Goal: Transaction & Acquisition: Purchase product/service

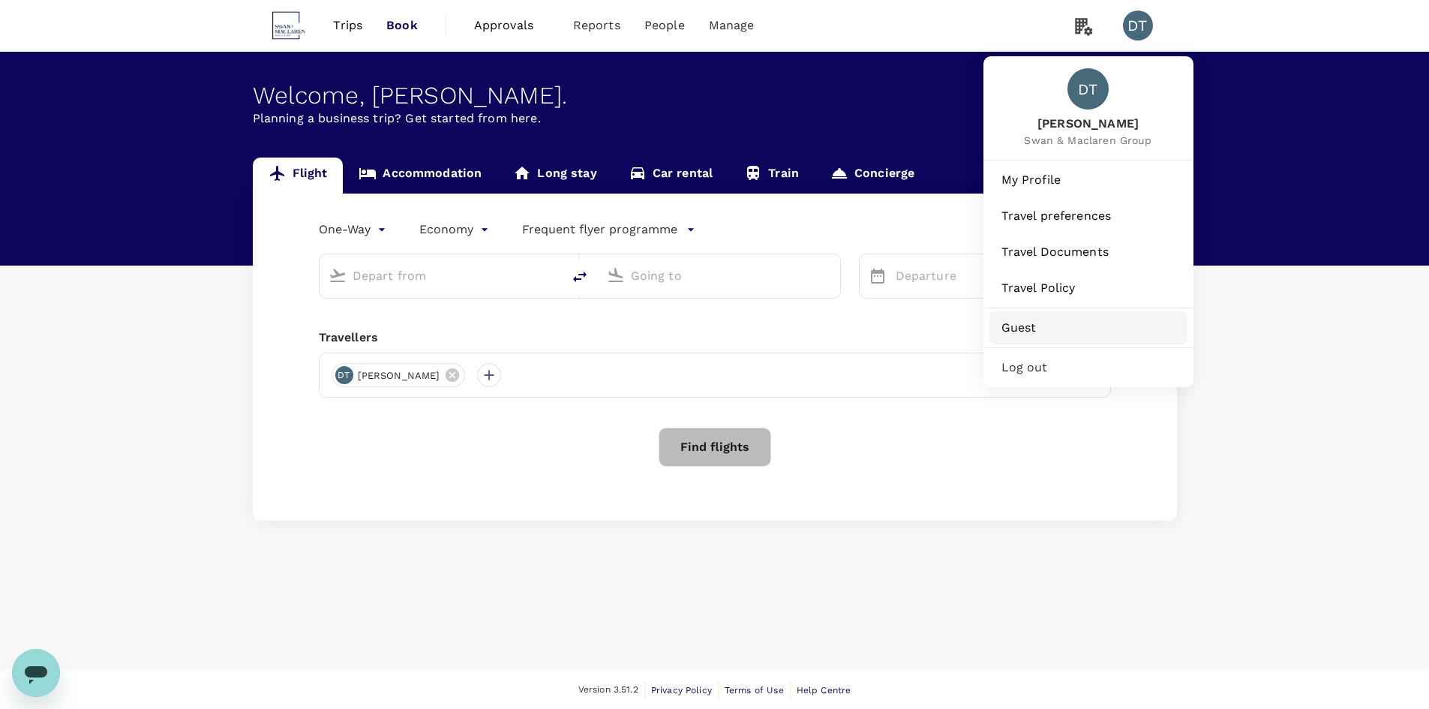
click at [1061, 319] on span "Guest" at bounding box center [1088, 328] width 174 height 18
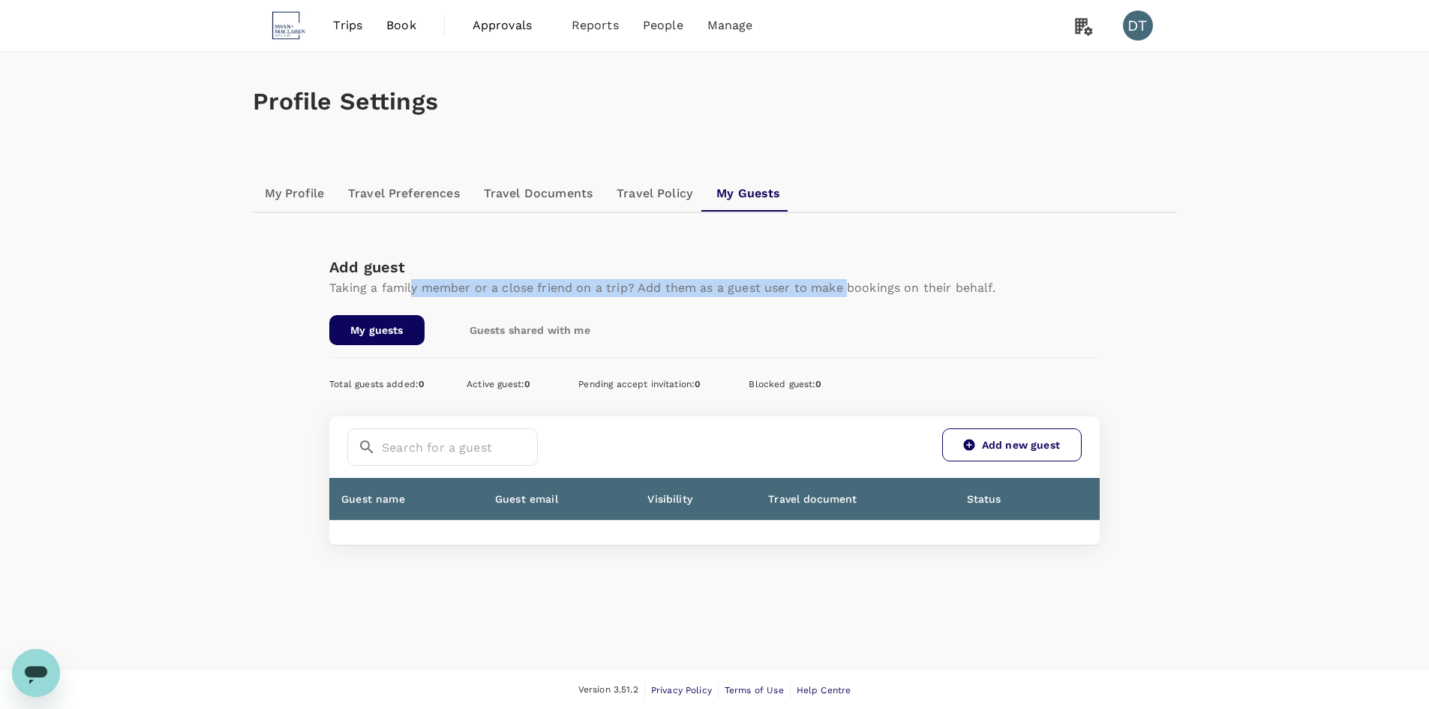
drag, startPoint x: 670, startPoint y: 284, endPoint x: 848, endPoint y: 283, distance: 177.8
click at [848, 283] on p "Taking a family member or a close friend on a trip? Add them as a guest user to…" at bounding box center [662, 288] width 666 height 18
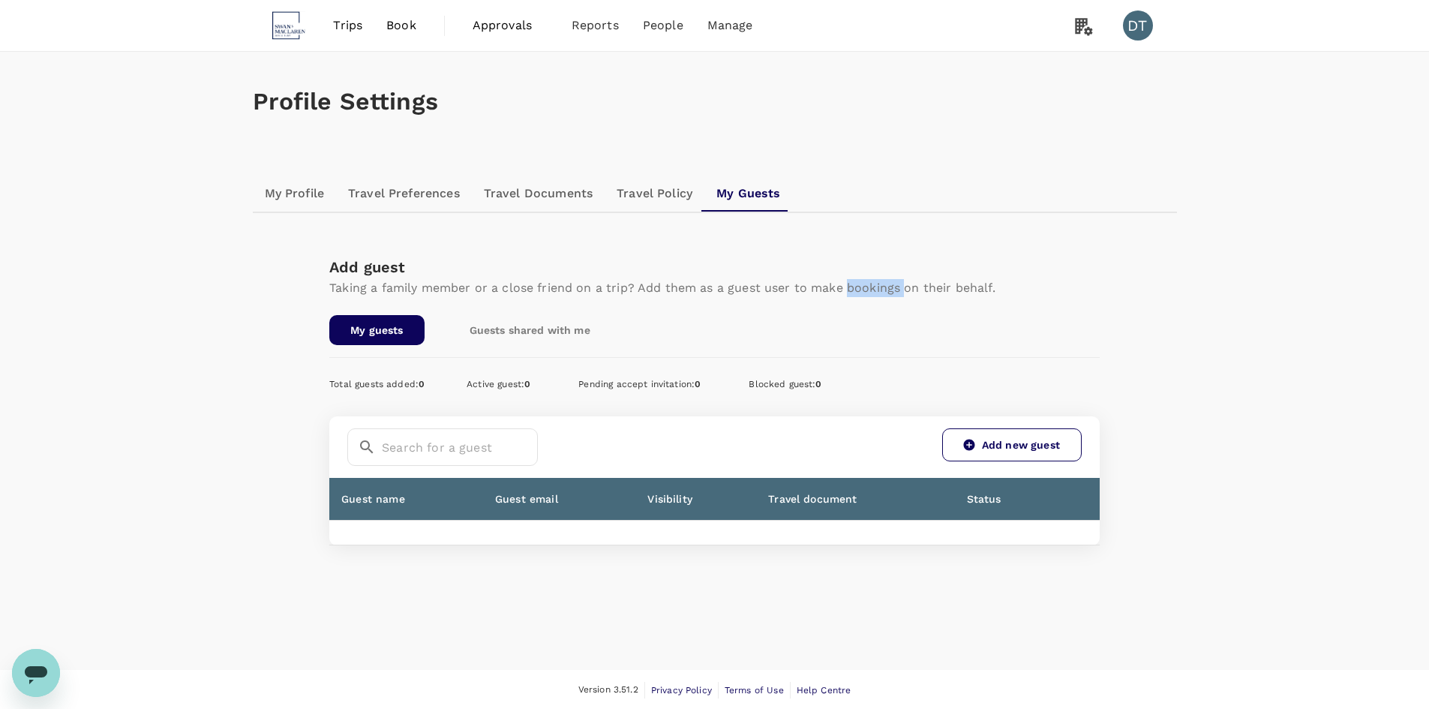
click at [848, 283] on p "Taking a family member or a close friend on a trip? Add them as a guest user to…" at bounding box center [662, 288] width 666 height 18
click at [737, 287] on p "Taking a family member or a close friend on a trip? Add them as a guest user to…" at bounding box center [662, 288] width 666 height 18
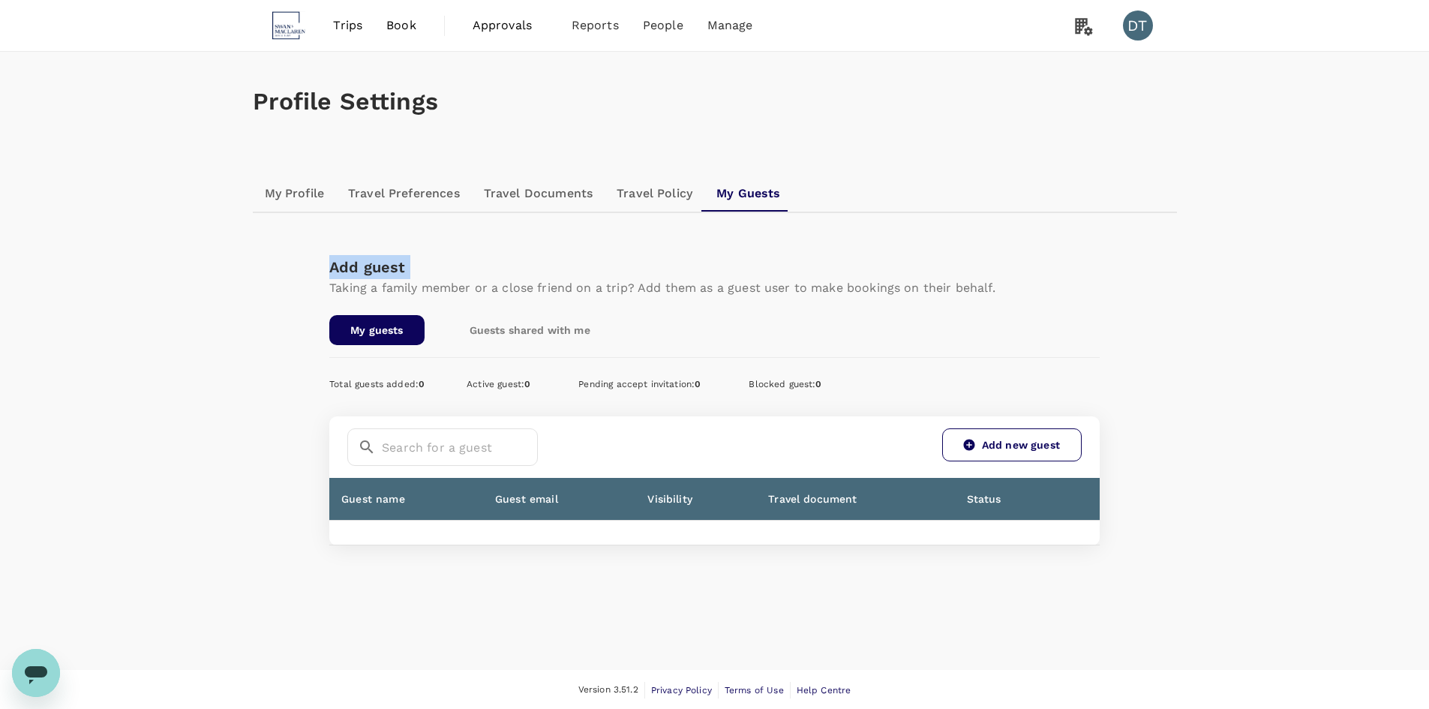
click at [604, 284] on p "Taking a family member or a close friend on a trip? Add them as a guest user to…" at bounding box center [662, 288] width 666 height 18
click at [543, 204] on link "Travel Documents" at bounding box center [538, 194] width 133 height 36
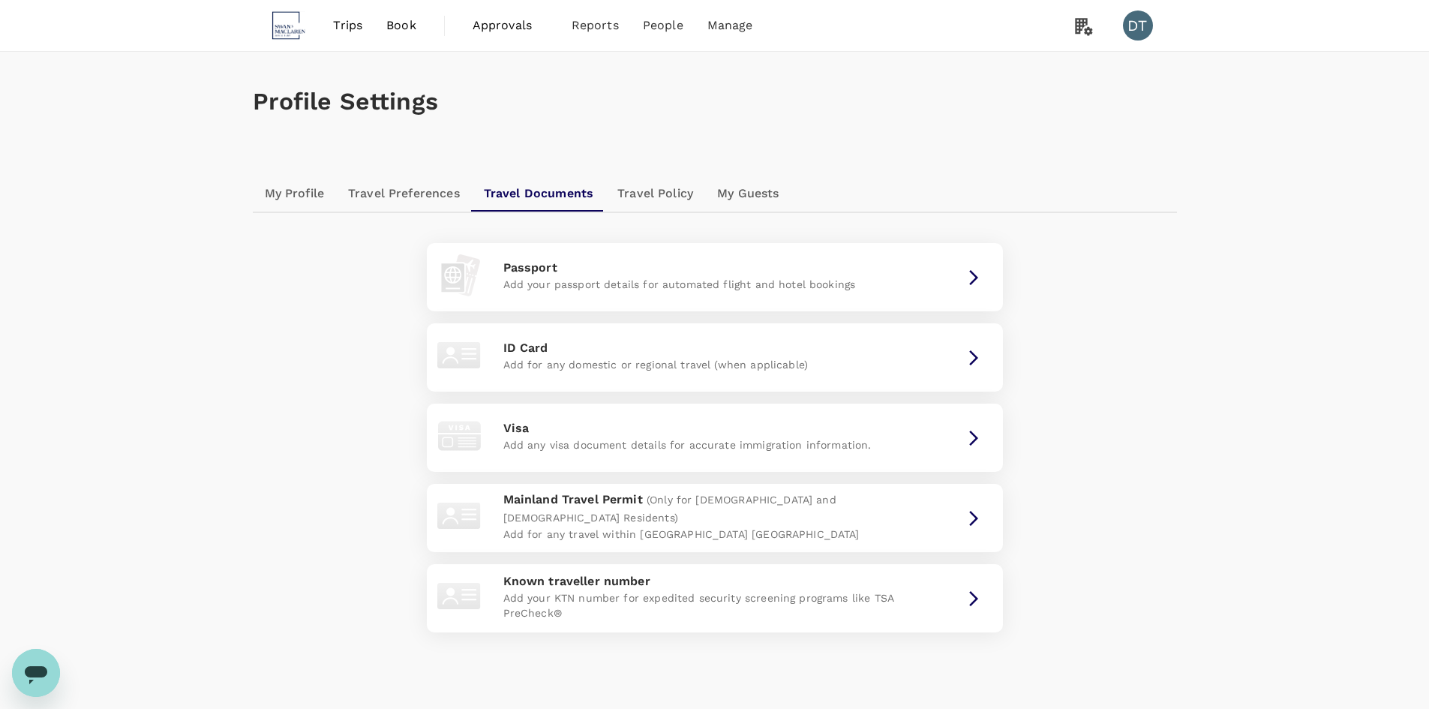
click at [409, 202] on link "Travel Preferences" at bounding box center [404, 194] width 136 height 36
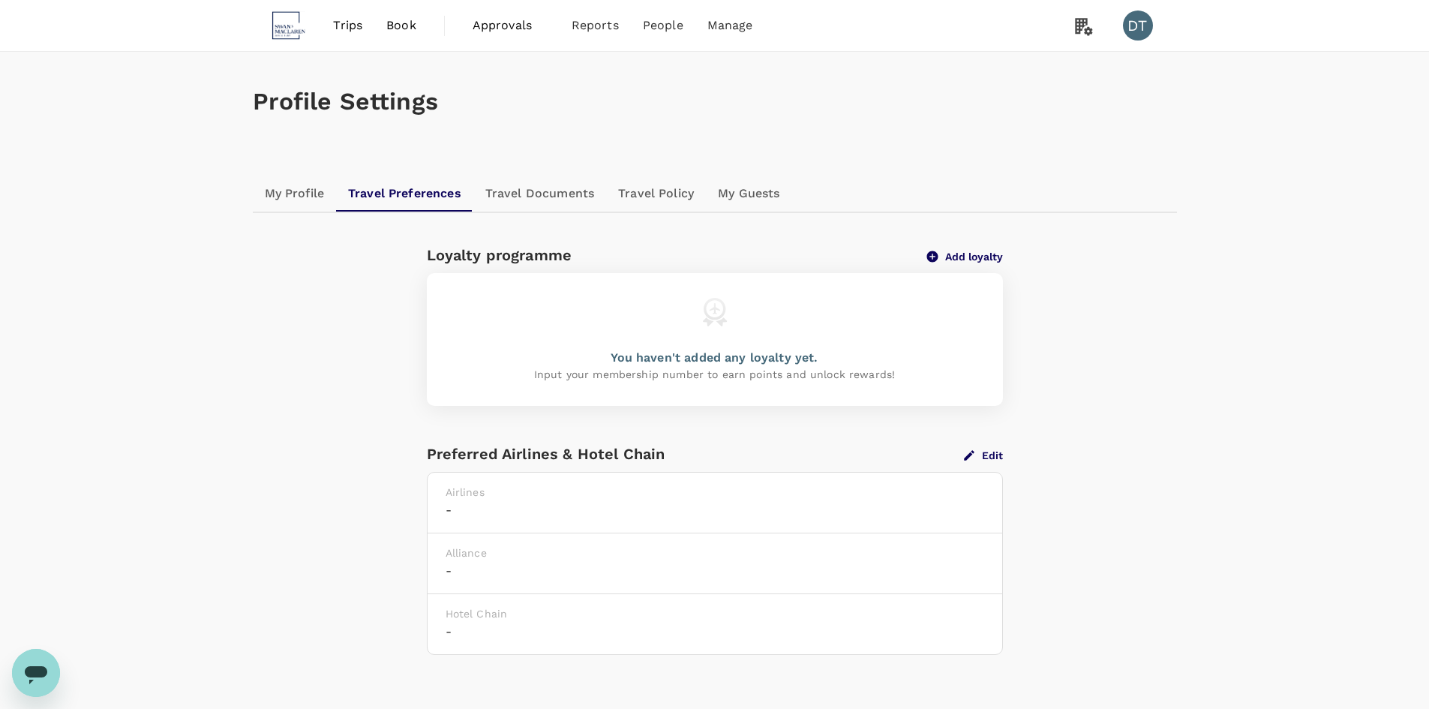
click at [855, 351] on div "You haven't added any loyalty yet. Input your membership number to earn points …" at bounding box center [715, 339] width 576 height 133
click at [944, 266] on div "Loyalty programme Add loyalty" at bounding box center [709, 249] width 588 height 36
click at [951, 254] on button "Add loyalty" at bounding box center [965, 257] width 76 height 14
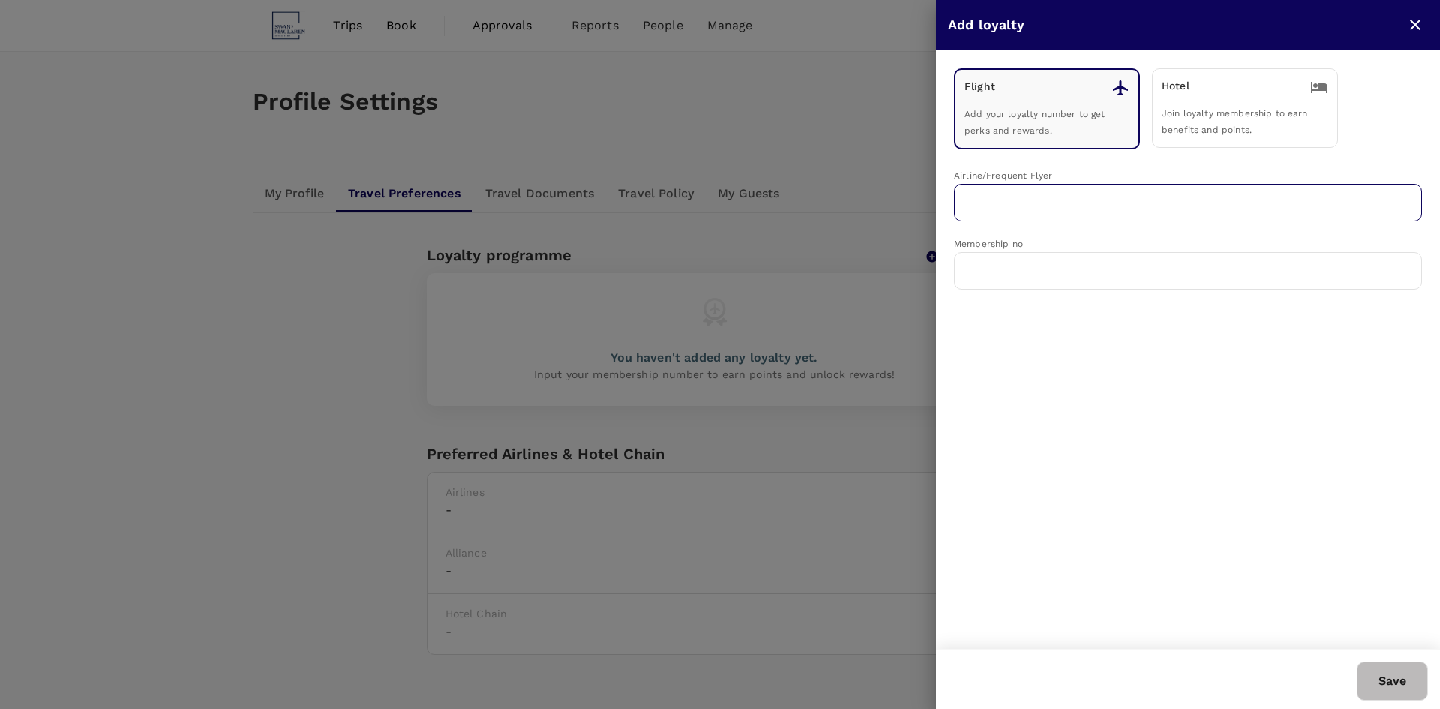
click at [1082, 204] on input "text" at bounding box center [1177, 202] width 432 height 29
type input "s"
type input "j"
click at [1074, 240] on p "Singapore Airlines PPS Club/ KrisFlyer" at bounding box center [1067, 239] width 203 height 15
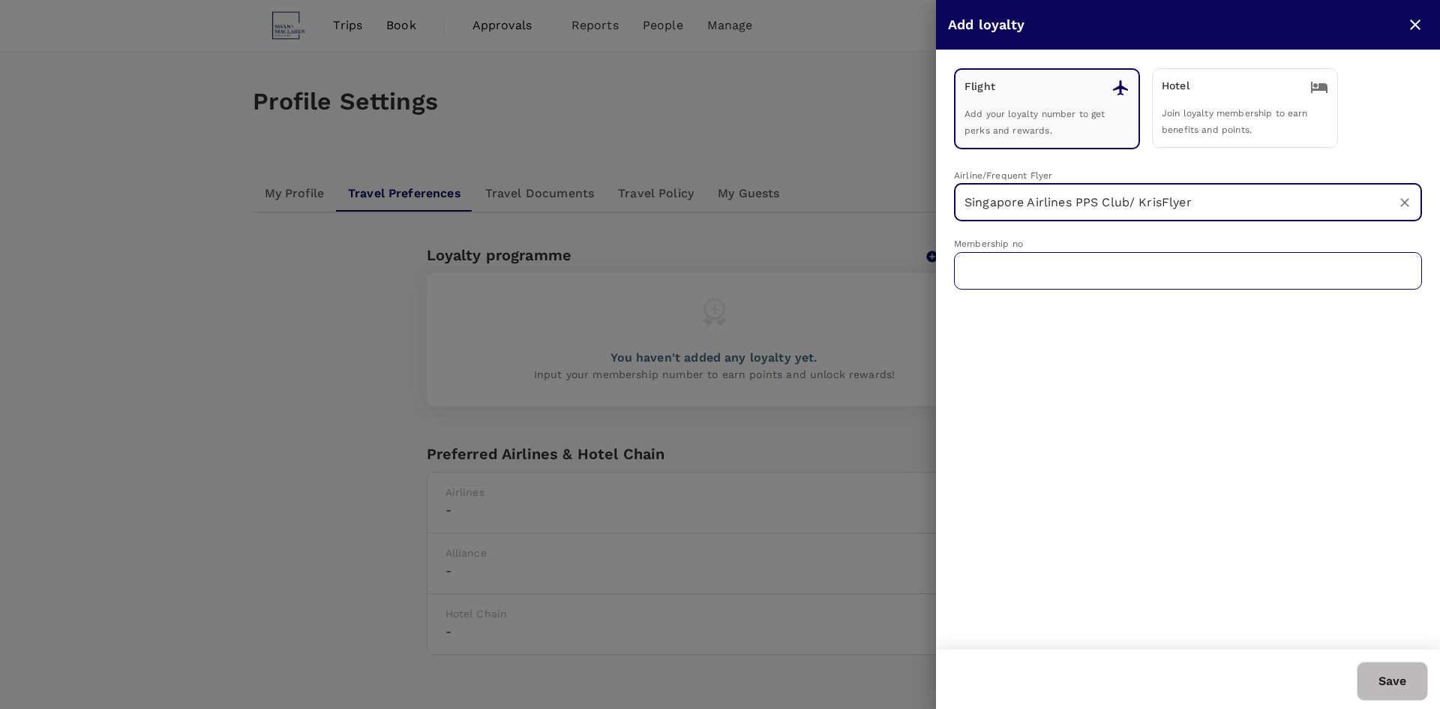
type input "Singapore Airlines PPS Club/ KrisFlyer"
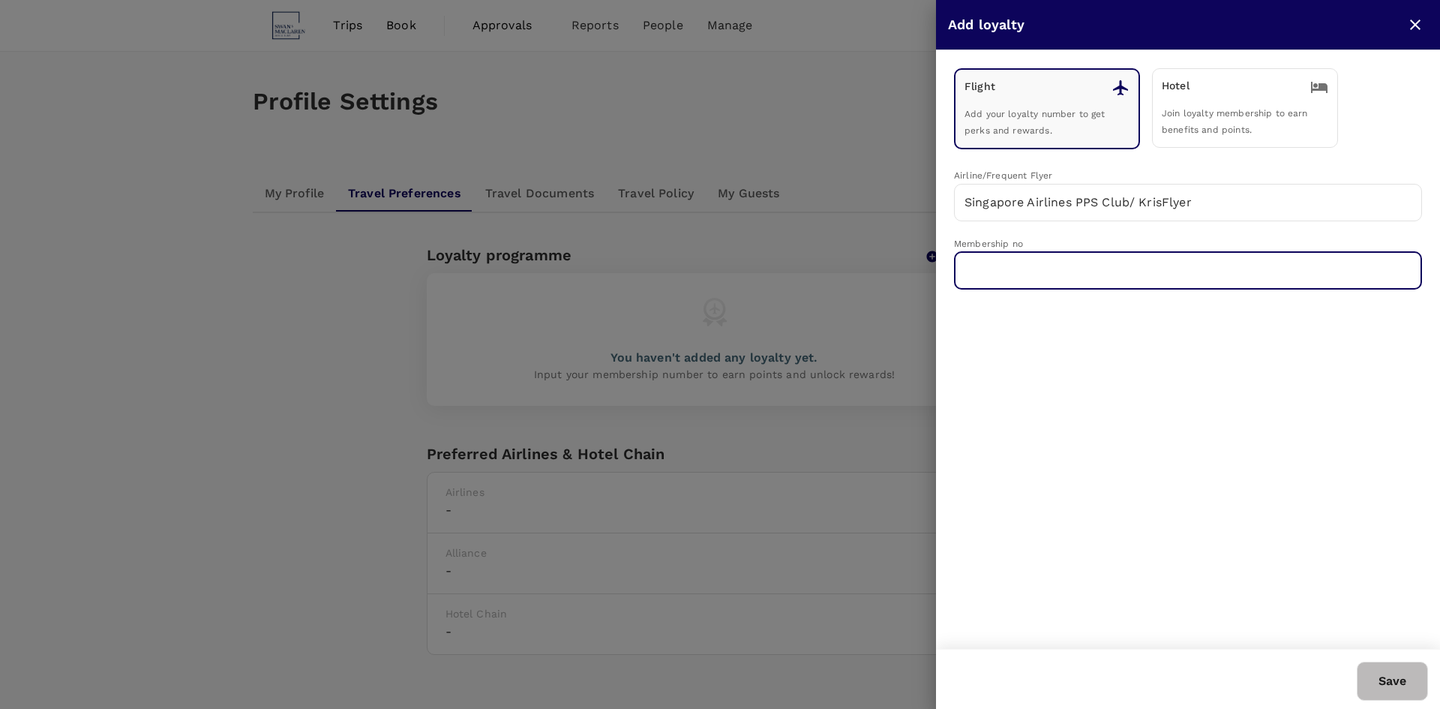
click at [1037, 278] on input "text" at bounding box center [1188, 271] width 468 height 38
type input "8878714426"
click at [1398, 678] on button "Save" at bounding box center [1392, 681] width 71 height 39
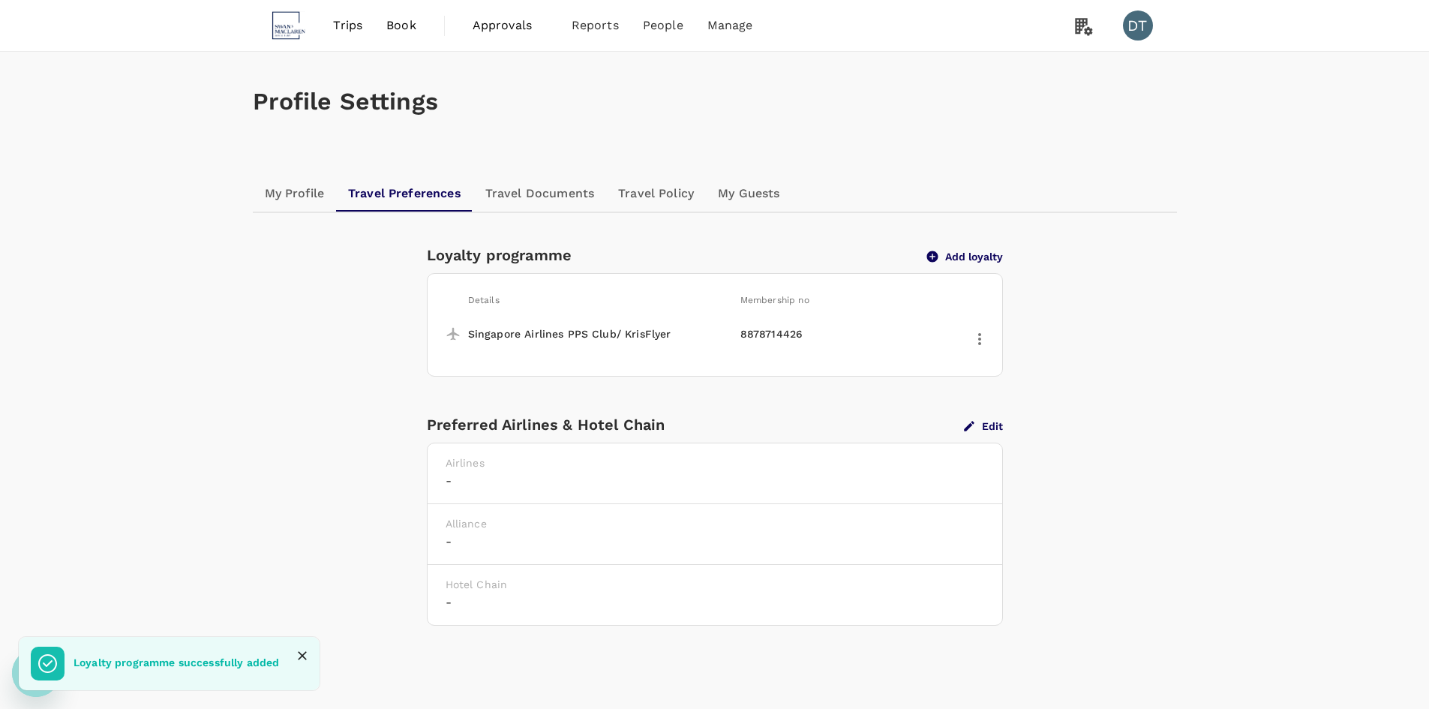
click at [299, 191] on link "My Profile" at bounding box center [295, 194] width 84 height 36
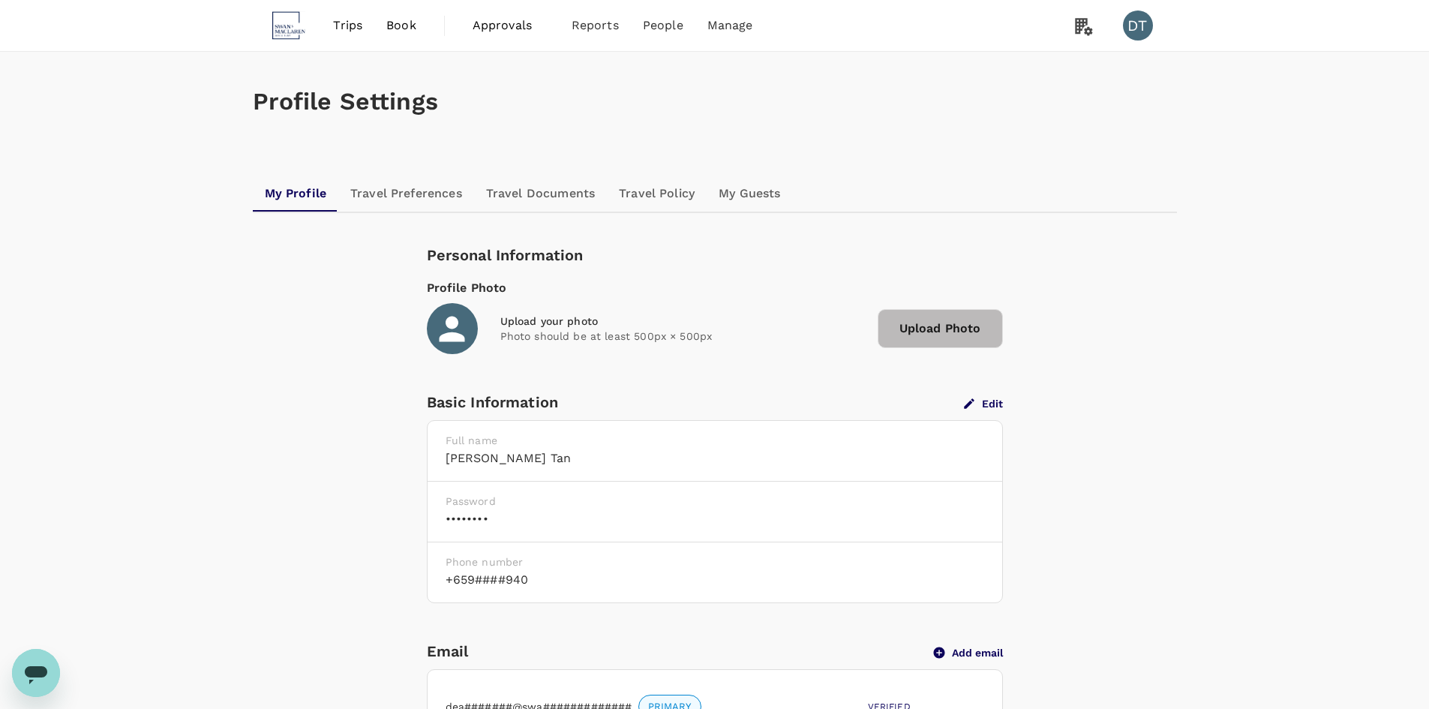
click at [983, 407] on button "Edit" at bounding box center [983, 404] width 39 height 14
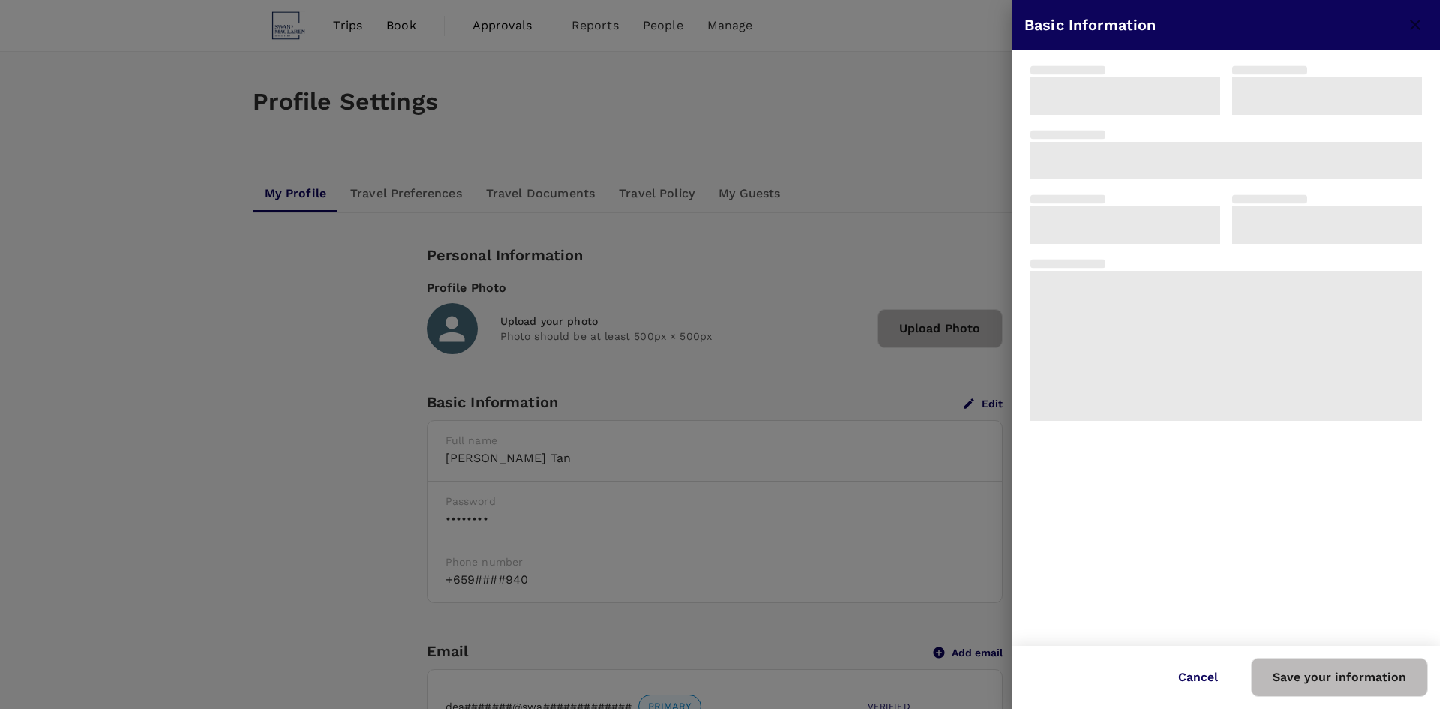
type input "[PERSON_NAME]"
type input "Tan"
type input "65"
type input "96395940"
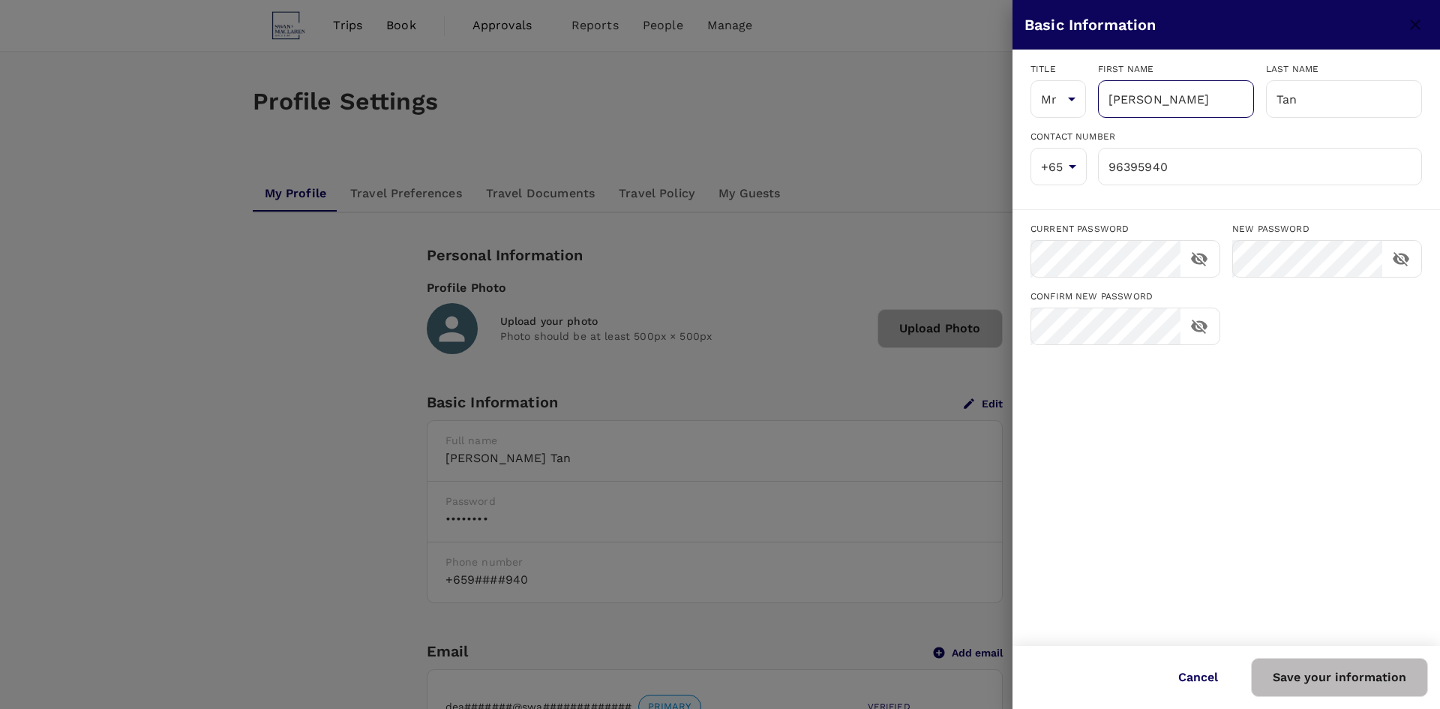
click at [1159, 106] on input "[PERSON_NAME]" at bounding box center [1176, 99] width 156 height 38
type input "[PERSON_NAME]"
click at [1303, 662] on button "Save your information" at bounding box center [1339, 677] width 177 height 39
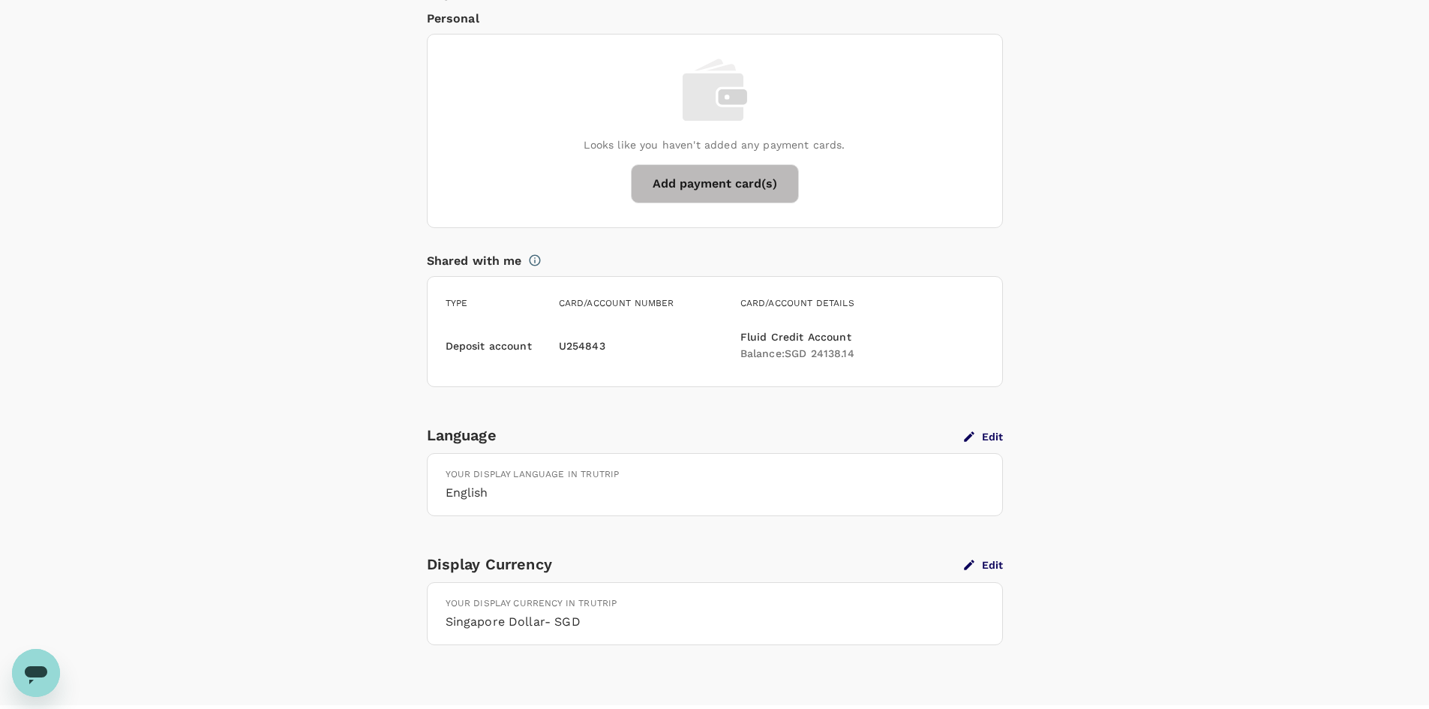
scroll to position [1111, 0]
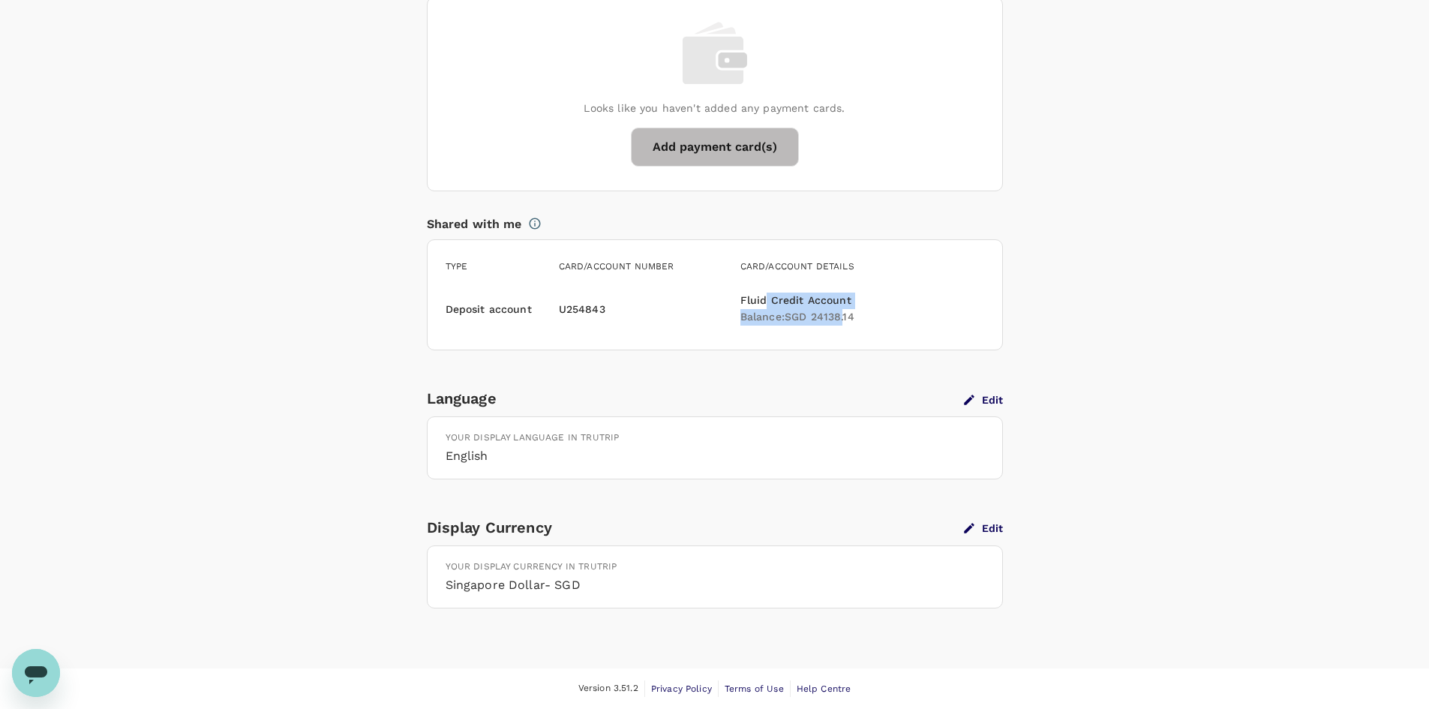
drag, startPoint x: 847, startPoint y: 317, endPoint x: 768, endPoint y: 298, distance: 81.1
click at [768, 298] on div "Fluid Credit Account Balance : SGD 24138.14" at bounding box center [802, 306] width 137 height 39
click at [768, 298] on h6 "Fluid Credit Account" at bounding box center [805, 301] width 131 height 17
drag, startPoint x: 811, startPoint y: 303, endPoint x: 849, endPoint y: 320, distance: 41.7
click at [849, 320] on div "Fluid Credit Account Balance : SGD 24138.14" at bounding box center [802, 306] width 137 height 39
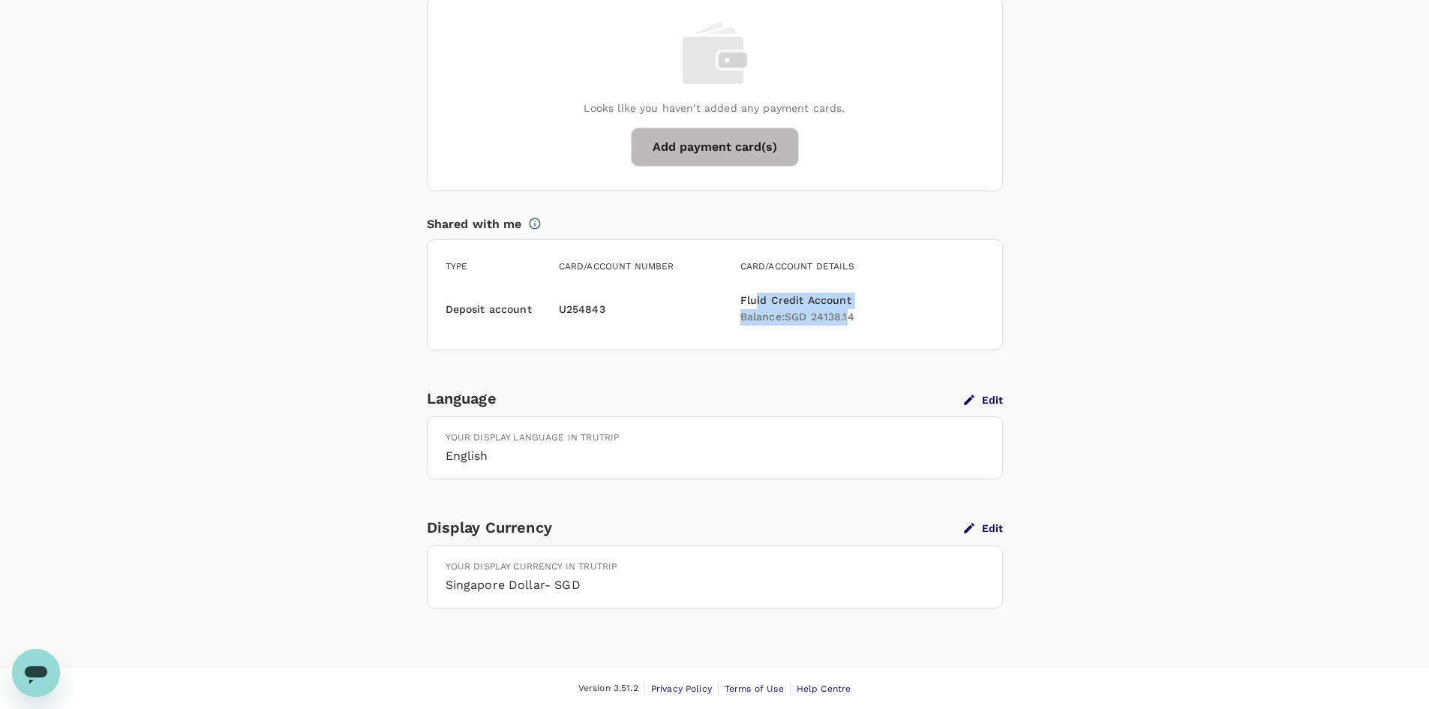
click at [849, 320] on h6 "Balance : SGD 24138.14" at bounding box center [805, 317] width 131 height 17
drag, startPoint x: 842, startPoint y: 319, endPoint x: 737, endPoint y: 300, distance: 105.9
click at [737, 300] on div "Fluid Credit Account Balance : SGD 24138.14" at bounding box center [802, 306] width 137 height 39
drag, startPoint x: 760, startPoint y: 302, endPoint x: 849, endPoint y: 322, distance: 91.4
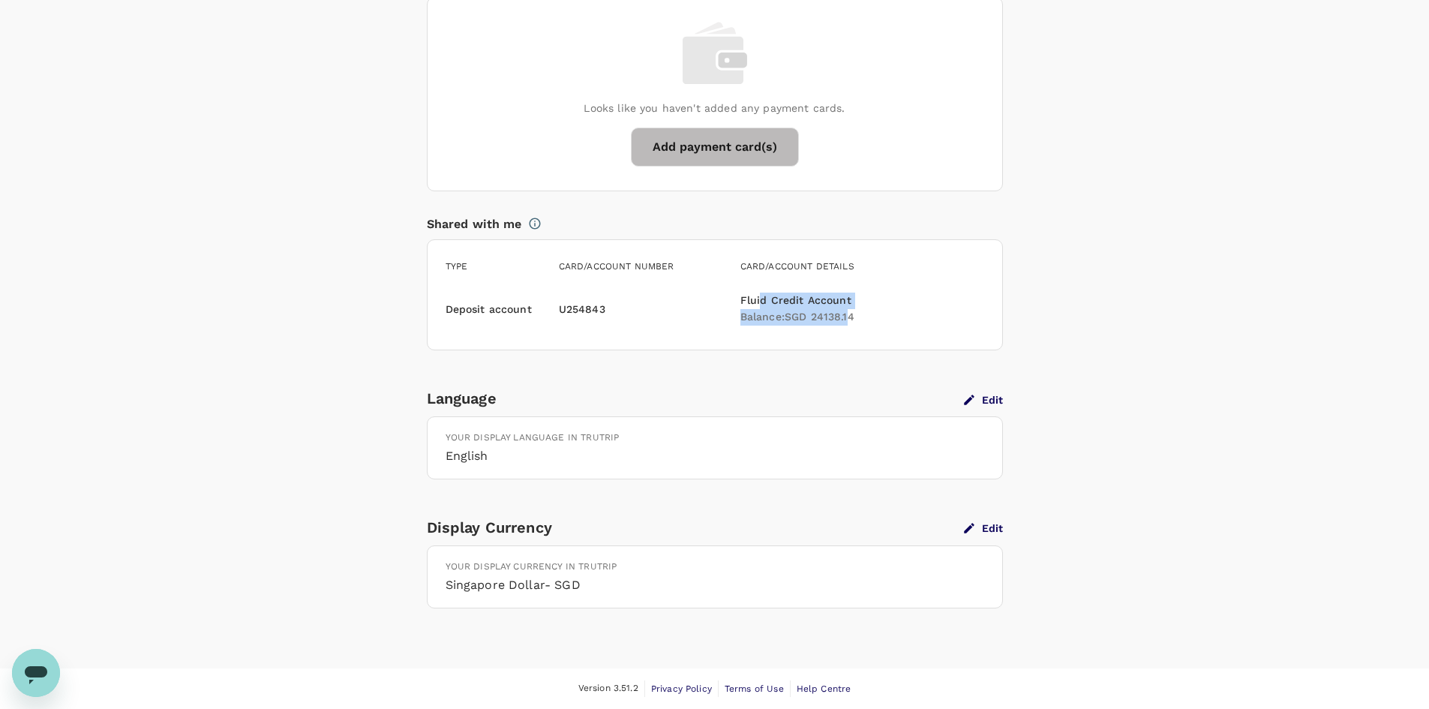
click at [849, 322] on div "Fluid Credit Account Balance : SGD 24138.14" at bounding box center [802, 306] width 137 height 39
click at [849, 322] on h6 "Balance : SGD 24138.14" at bounding box center [805, 317] width 131 height 17
drag, startPoint x: 822, startPoint y: 318, endPoint x: 780, endPoint y: 302, distance: 44.9
click at [780, 302] on div "Fluid Credit Account Balance : SGD 24138.14" at bounding box center [802, 306] width 137 height 39
click at [780, 302] on h6 "Fluid Credit Account" at bounding box center [805, 301] width 131 height 17
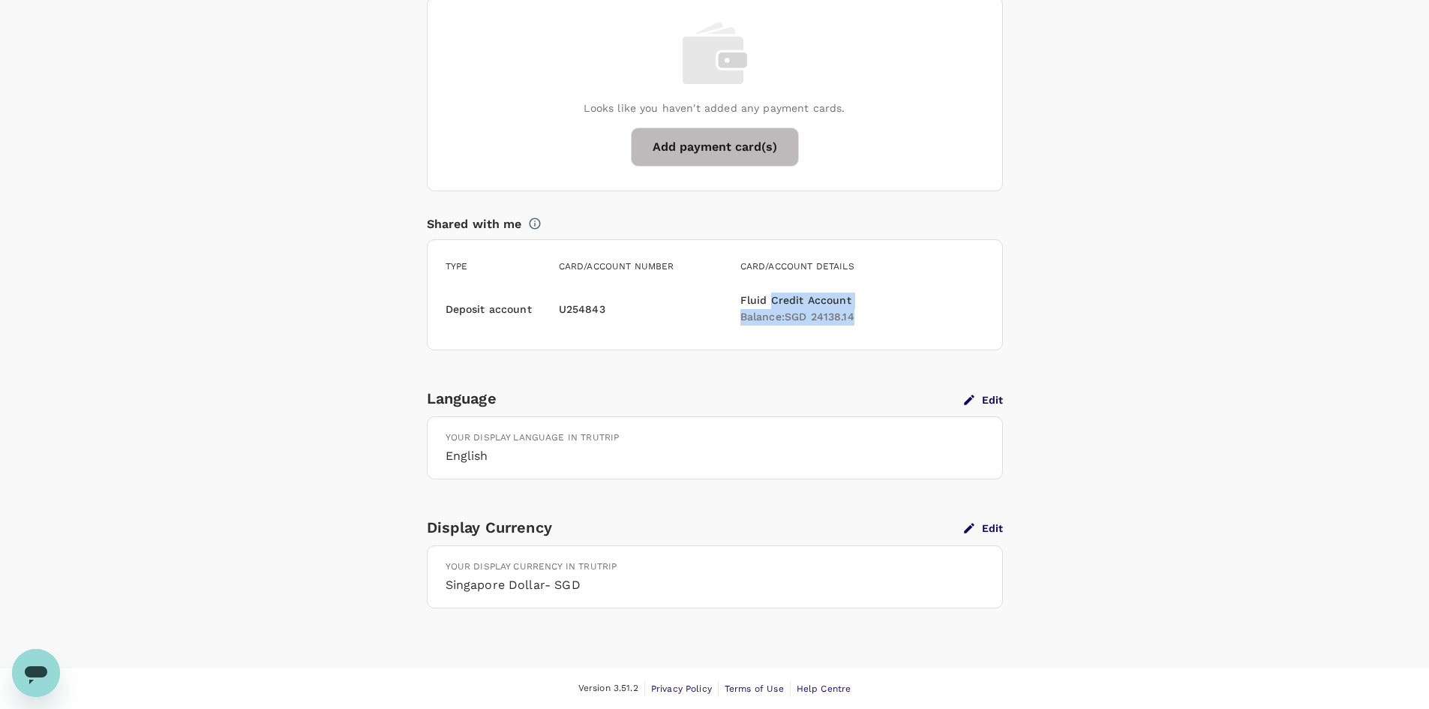
drag, startPoint x: 771, startPoint y: 303, endPoint x: 858, endPoint y: 332, distance: 91.6
click at [858, 332] on div "Deposit account U254843 Fluid Credit Account Balance : SGD 24138.14" at bounding box center [715, 309] width 539 height 57
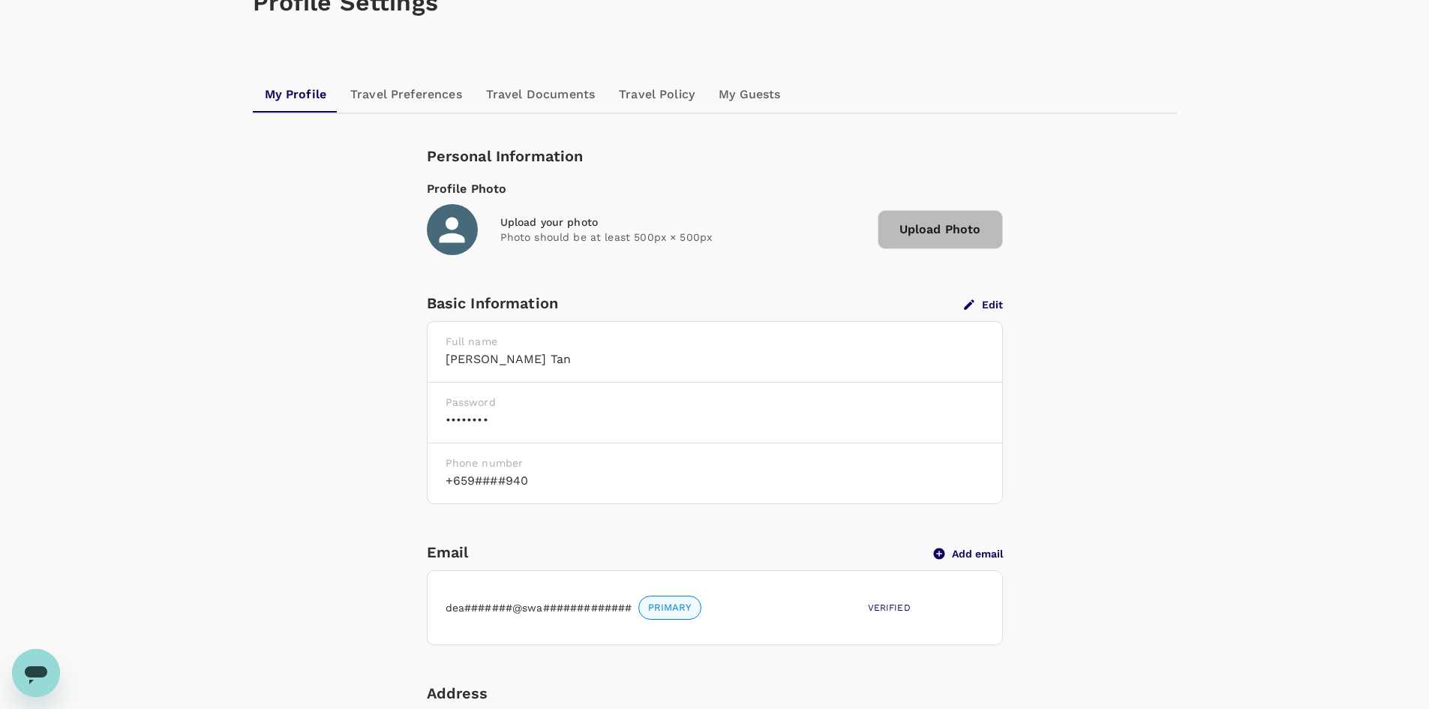
scroll to position [0, 0]
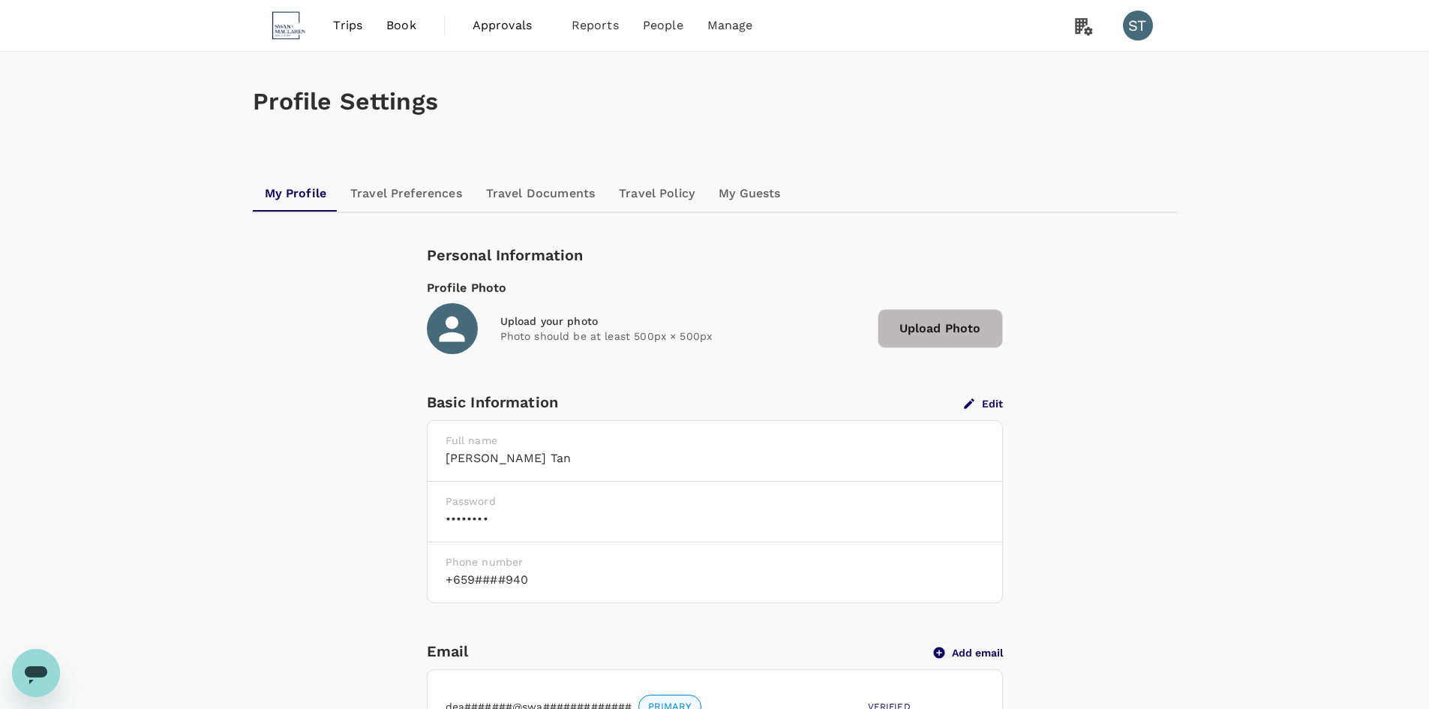
click at [413, 26] on span "Book" at bounding box center [401, 26] width 30 height 18
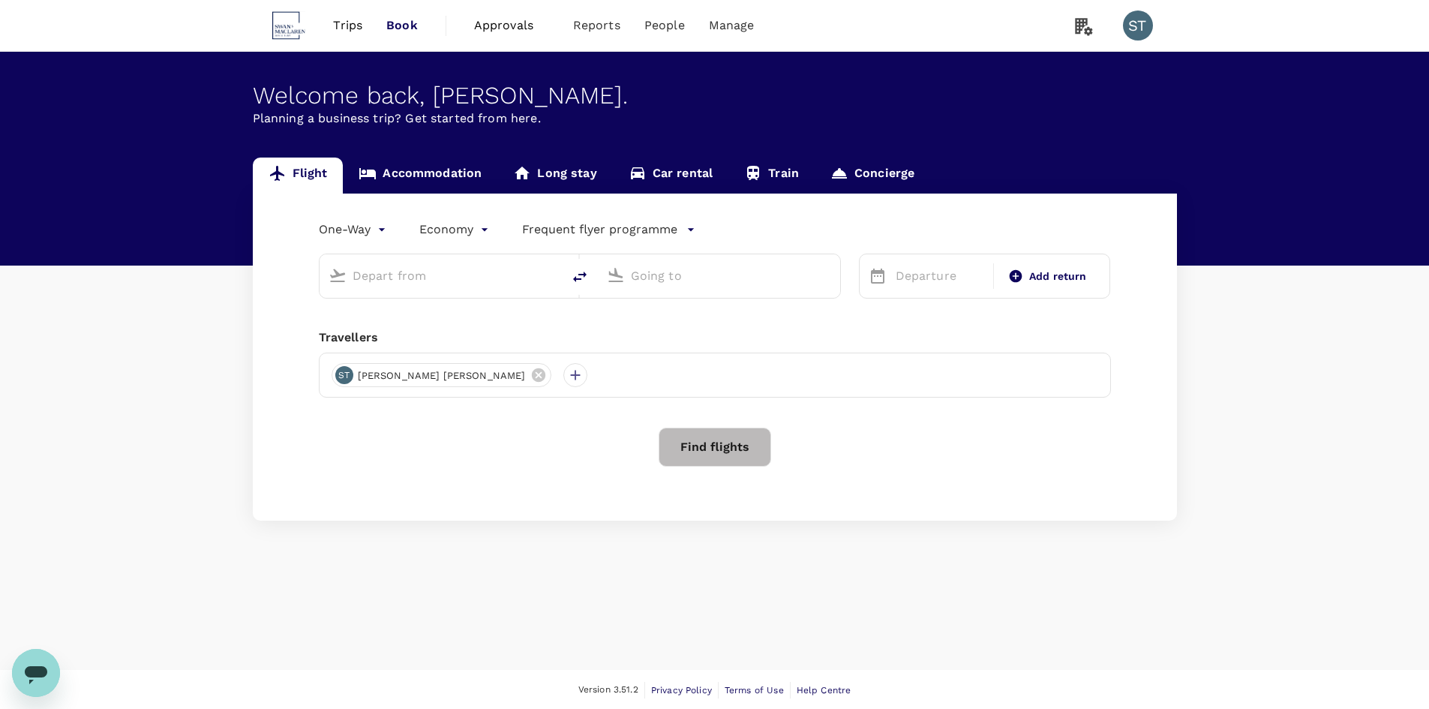
click at [515, 275] on input "text" at bounding box center [442, 275] width 178 height 23
click at [389, 335] on p "Singapore Changi" at bounding box center [465, 334] width 266 height 15
type input "Singapore Changi (SIN)"
click at [721, 276] on input "text" at bounding box center [720, 275] width 178 height 23
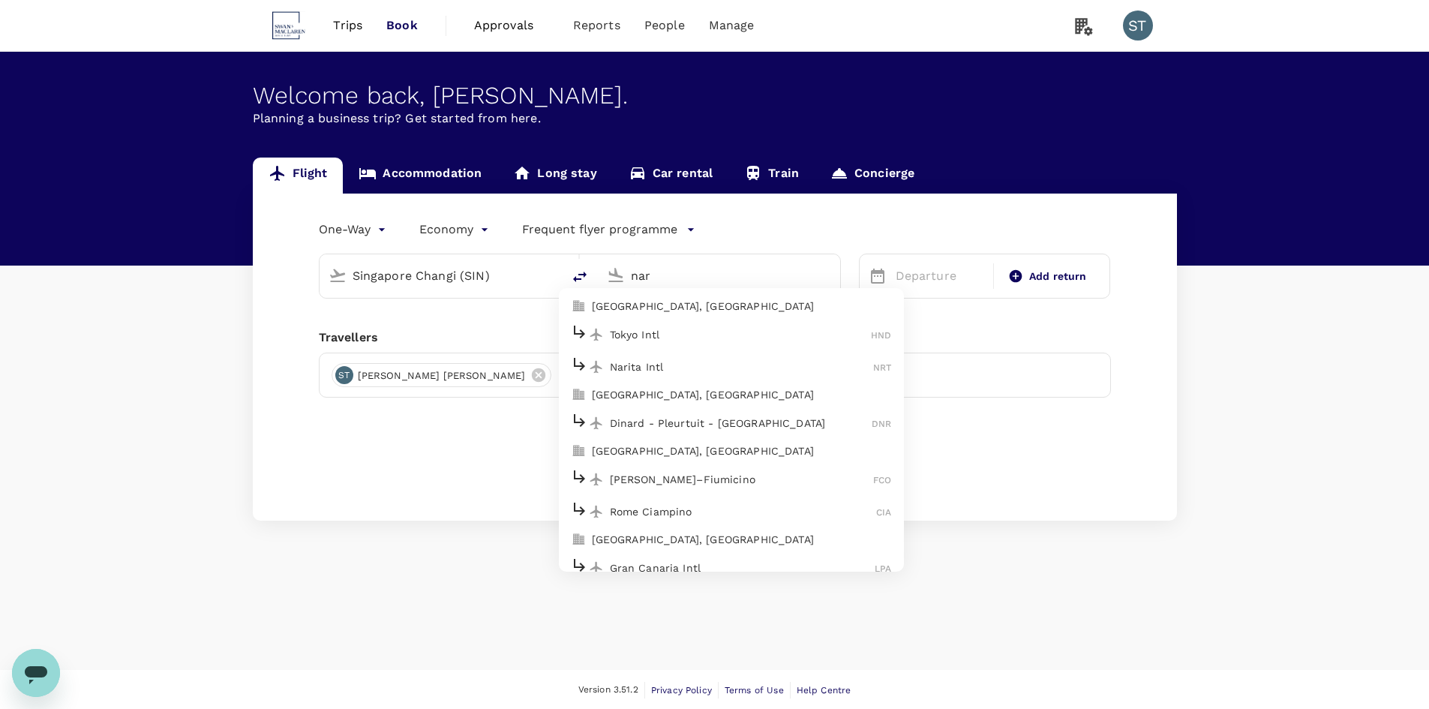
click at [677, 360] on p "Narita Intl" at bounding box center [742, 366] width 264 height 15
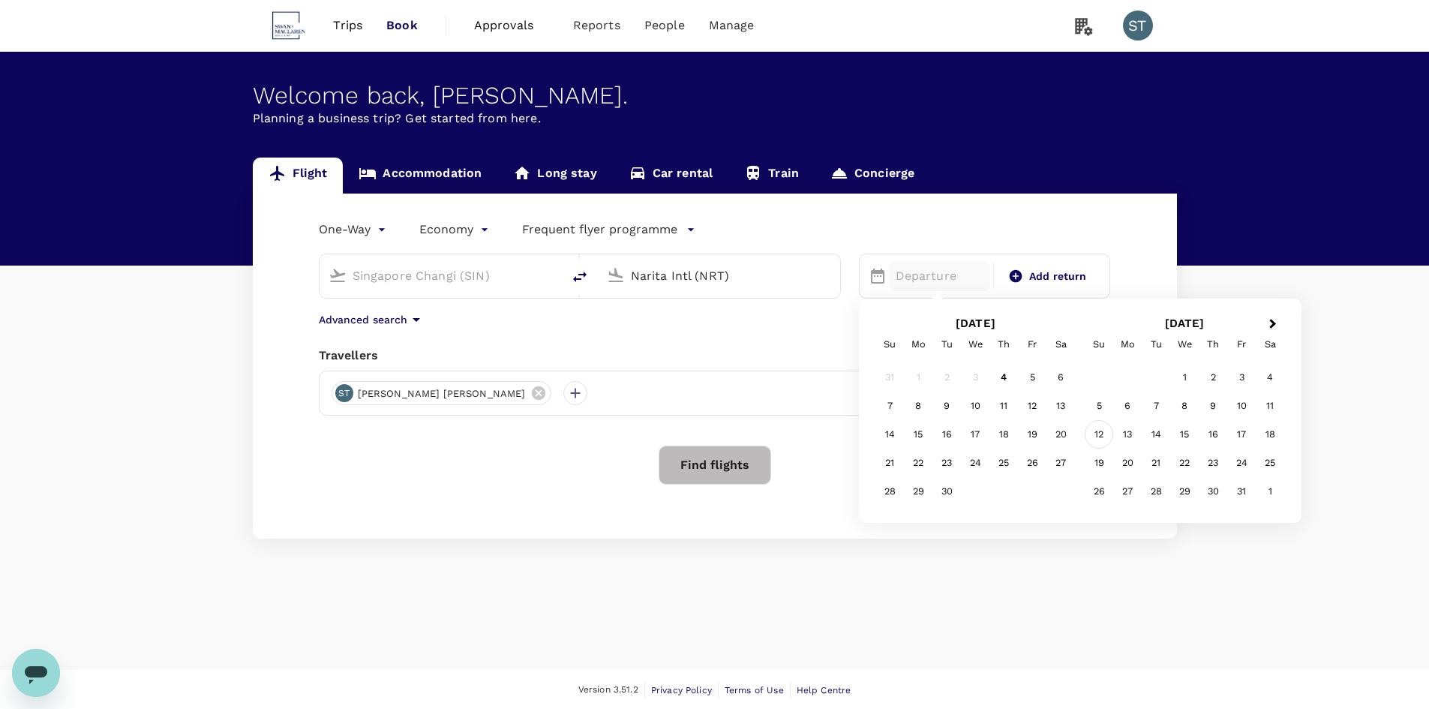
type input "Narita Intl (NRT)"
click at [1100, 434] on div "12" at bounding box center [1099, 434] width 29 height 29
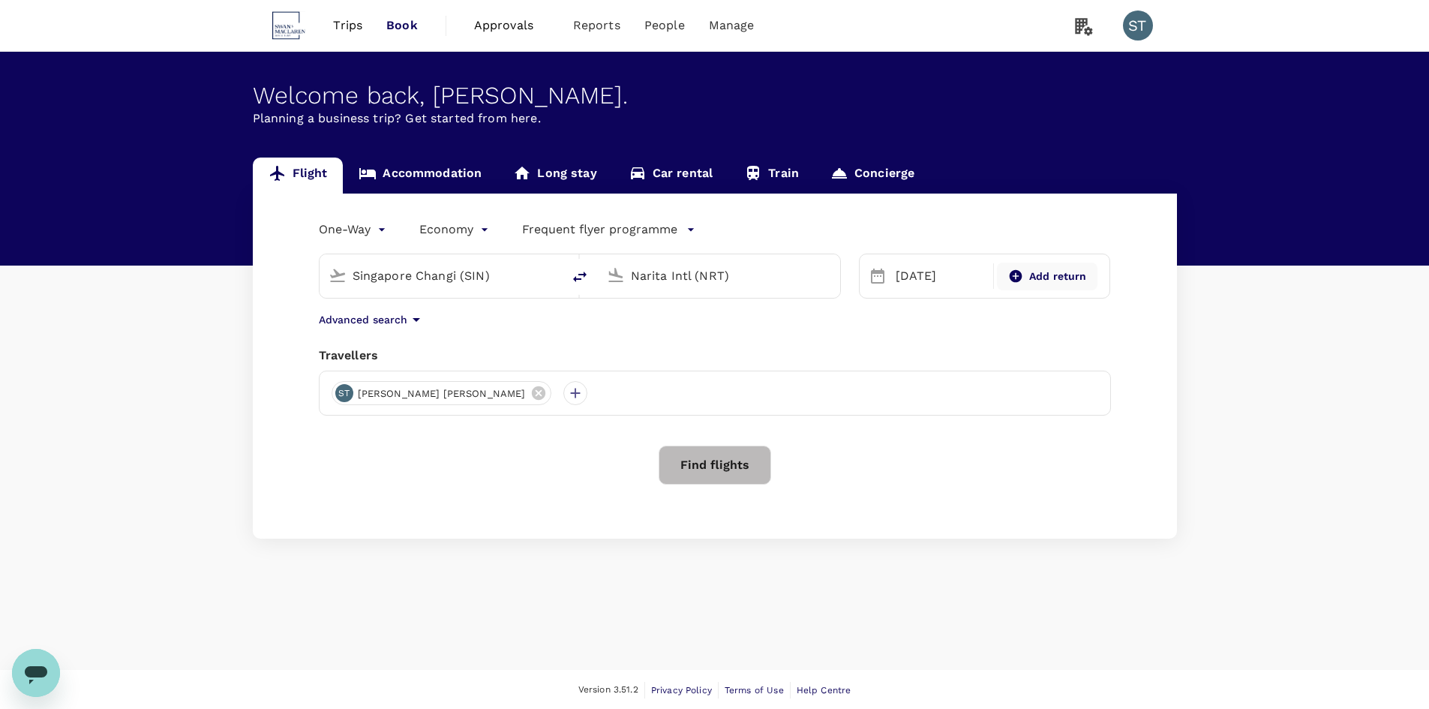
click at [1058, 269] on span "Add return" at bounding box center [1058, 277] width 58 height 16
type input "roundtrip"
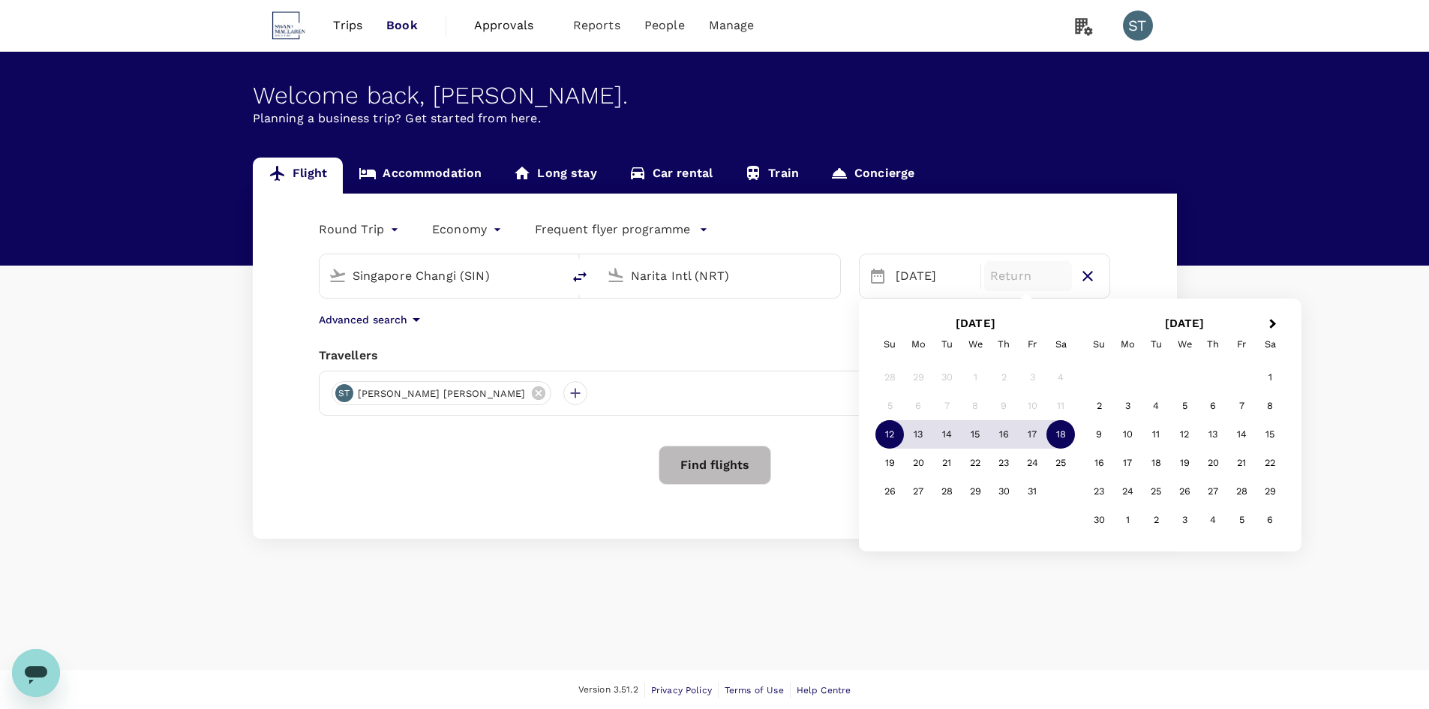
click at [1059, 431] on div "18" at bounding box center [1060, 434] width 29 height 29
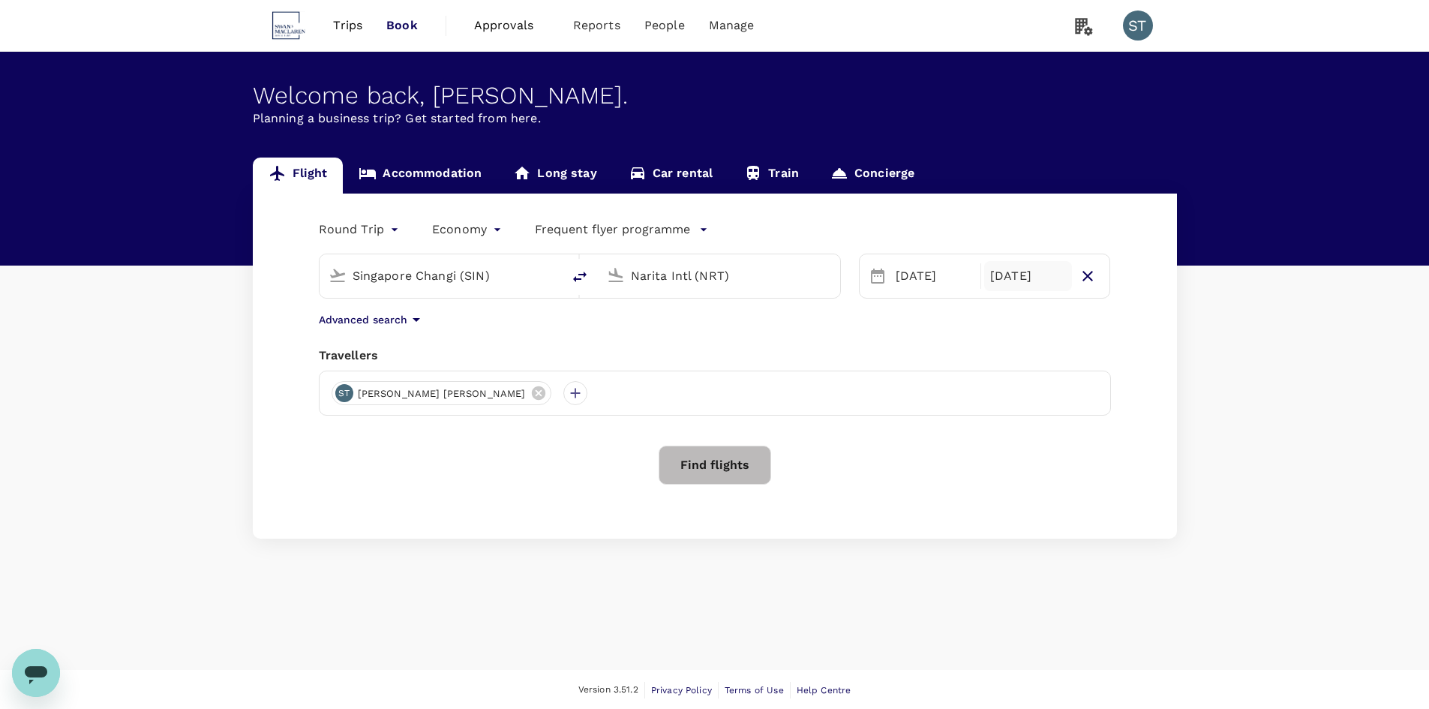
click at [660, 233] on p "Frequent flyer programme" at bounding box center [612, 230] width 155 height 18
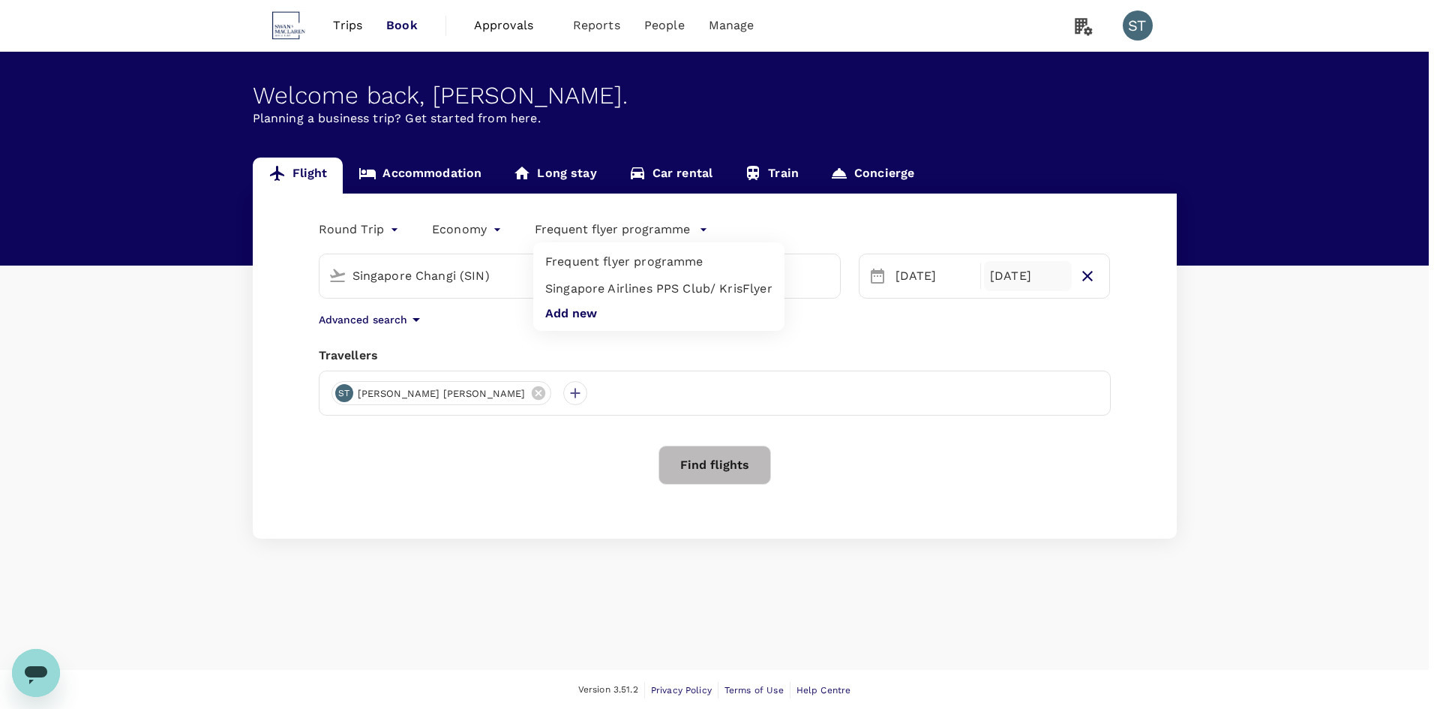
click at [478, 224] on div at bounding box center [720, 354] width 1440 height 709
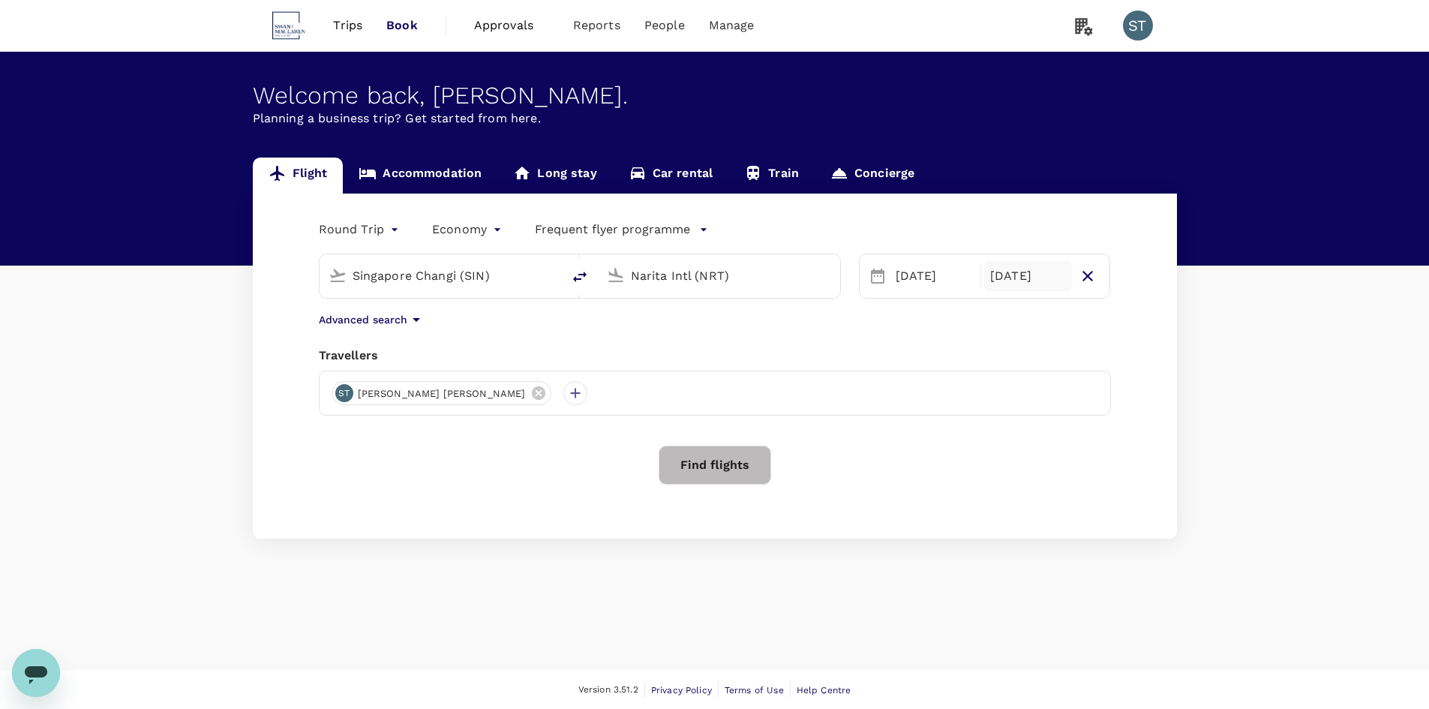
click at [463, 227] on body "Trips Book Approvals 0 Reports People Manage ST Welcome back , [PERSON_NAME] . …" at bounding box center [714, 355] width 1429 height 710
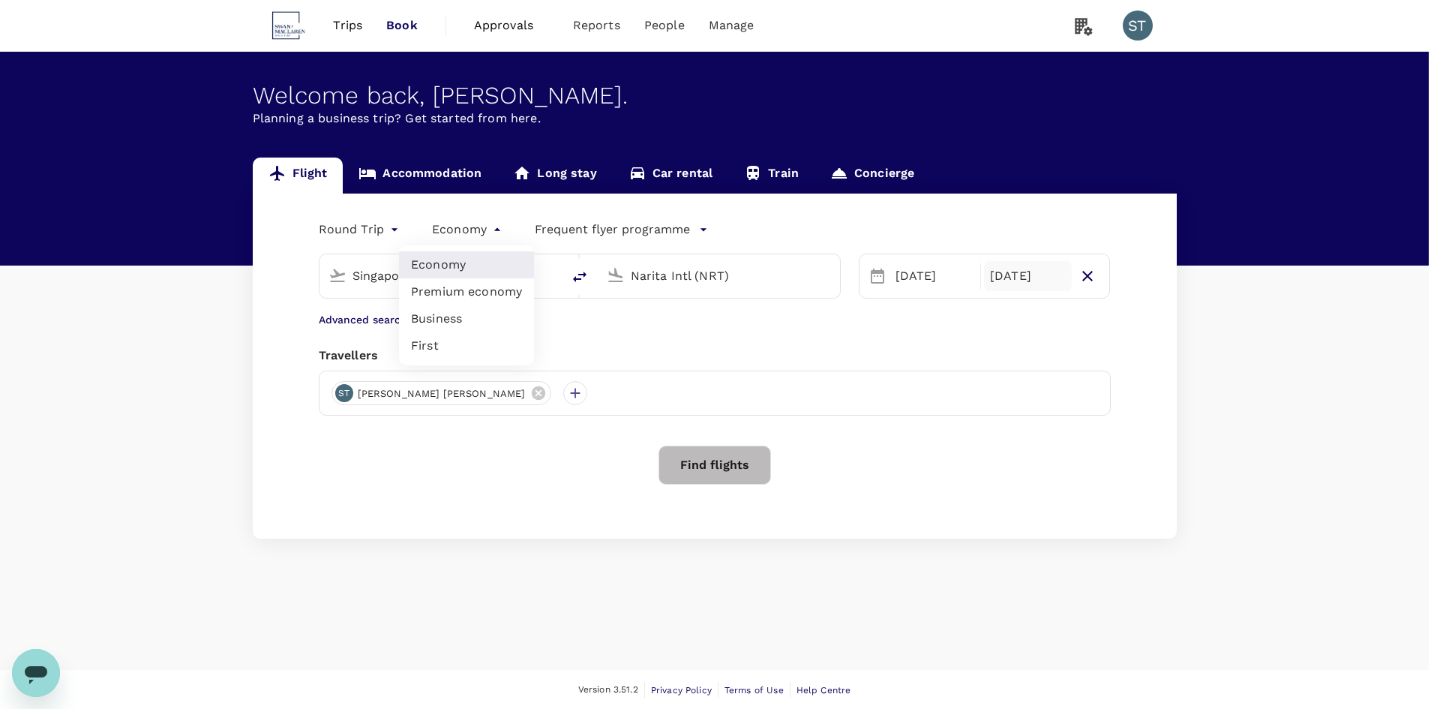
click at [458, 228] on div at bounding box center [720, 354] width 1440 height 709
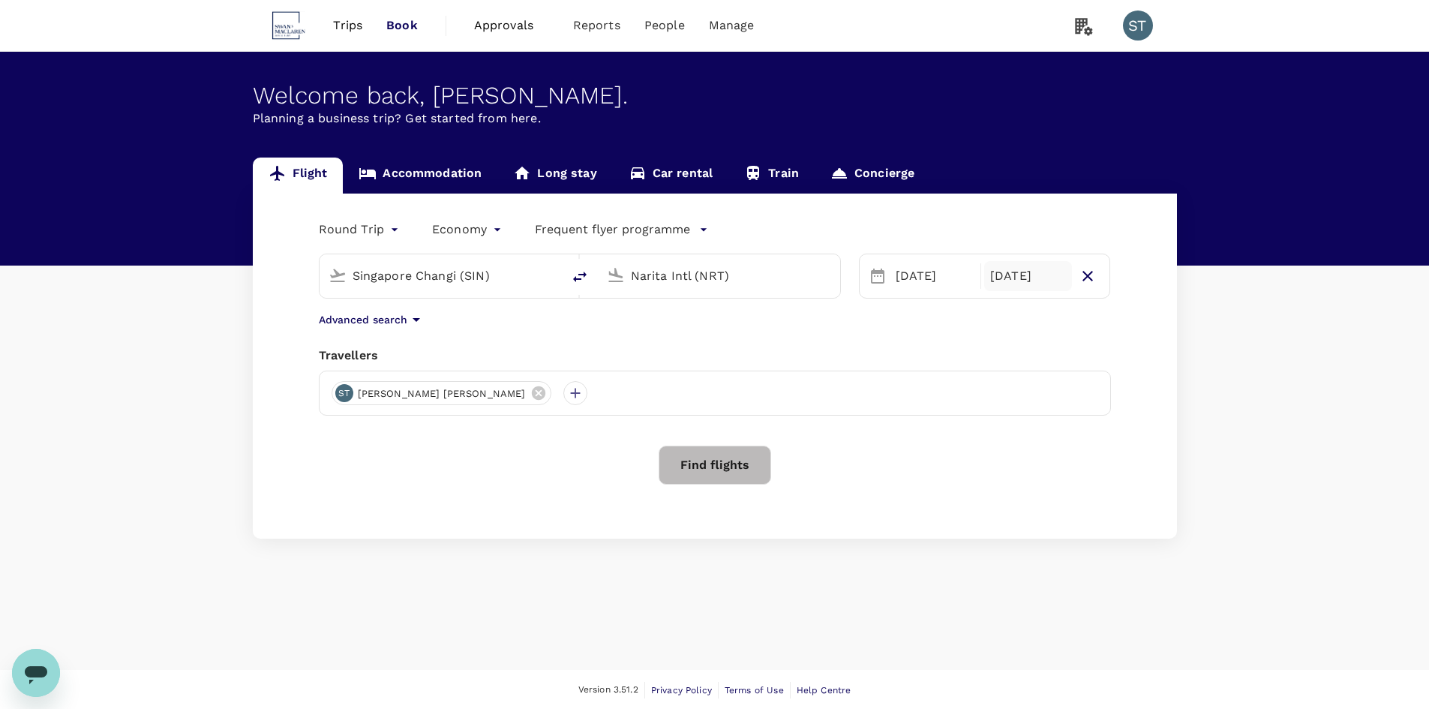
click at [403, 315] on p "Advanced search" at bounding box center [363, 319] width 89 height 15
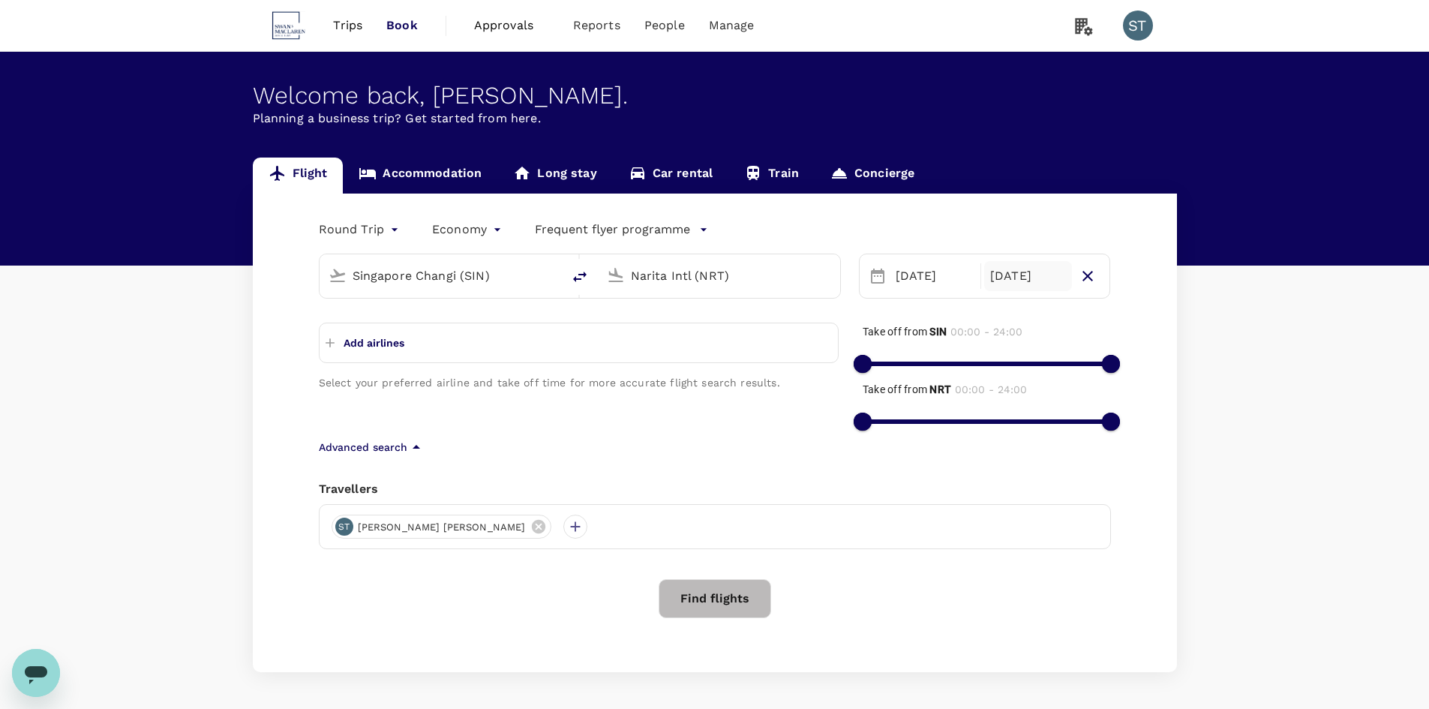
click at [365, 362] on div "Add airlines" at bounding box center [365, 345] width 79 height 33
click at [368, 351] on button "Add airlines" at bounding box center [365, 342] width 79 height 27
type input "[GEOGRAPHIC_DATA]"
click at [511, 366] on span "Singapore Airlines" at bounding box center [579, 372] width 496 height 18
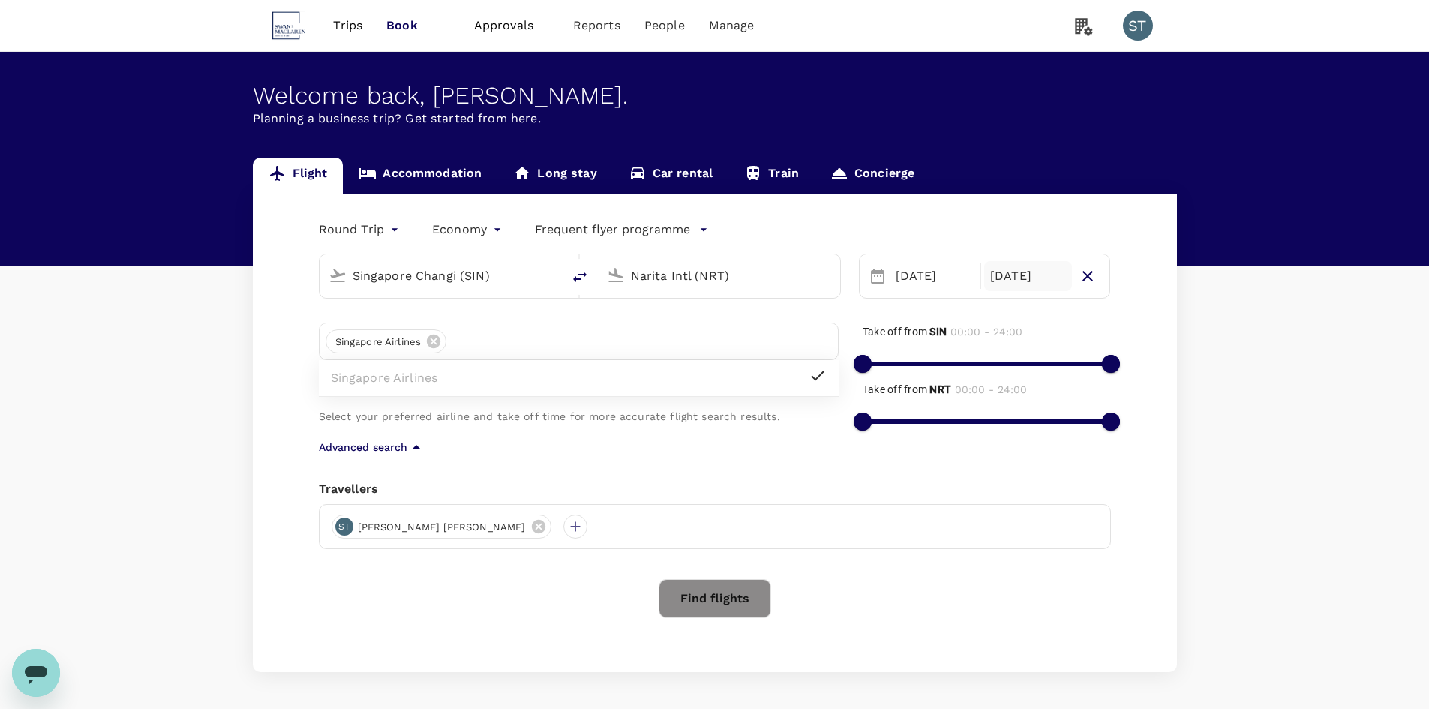
click at [752, 605] on button "Find flights" at bounding box center [715, 598] width 113 height 39
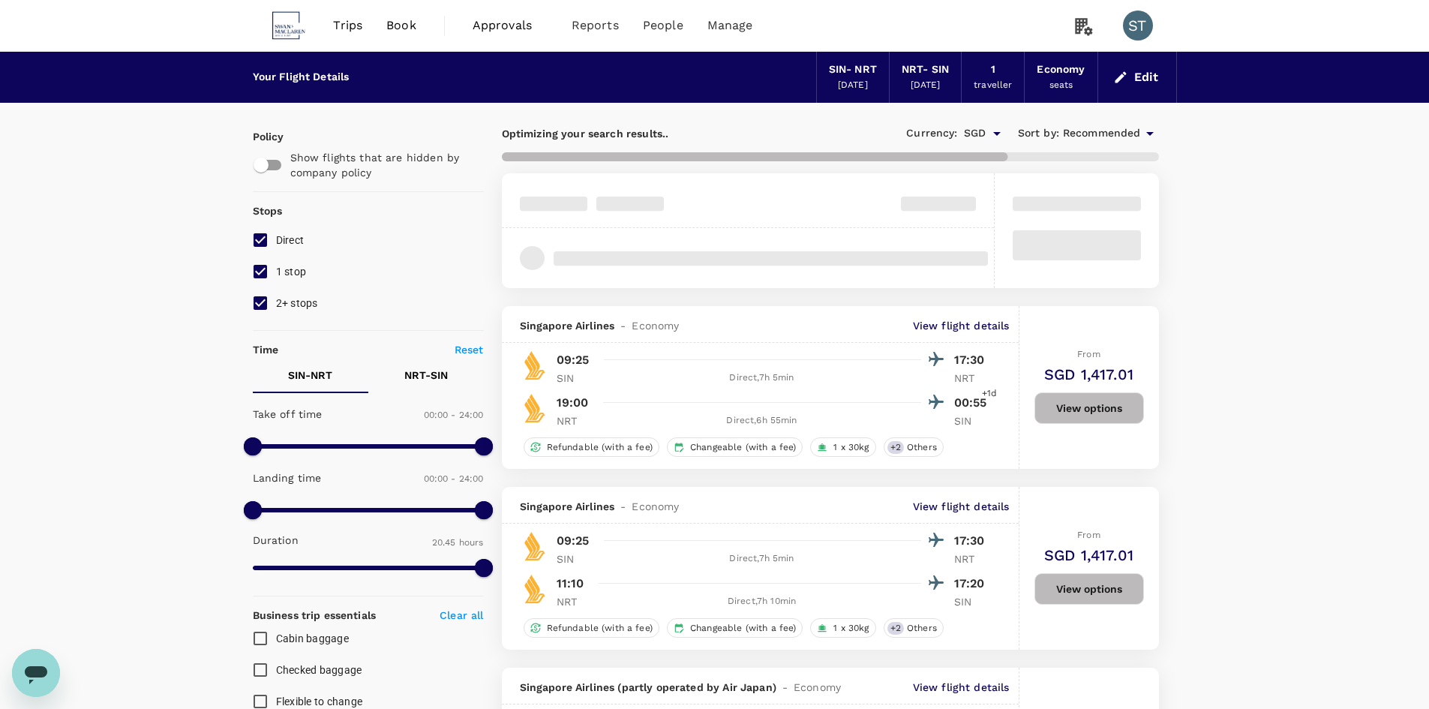
click at [263, 299] on input "2+ stops" at bounding box center [261, 303] width 32 height 32
checkbox input "false"
type input "1920"
checkbox input "false"
click at [266, 276] on input "1 stop" at bounding box center [261, 272] width 32 height 32
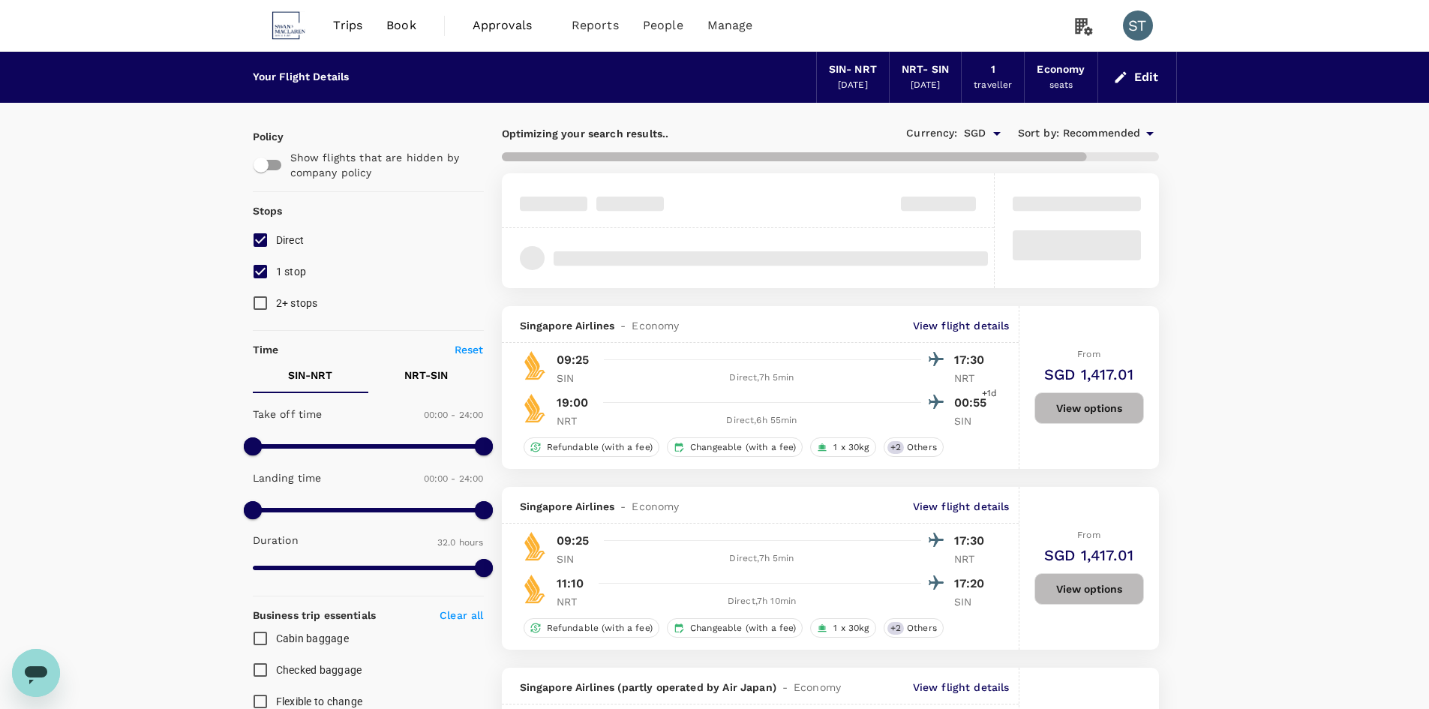
checkbox input "false"
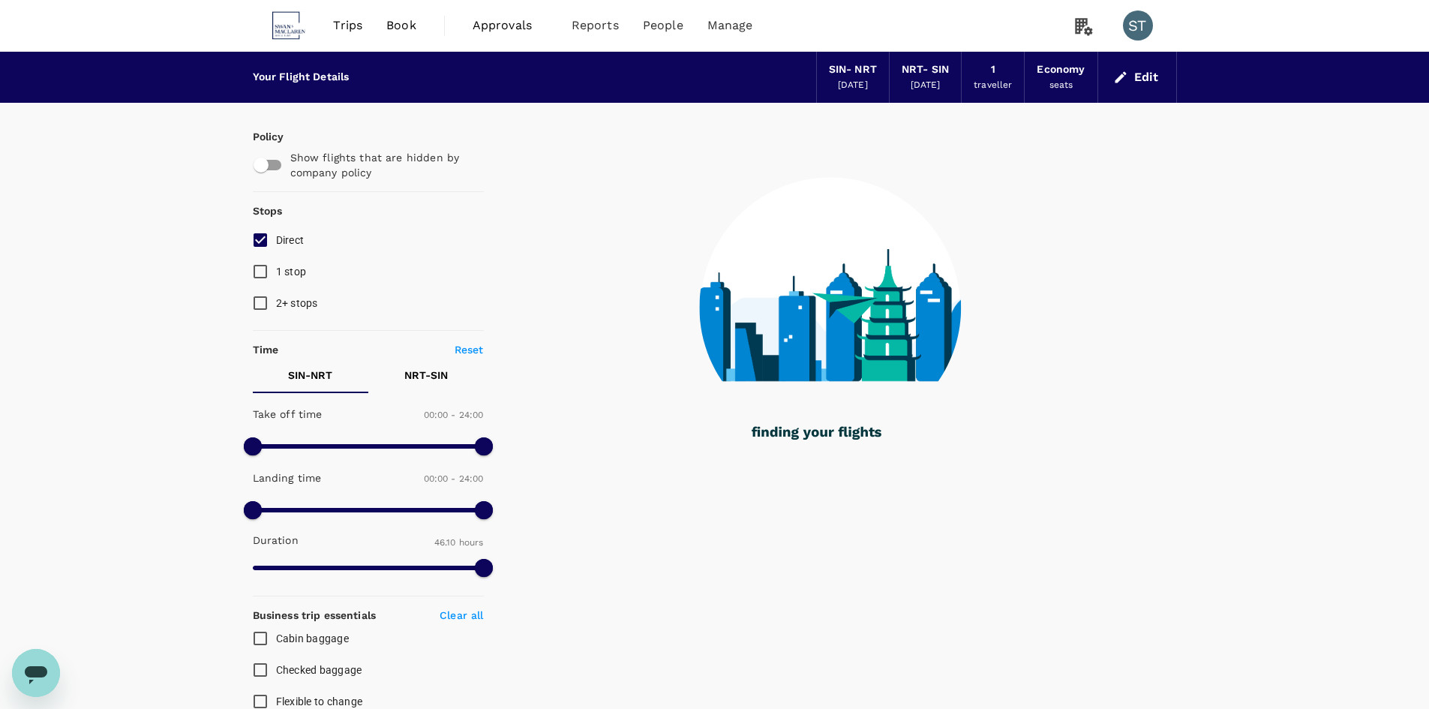
type input "2770"
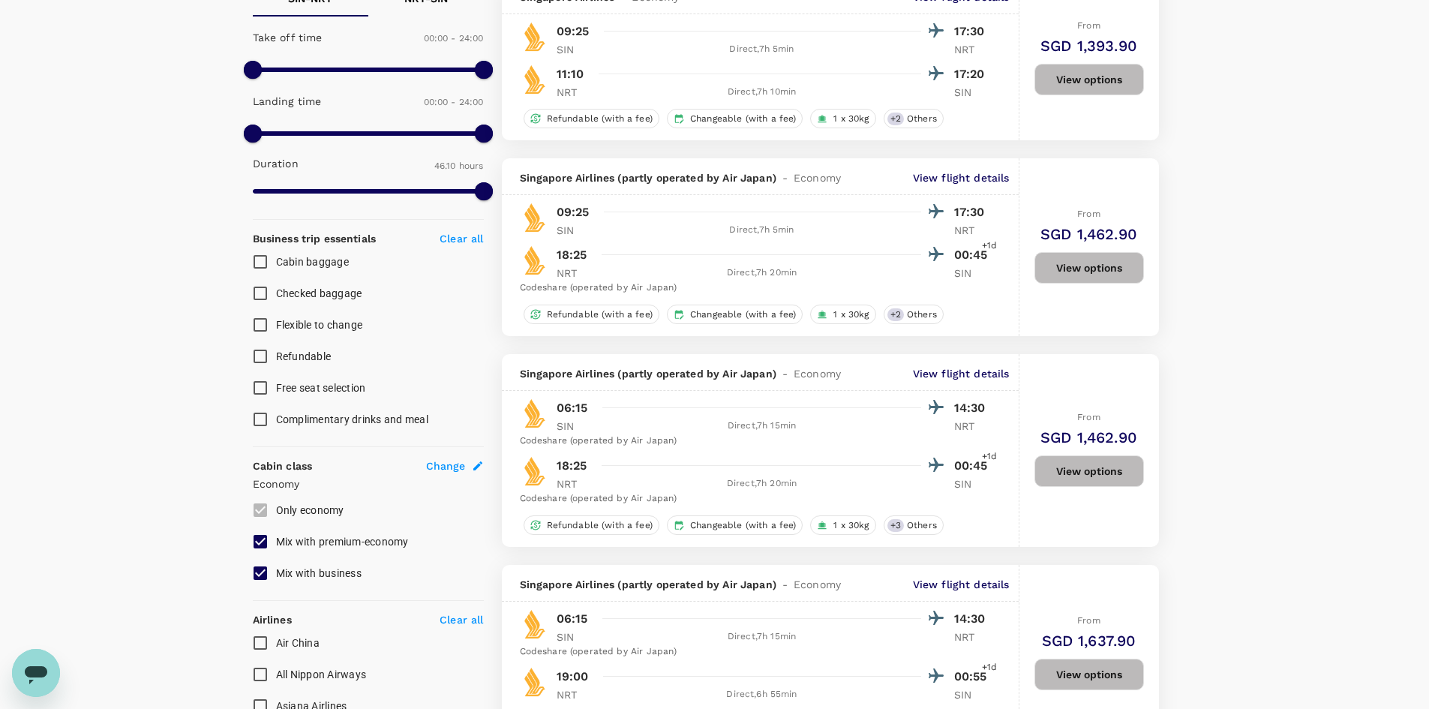
scroll to position [375, 0]
click at [257, 569] on input "Mix with business" at bounding box center [261, 575] width 32 height 32
checkbox input "false"
click at [265, 538] on input "Mix with premium-economy" at bounding box center [261, 543] width 32 height 32
checkbox input "false"
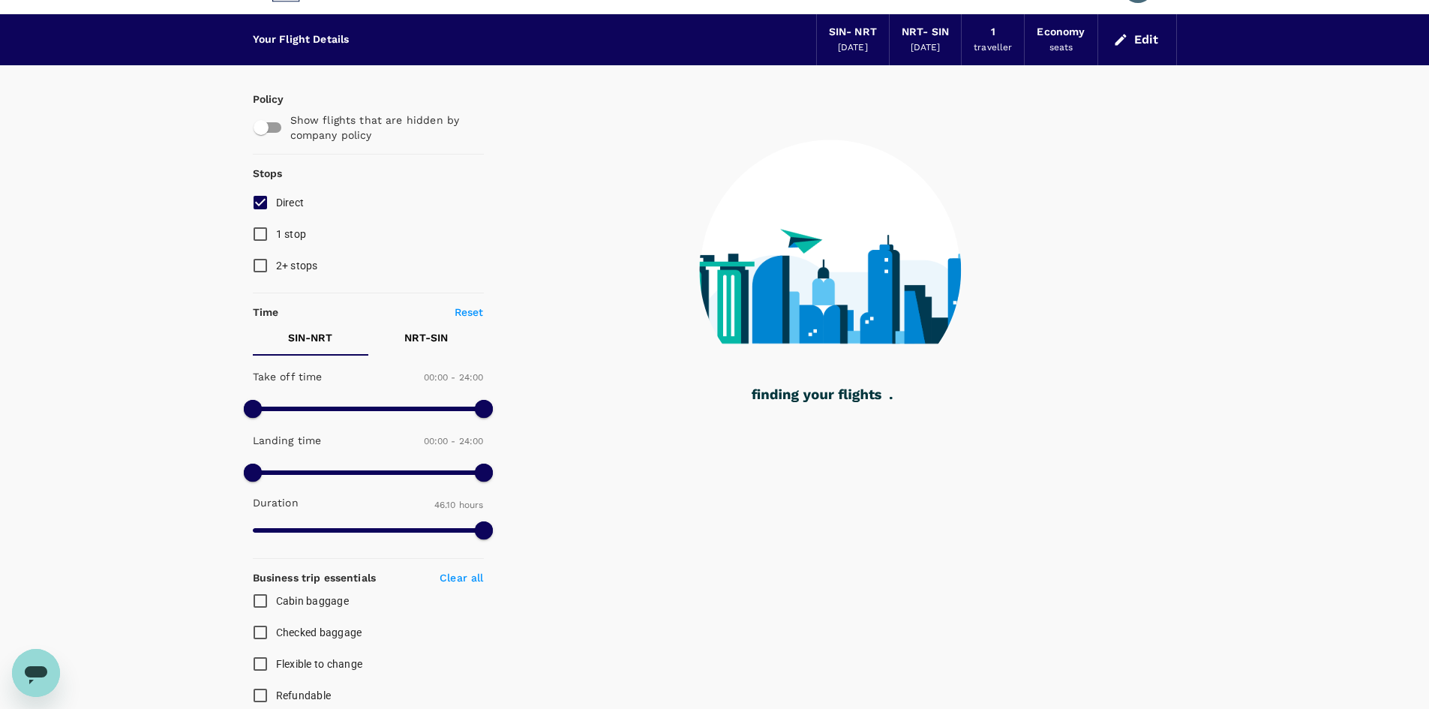
scroll to position [0, 0]
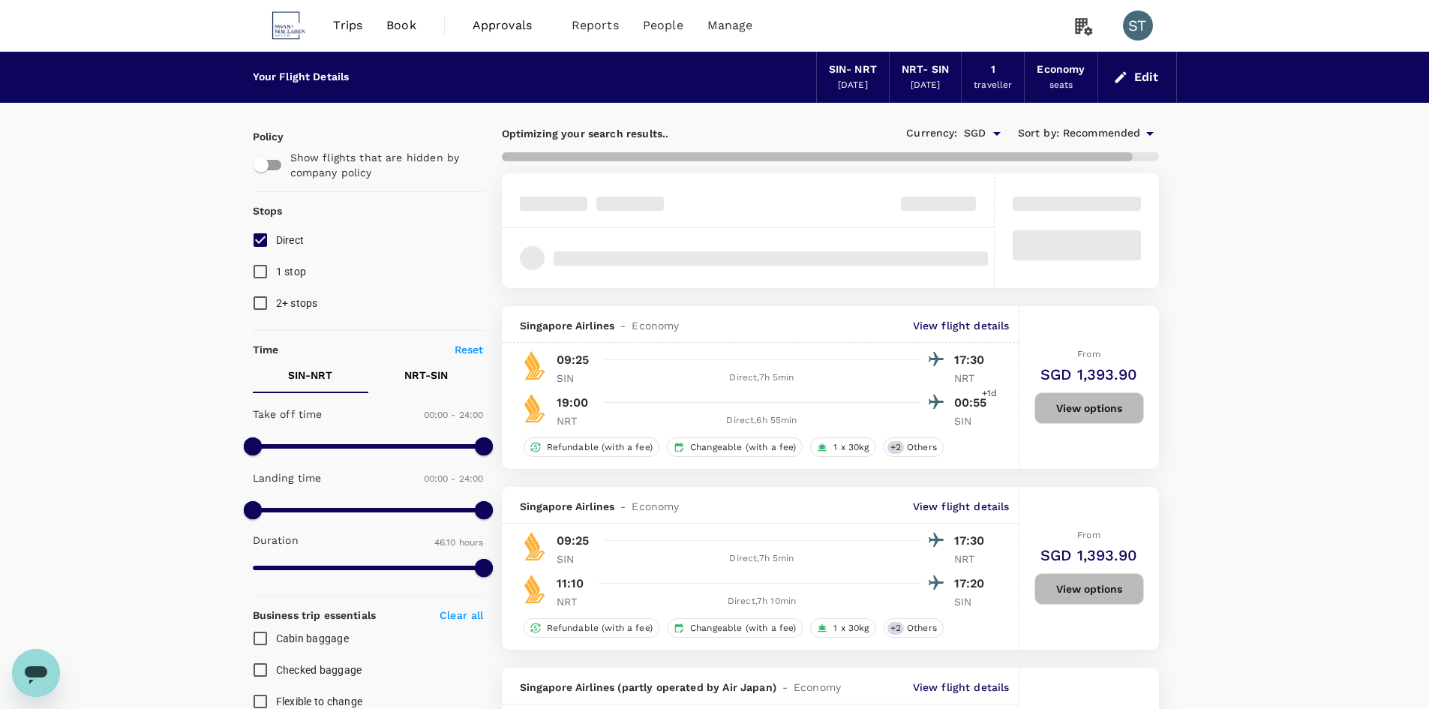
click at [1115, 404] on button "View options" at bounding box center [1089, 408] width 110 height 32
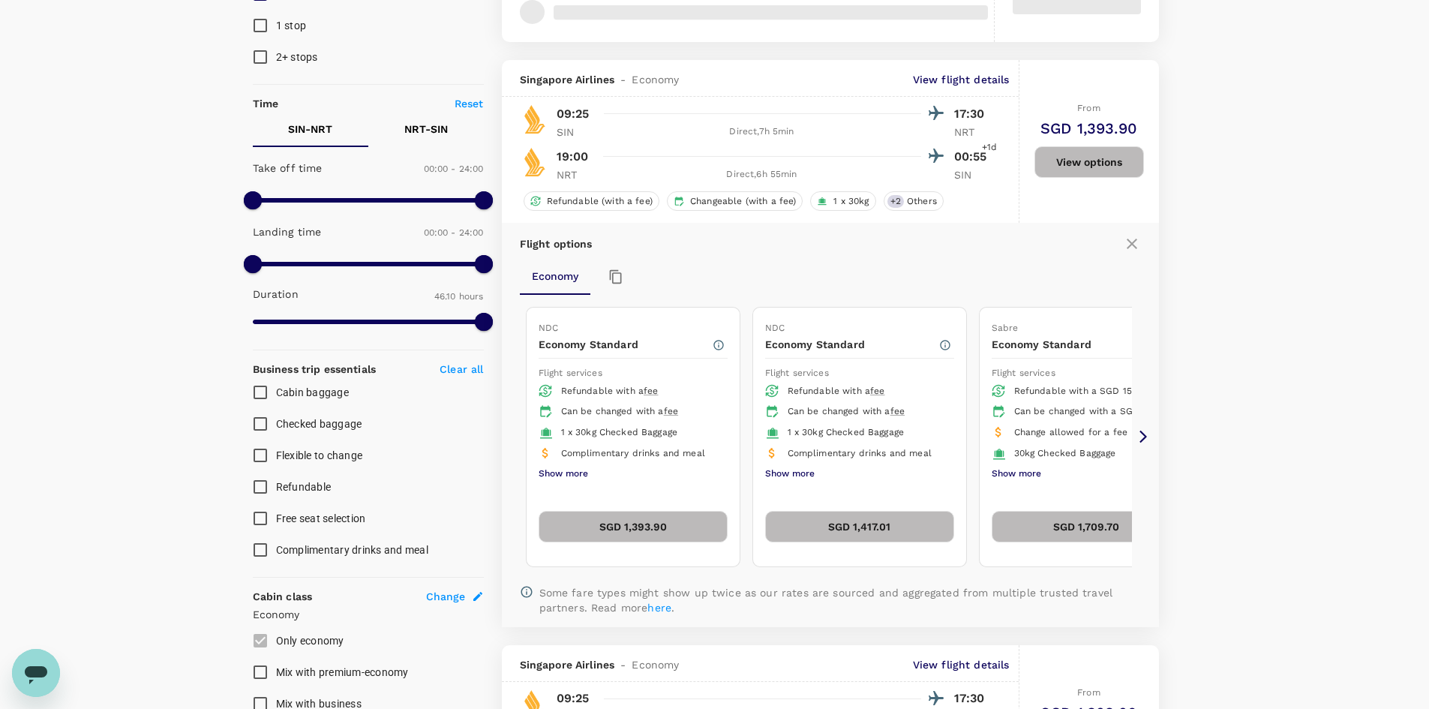
scroll to position [306, 0]
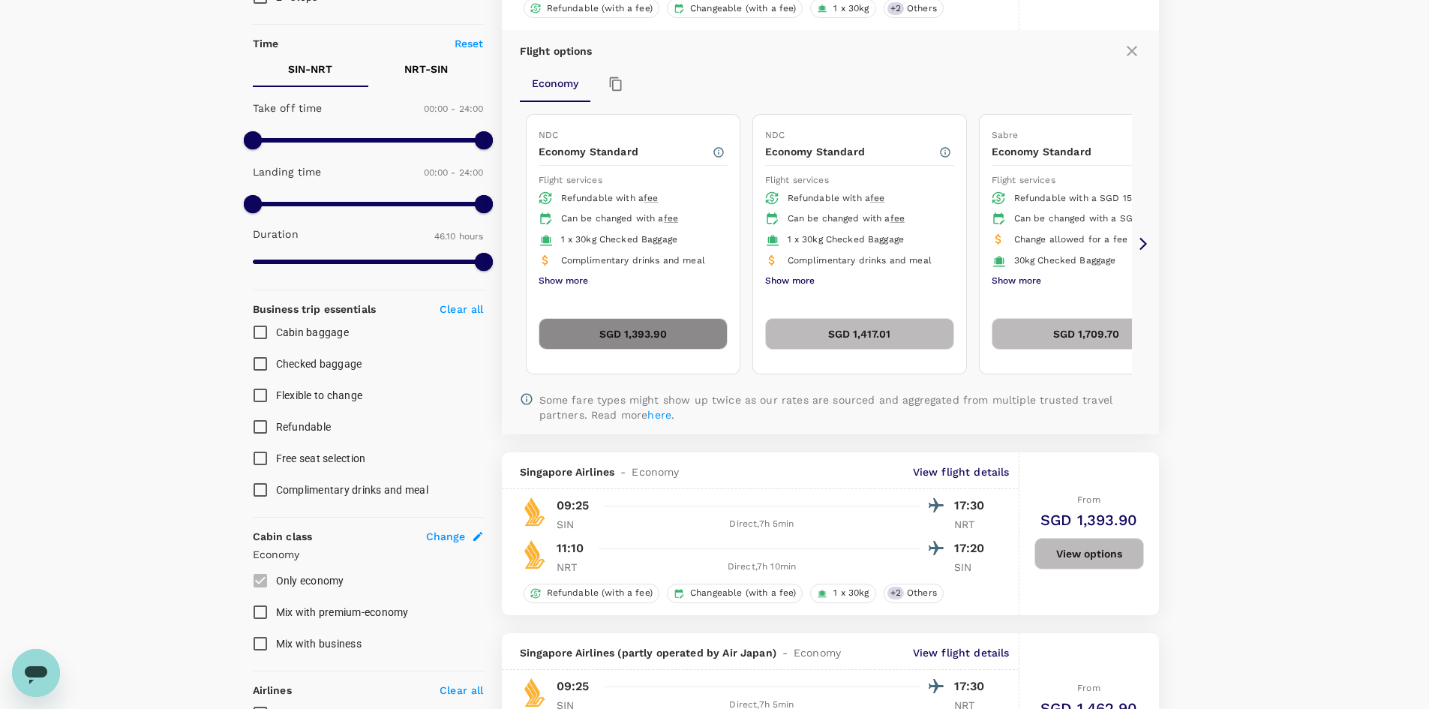
click at [644, 342] on button "SGD 1,393.90" at bounding box center [633, 334] width 189 height 32
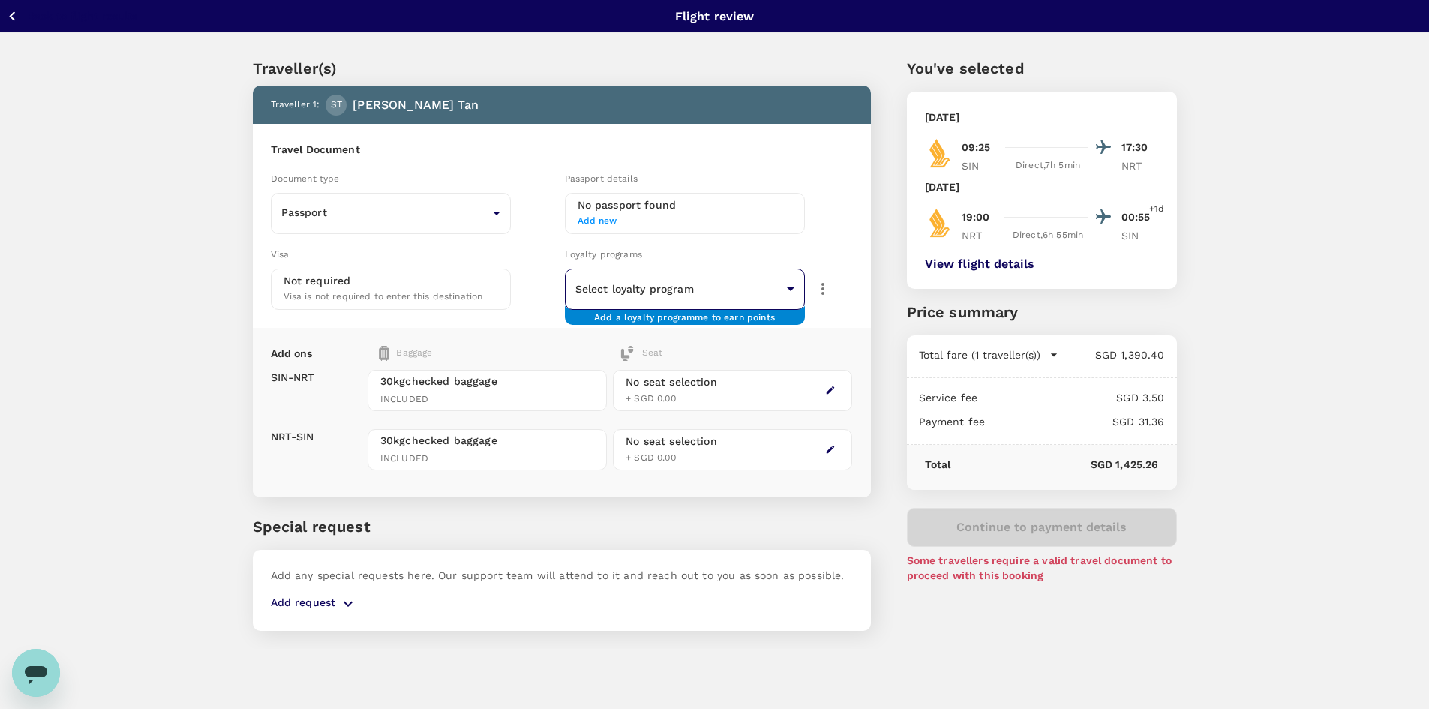
click at [698, 302] on body "Back to flight results Flight review Traveller(s) Traveller 1 : ST Su Ling [PER…" at bounding box center [714, 374] width 1429 height 749
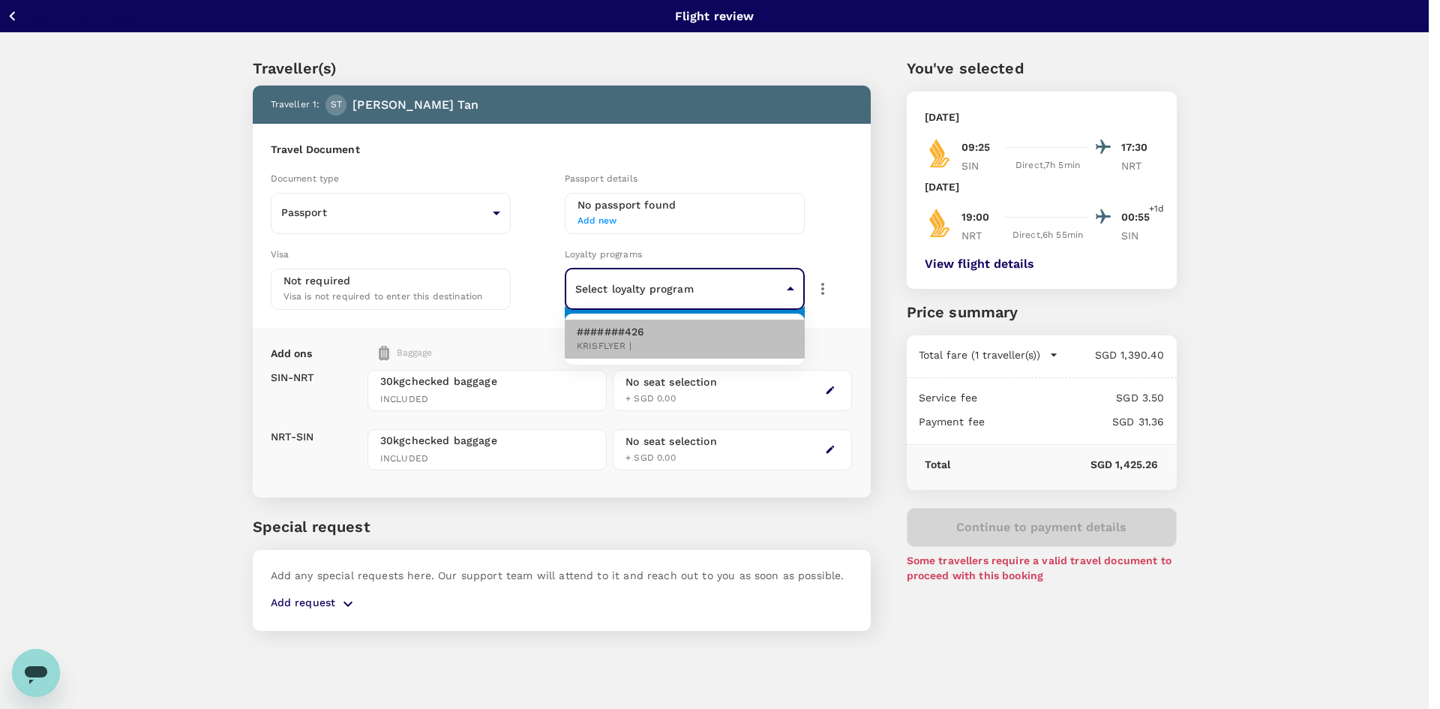
click at [637, 328] on p "#######426" at bounding box center [611, 331] width 68 height 15
type input "fb3b6839-9651-42a4-b9cf-9b859a9c0fc7"
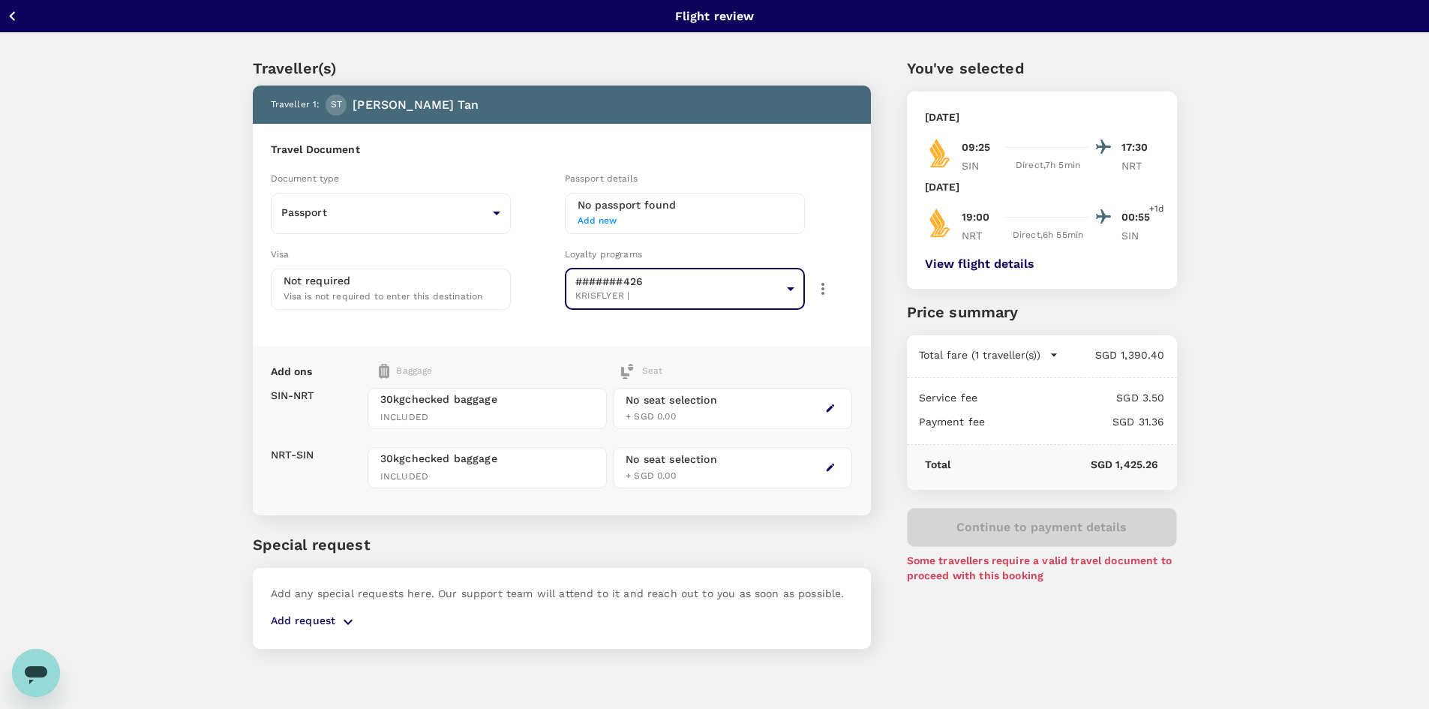
click at [427, 293] on span "Visa is not required to enter this destination" at bounding box center [384, 296] width 200 height 11
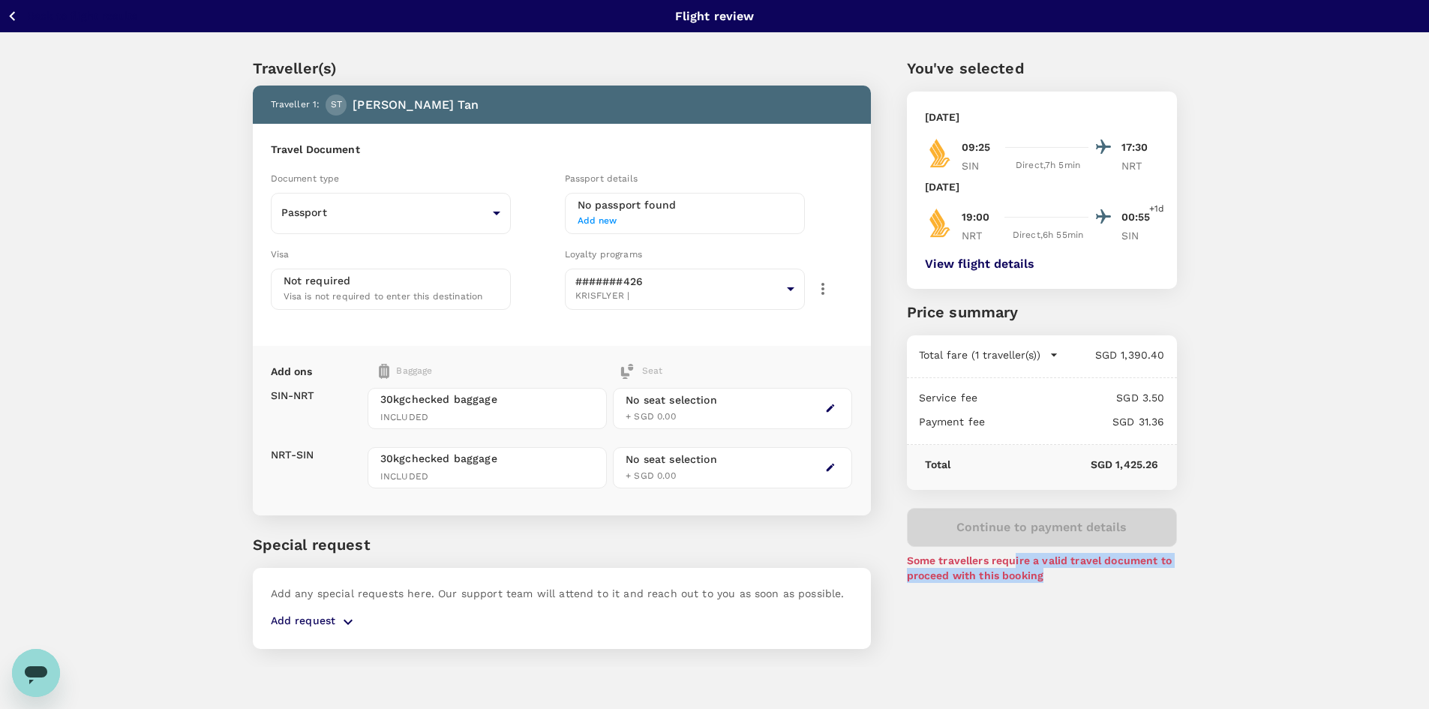
drag, startPoint x: 1013, startPoint y: 562, endPoint x: 1081, endPoint y: 576, distance: 69.0
click at [1081, 576] on p "Some travellers require a valid travel document to proceed with this booking" at bounding box center [1042, 568] width 270 height 30
drag, startPoint x: 1030, startPoint y: 575, endPoint x: 965, endPoint y: 566, distance: 65.1
click at [965, 566] on p "Some travellers require a valid travel document to proceed with this booking" at bounding box center [1042, 568] width 270 height 30
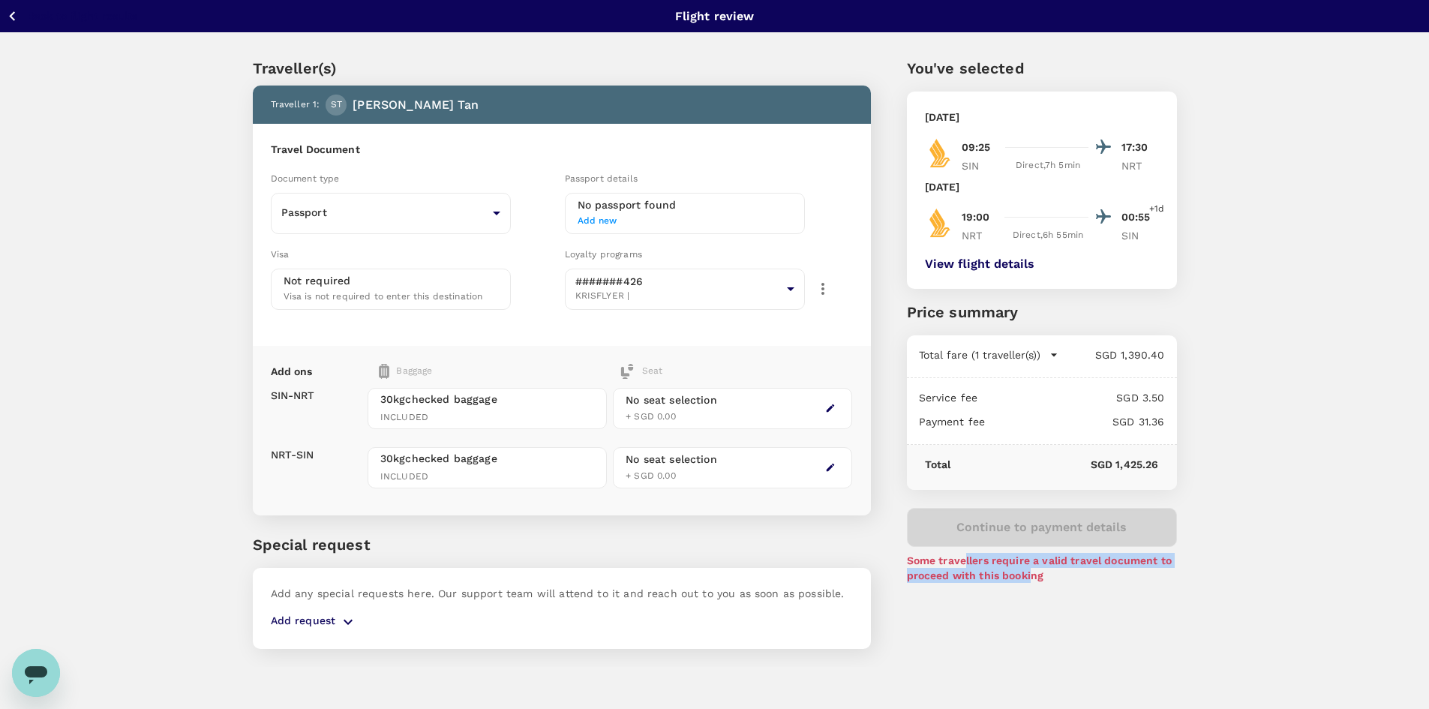
click at [965, 565] on p "Some travellers require a valid travel document to proceed with this booking" at bounding box center [1042, 568] width 270 height 30
click at [732, 218] on span "Add new" at bounding box center [685, 221] width 215 height 15
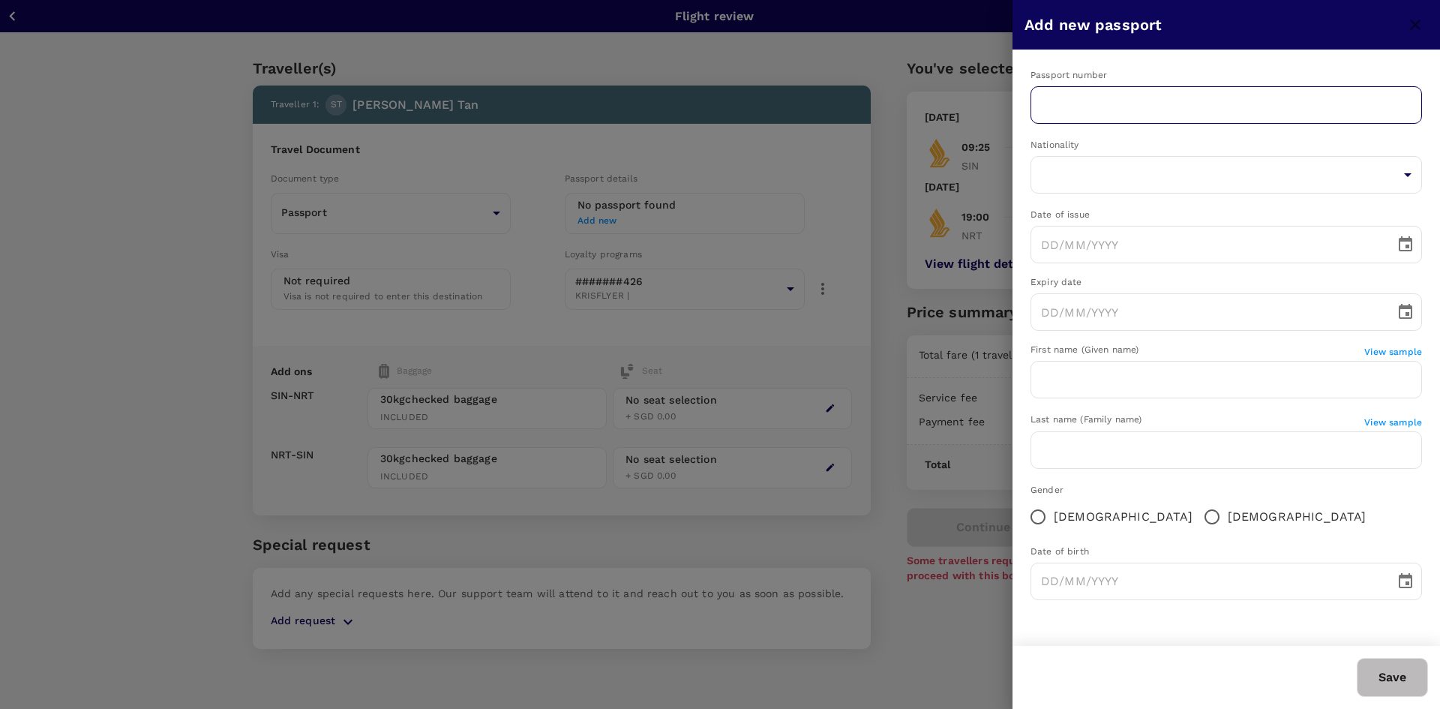
click at [1169, 89] on input "text" at bounding box center [1227, 105] width 392 height 38
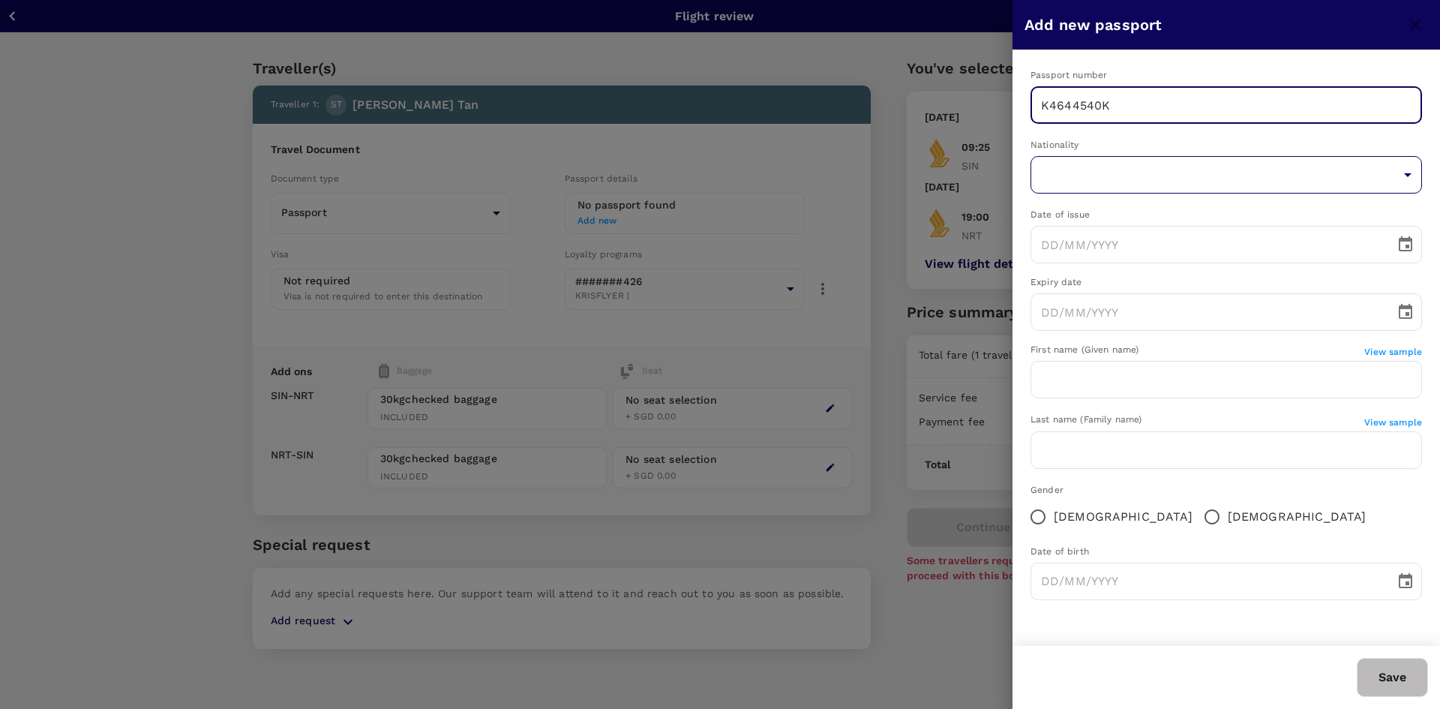
type input "K4644540K"
click at [1188, 178] on body "Back to flight results Flight review Traveller(s) Traveller 1 : ST Su Ling [PER…" at bounding box center [720, 374] width 1440 height 749
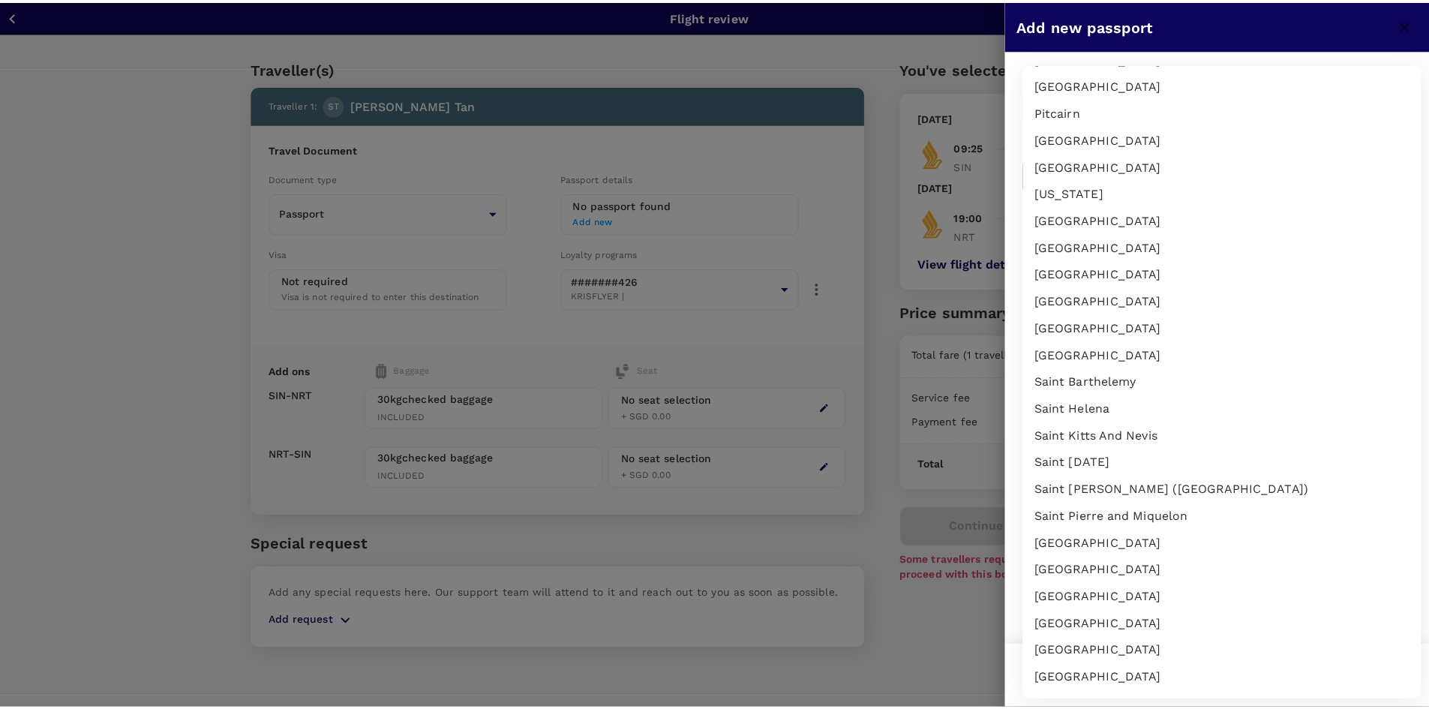
scroll to position [4994, 0]
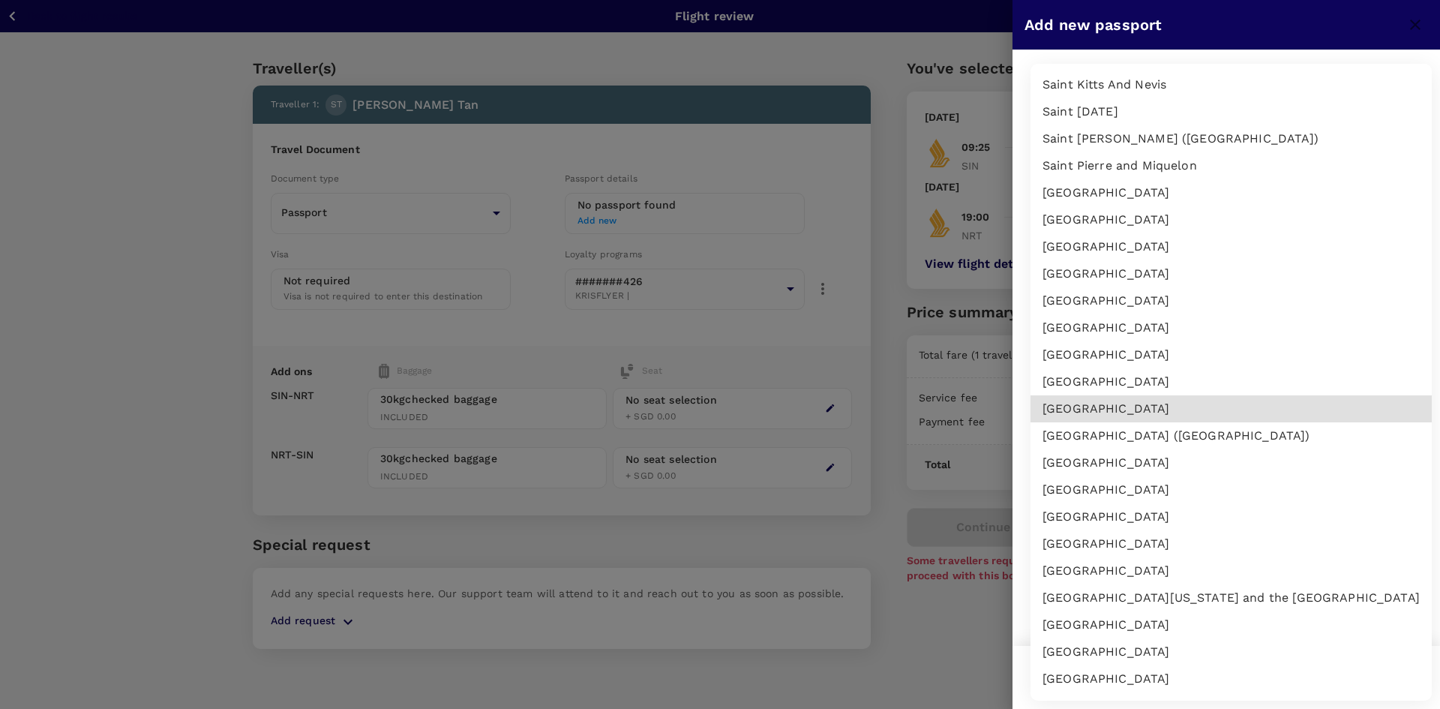
click at [1220, 407] on li "[GEOGRAPHIC_DATA]" at bounding box center [1231, 408] width 401 height 27
type input "SG"
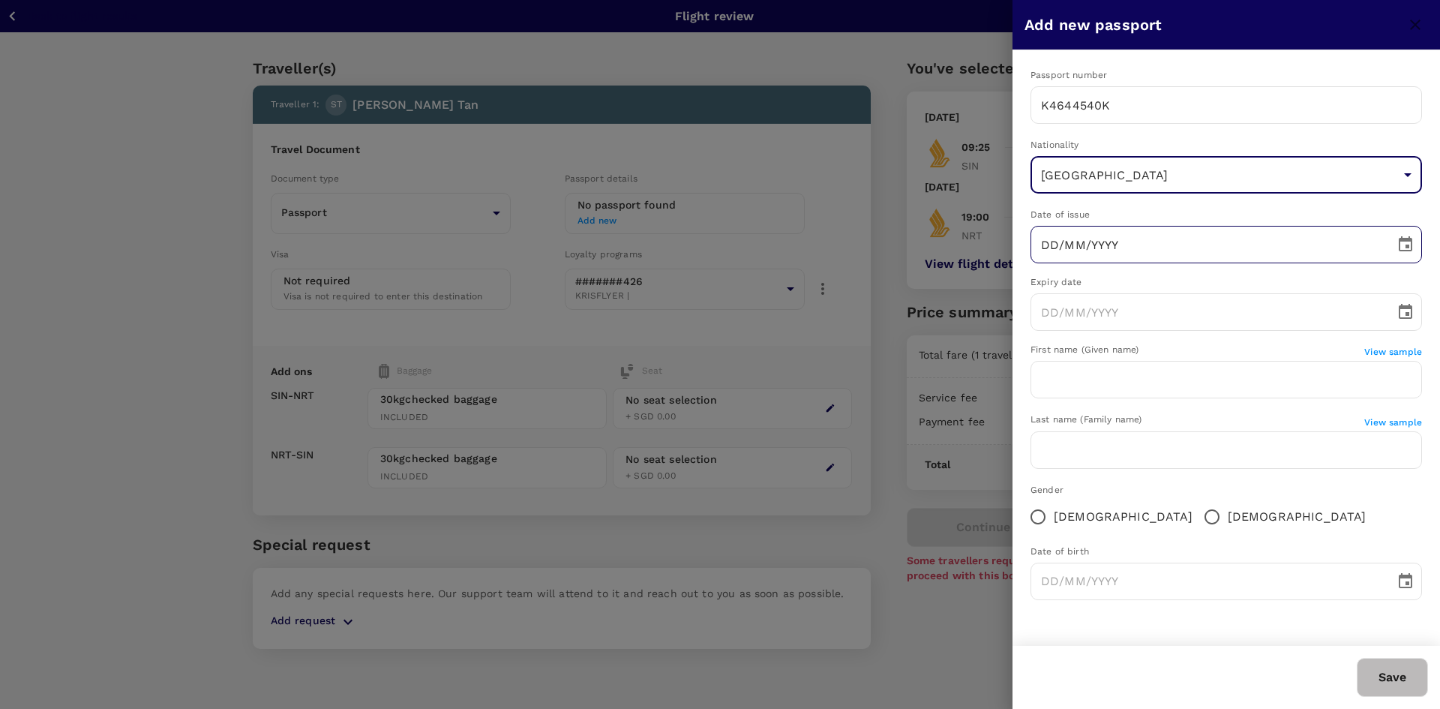
click at [1123, 247] on input "DD/MM/YYYY" at bounding box center [1208, 245] width 354 height 38
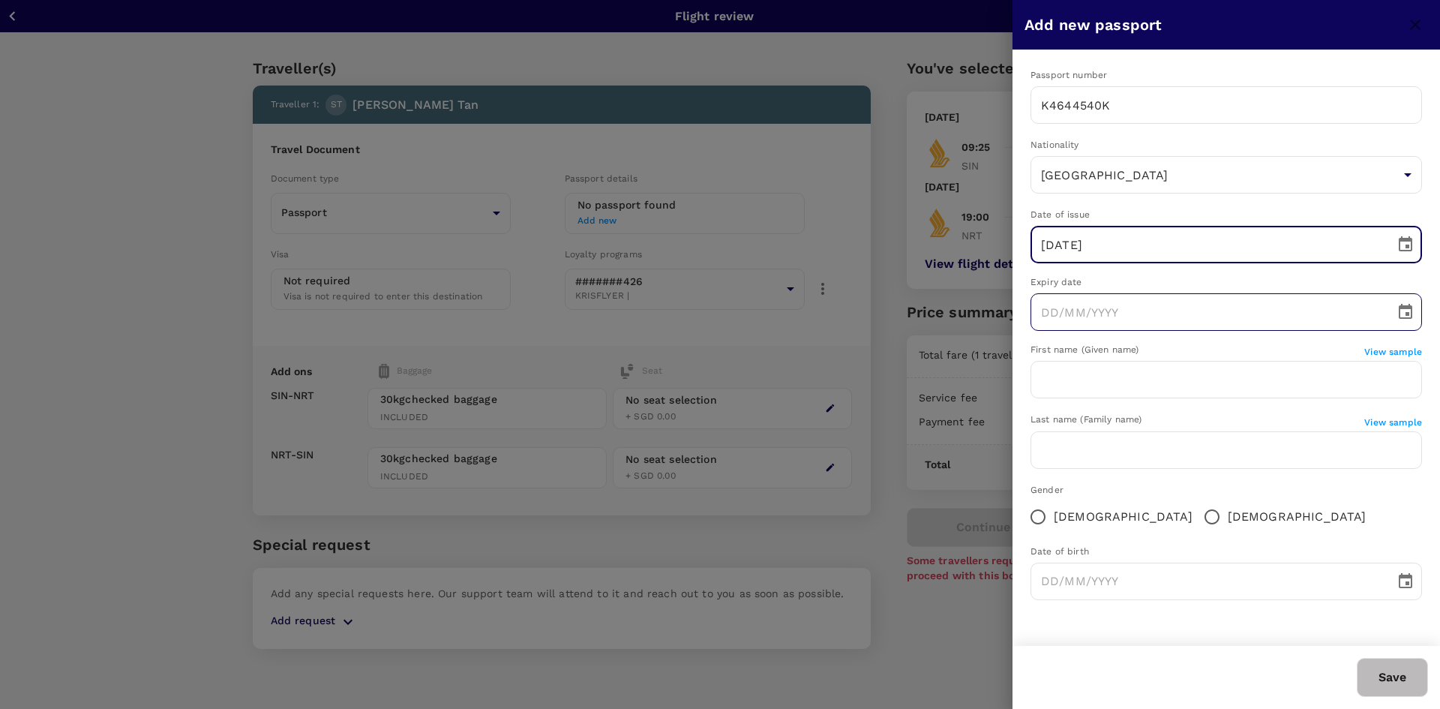
type input "[DATE]"
click at [1053, 311] on input "DD/MM/YYYY" at bounding box center [1208, 312] width 354 height 38
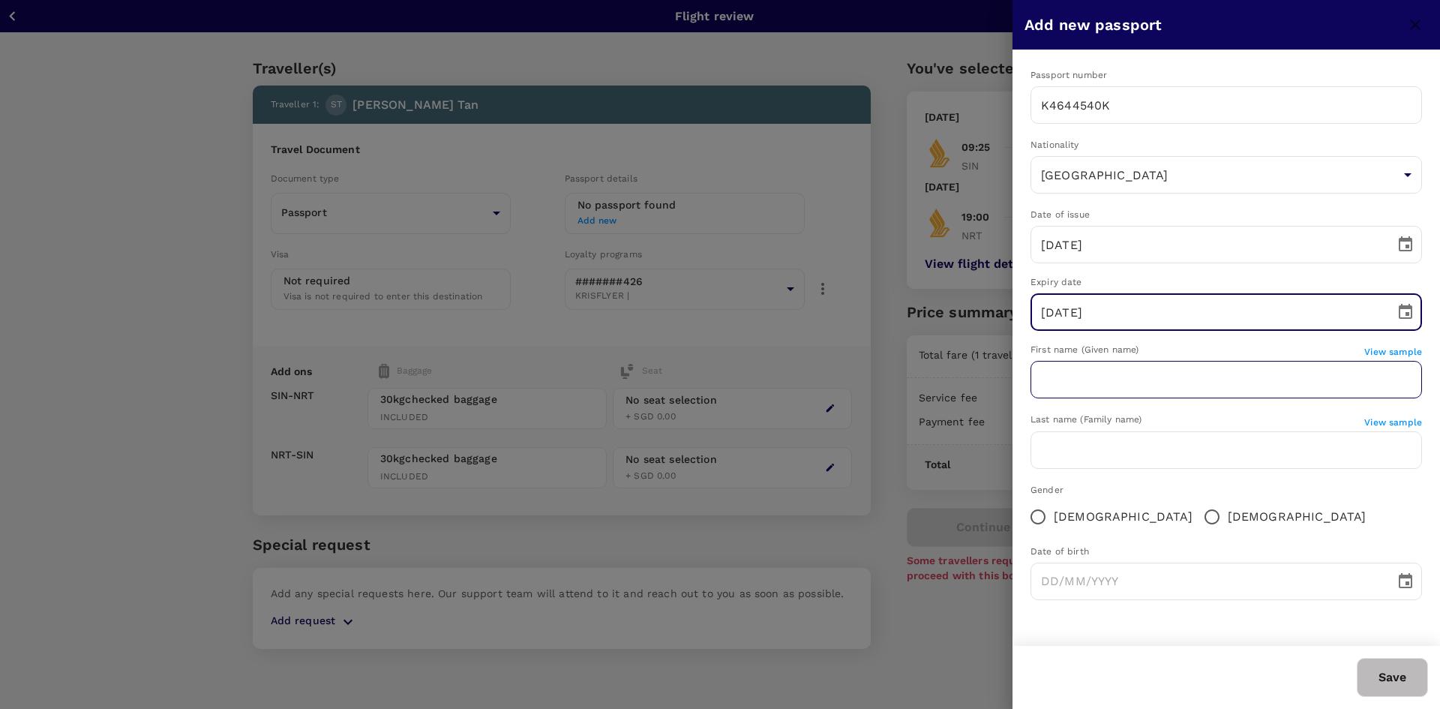
type input "[DATE]"
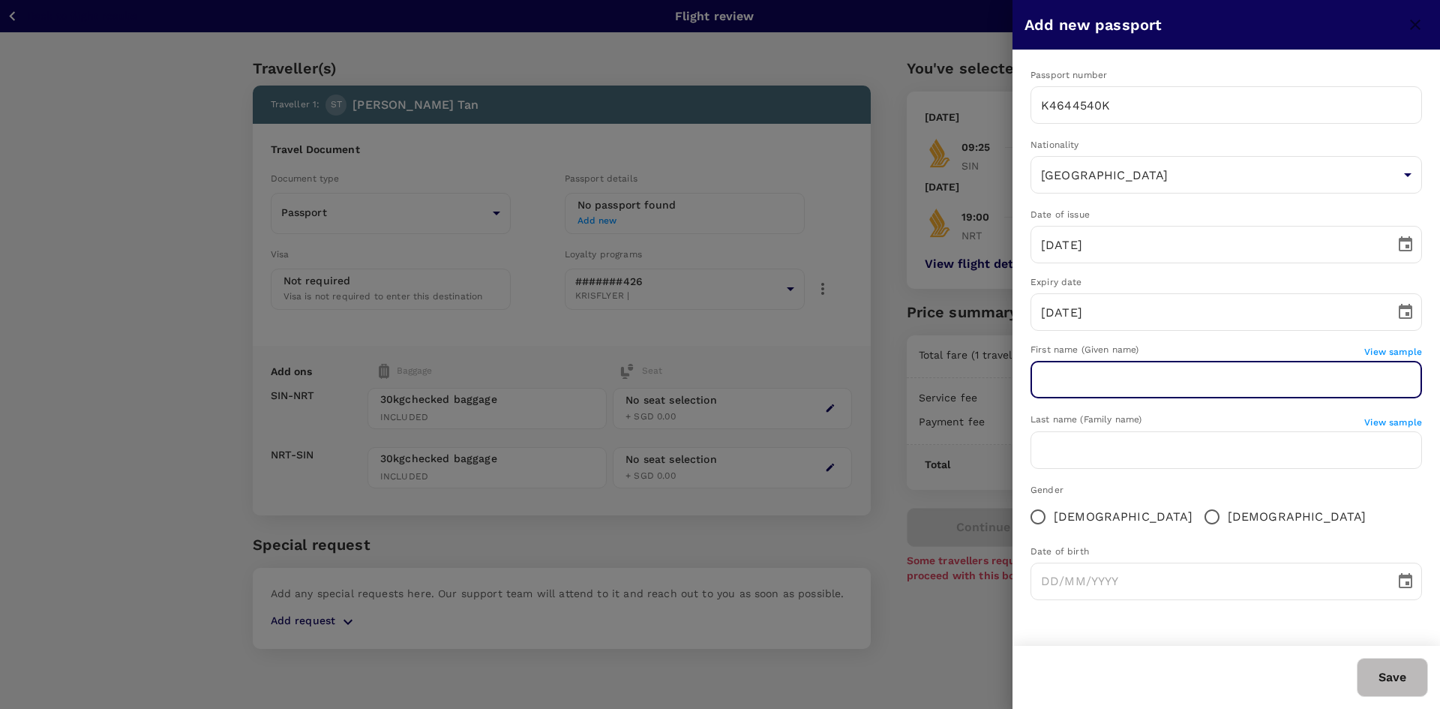
click at [1161, 383] on input "text" at bounding box center [1227, 380] width 392 height 38
type input "[PERSON_NAME]"
click at [1115, 454] on input "text" at bounding box center [1227, 450] width 392 height 38
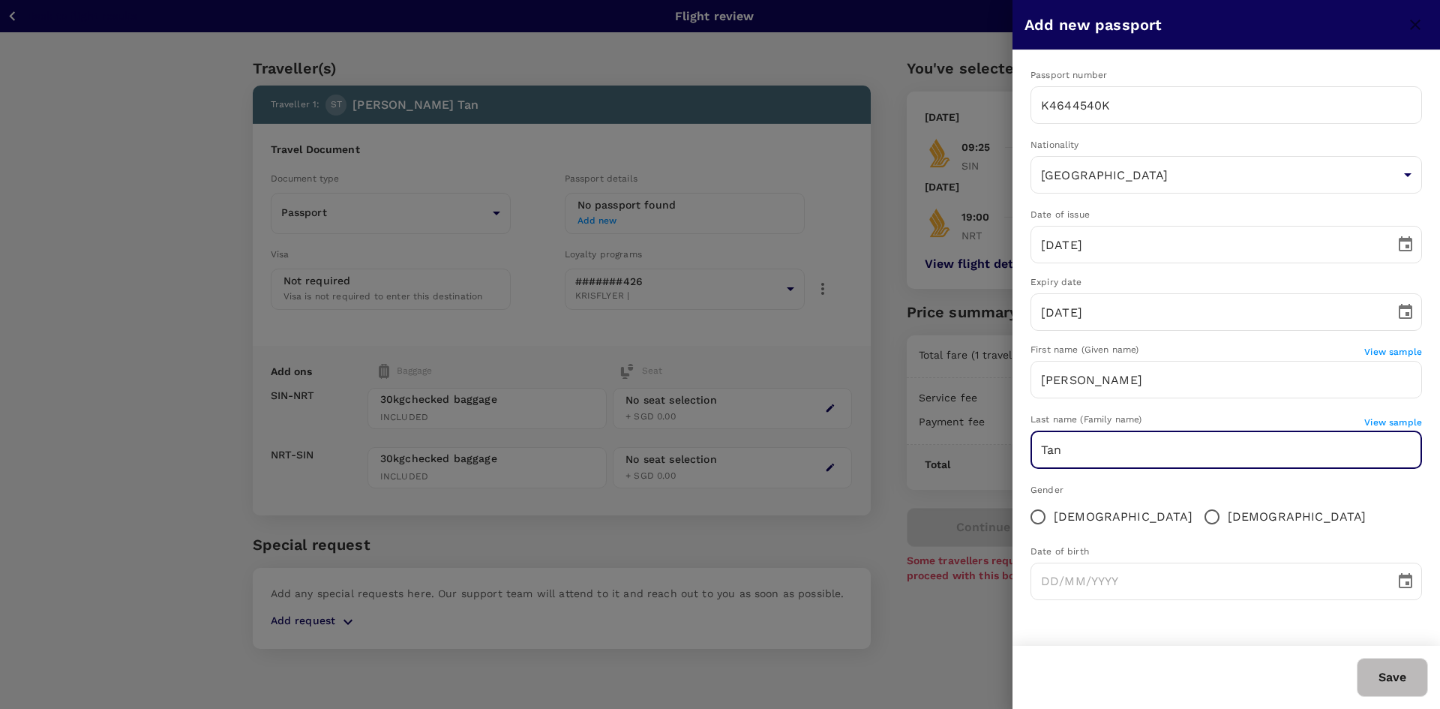
type input "Tan"
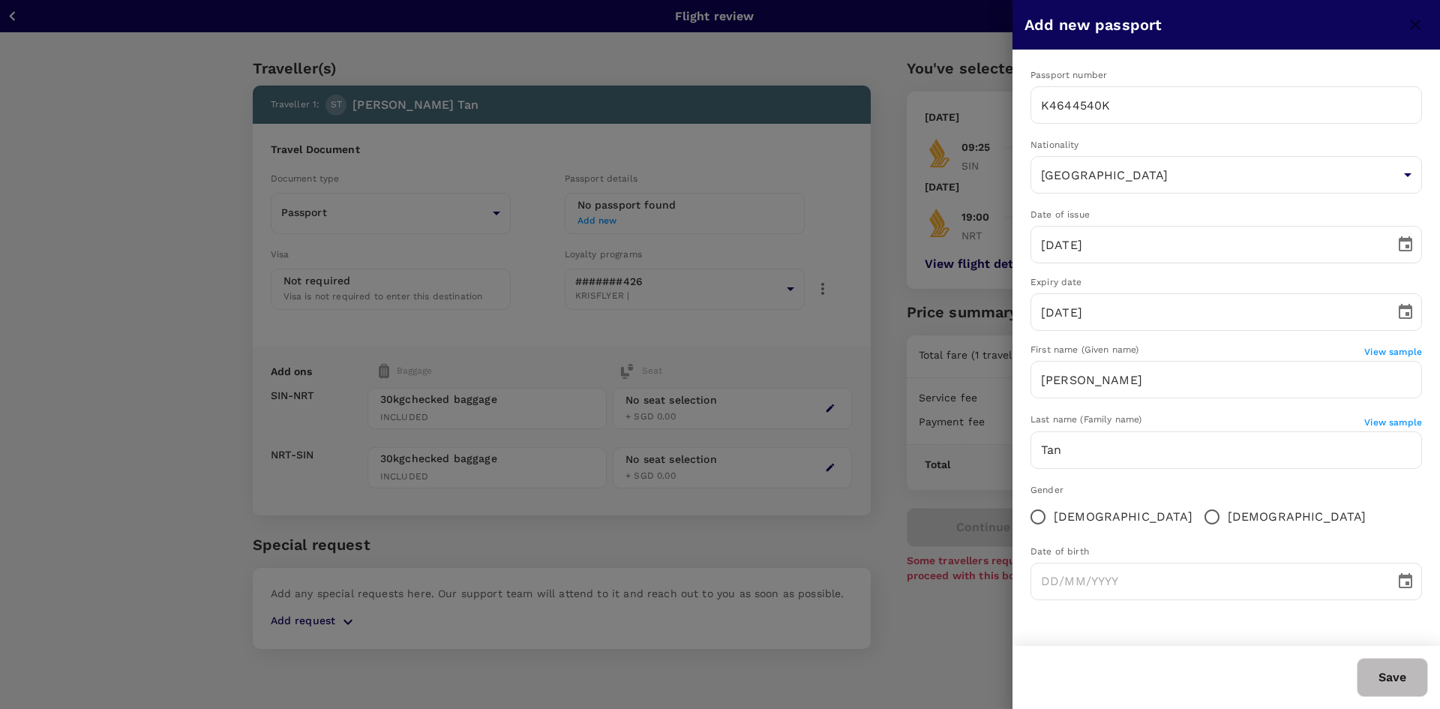
click at [1069, 490] on div "Gender" at bounding box center [1227, 490] width 392 height 15
click at [1056, 512] on span "[DEMOGRAPHIC_DATA]" at bounding box center [1123, 517] width 139 height 18
click at [1054, 512] on input "[DEMOGRAPHIC_DATA]" at bounding box center [1038, 517] width 32 height 32
radio input "true"
click at [1126, 590] on input "DD/MM/YYYY" at bounding box center [1208, 582] width 354 height 38
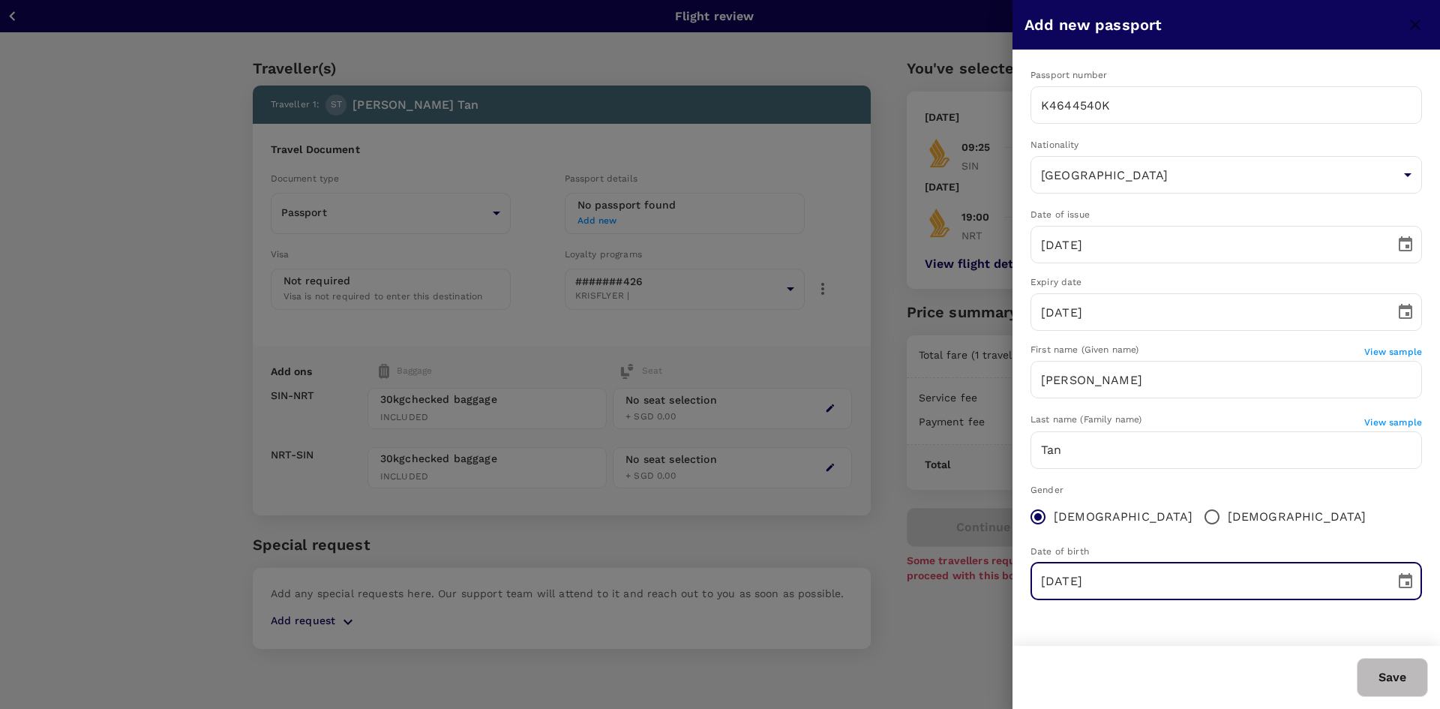
type input "[DATE]"
click at [1394, 676] on button "Save" at bounding box center [1392, 677] width 71 height 39
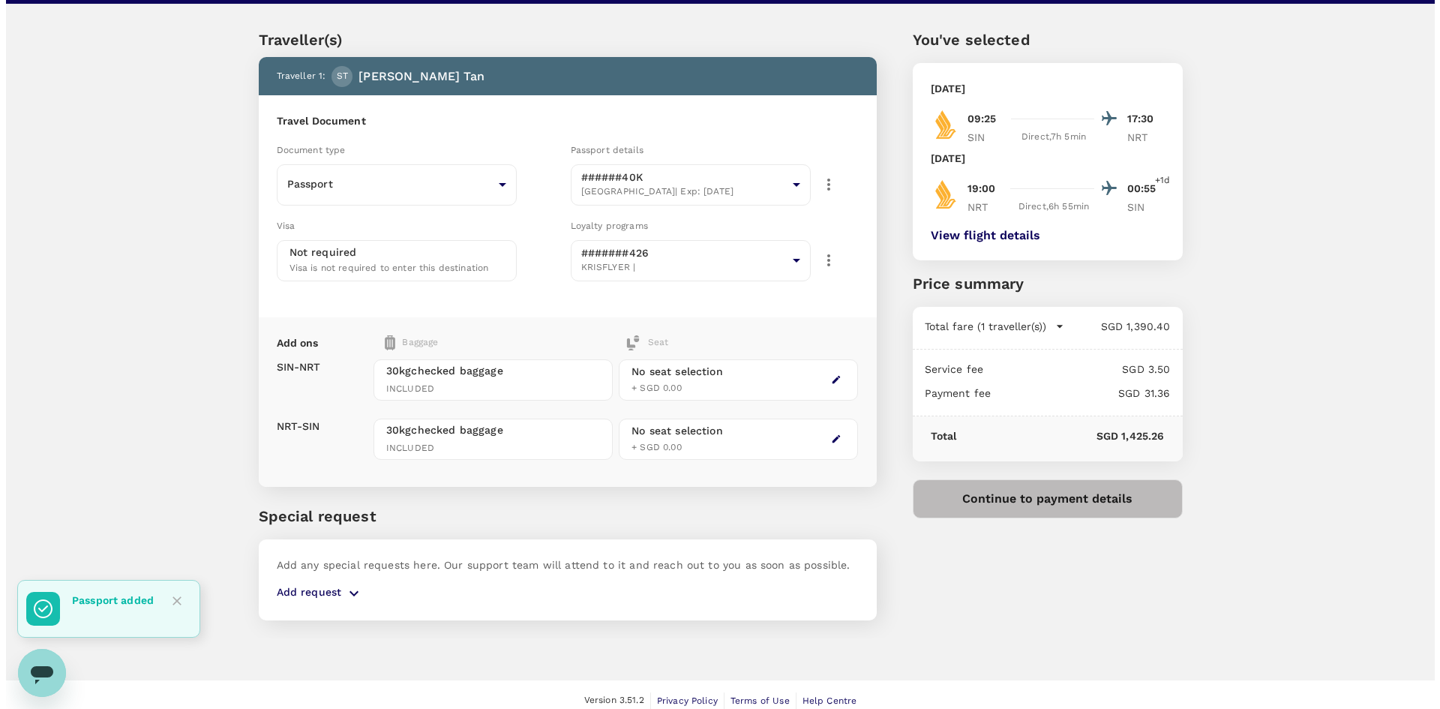
scroll to position [41, 0]
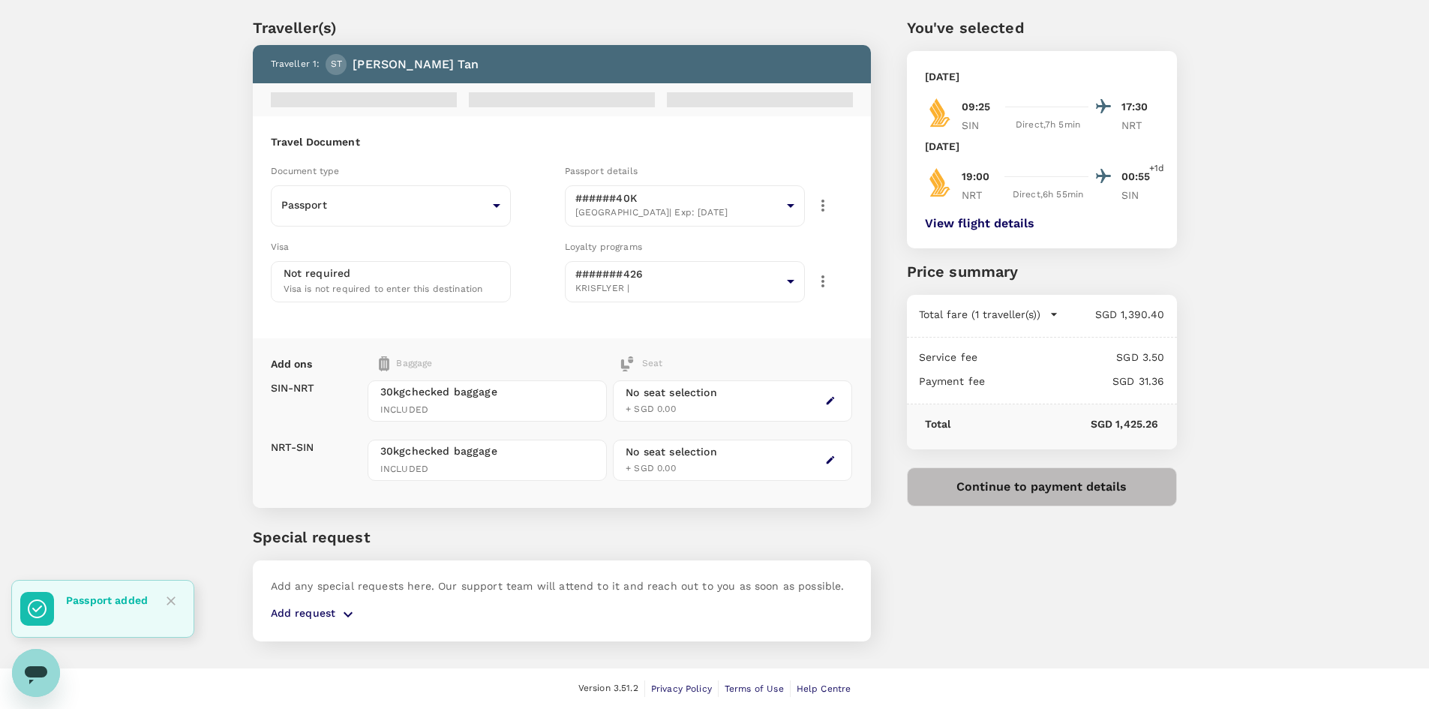
click at [1063, 501] on button "Continue to payment details" at bounding box center [1042, 486] width 270 height 39
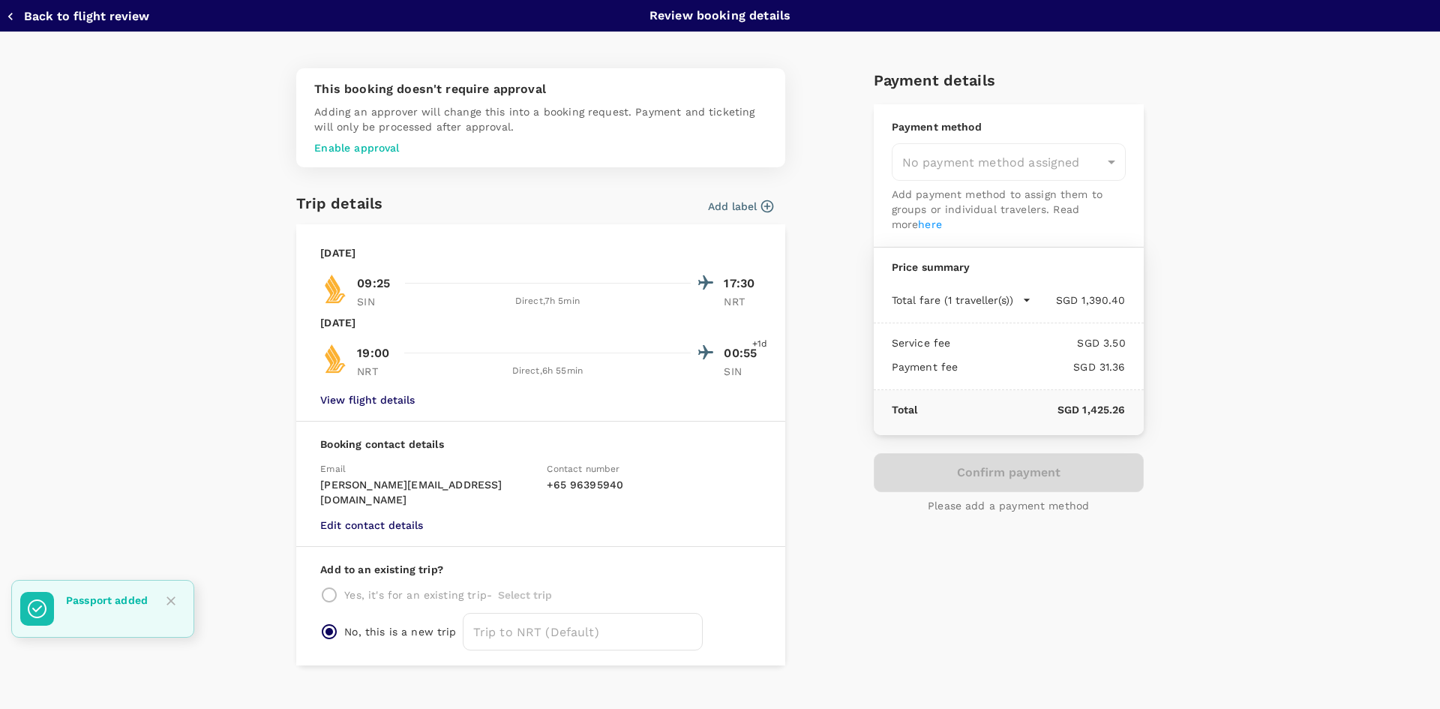
type input "9c9ba4e9-6939-42c9-b258-ade50964613f"
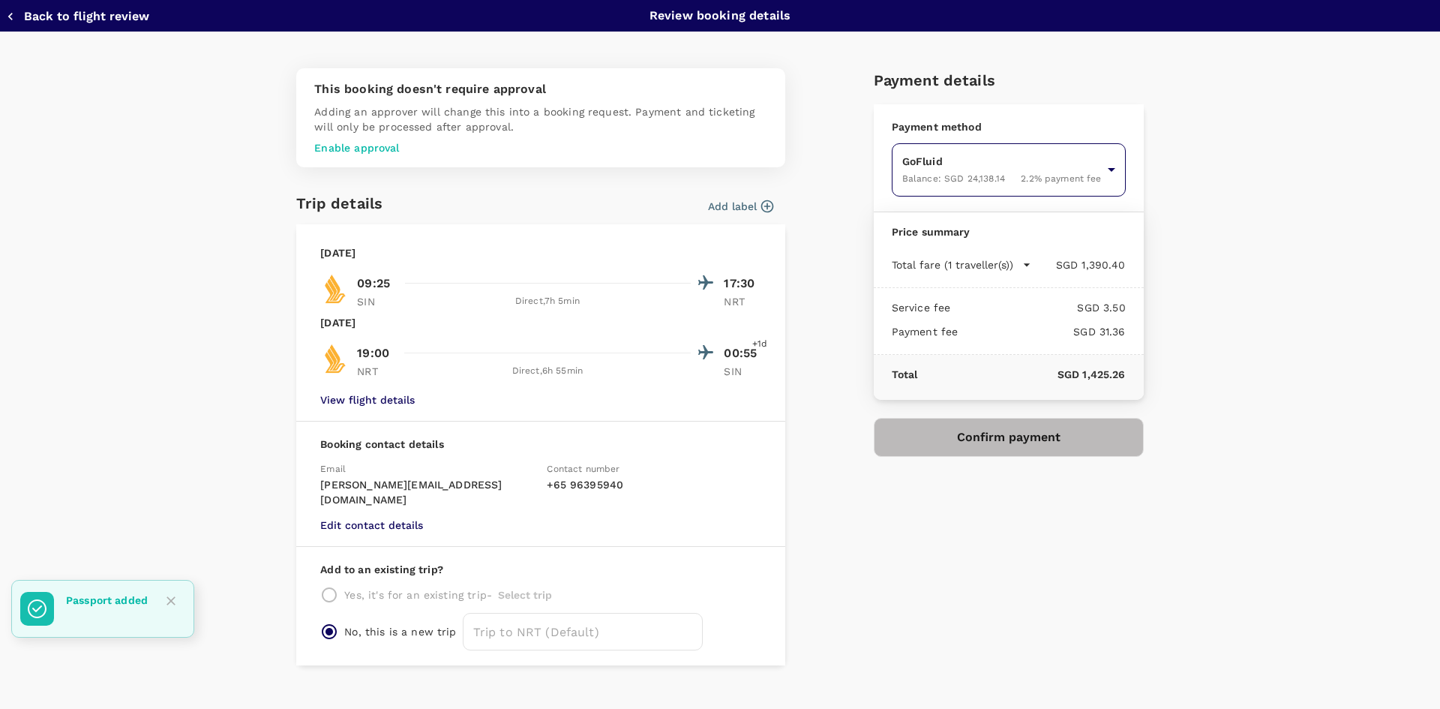
click at [1053, 175] on body "Back to flight results Flight review Traveller(s) Traveller 1 : [GEOGRAPHIC_DAT…" at bounding box center [720, 333] width 1440 height 749
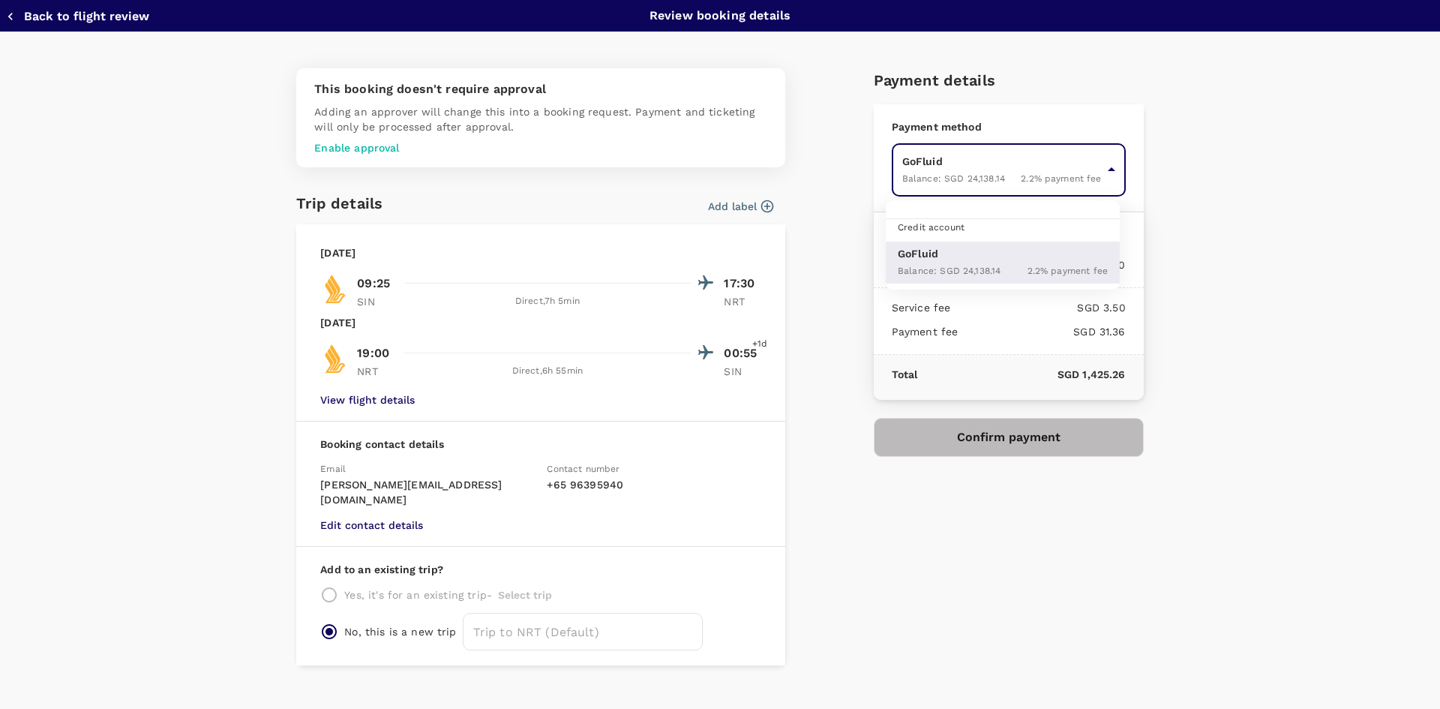
click at [1243, 267] on div at bounding box center [720, 354] width 1440 height 709
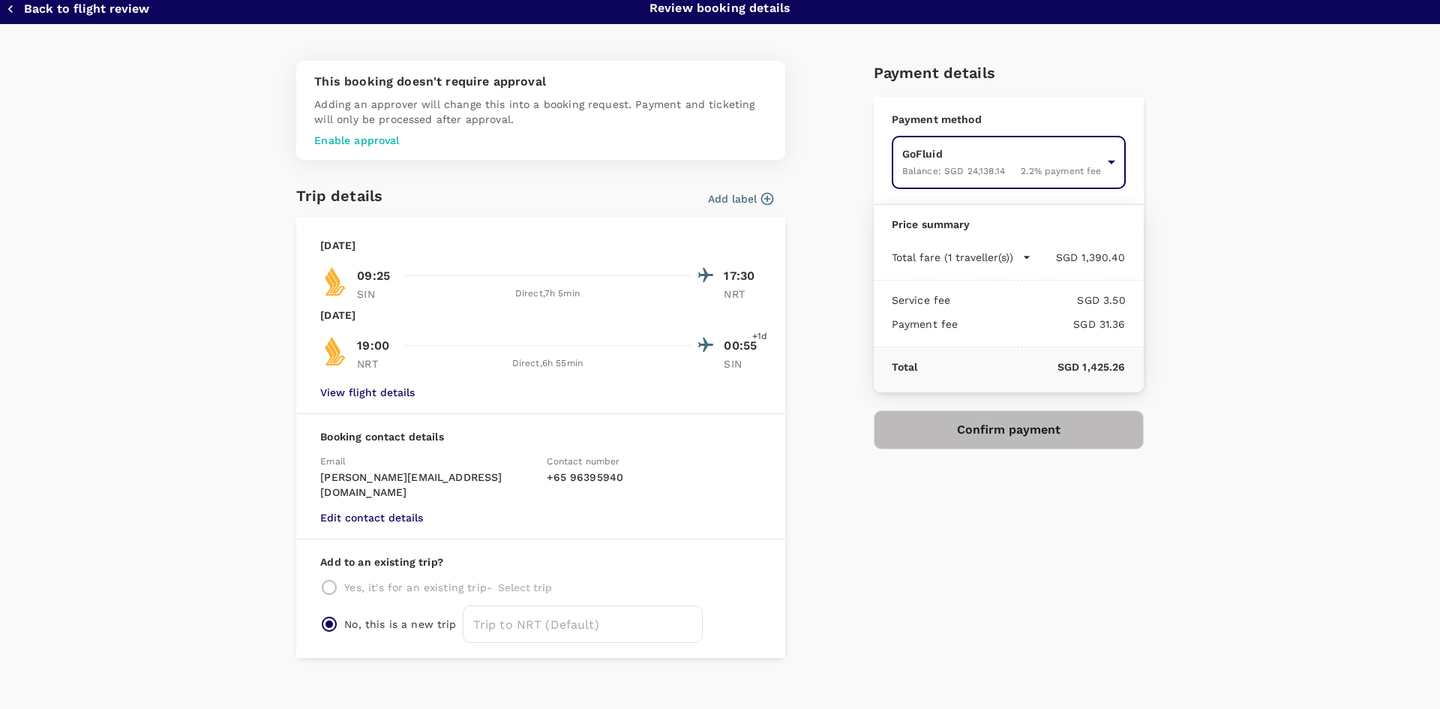
scroll to position [10, 0]
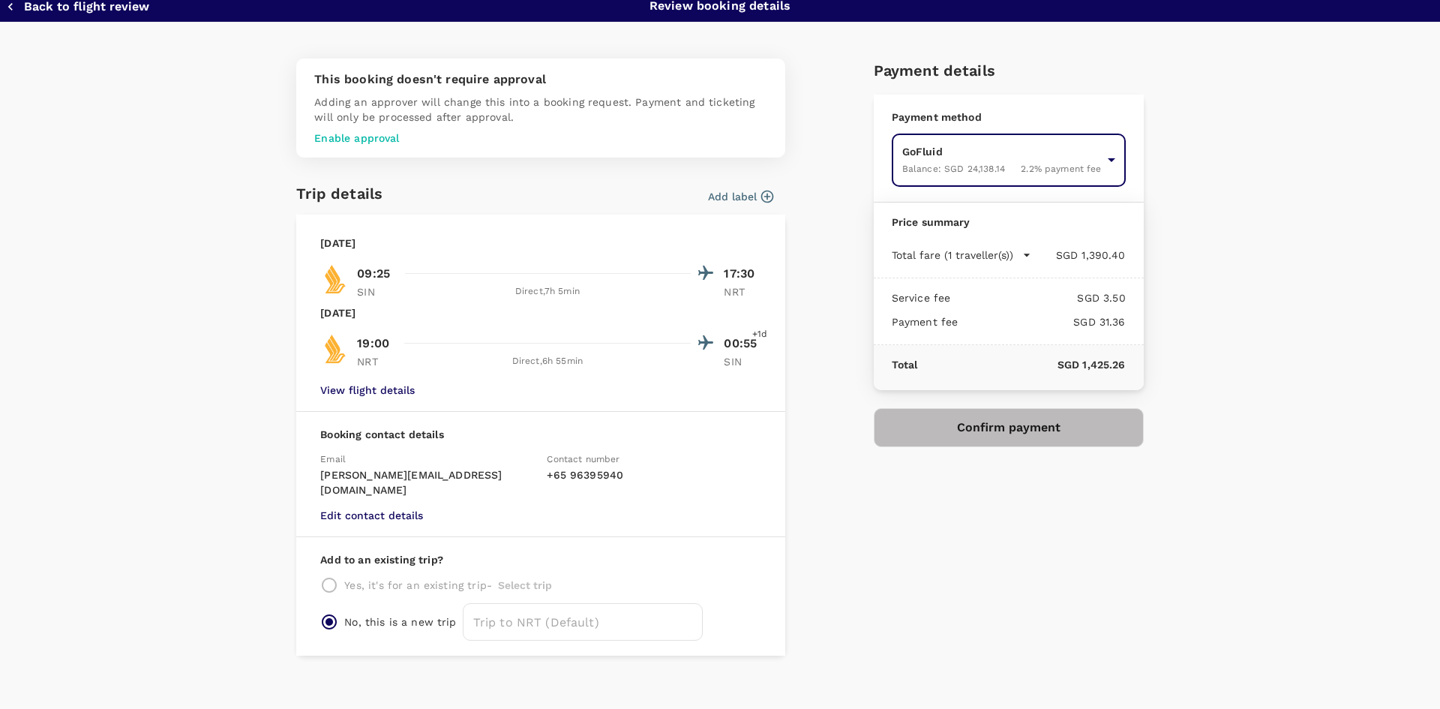
click at [1031, 169] on body "Back to flight results Flight review Traveller(s) Traveller 1 : [GEOGRAPHIC_DAT…" at bounding box center [720, 333] width 1440 height 749
click at [981, 166] on div at bounding box center [720, 354] width 1440 height 709
click at [1214, 278] on div "This booking doesn't require approval Adding an approver will change this into …" at bounding box center [720, 373] width 1440 height 701
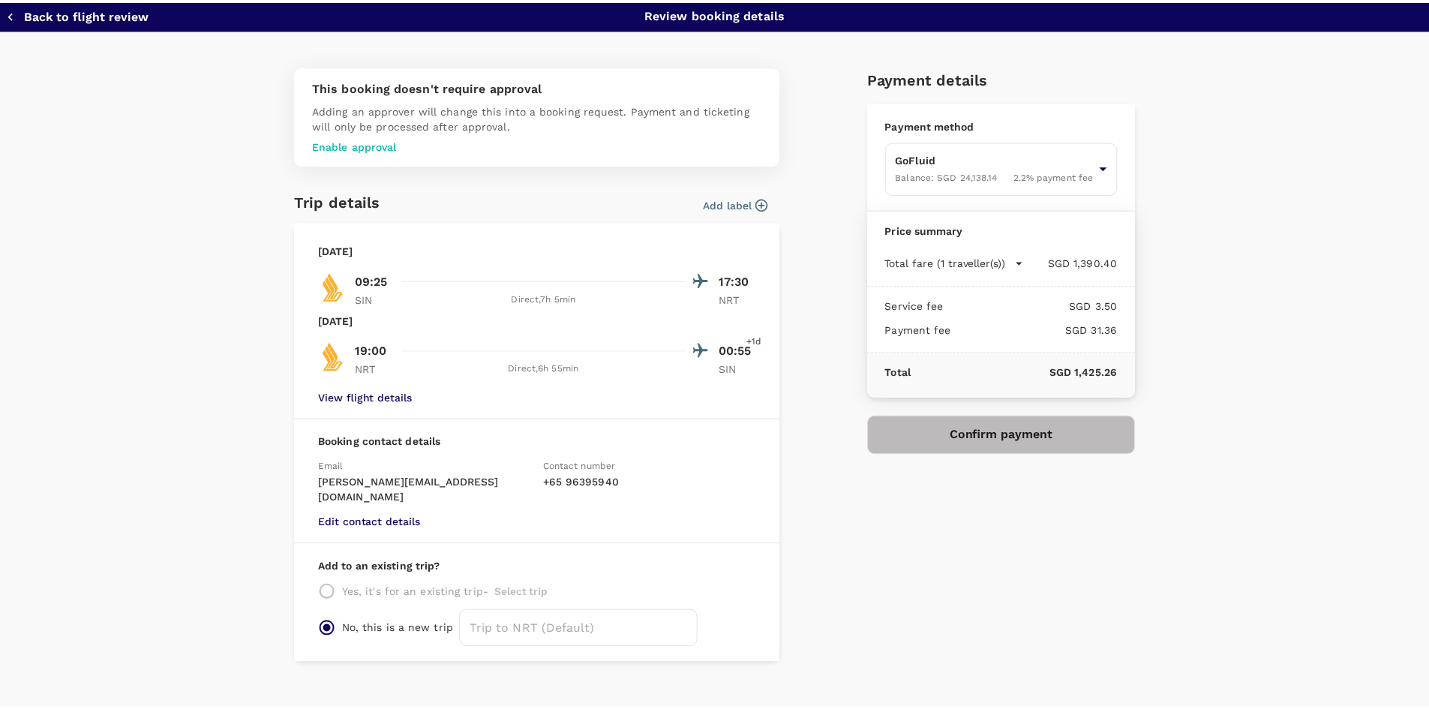
scroll to position [0, 0]
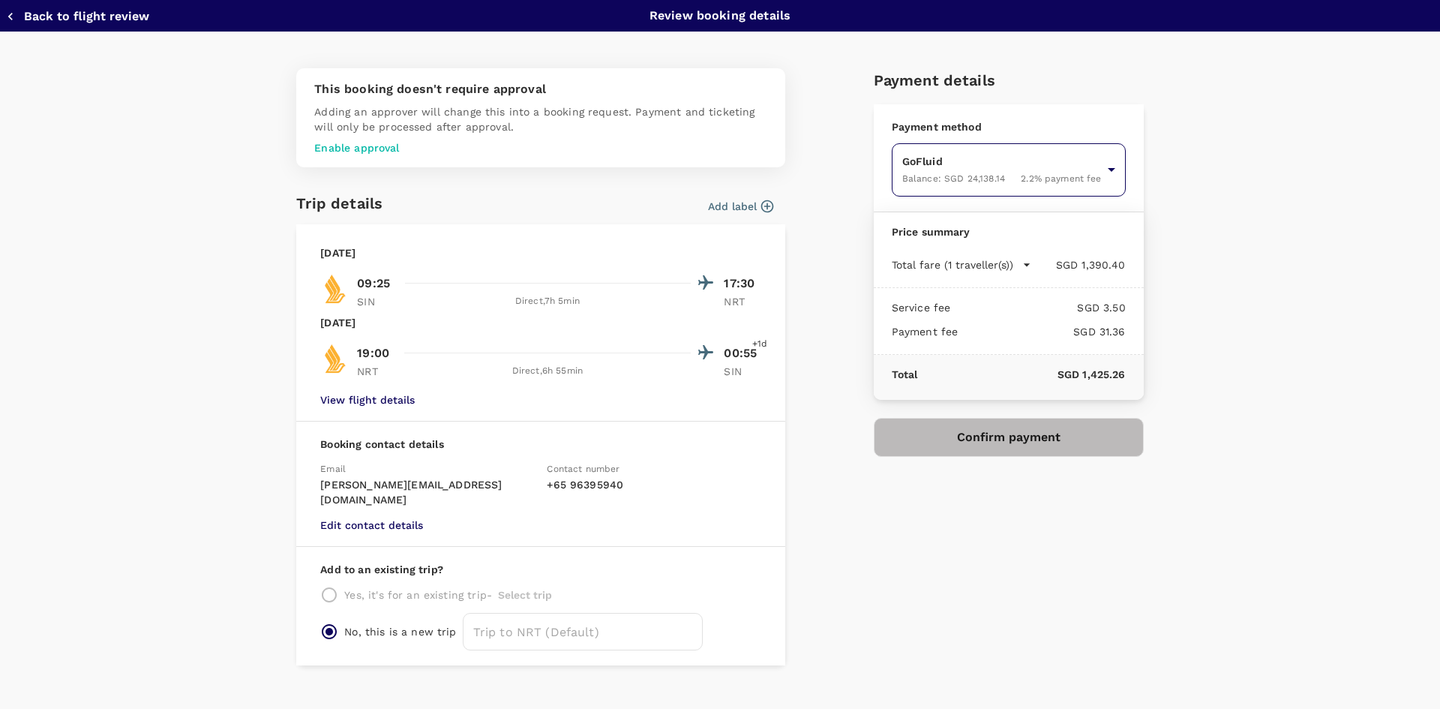
click at [999, 187] on body "Back to flight results Flight review Traveller(s) Traveller 1 : [GEOGRAPHIC_DAT…" at bounding box center [720, 333] width 1440 height 749
click at [935, 220] on div "Credit account" at bounding box center [931, 227] width 67 height 17
click at [914, 230] on span "Credit account" at bounding box center [931, 227] width 67 height 11
click at [1206, 224] on div at bounding box center [720, 354] width 1440 height 709
click at [44, 13] on button "Back to flight review" at bounding box center [77, 16] width 143 height 15
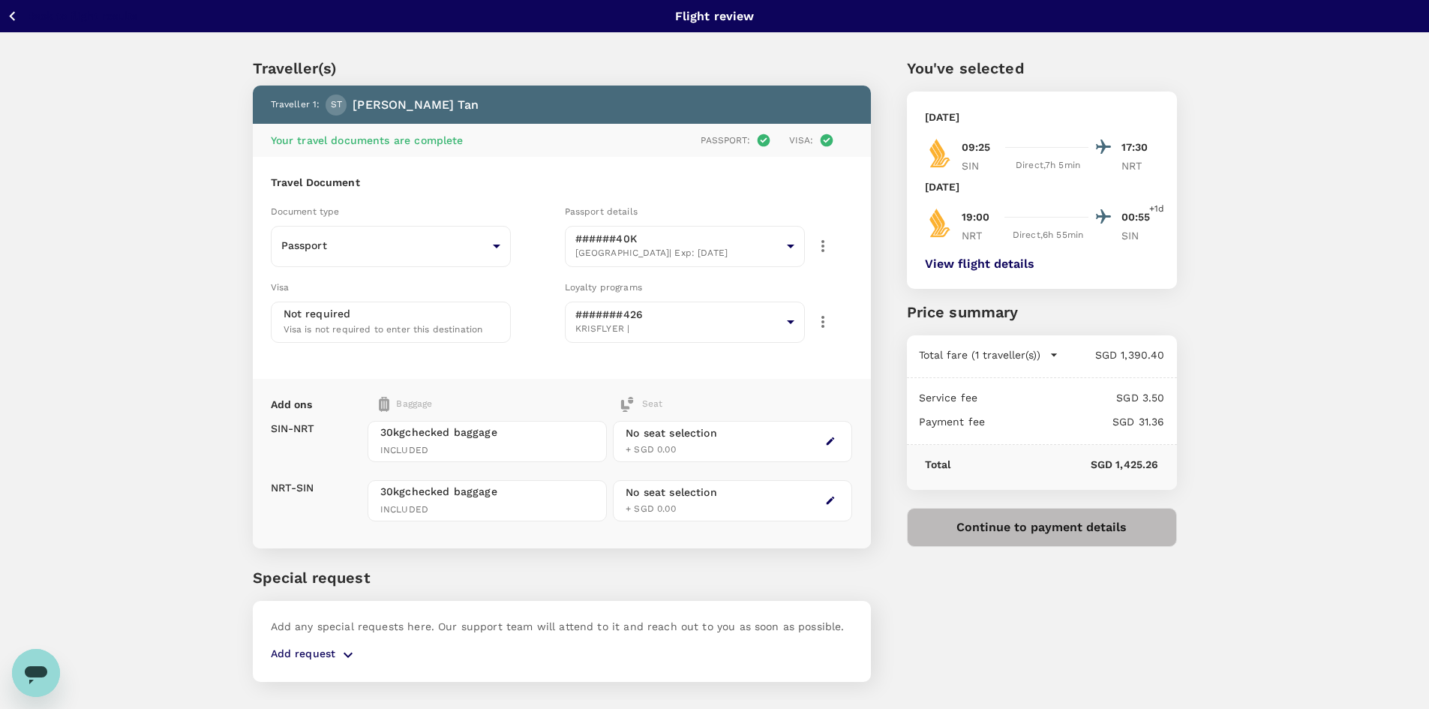
click at [6, 14] on icon "button" at bounding box center [12, 16] width 19 height 19
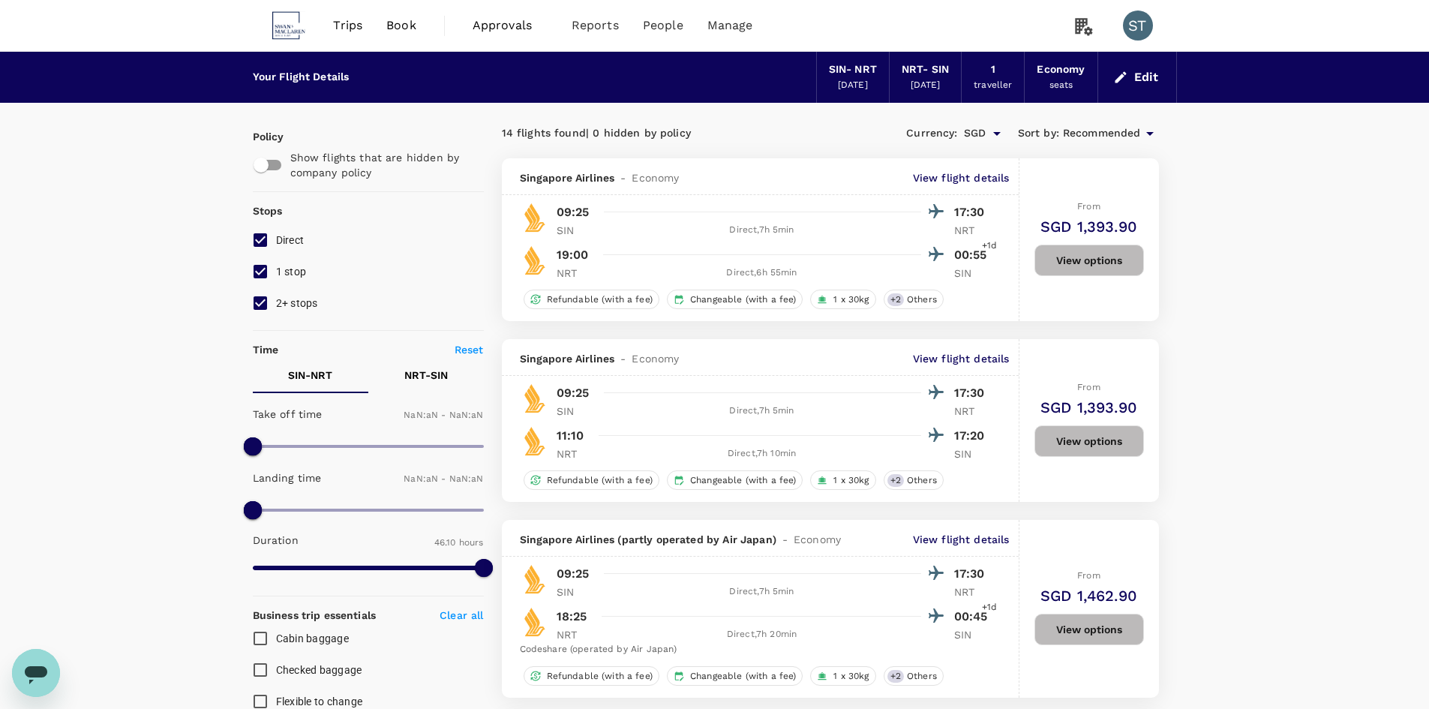
type input "1440"
checkbox input "true"
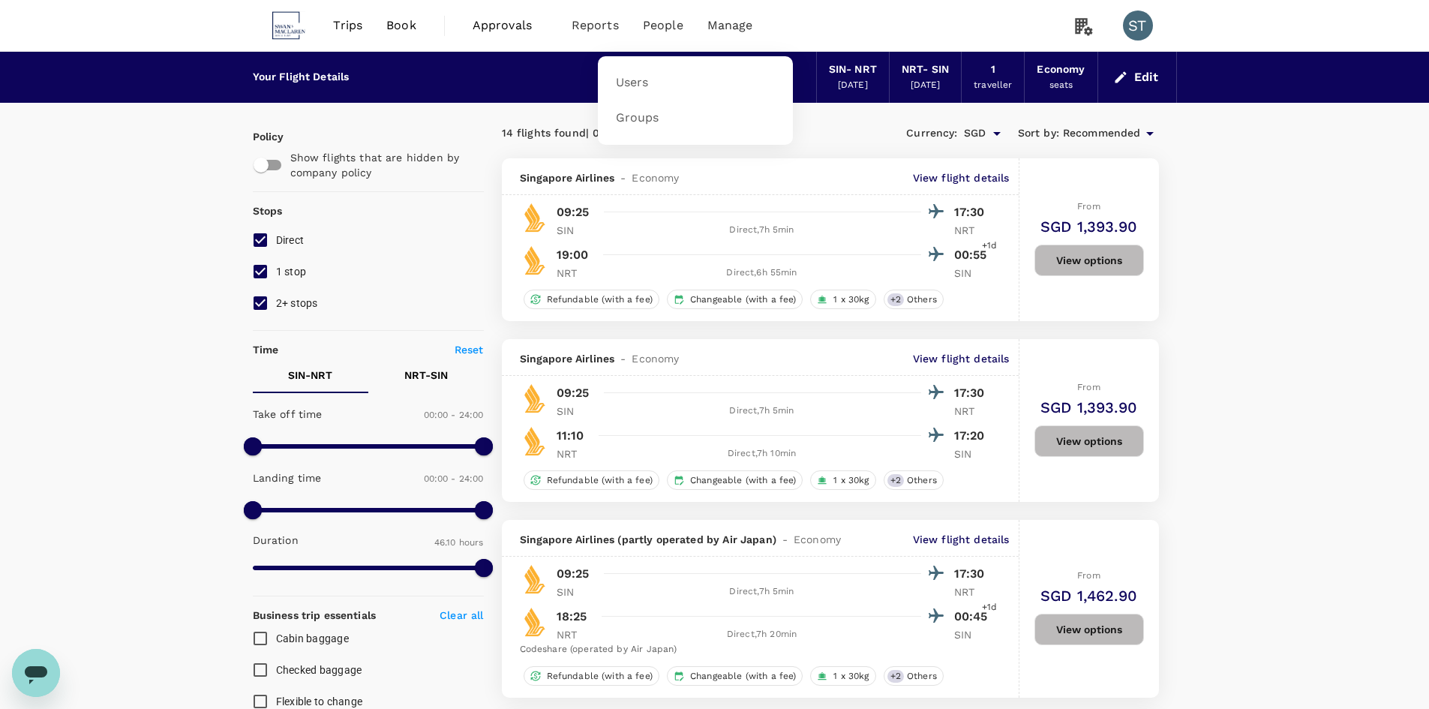
click at [658, 31] on span "People" at bounding box center [663, 26] width 41 height 18
click at [645, 78] on span "Users" at bounding box center [632, 82] width 33 height 17
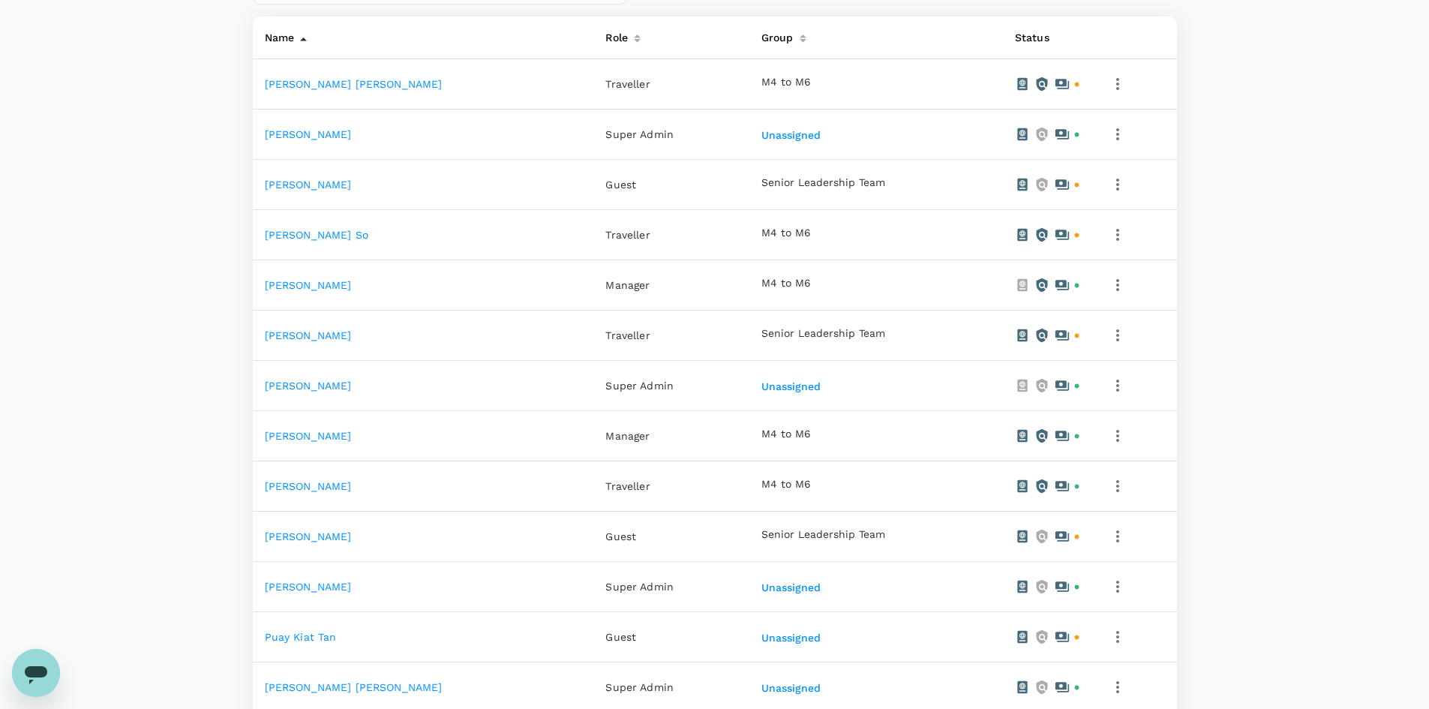
scroll to position [61, 0]
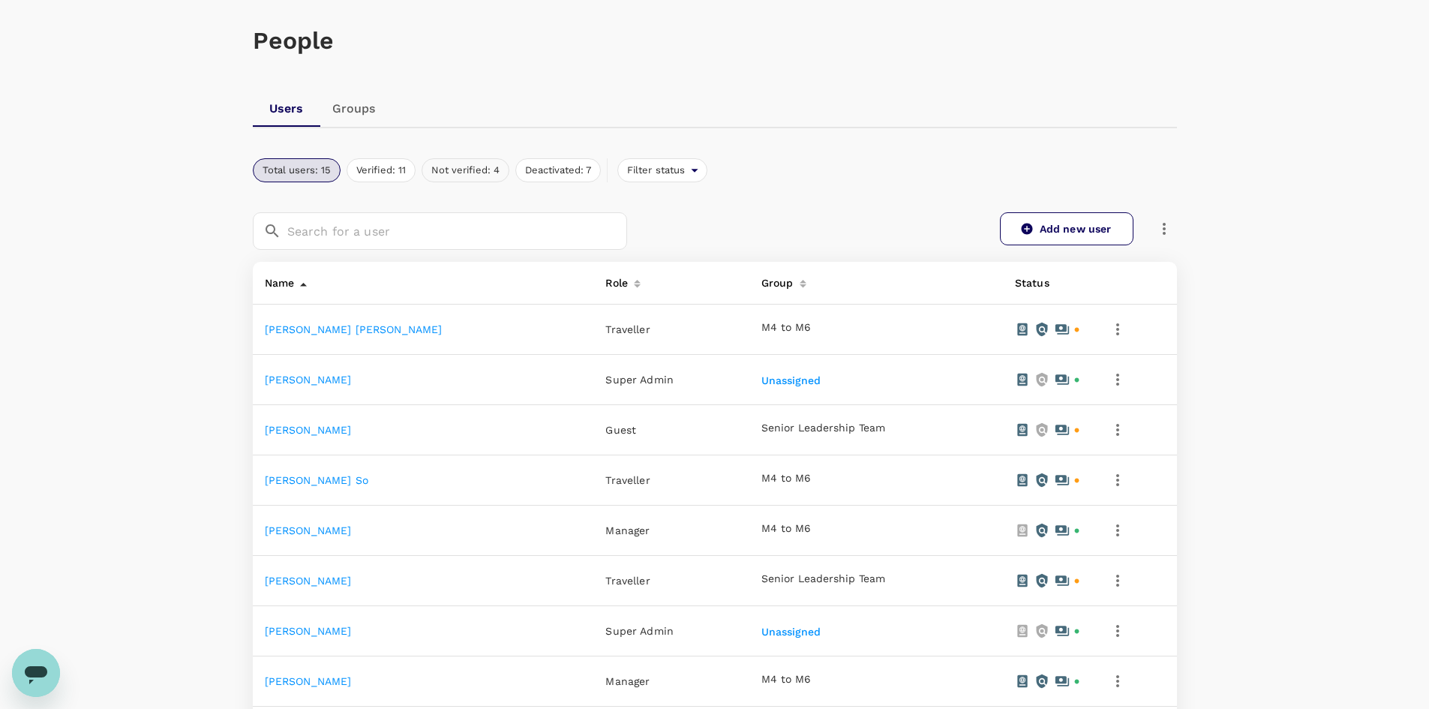
click at [449, 173] on button "Not verified: 4" at bounding box center [466, 170] width 88 height 24
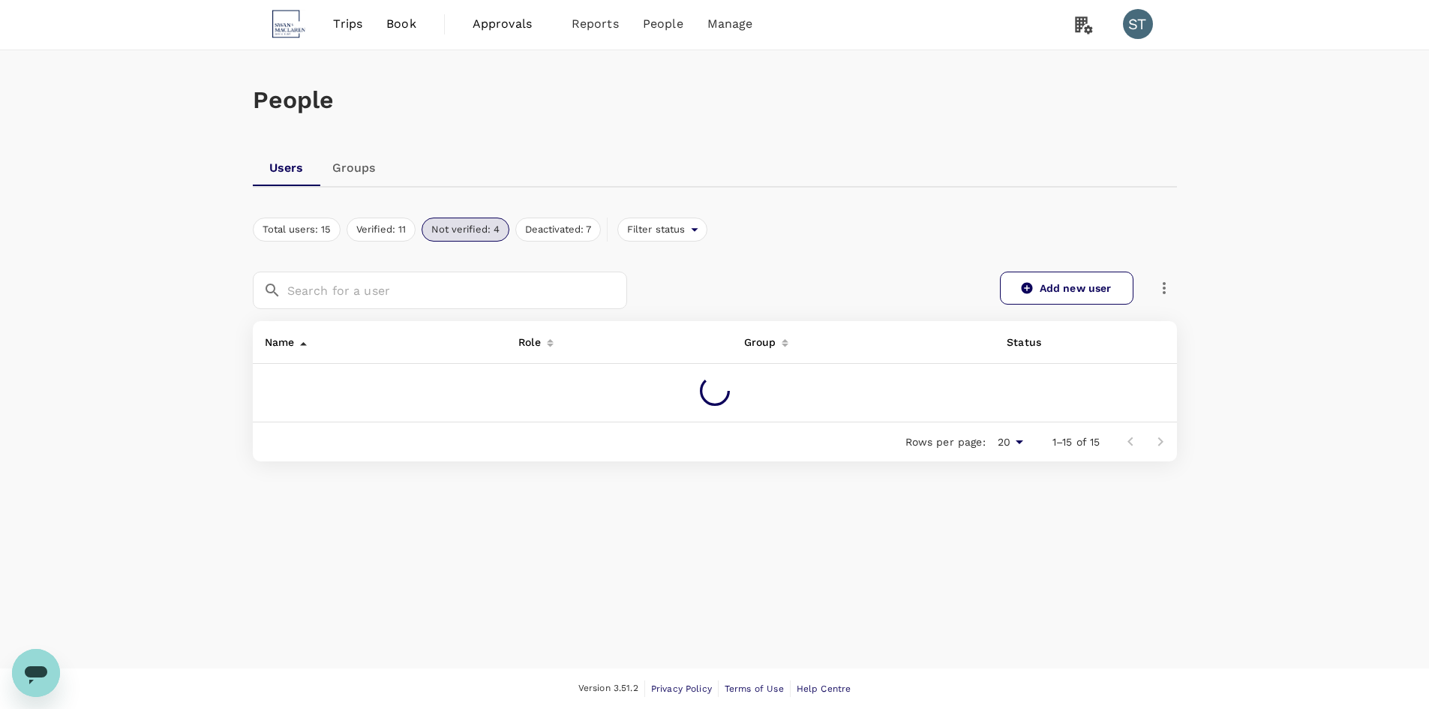
scroll to position [33, 0]
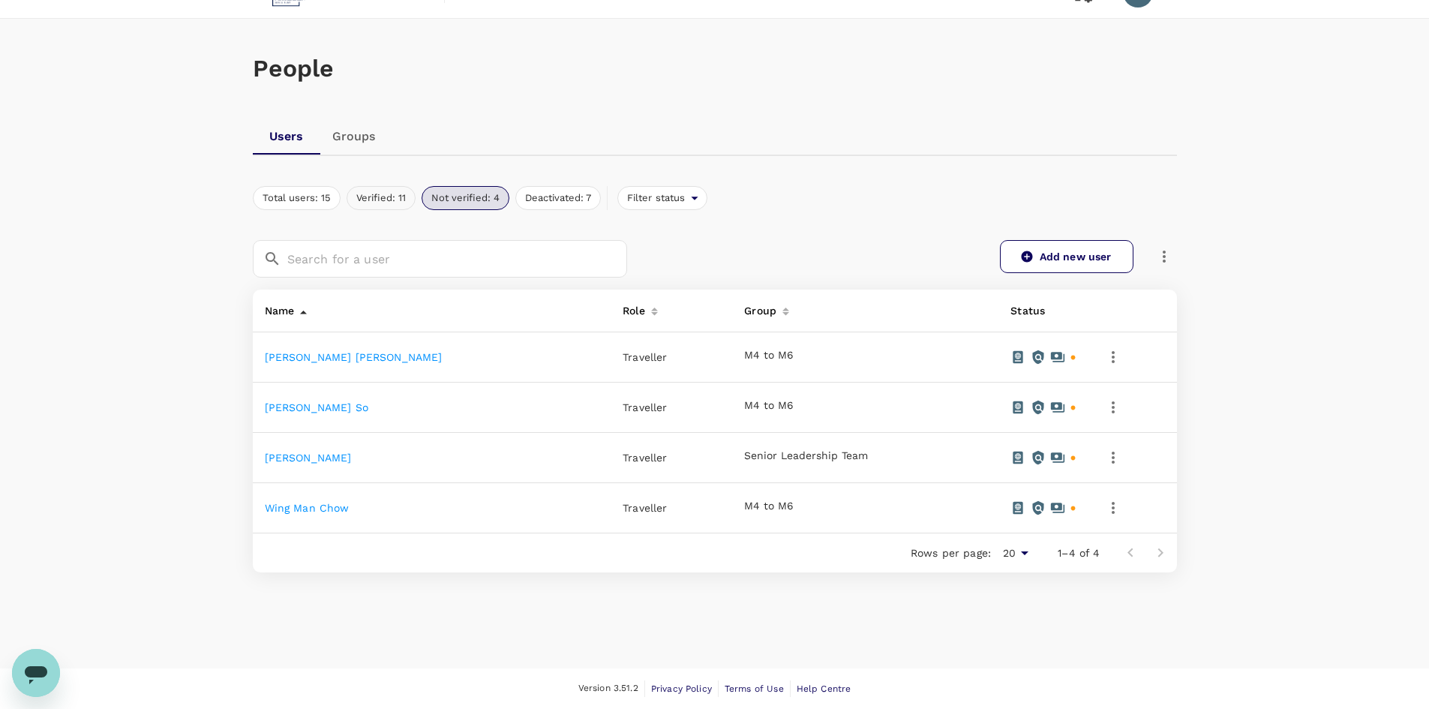
click at [356, 202] on button "Verified: 11" at bounding box center [381, 198] width 69 height 24
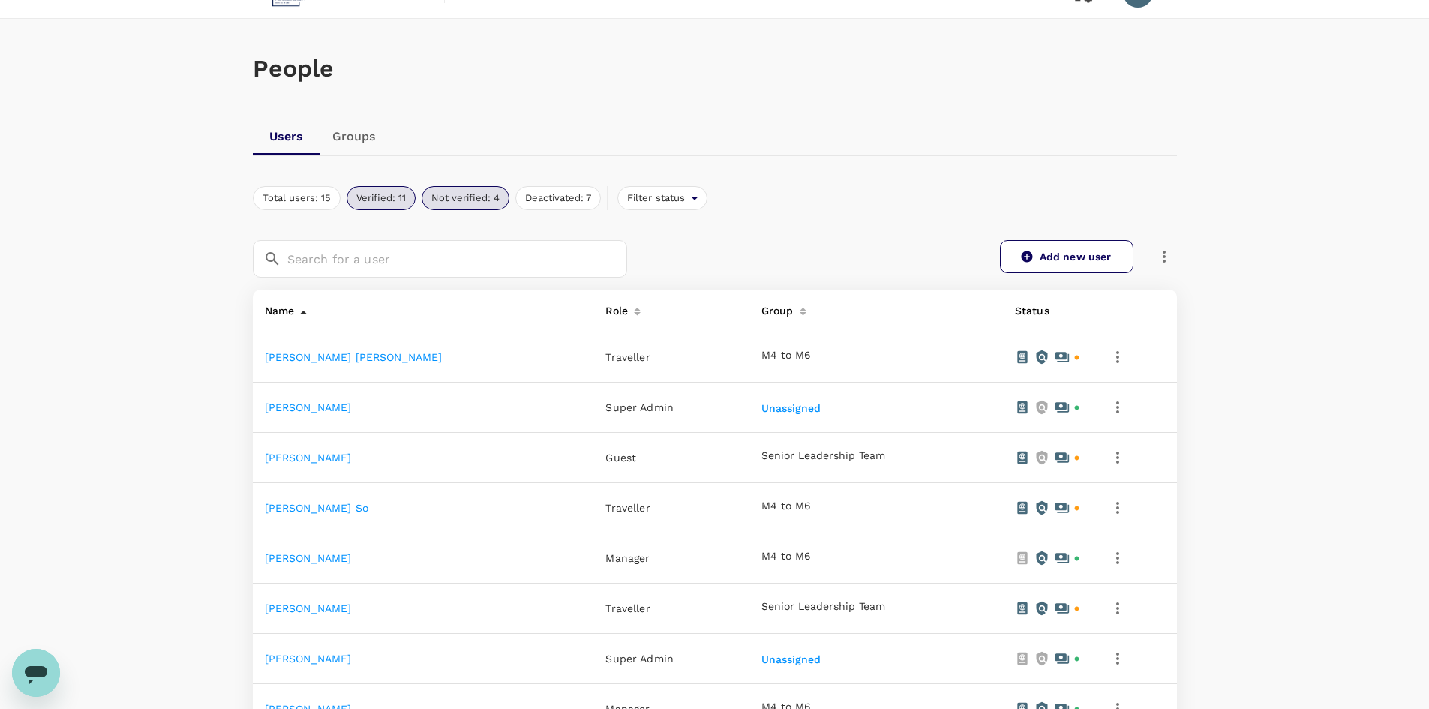
click at [469, 202] on button "Not verified: 4" at bounding box center [466, 198] width 88 height 24
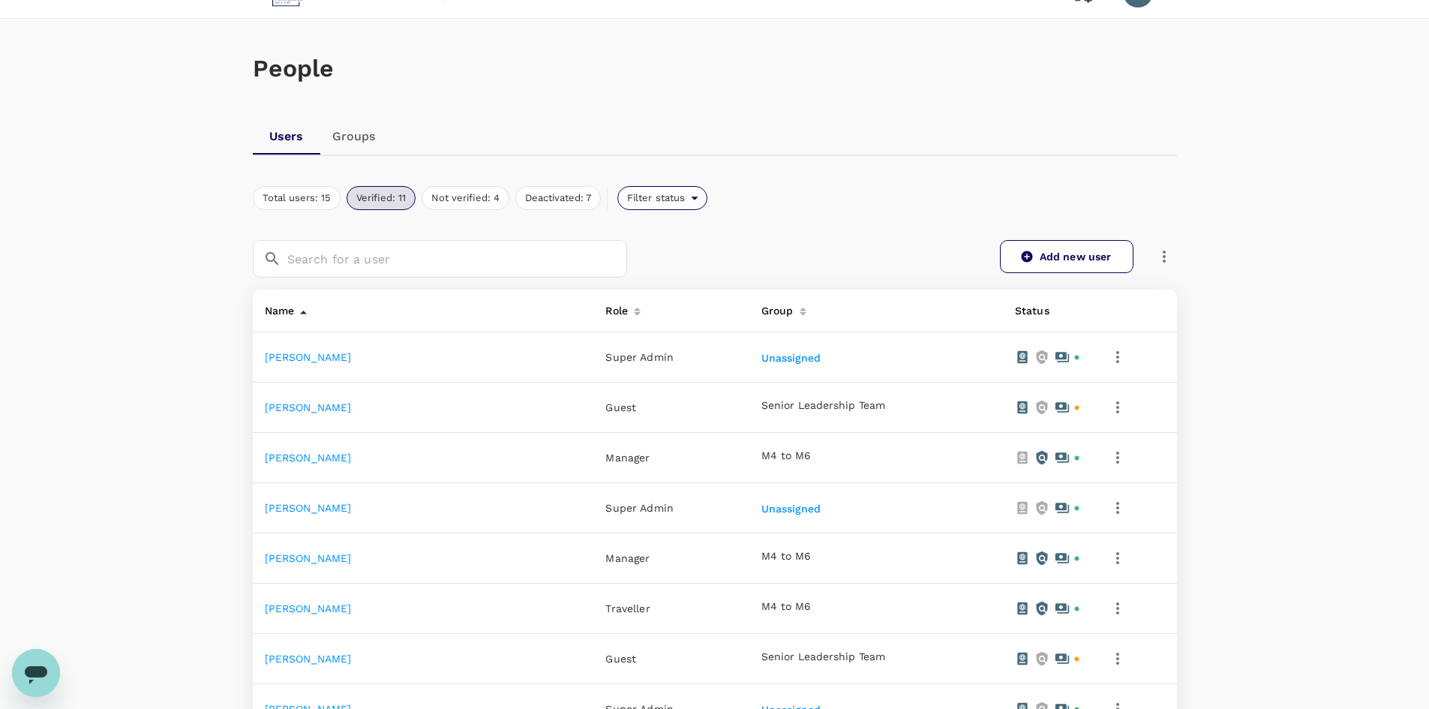
click at [706, 193] on div "Filter status" at bounding box center [662, 198] width 91 height 24
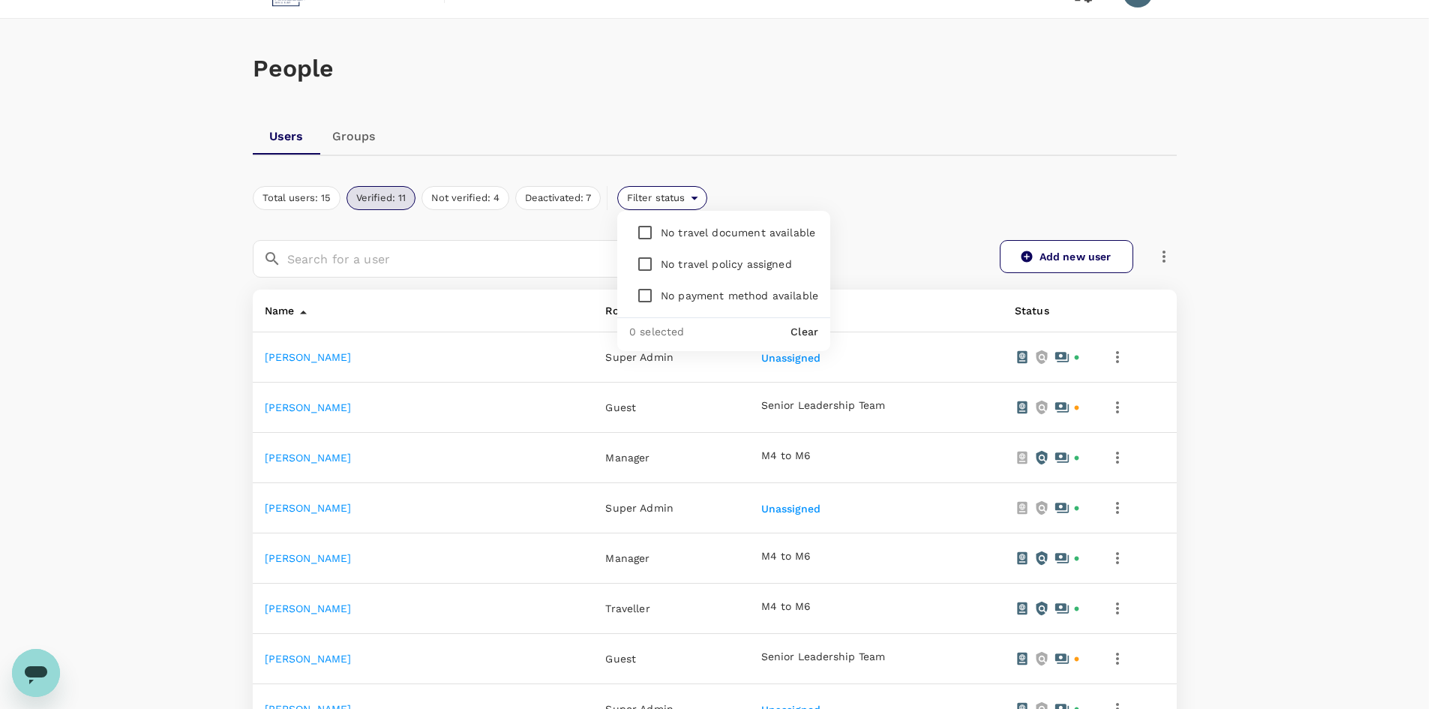
click at [683, 197] on div at bounding box center [720, 354] width 1440 height 709
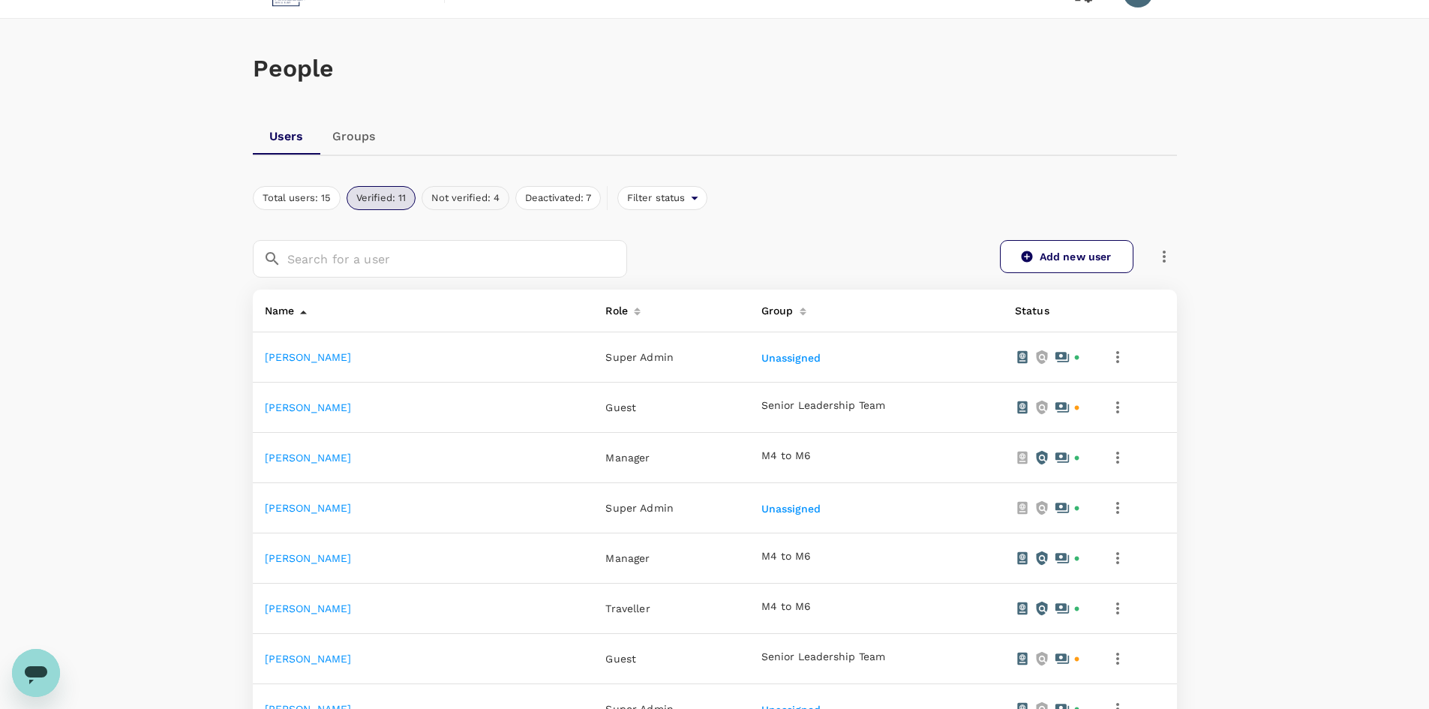
click at [489, 206] on button "Not verified: 4" at bounding box center [466, 198] width 88 height 24
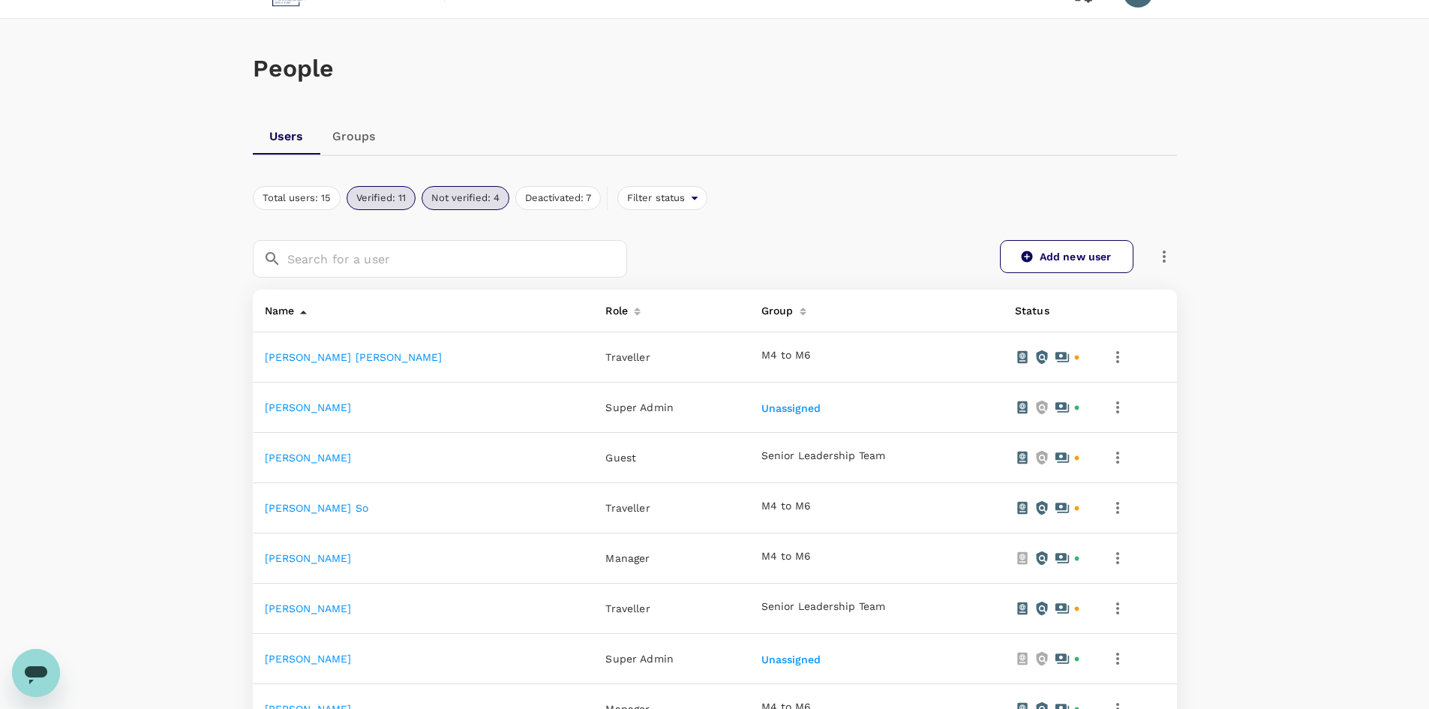
click at [387, 202] on button "Verified: 11" at bounding box center [381, 198] width 69 height 24
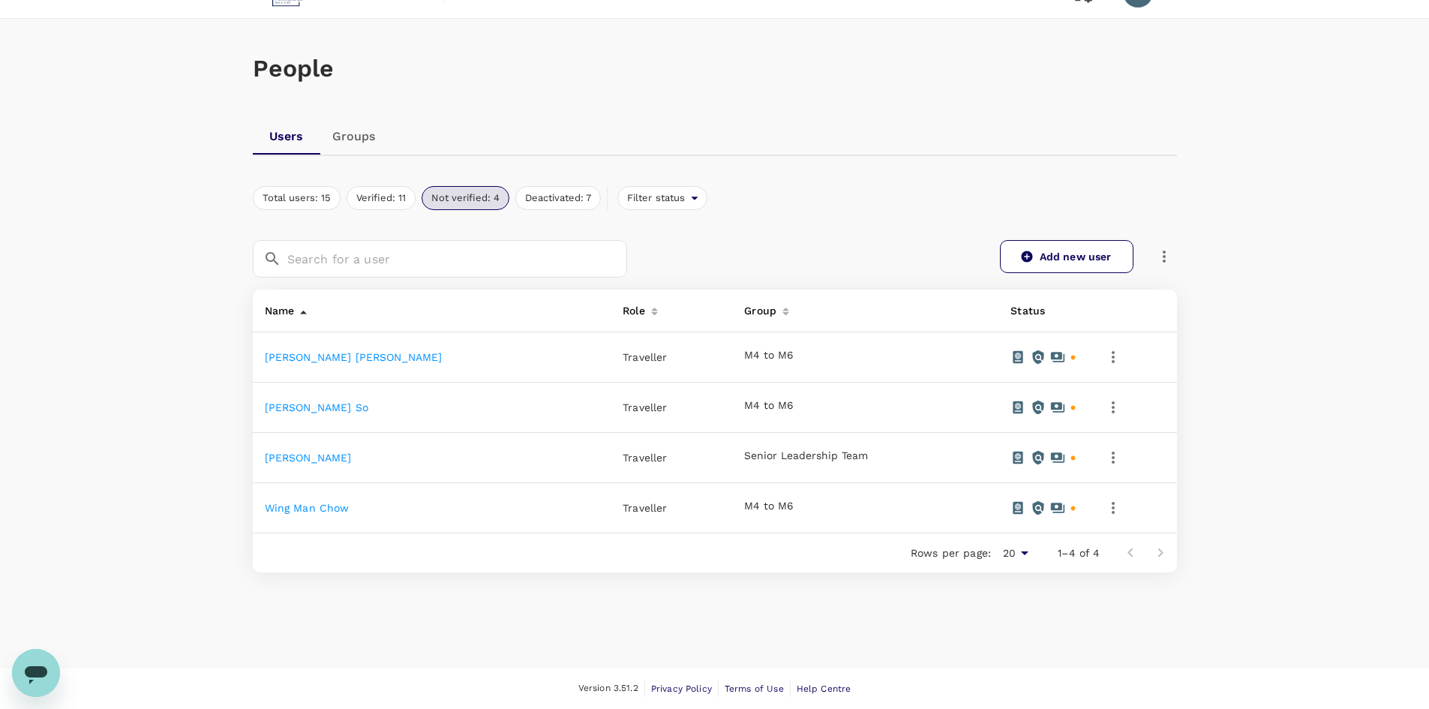
click at [1104, 356] on icon "button" at bounding box center [1113, 357] width 18 height 18
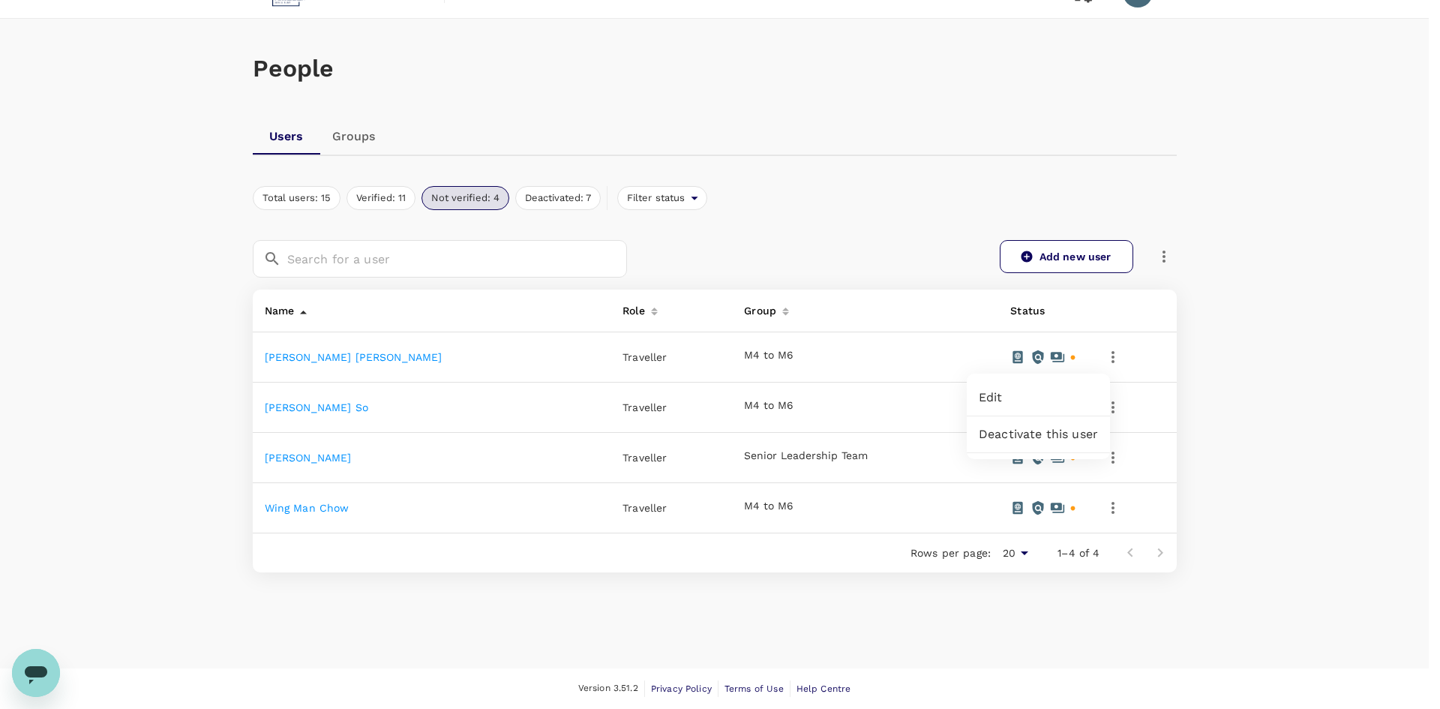
click at [1098, 359] on div at bounding box center [720, 354] width 1440 height 709
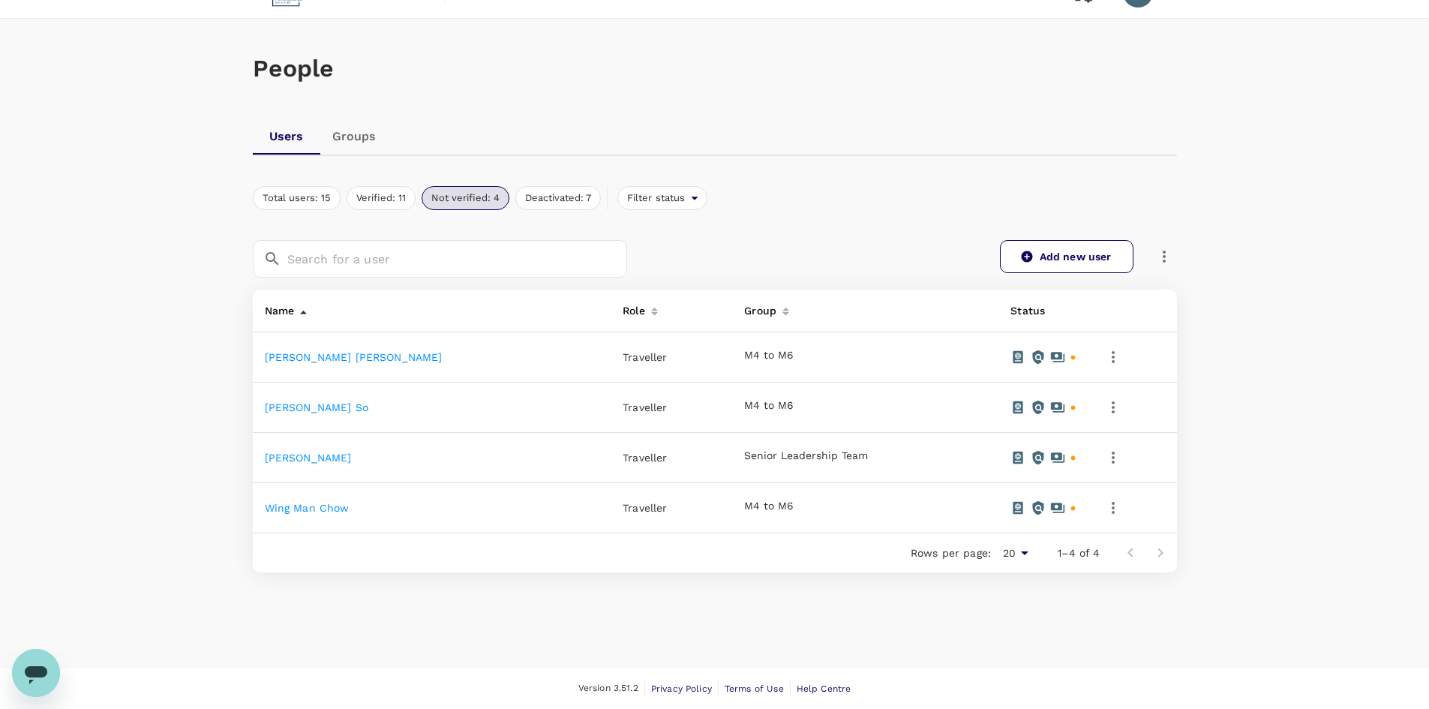
click at [1112, 359] on icon "button" at bounding box center [1113, 357] width 3 height 12
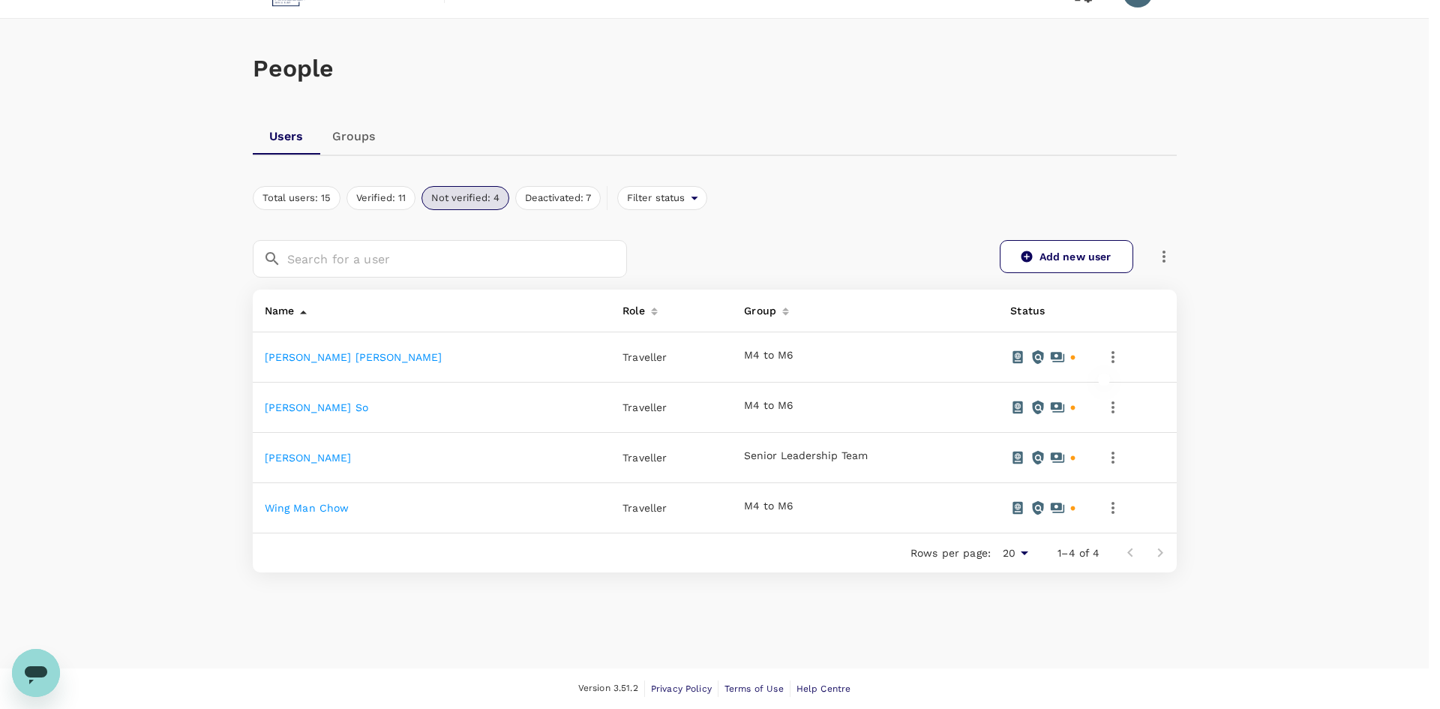
click at [1088, 353] on div at bounding box center [720, 354] width 1440 height 709
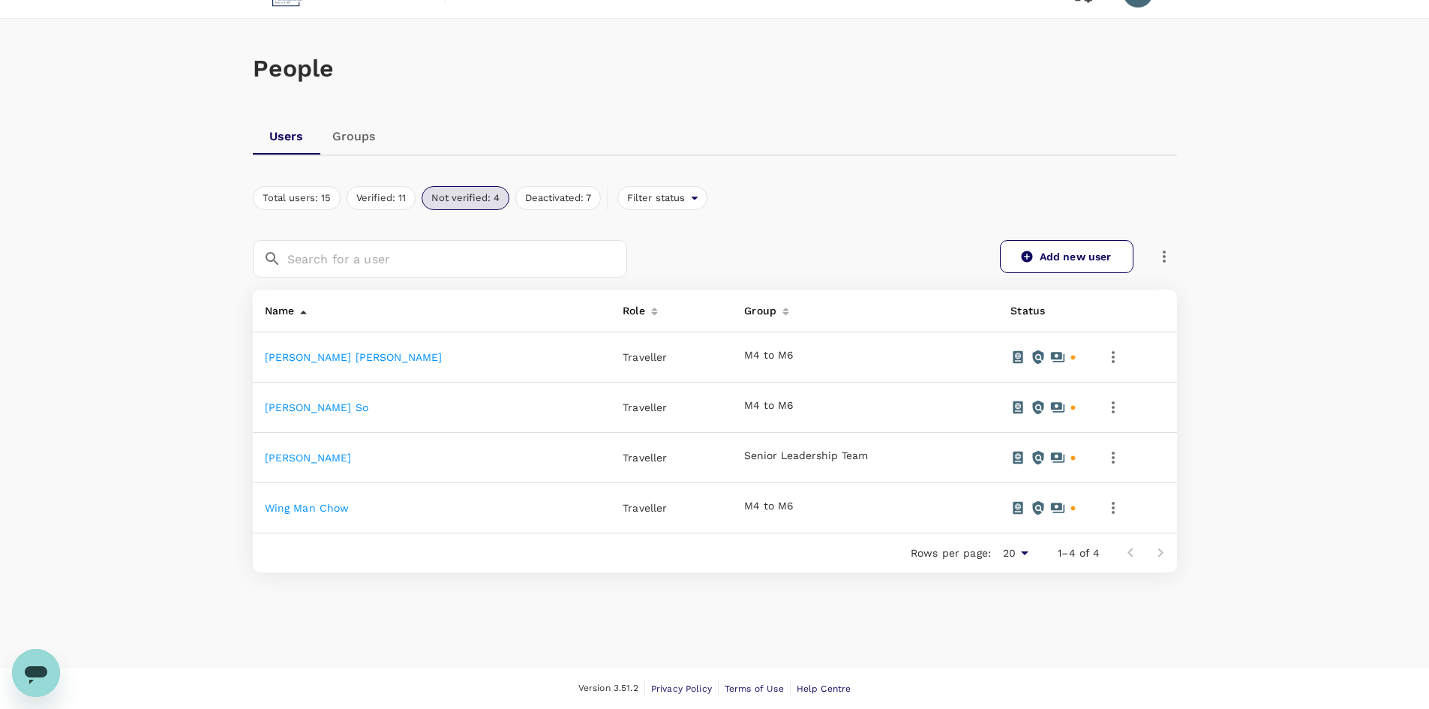
click at [1116, 358] on td at bounding box center [1132, 357] width 88 height 50
click at [1104, 357] on icon "button" at bounding box center [1113, 357] width 18 height 18
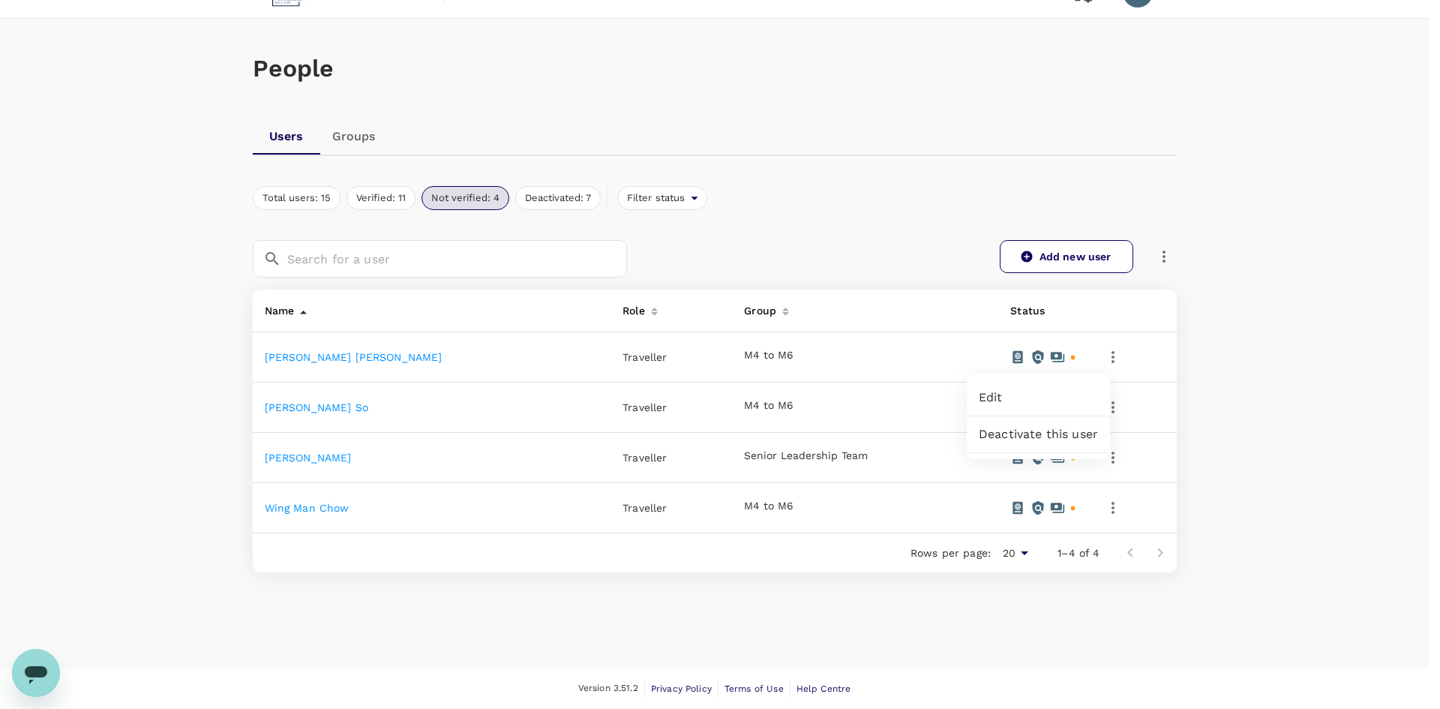
click at [1042, 391] on span "Edit" at bounding box center [1038, 398] width 119 height 18
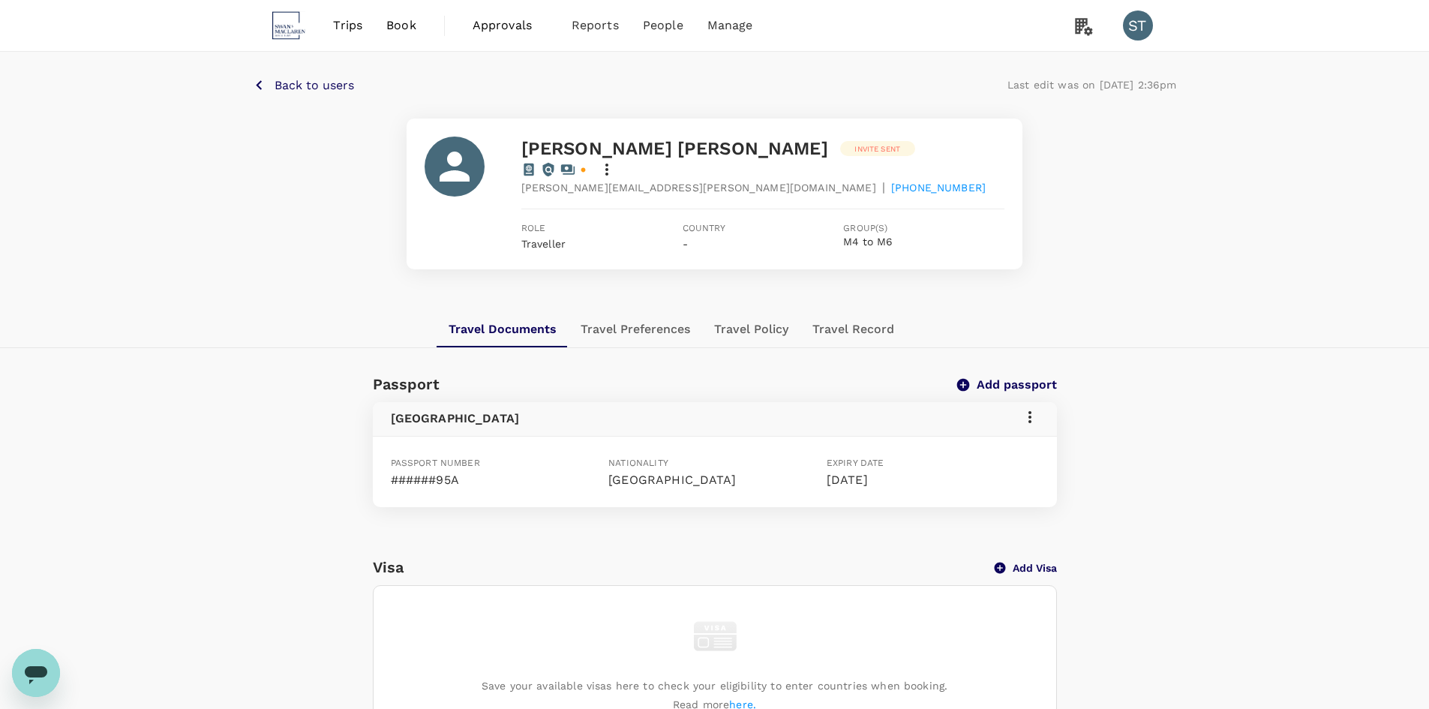
click at [616, 161] on icon at bounding box center [607, 170] width 18 height 18
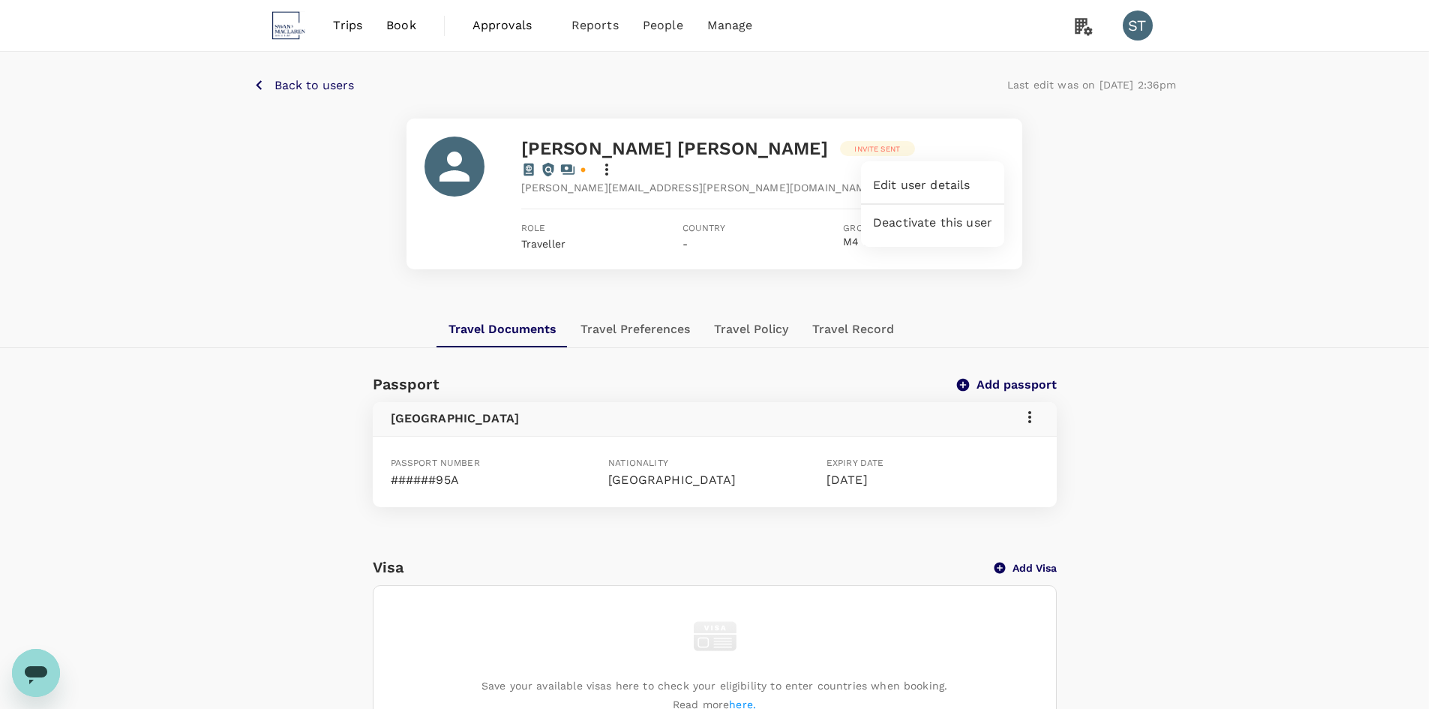
click at [995, 143] on div at bounding box center [720, 354] width 1440 height 709
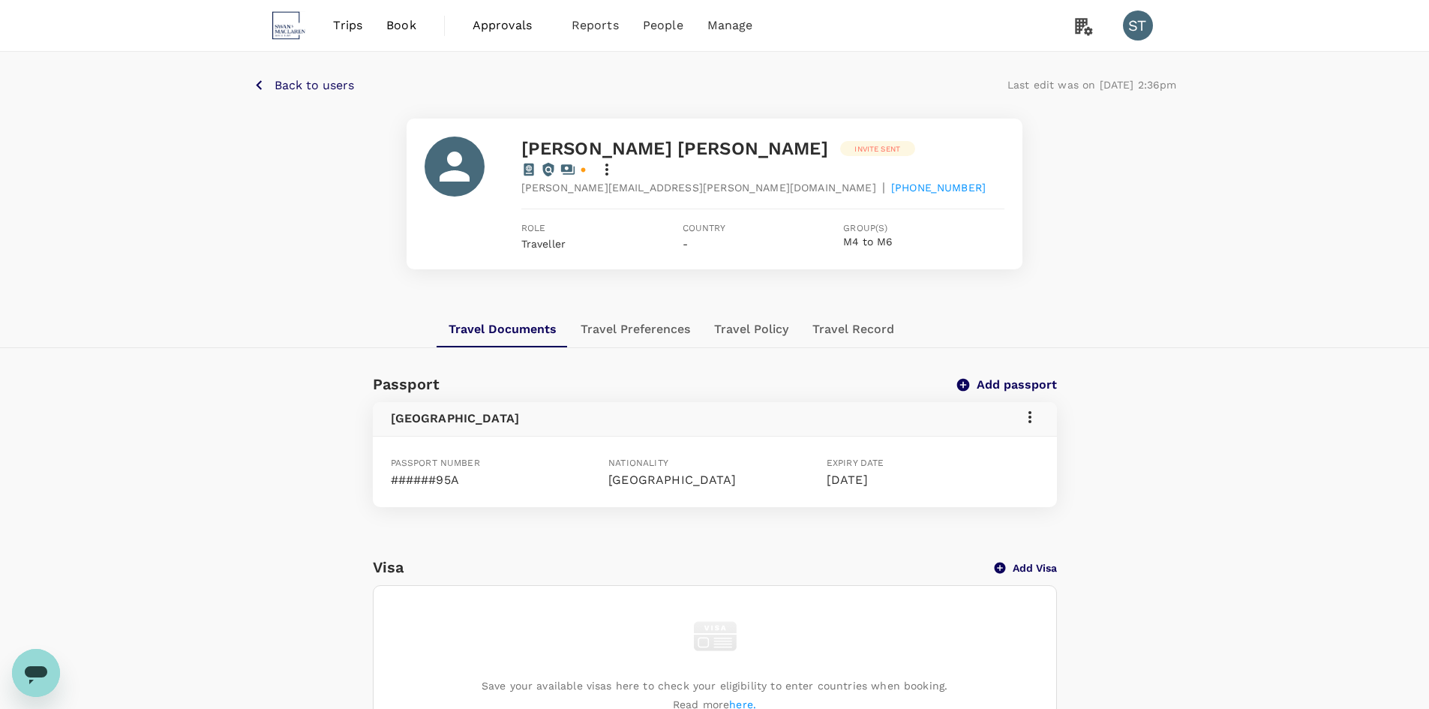
click at [1208, 311] on div "Travel Documents Travel Preferences Travel Policy Travel Record" at bounding box center [714, 329] width 1429 height 37
click at [825, 311] on button "Travel Record" at bounding box center [853, 329] width 106 height 36
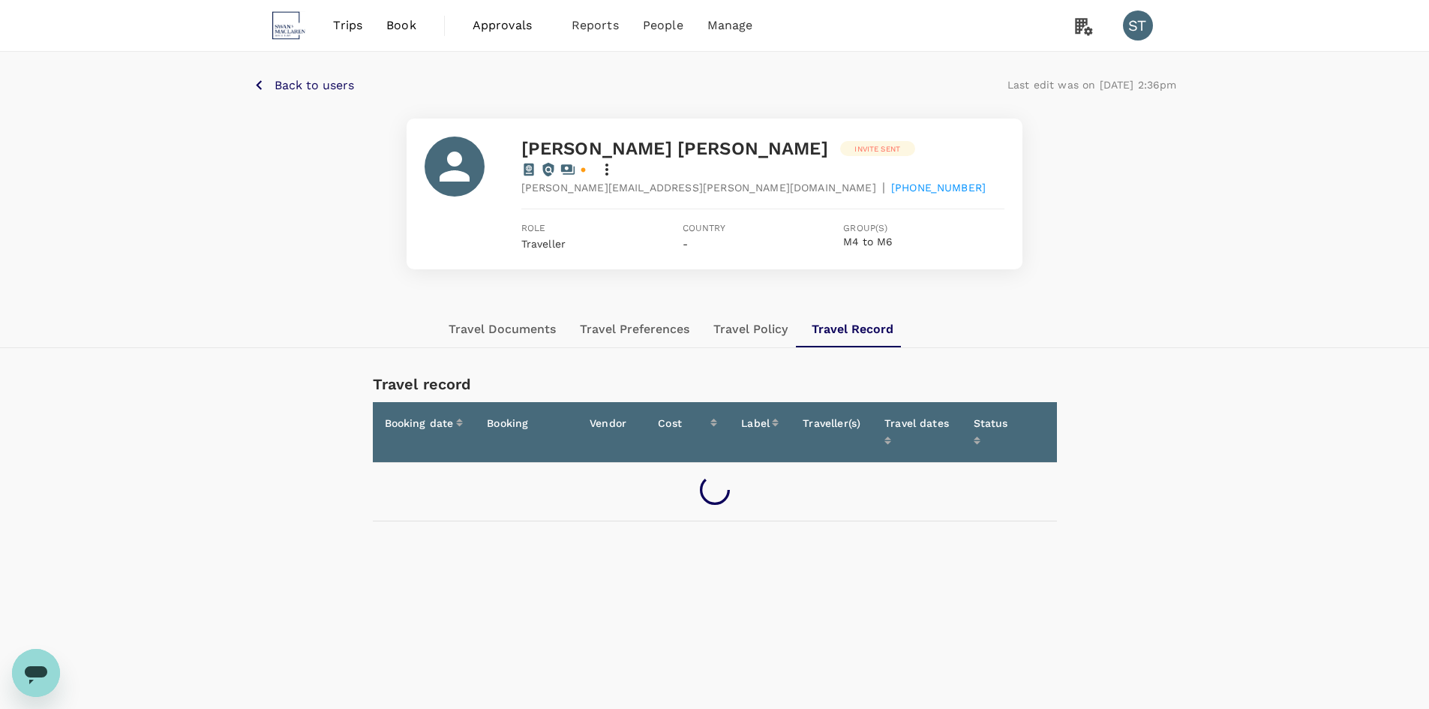
click at [752, 315] on button "Travel Policy" at bounding box center [750, 329] width 98 height 36
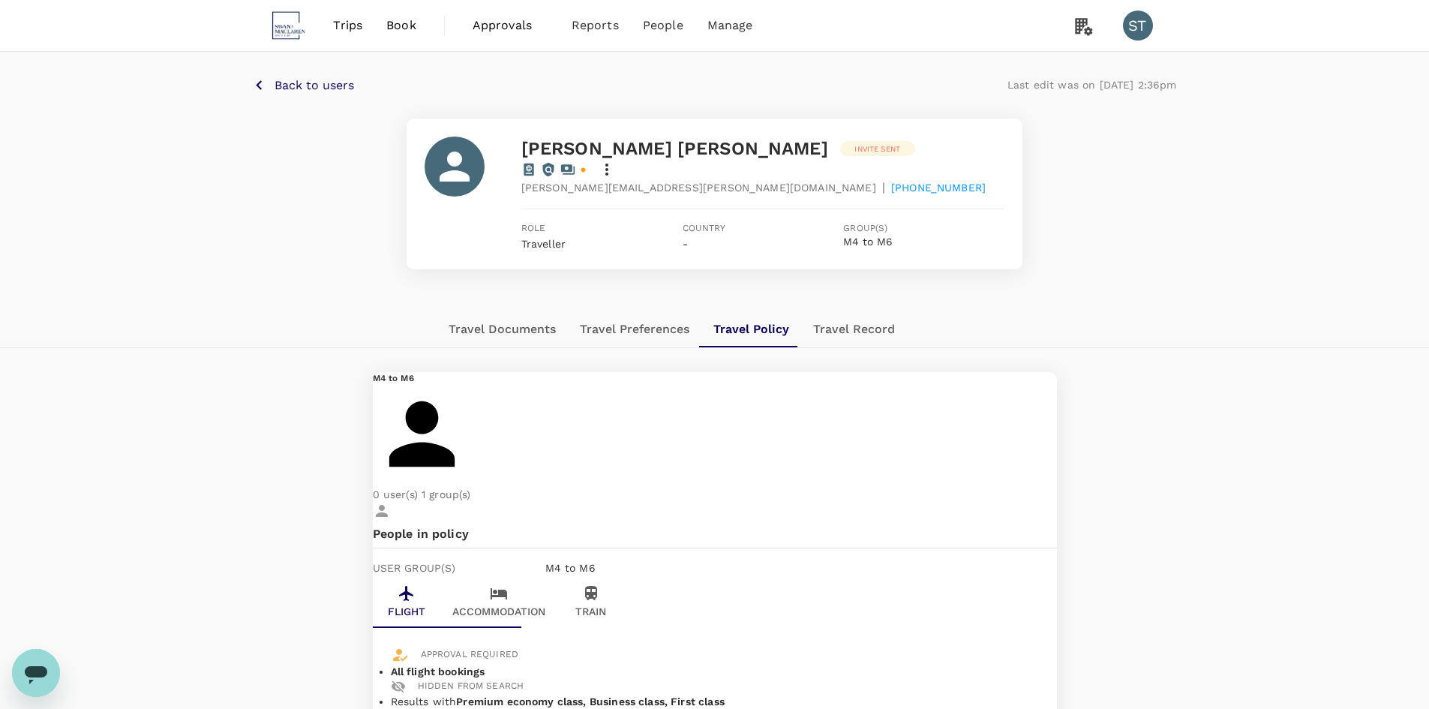
click at [648, 318] on button "Travel Preferences" at bounding box center [635, 329] width 134 height 36
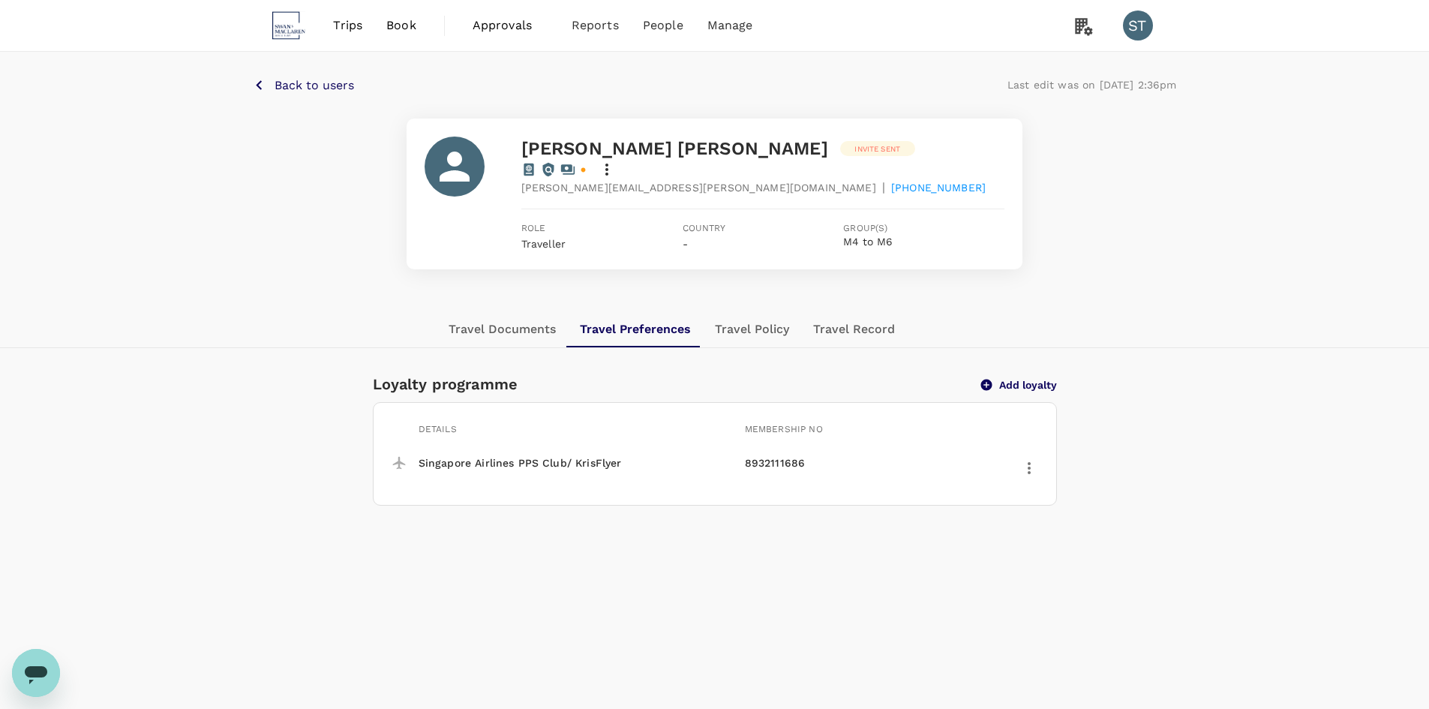
click at [856, 317] on button "Travel Record" at bounding box center [854, 329] width 106 height 36
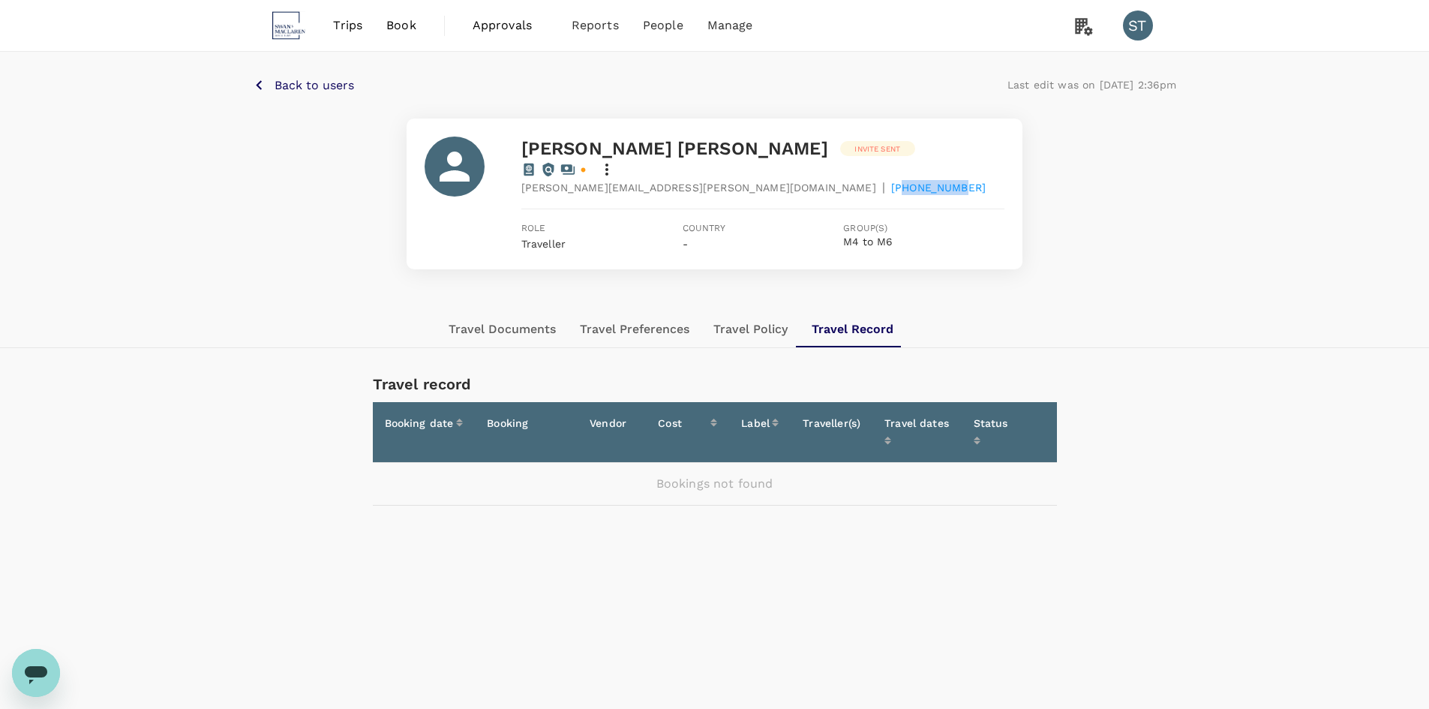
drag, startPoint x: 728, startPoint y: 170, endPoint x: 815, endPoint y: 171, distance: 86.3
click at [815, 179] on div "[PERSON_NAME][EMAIL_ADDRESS][PERSON_NAME][DOMAIN_NAME] | [PHONE_NUMBER]" at bounding box center [762, 188] width 483 height 18
click at [616, 161] on icon at bounding box center [607, 170] width 18 height 18
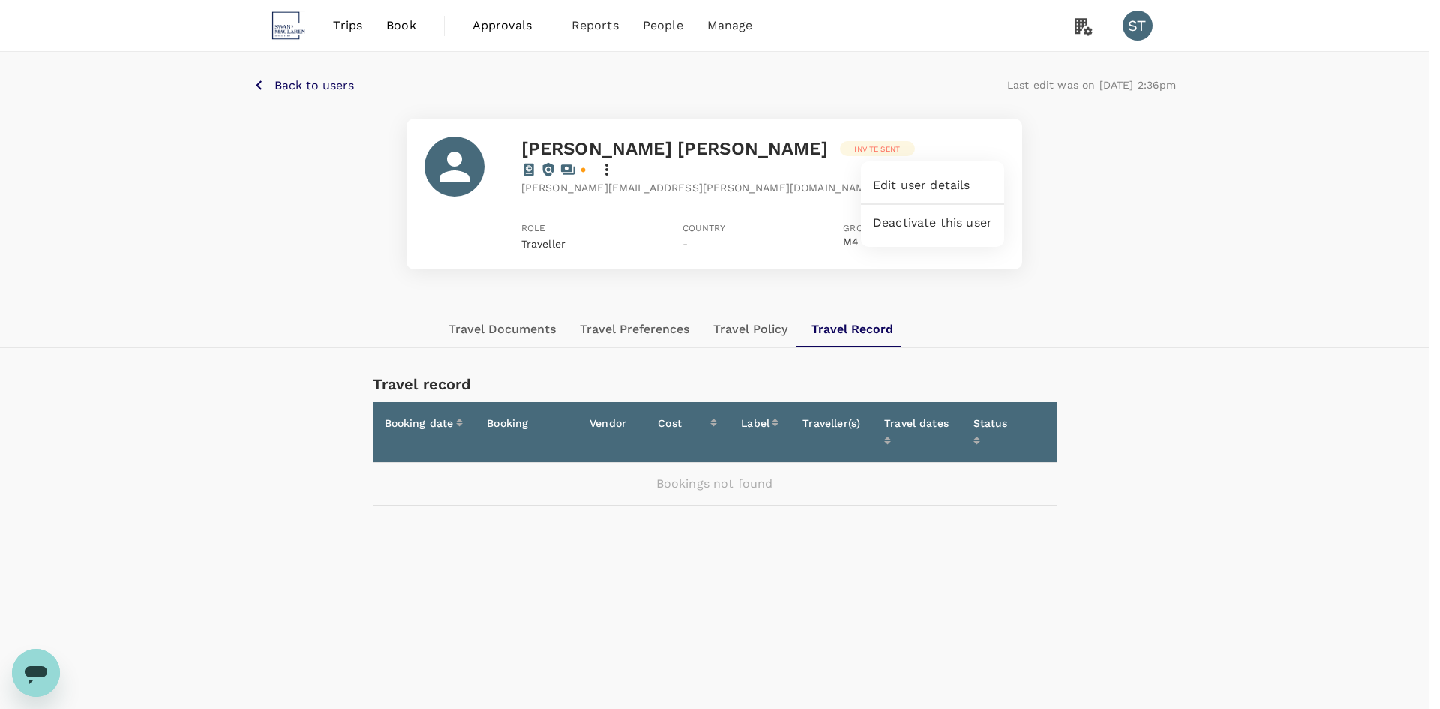
click at [978, 182] on span "Edit user details" at bounding box center [932, 185] width 119 height 18
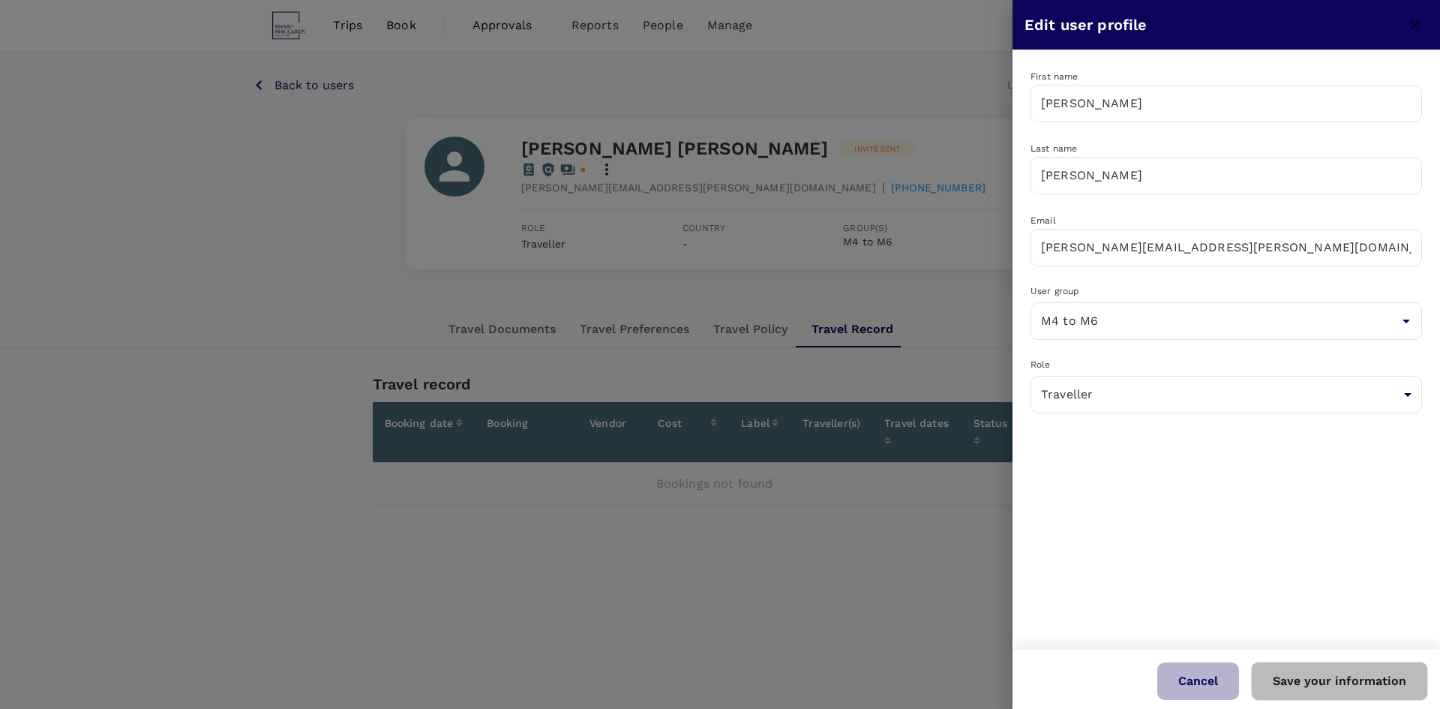
click at [1217, 676] on button "Cancel" at bounding box center [1198, 681] width 82 height 38
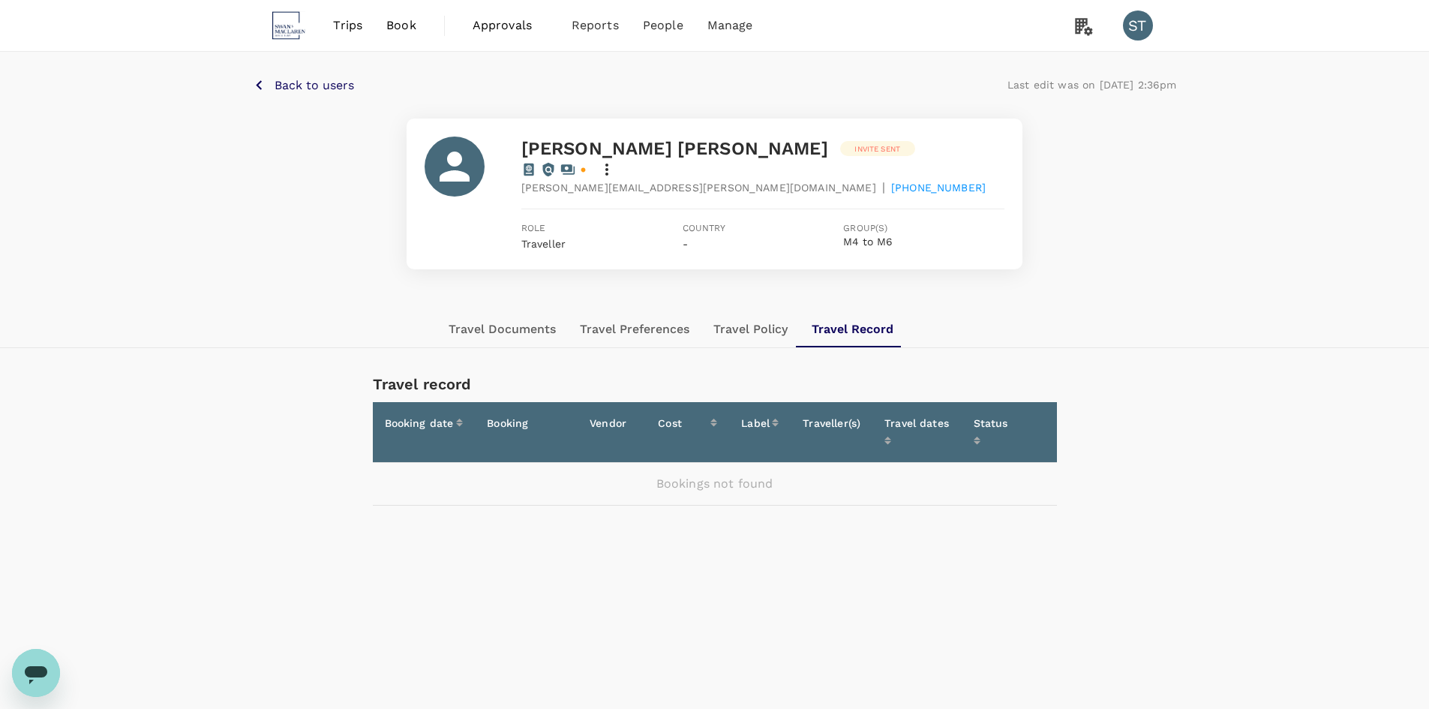
click at [616, 161] on icon at bounding box center [607, 170] width 18 height 18
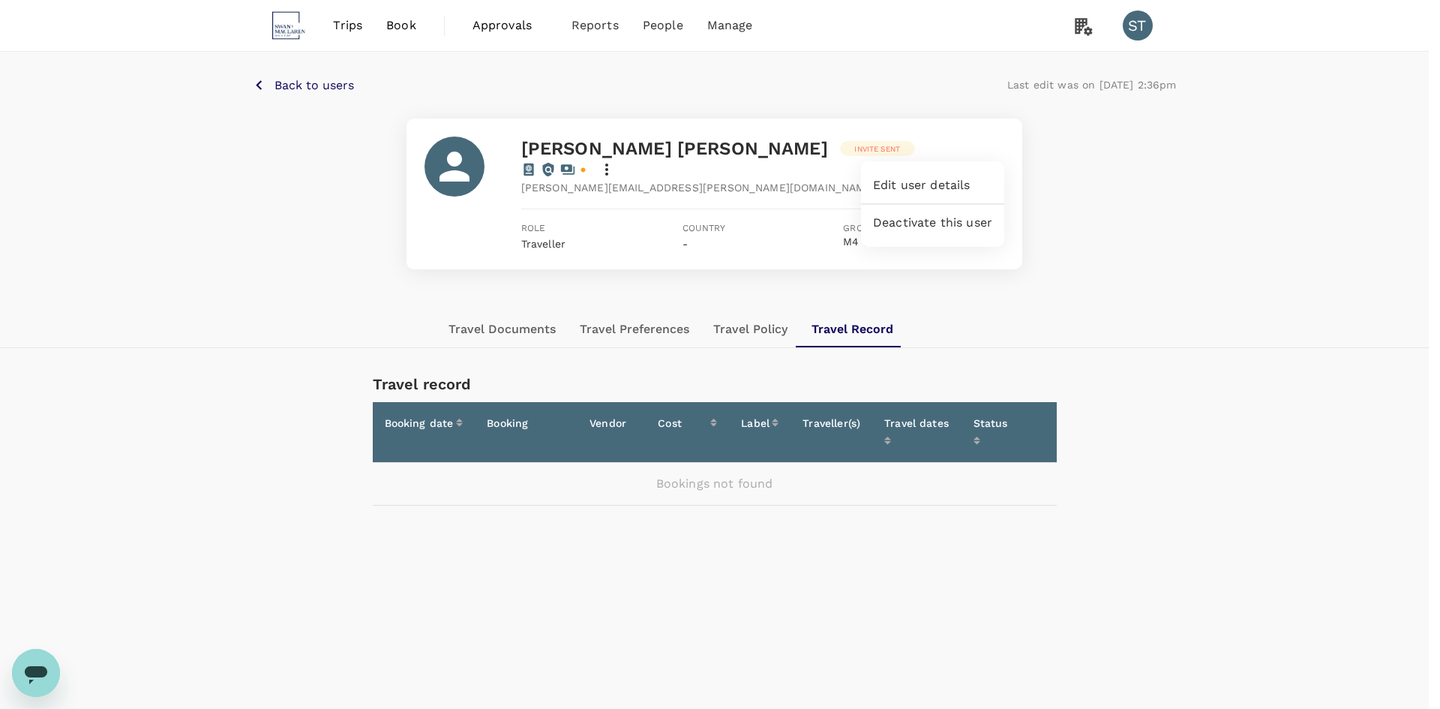
click at [923, 179] on span "Edit user details" at bounding box center [932, 185] width 119 height 18
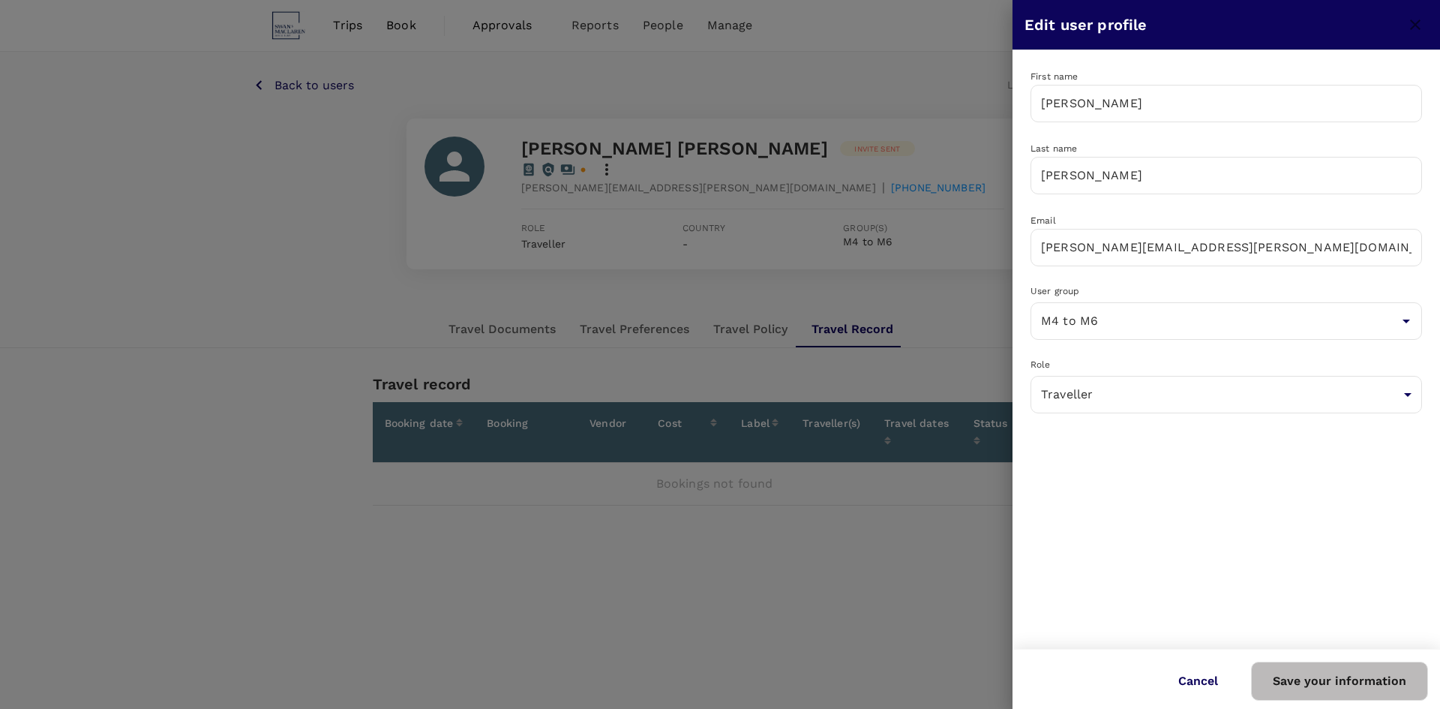
click at [1183, 685] on button "Cancel" at bounding box center [1198, 681] width 82 height 38
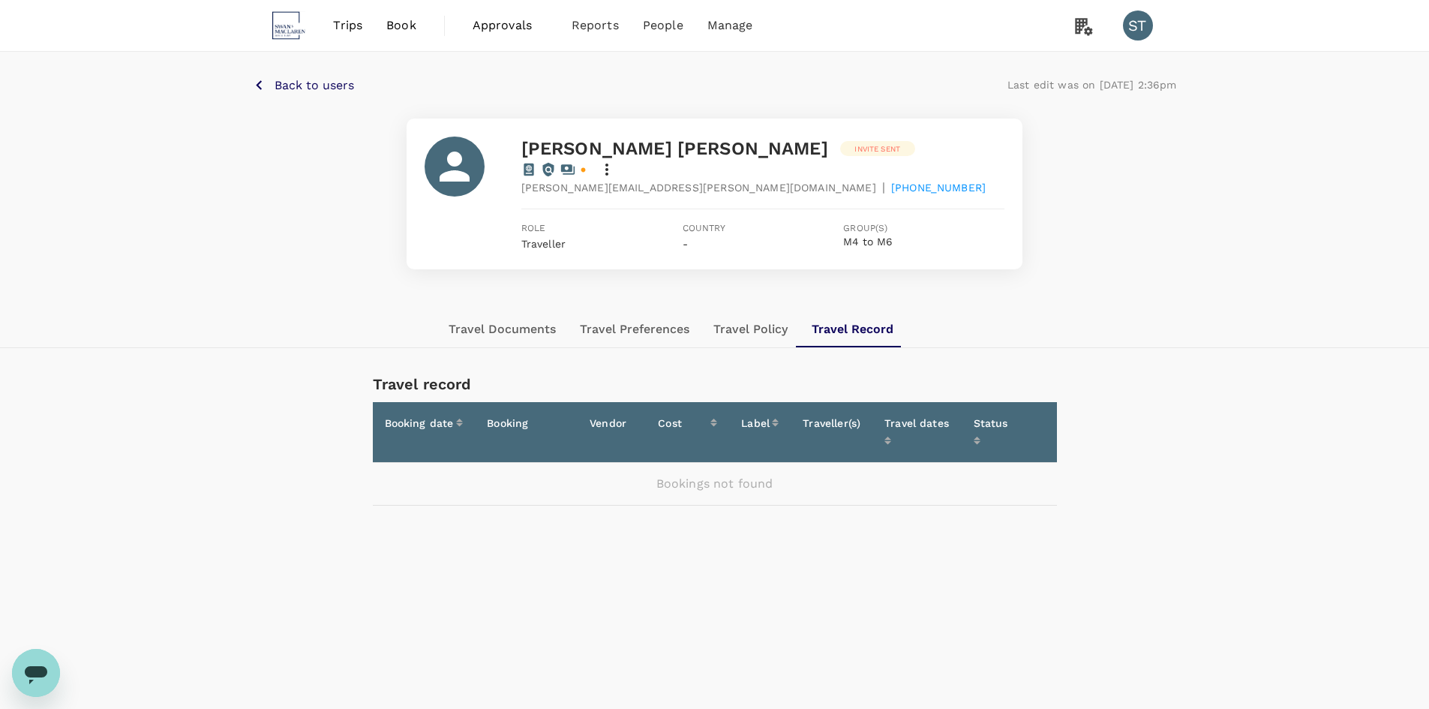
click at [616, 161] on icon at bounding box center [607, 170] width 18 height 18
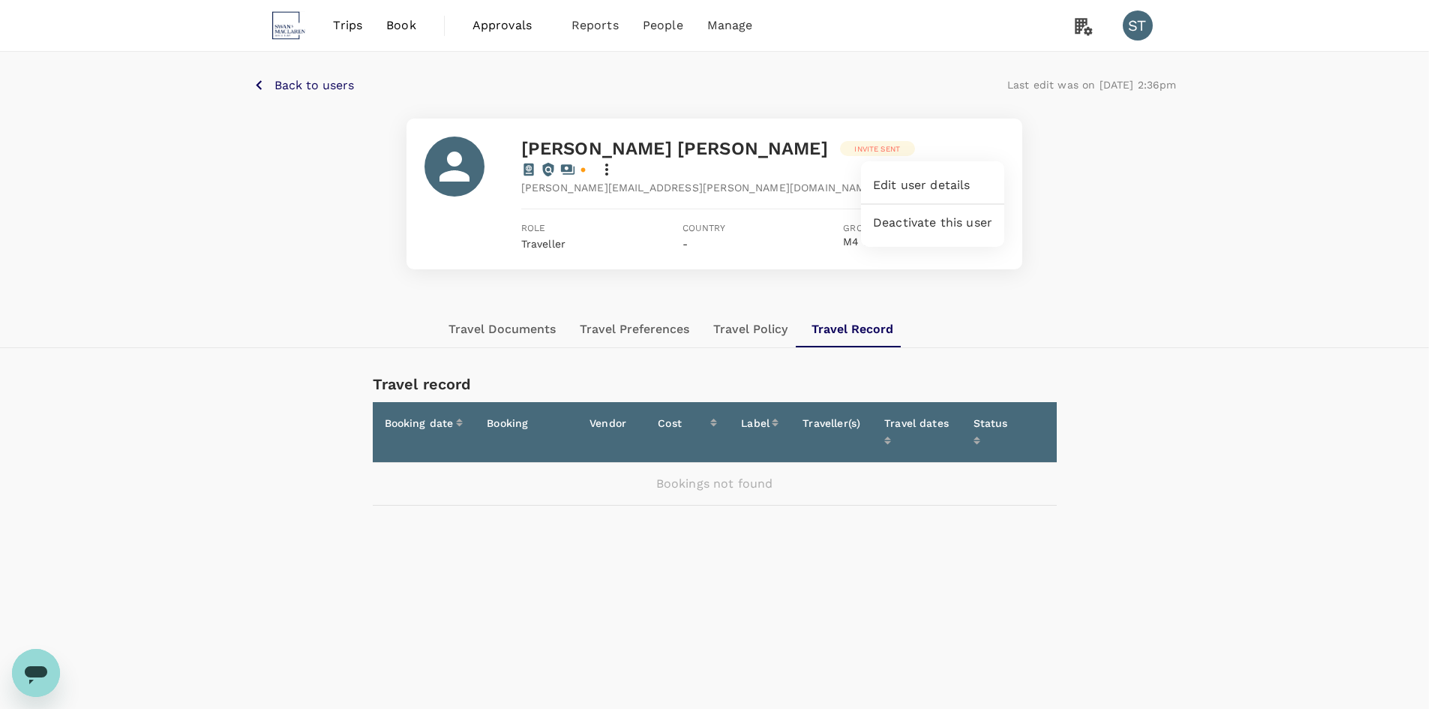
click at [893, 216] on span "Deactivate this user" at bounding box center [932, 223] width 119 height 18
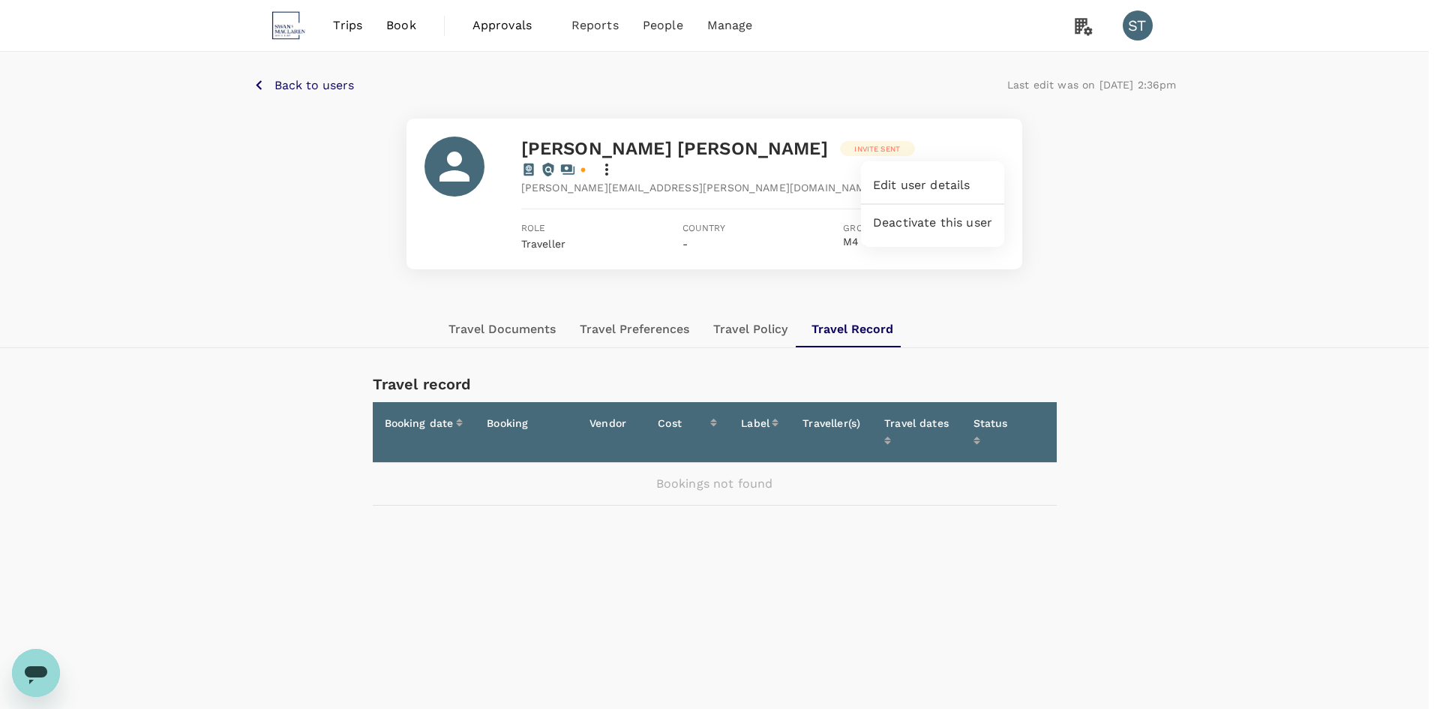
click at [294, 91] on div at bounding box center [720, 354] width 1440 height 709
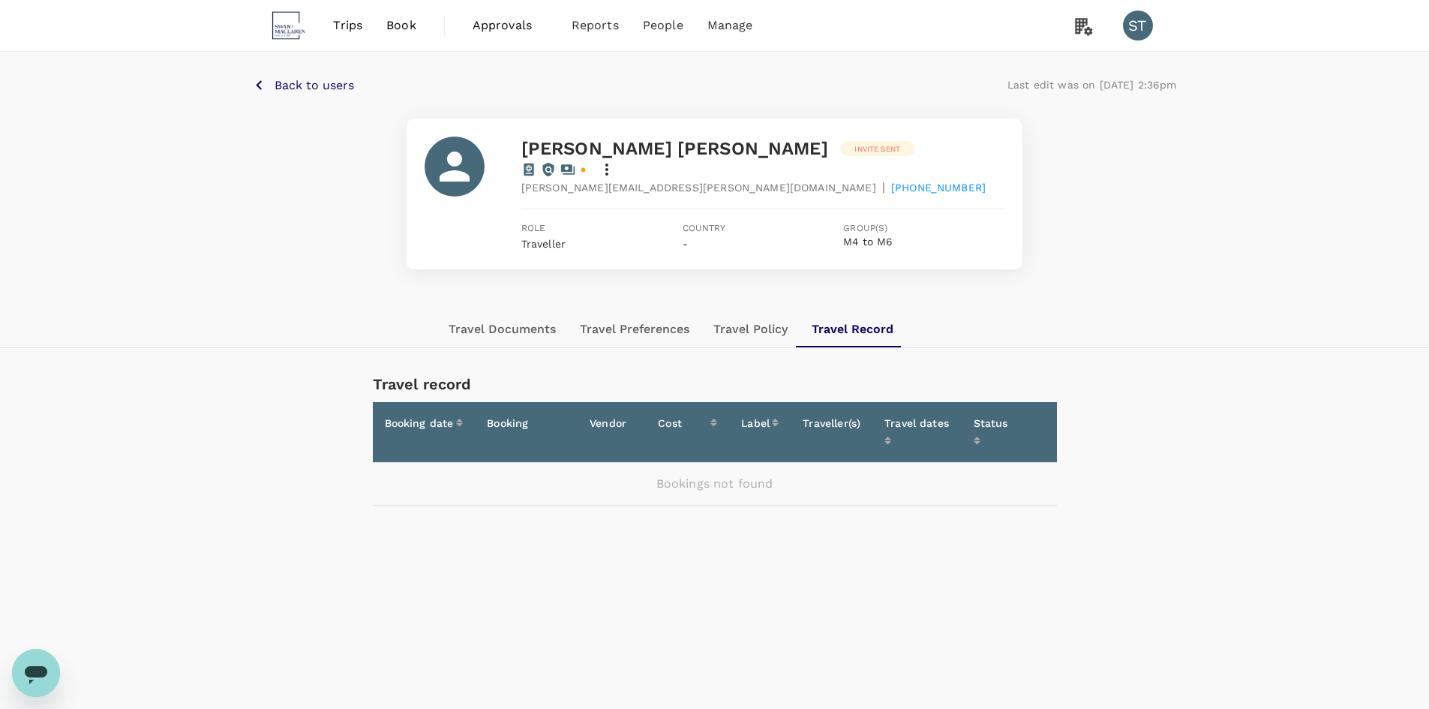
click at [288, 77] on p "Back to users" at bounding box center [315, 86] width 80 height 18
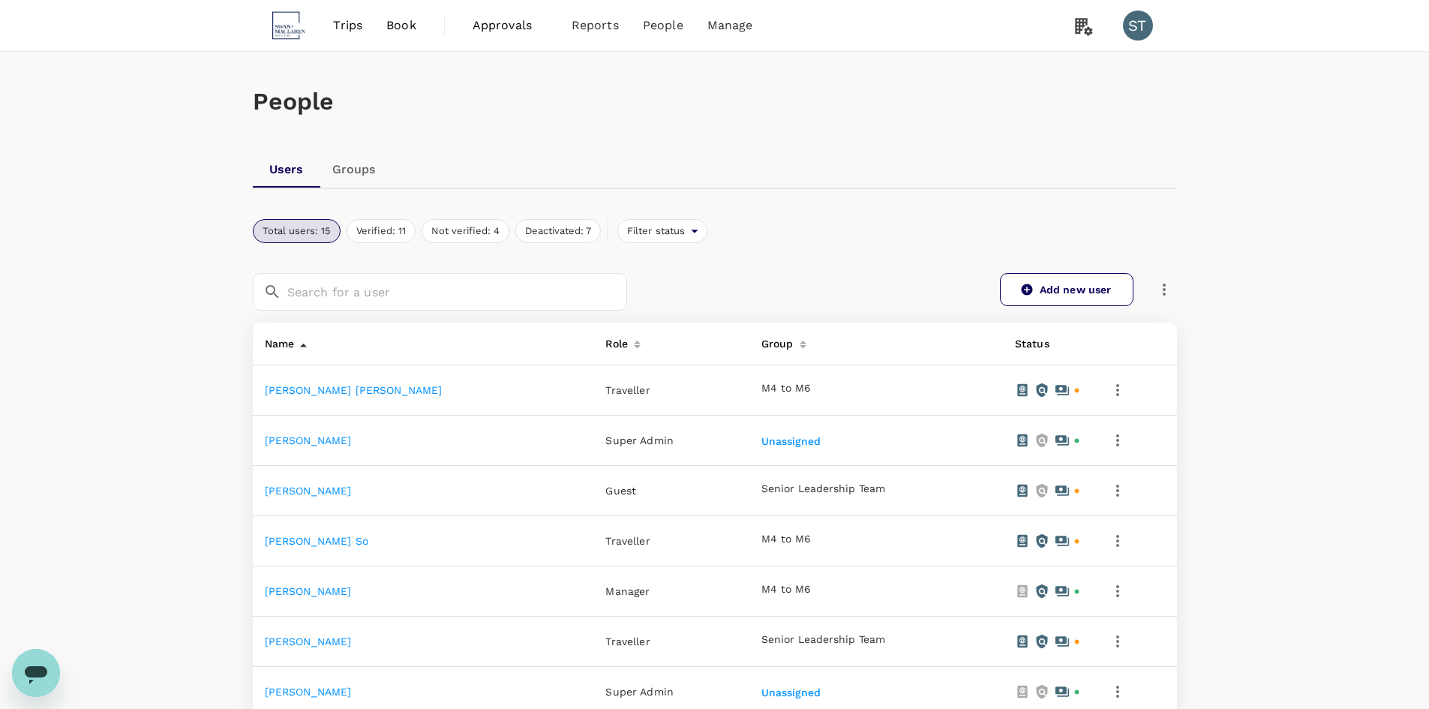
click at [1116, 389] on icon "button" at bounding box center [1117, 390] width 3 height 12
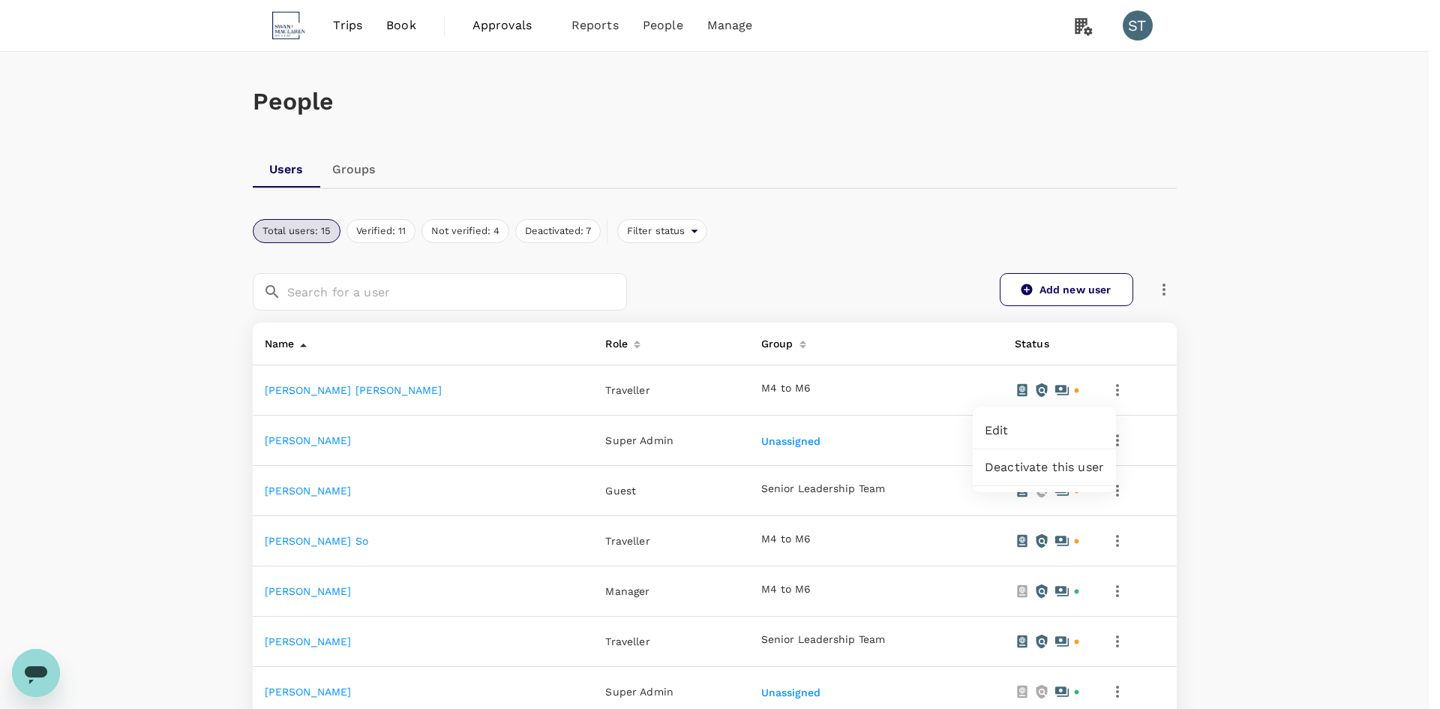
click at [326, 395] on div at bounding box center [720, 354] width 1440 height 709
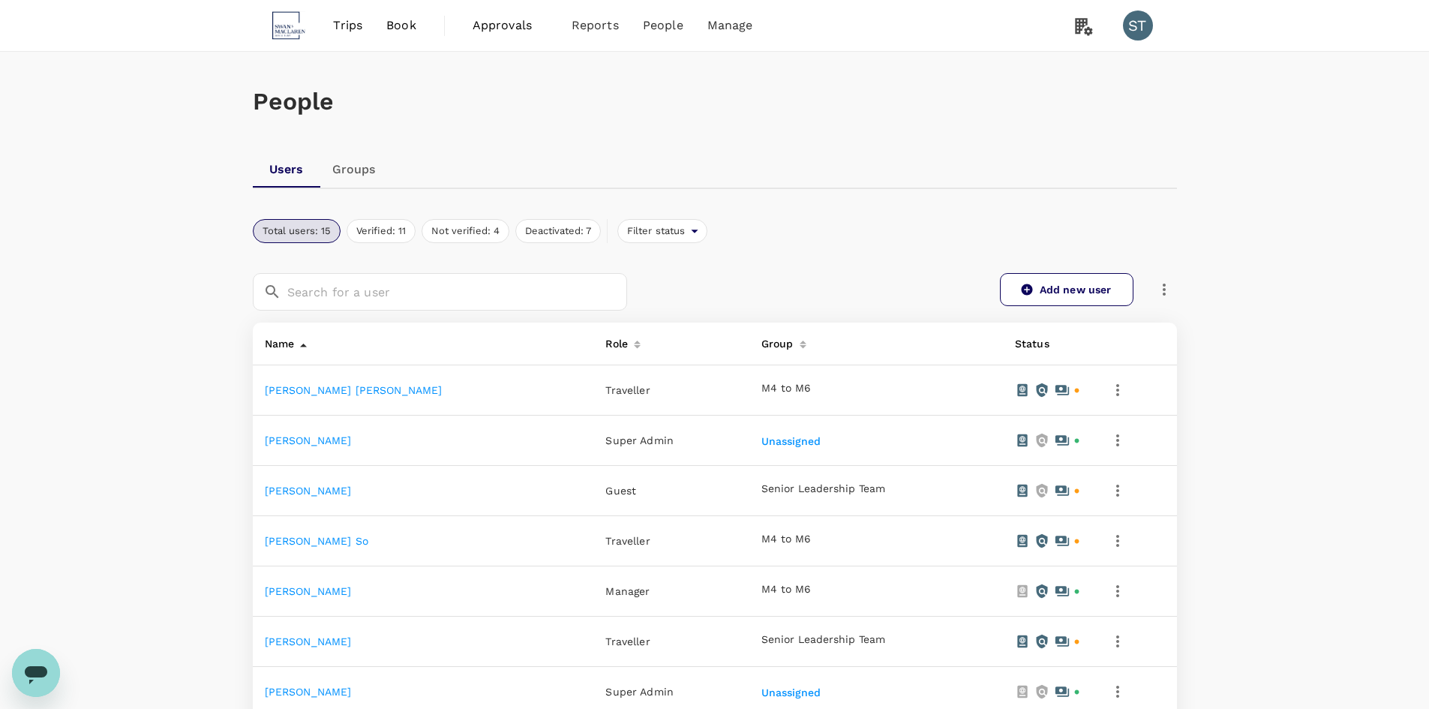
click at [1112, 386] on button "button" at bounding box center [1118, 390] width 26 height 26
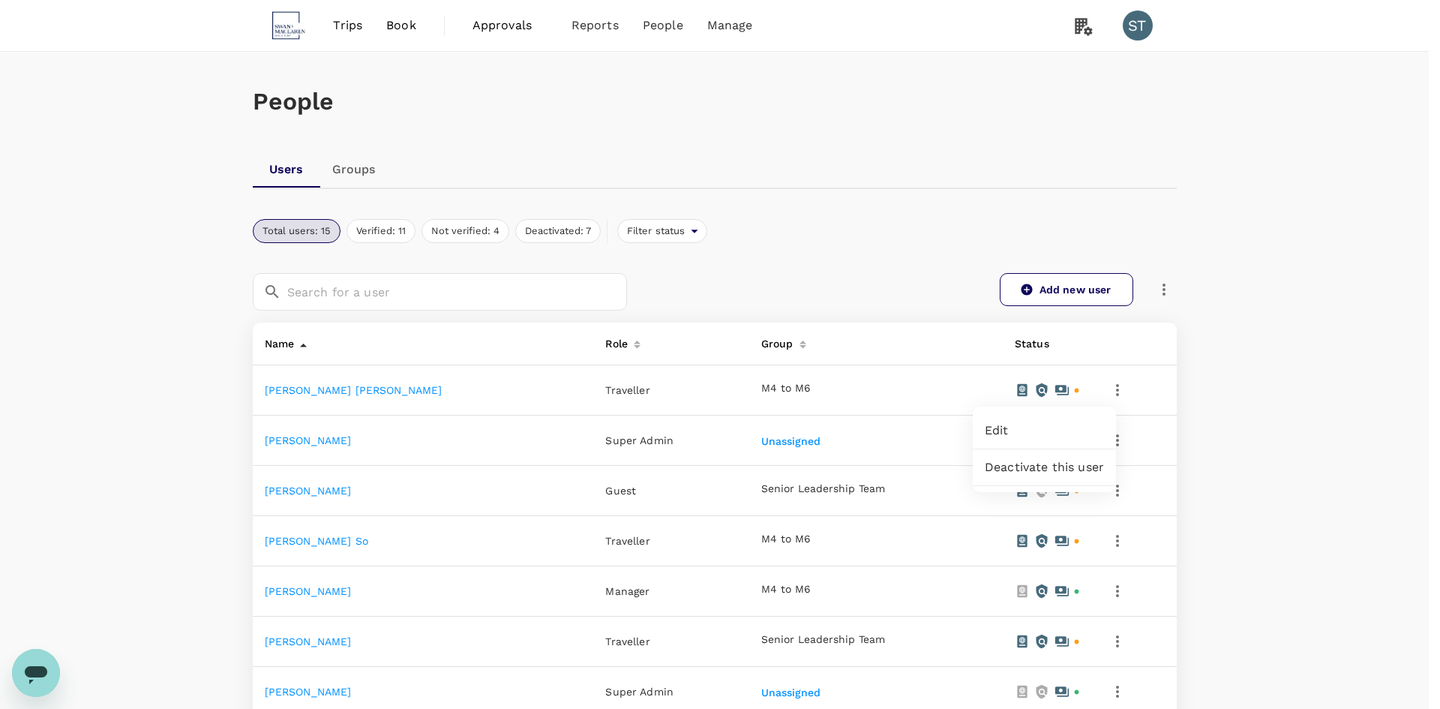
click at [1107, 499] on div at bounding box center [720, 354] width 1440 height 709
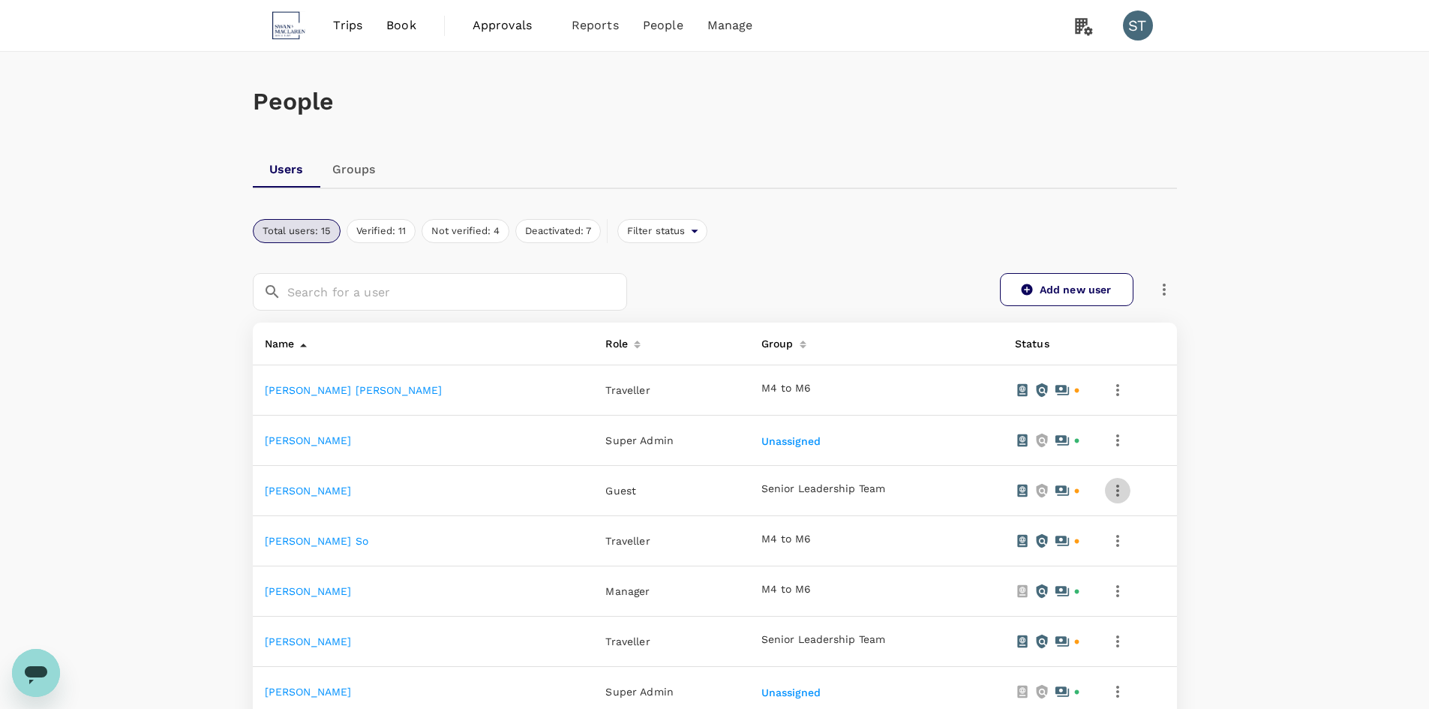
click at [1109, 488] on icon "button" at bounding box center [1118, 491] width 18 height 18
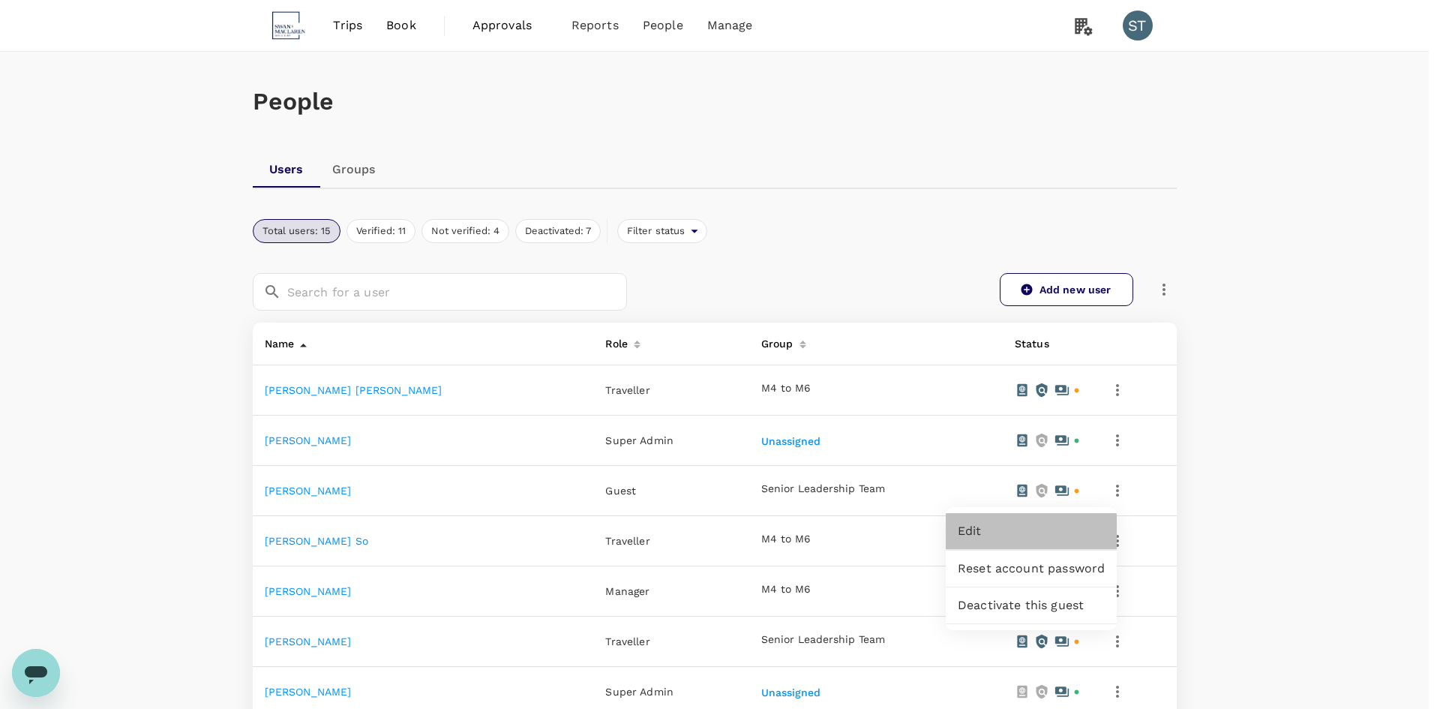
click at [1012, 528] on span "Edit" at bounding box center [1031, 531] width 147 height 18
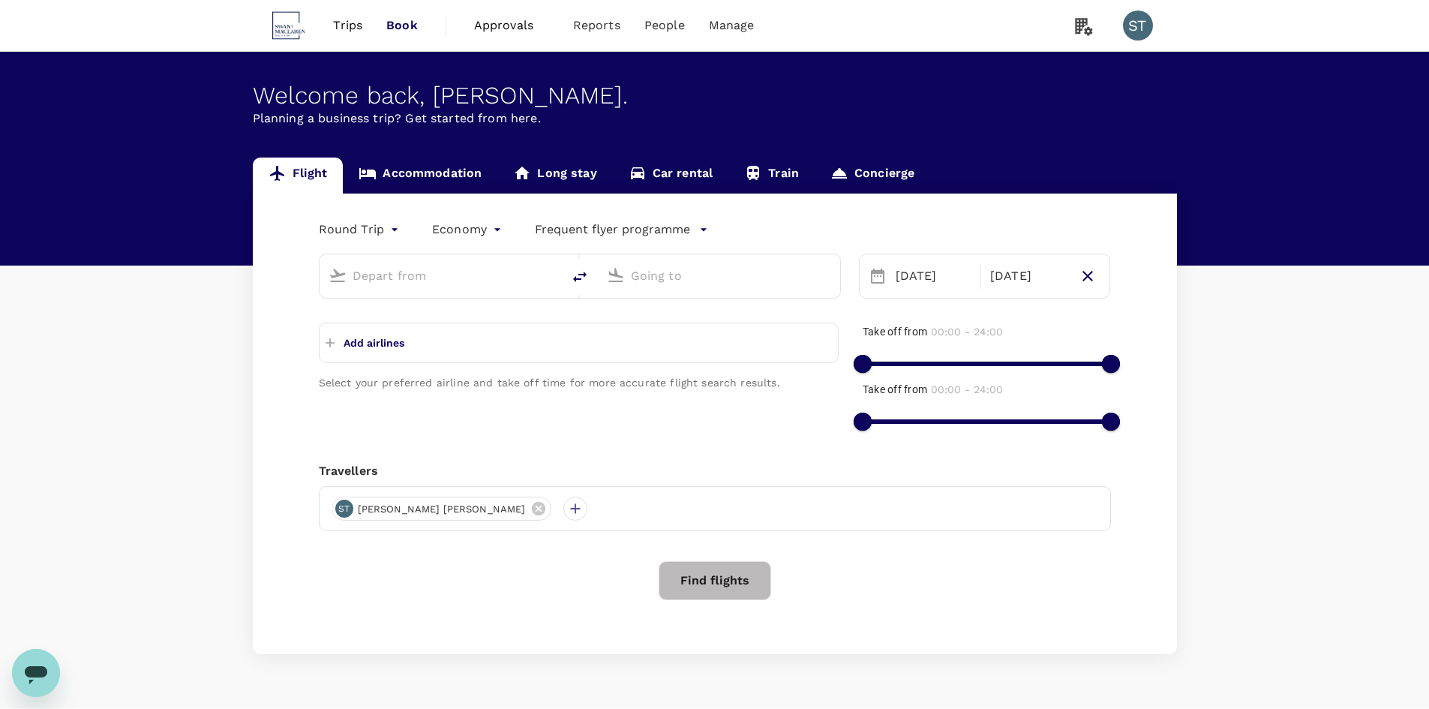
type input "Singapore Changi (SIN)"
type input "Narita Intl (NRT)"
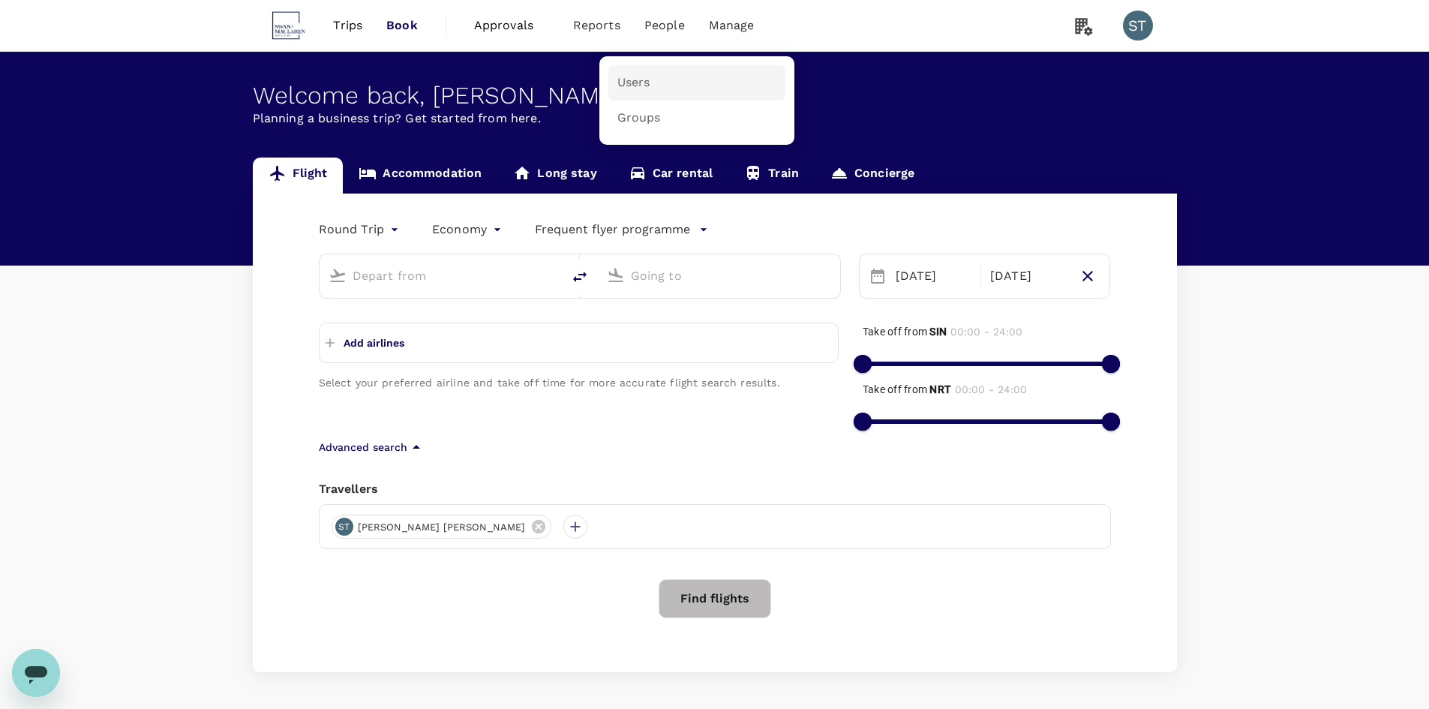
type input "Singapore Changi (SIN)"
type input "Narita Intl (NRT)"
click at [670, 80] on link "Users" at bounding box center [696, 82] width 177 height 35
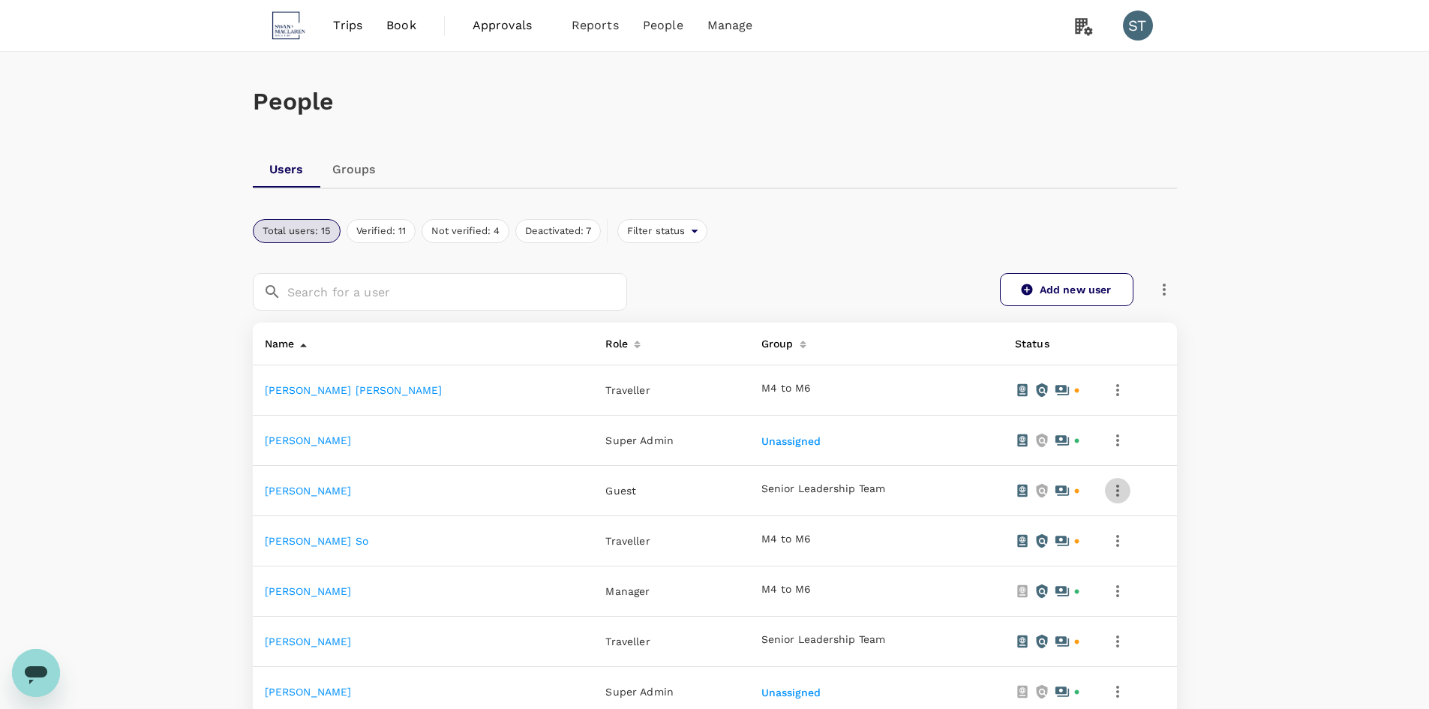
click at [1109, 485] on icon "button" at bounding box center [1118, 491] width 18 height 18
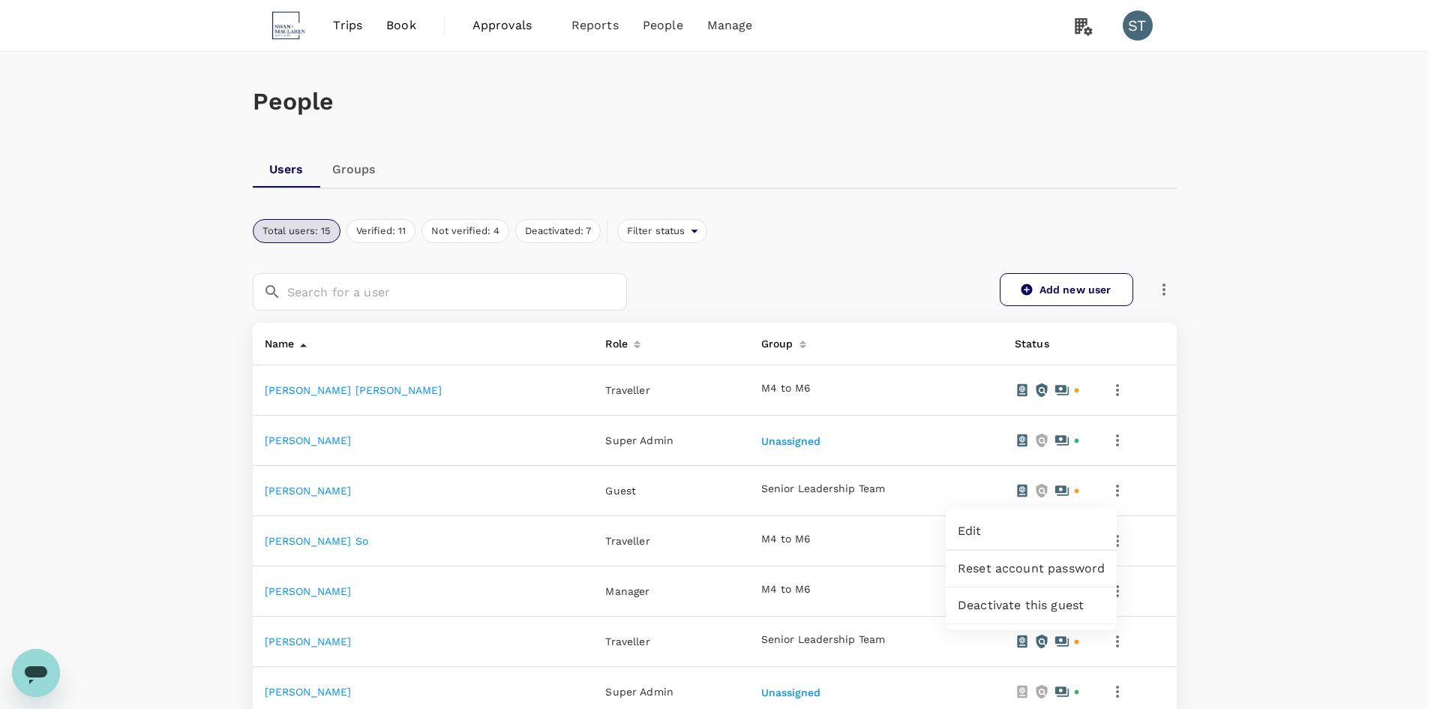
click at [1205, 507] on div at bounding box center [720, 354] width 1440 height 709
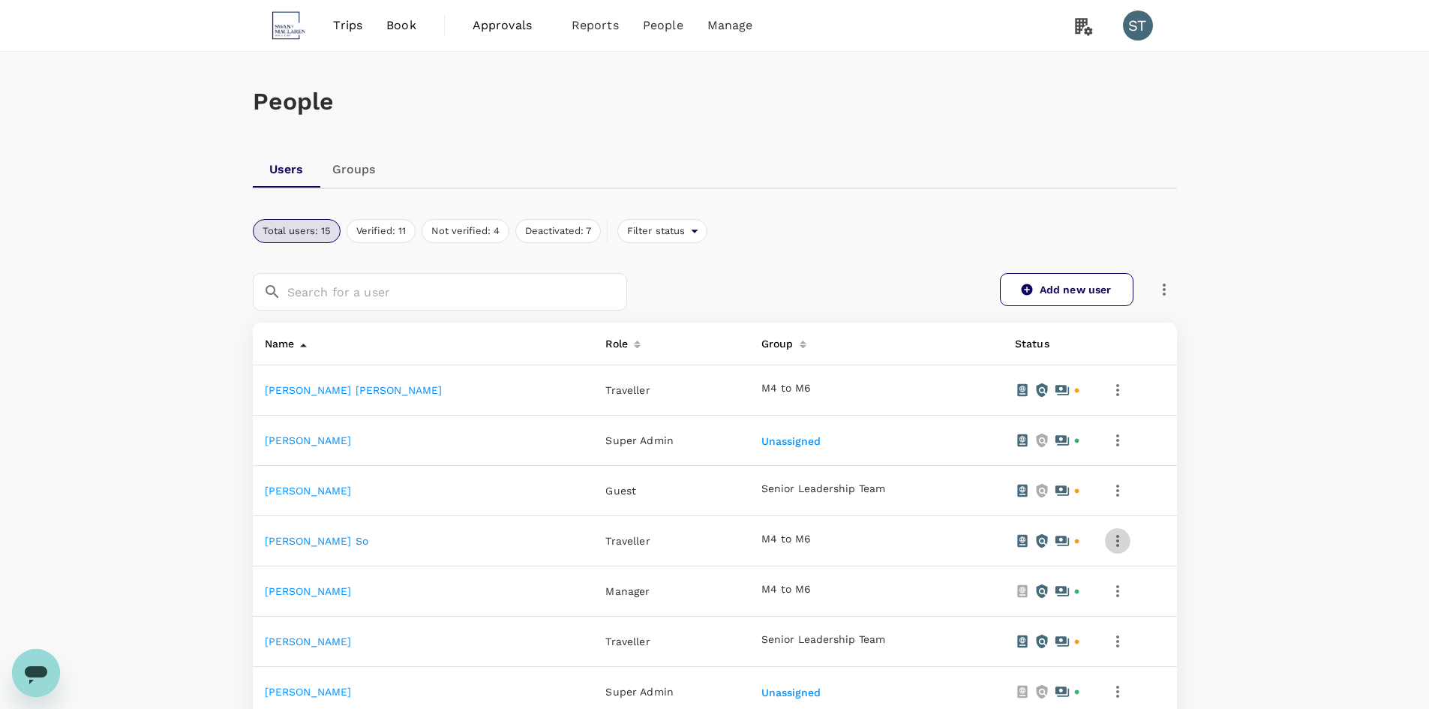
click at [1116, 542] on icon "button" at bounding box center [1117, 541] width 3 height 12
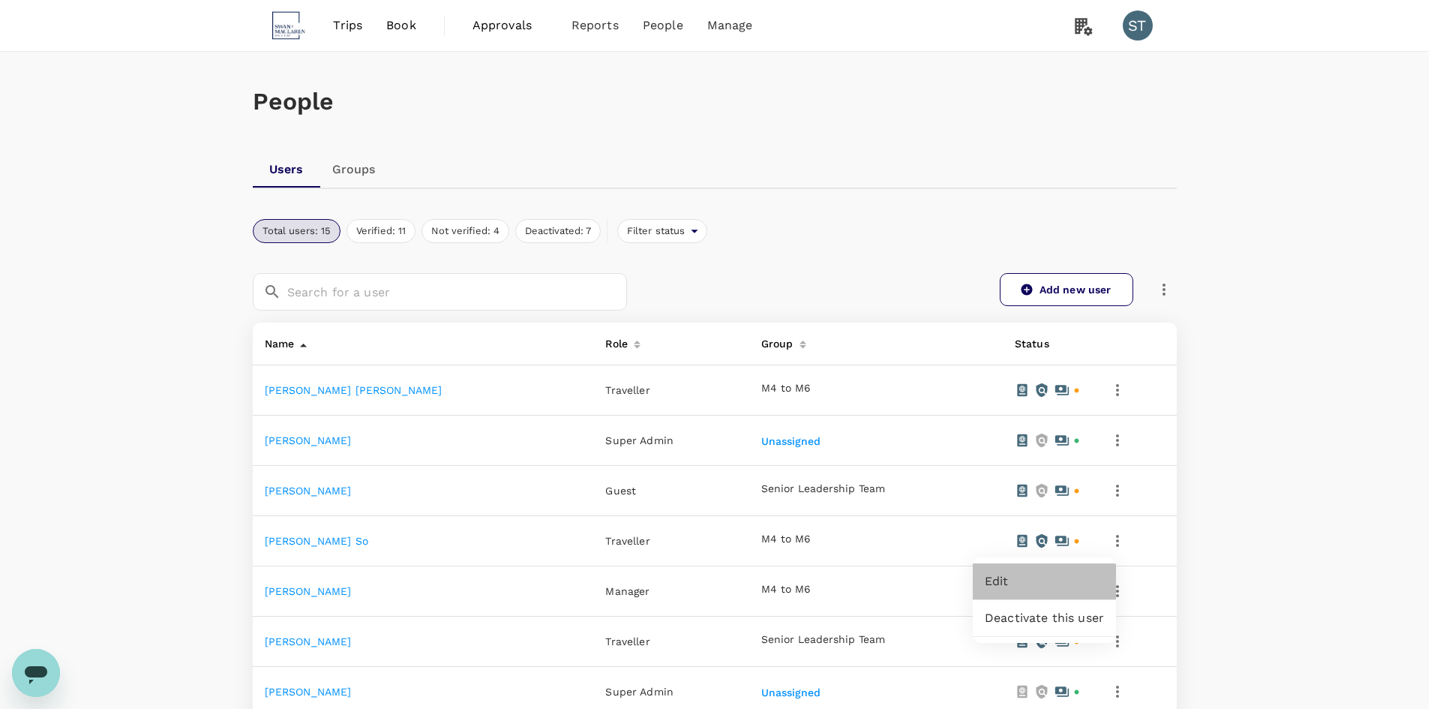
click at [1067, 577] on span "Edit" at bounding box center [1044, 581] width 119 height 18
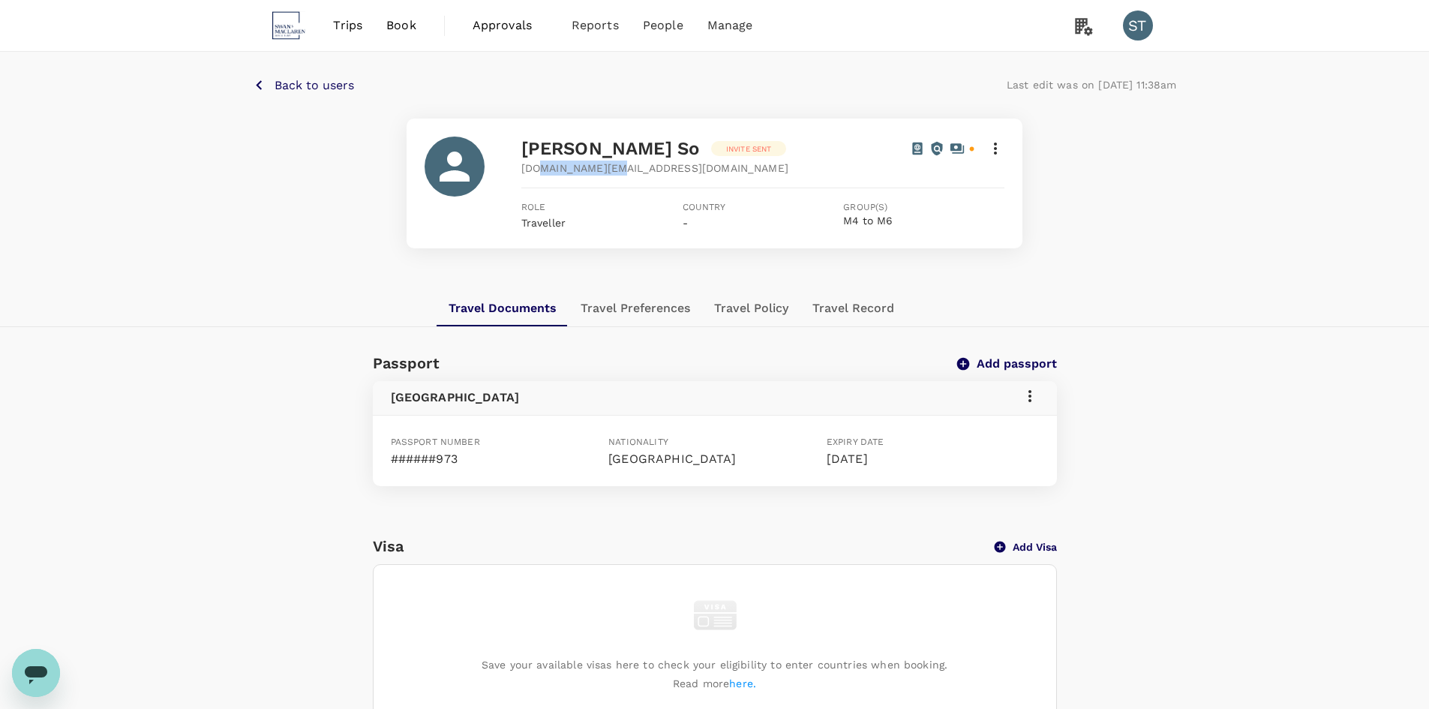
drag, startPoint x: 536, startPoint y: 172, endPoint x: 698, endPoint y: 170, distance: 162.8
click at [698, 170] on div "[DOMAIN_NAME][EMAIL_ADDRESS][DOMAIN_NAME]" at bounding box center [762, 168] width 483 height 15
click at [311, 81] on p "Back to users" at bounding box center [315, 86] width 80 height 18
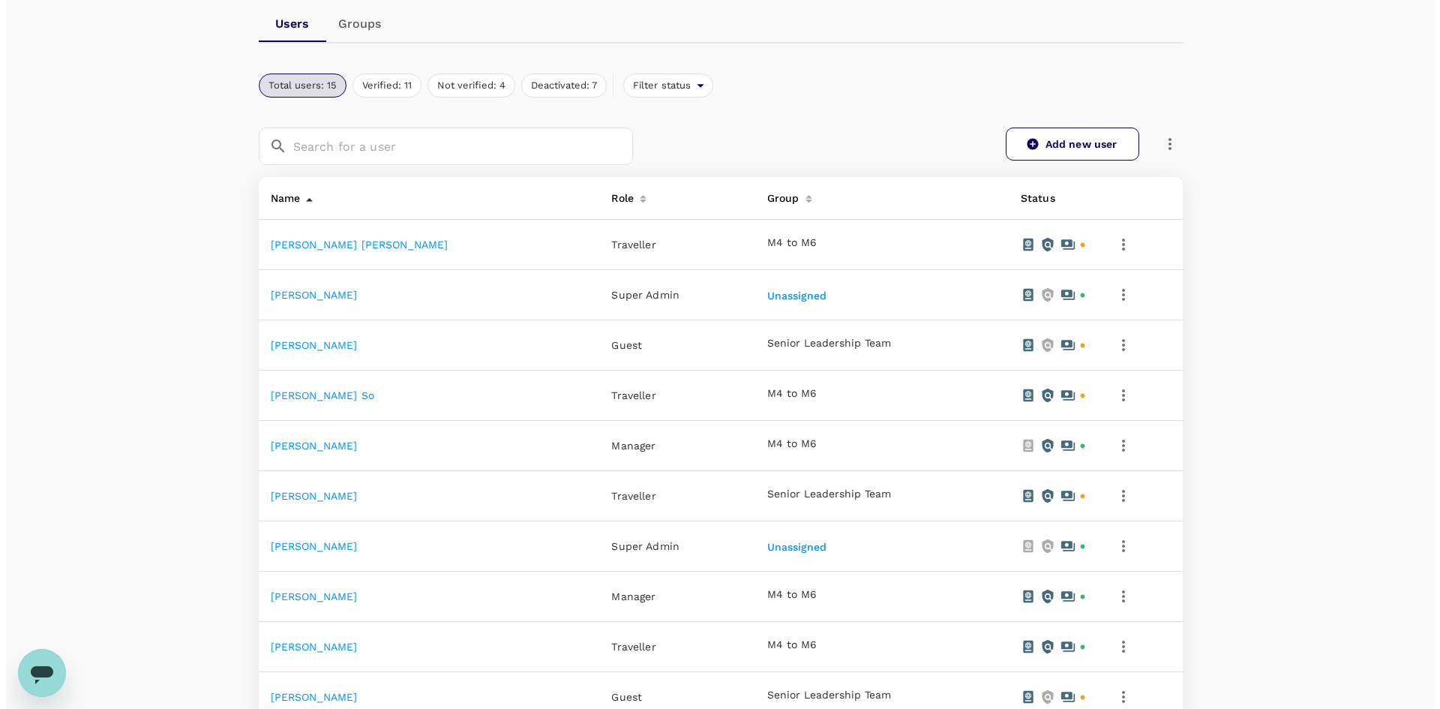
scroll to position [300, 0]
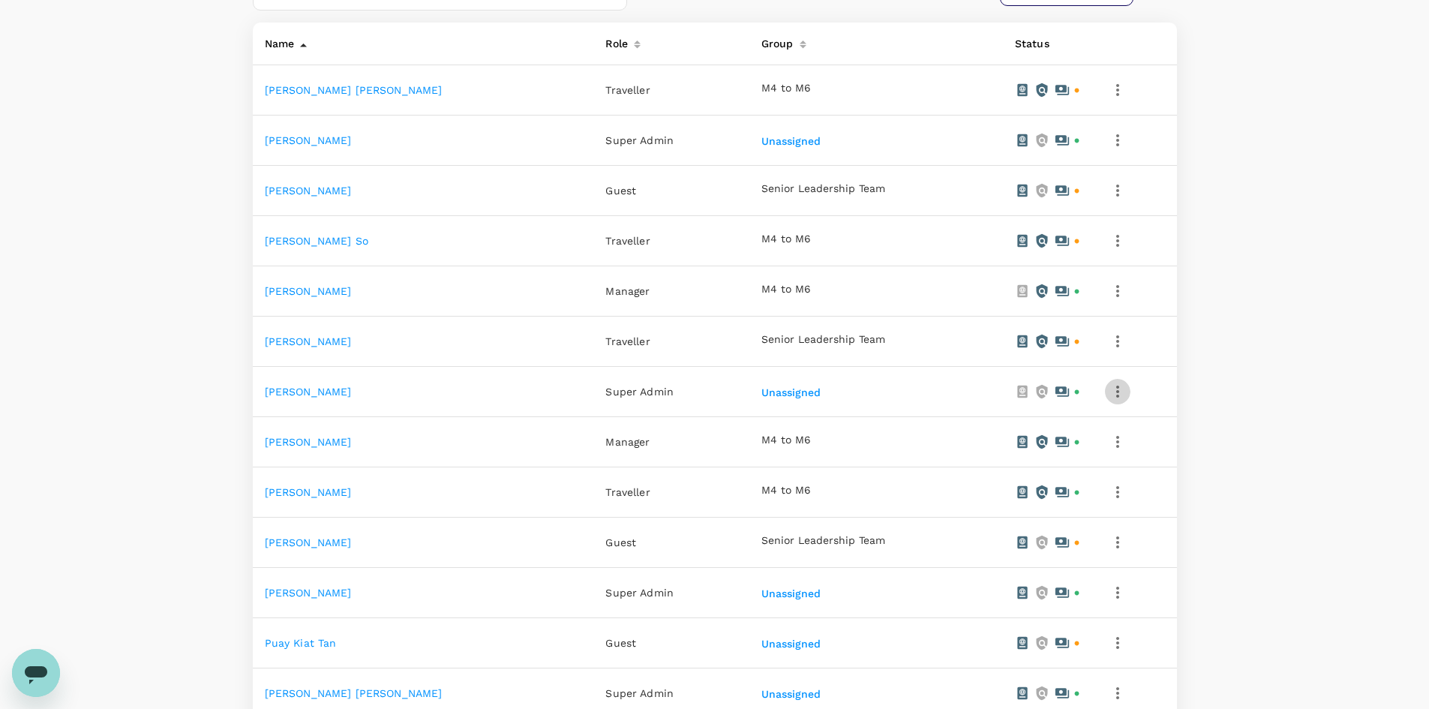
click at [1109, 388] on icon "button" at bounding box center [1118, 392] width 18 height 18
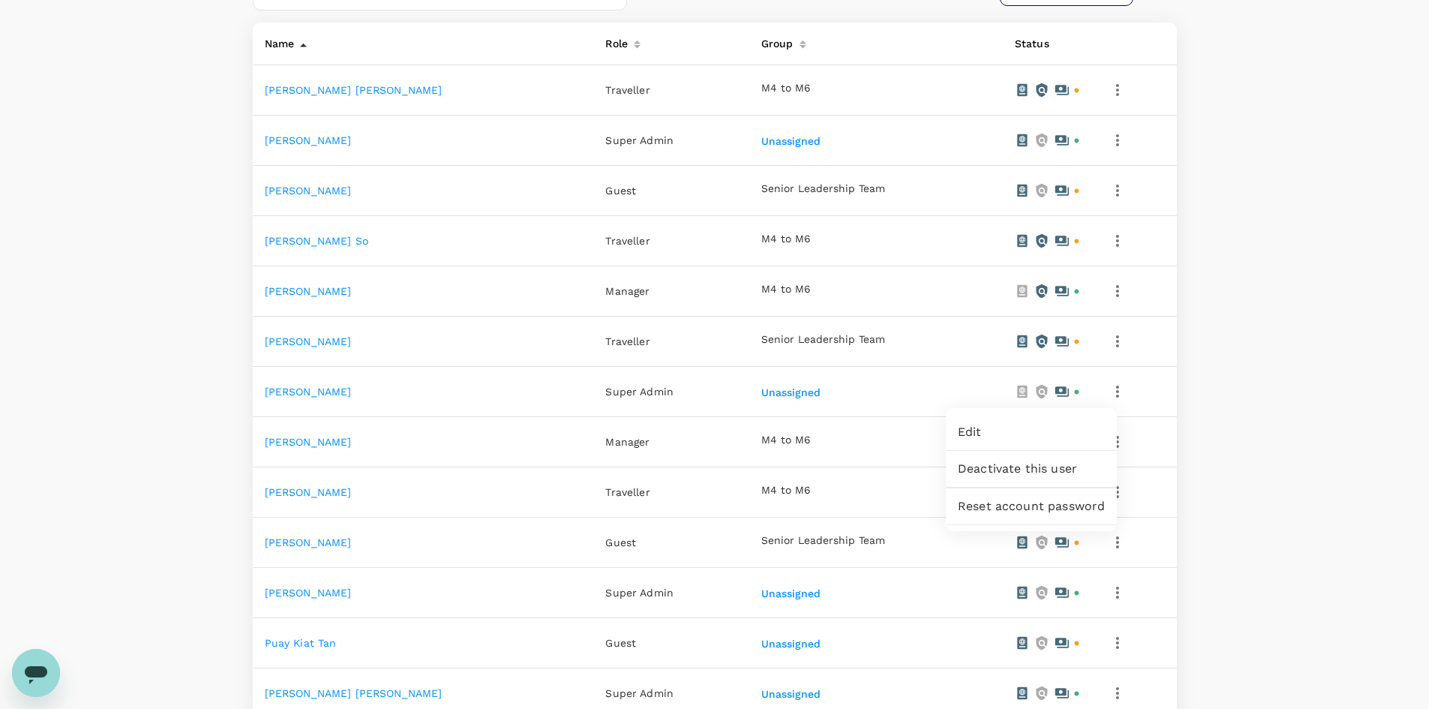
click at [1243, 444] on div at bounding box center [720, 354] width 1440 height 709
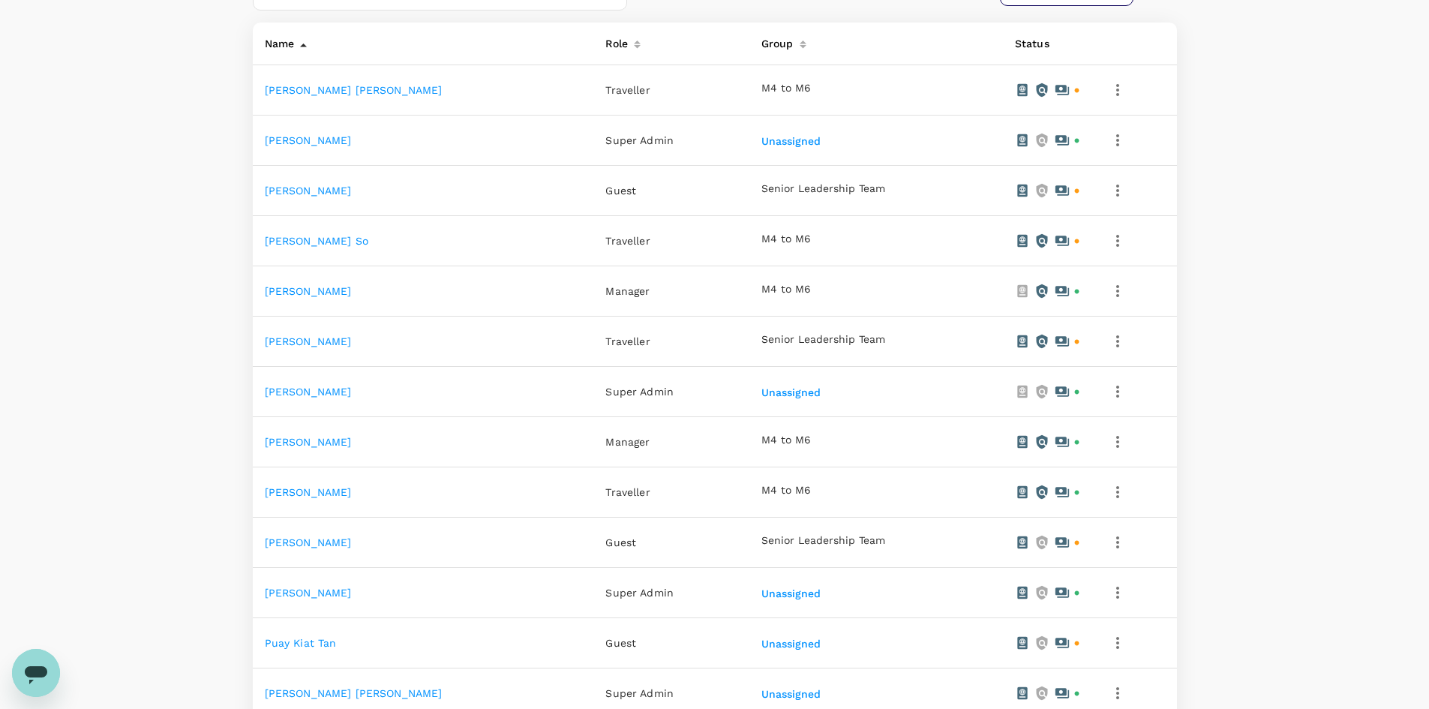
click at [1116, 443] on icon "button" at bounding box center [1117, 442] width 3 height 12
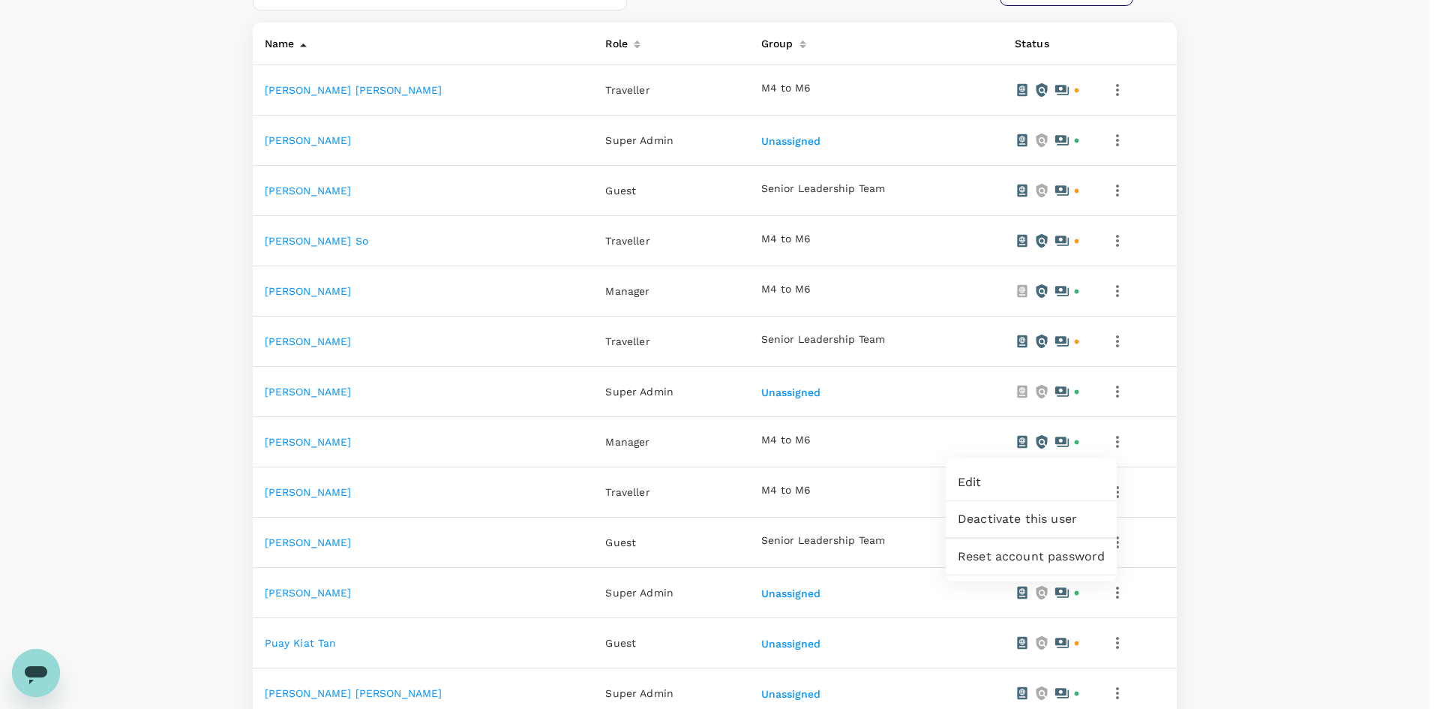
click at [1079, 476] on span "Edit" at bounding box center [1031, 482] width 147 height 18
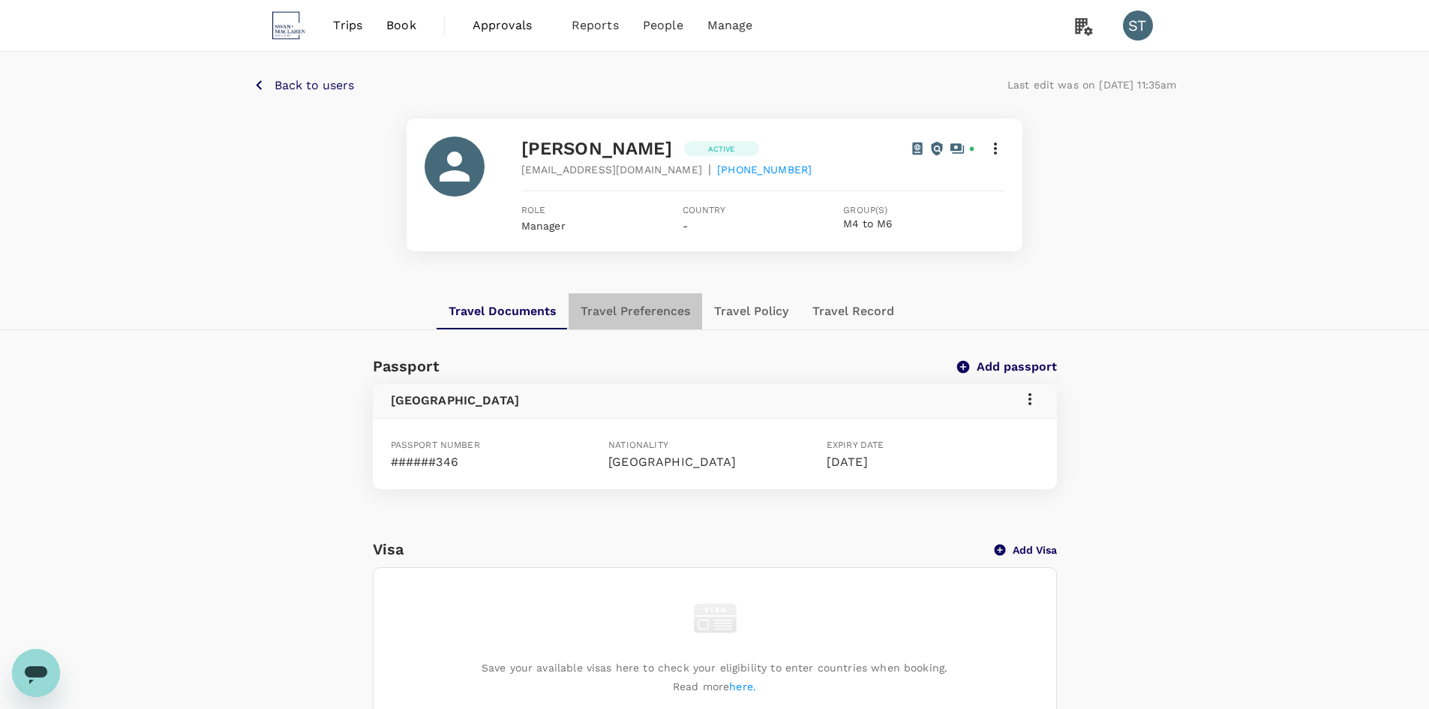
click at [665, 320] on button "Travel Preferences" at bounding box center [636, 311] width 134 height 36
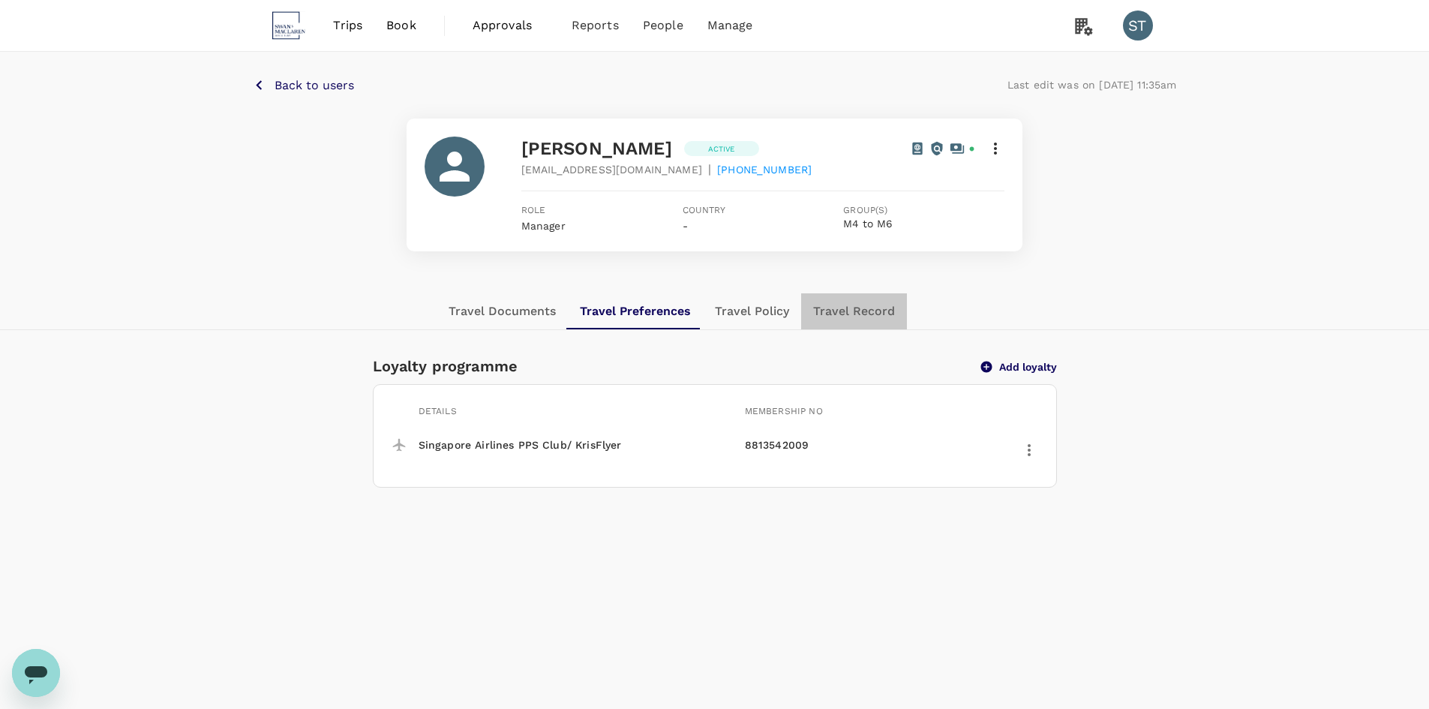
click at [854, 319] on button "Travel Record" at bounding box center [854, 311] width 106 height 36
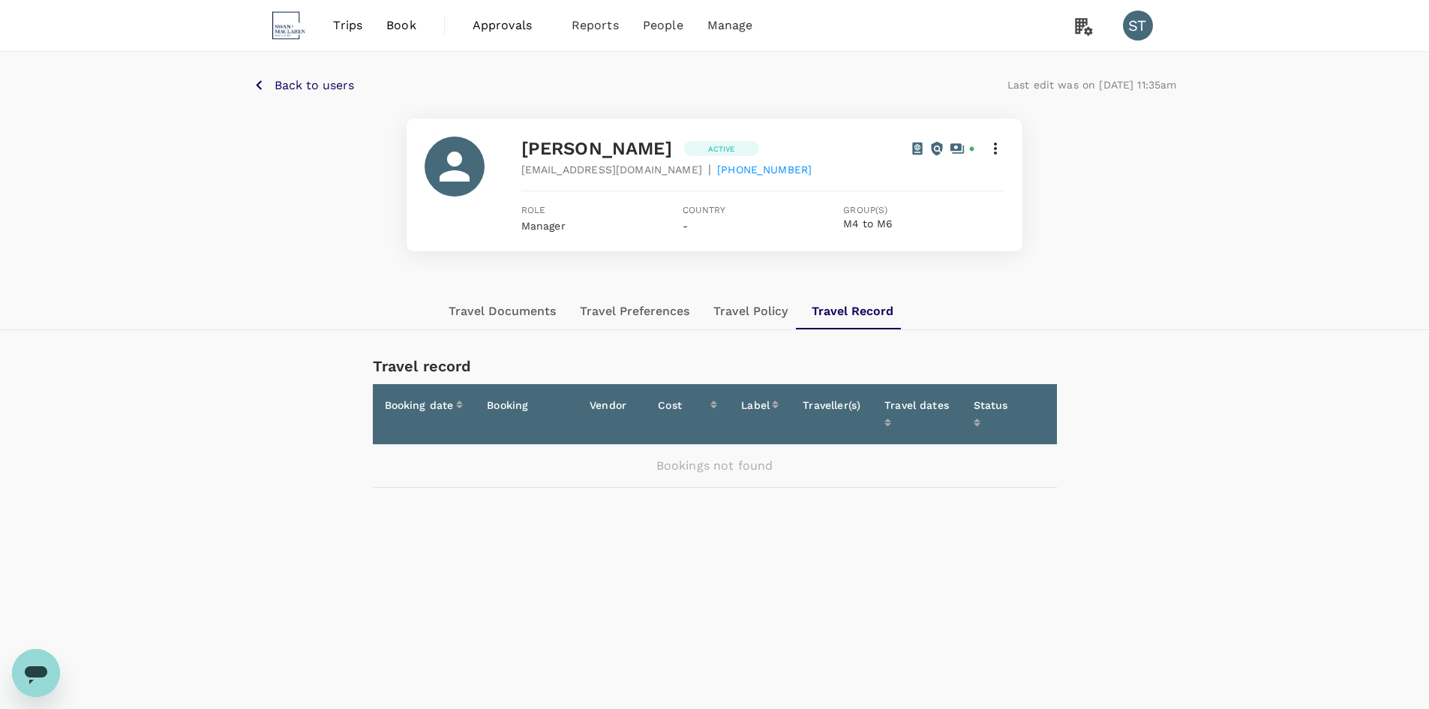
click at [329, 92] on p "Back to users" at bounding box center [315, 86] width 80 height 18
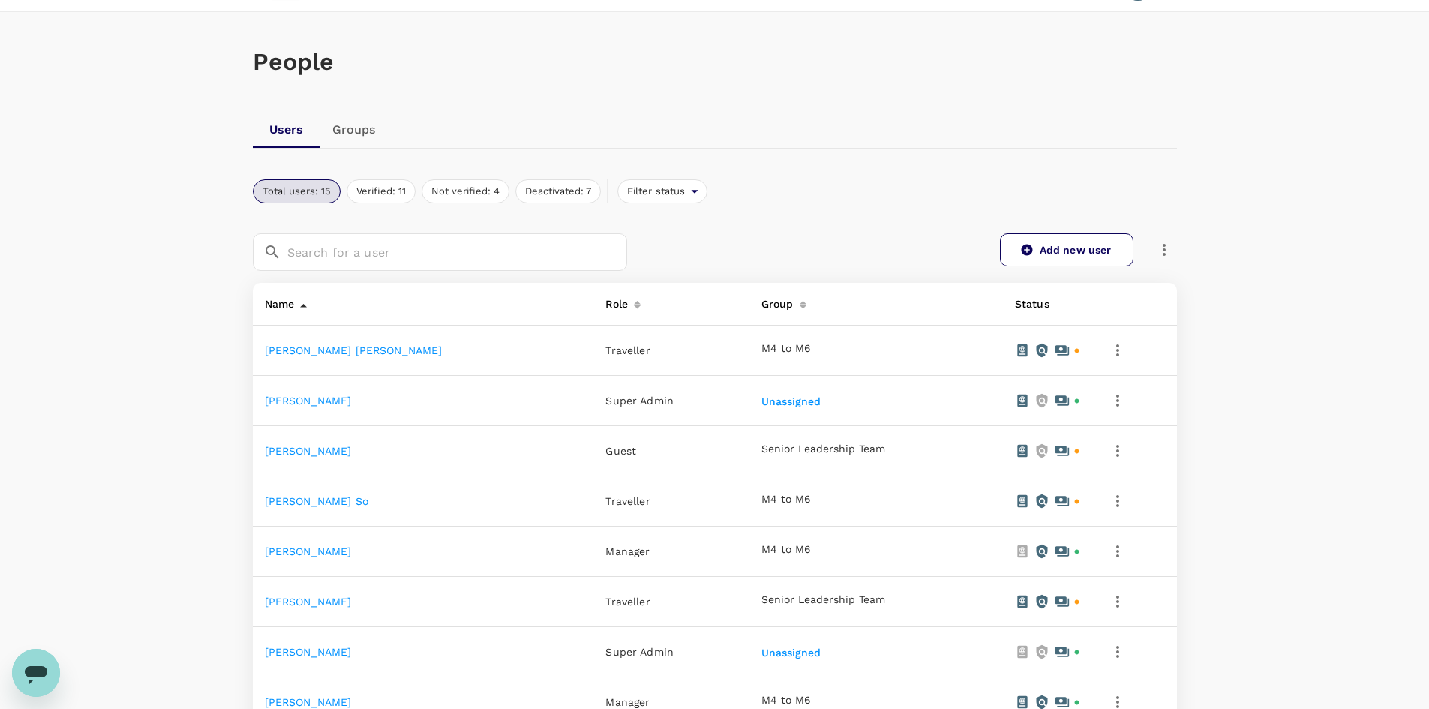
scroll to position [150, 0]
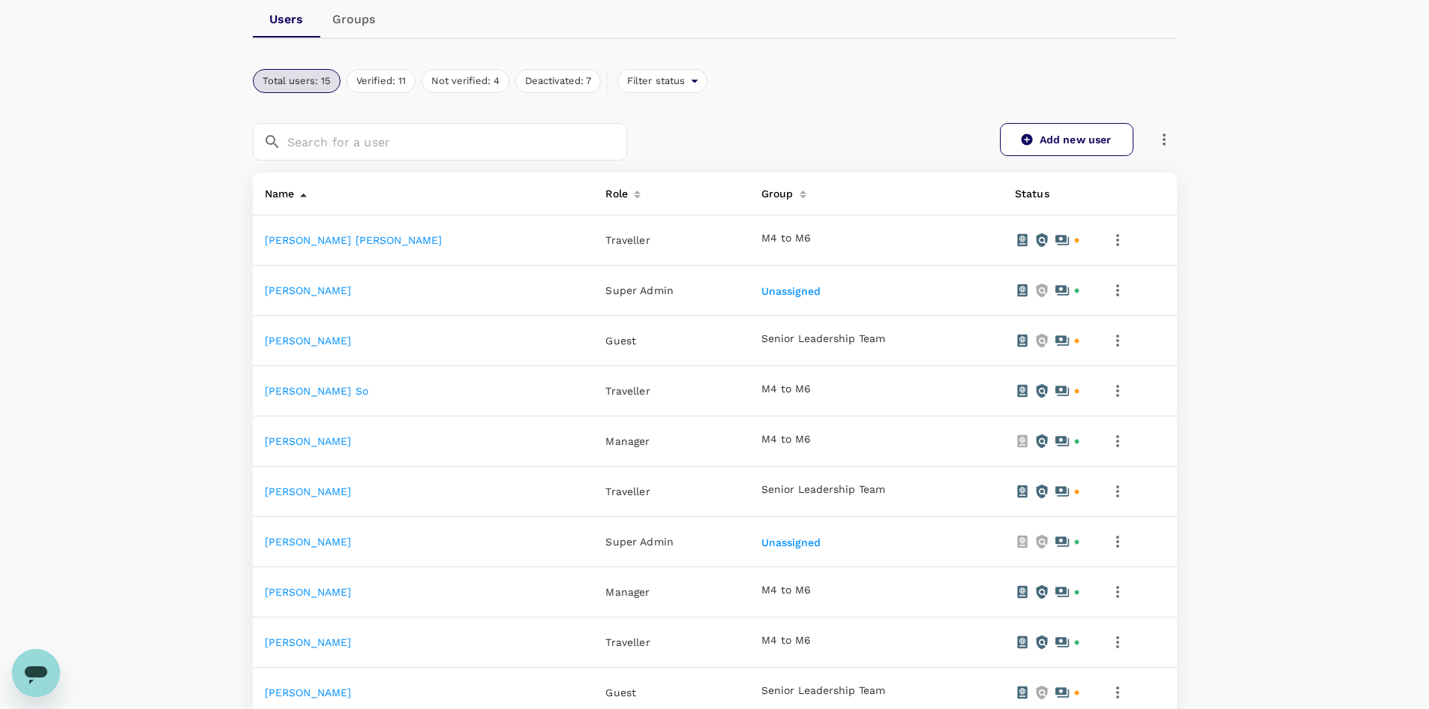
click at [1109, 440] on icon "button" at bounding box center [1118, 441] width 18 height 18
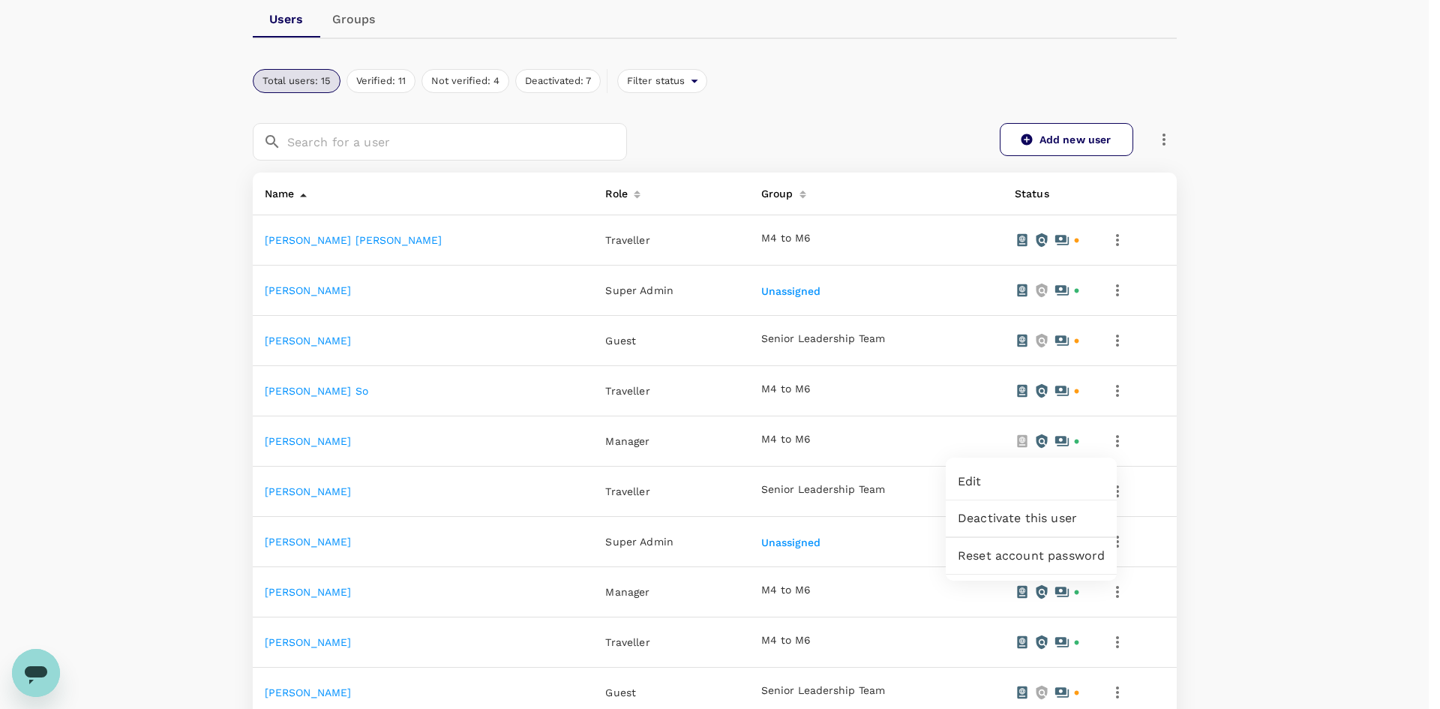
click at [1111, 431] on div at bounding box center [720, 354] width 1440 height 709
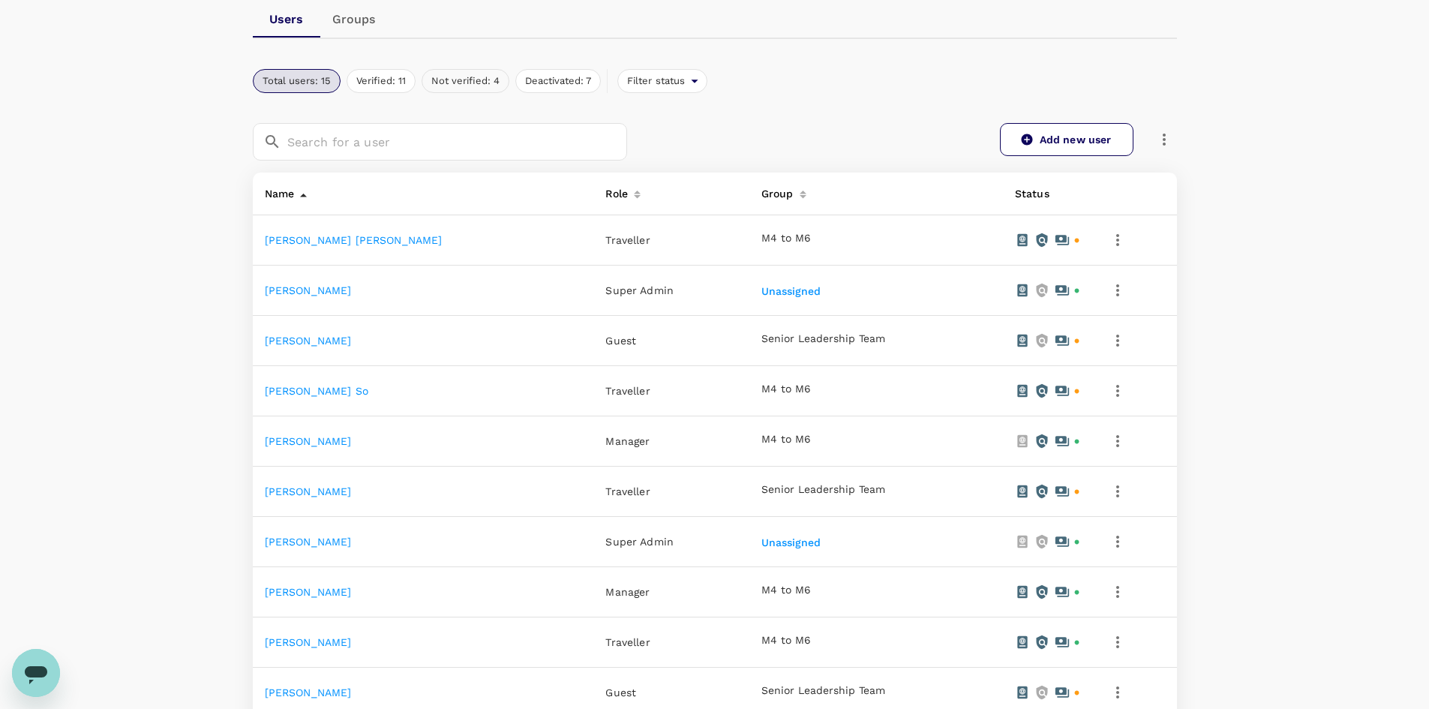
click at [464, 74] on button "Not verified: 4" at bounding box center [466, 81] width 88 height 24
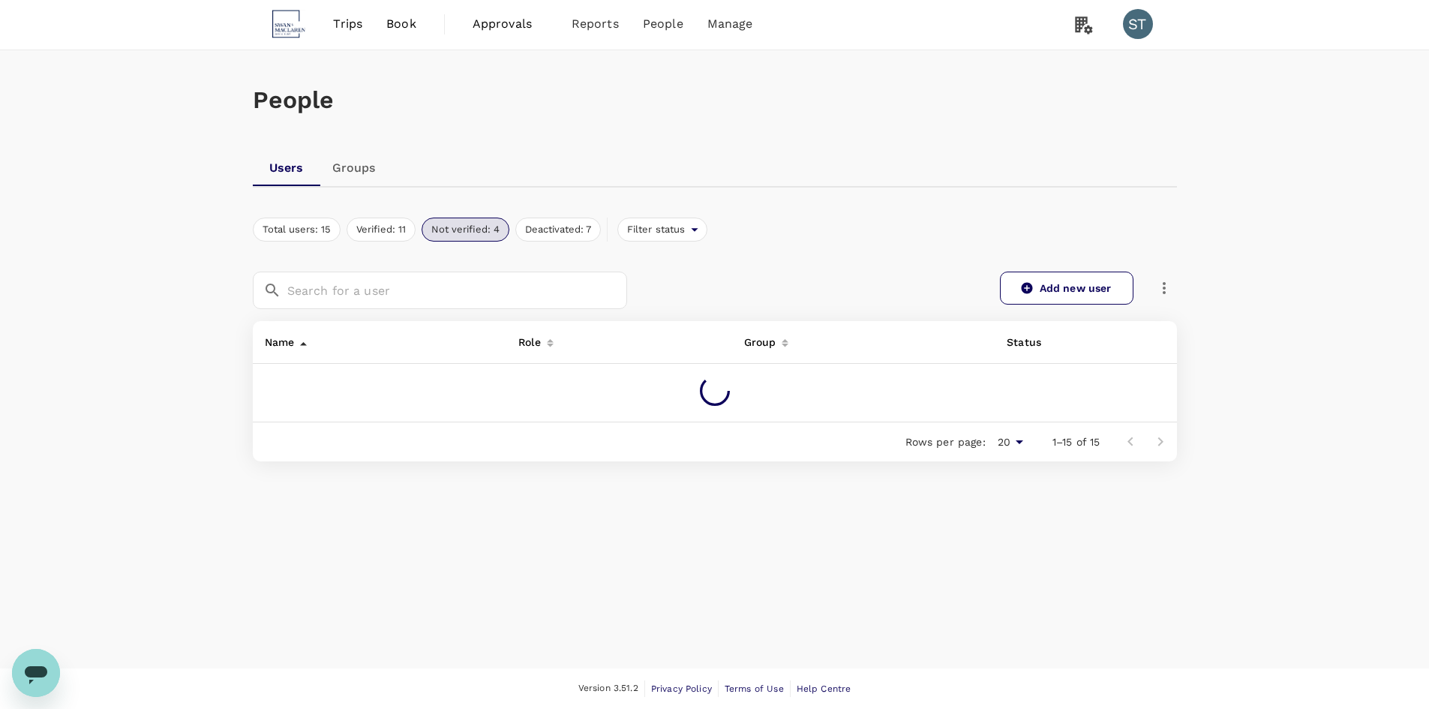
scroll to position [33, 0]
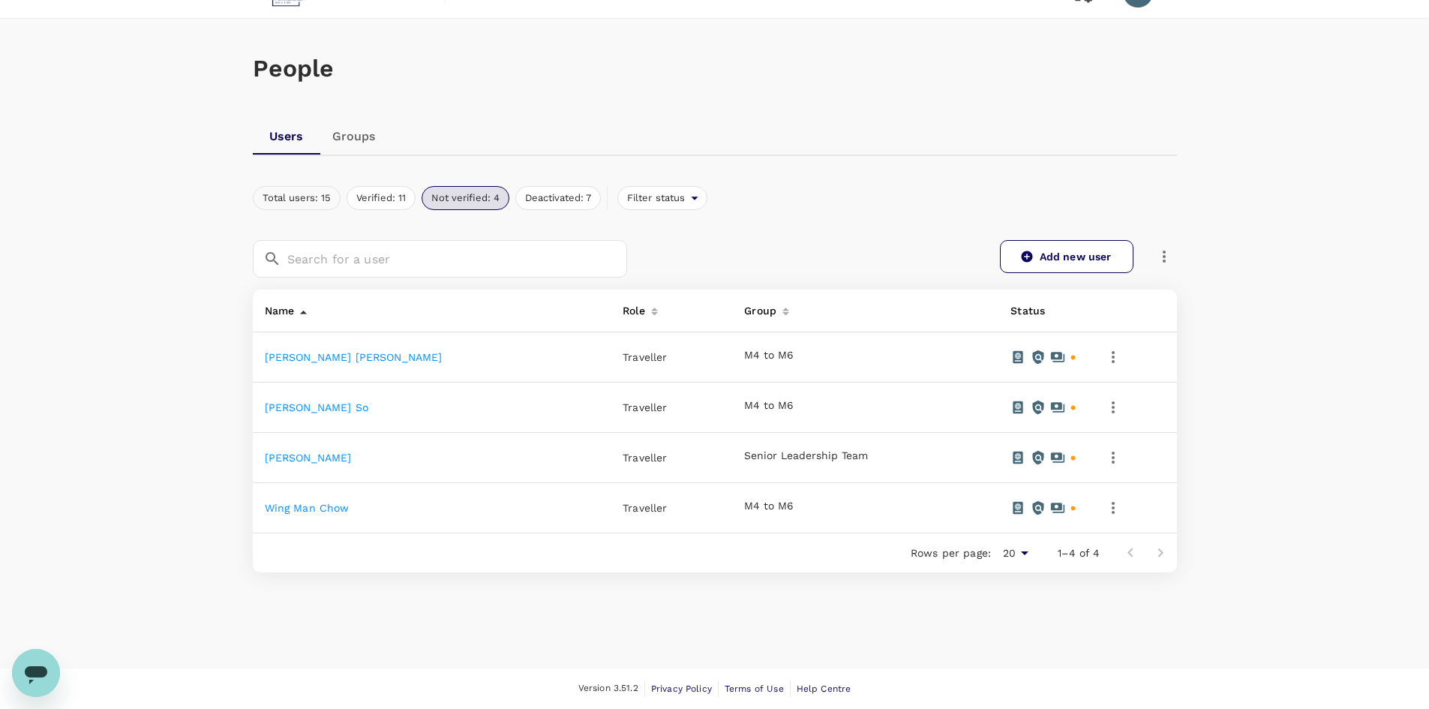
click at [299, 194] on button "Total users: 15" at bounding box center [297, 198] width 88 height 24
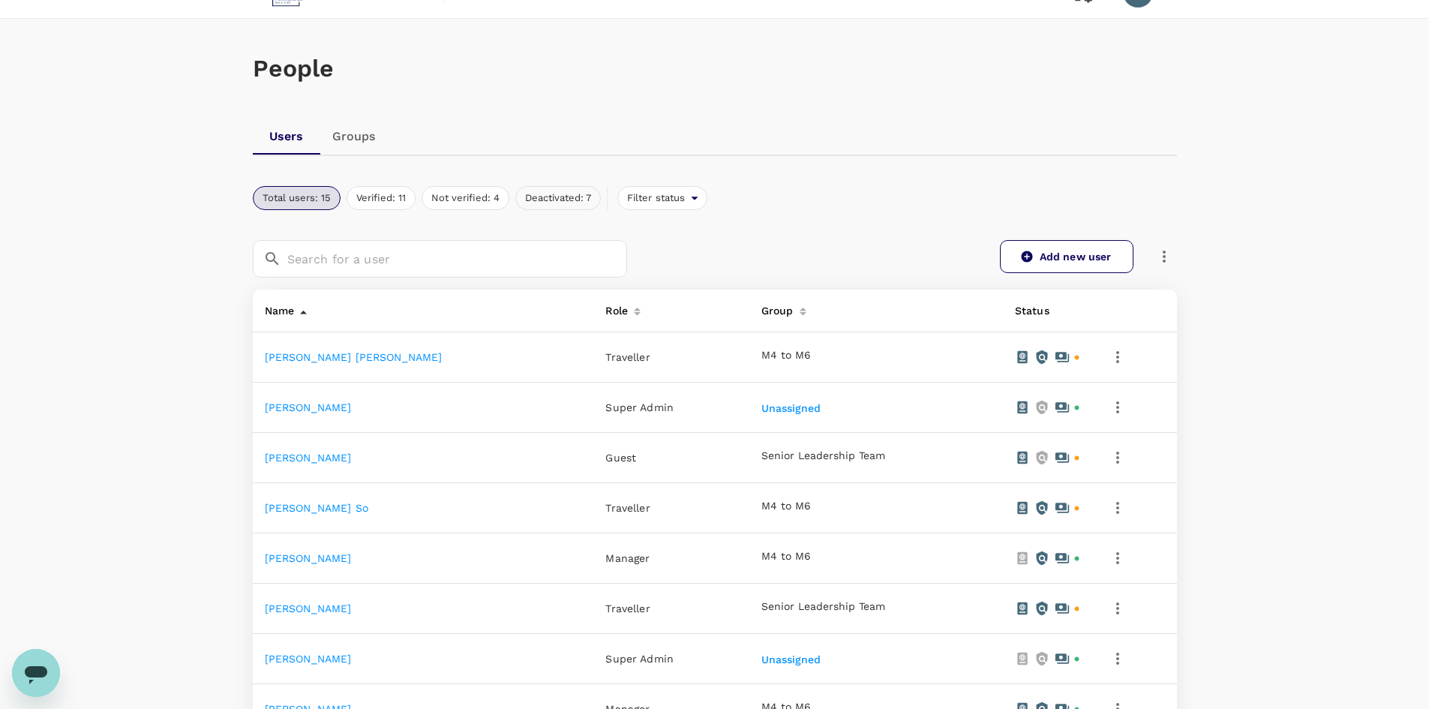
click at [575, 202] on button "Deactivated: 7" at bounding box center [558, 198] width 86 height 24
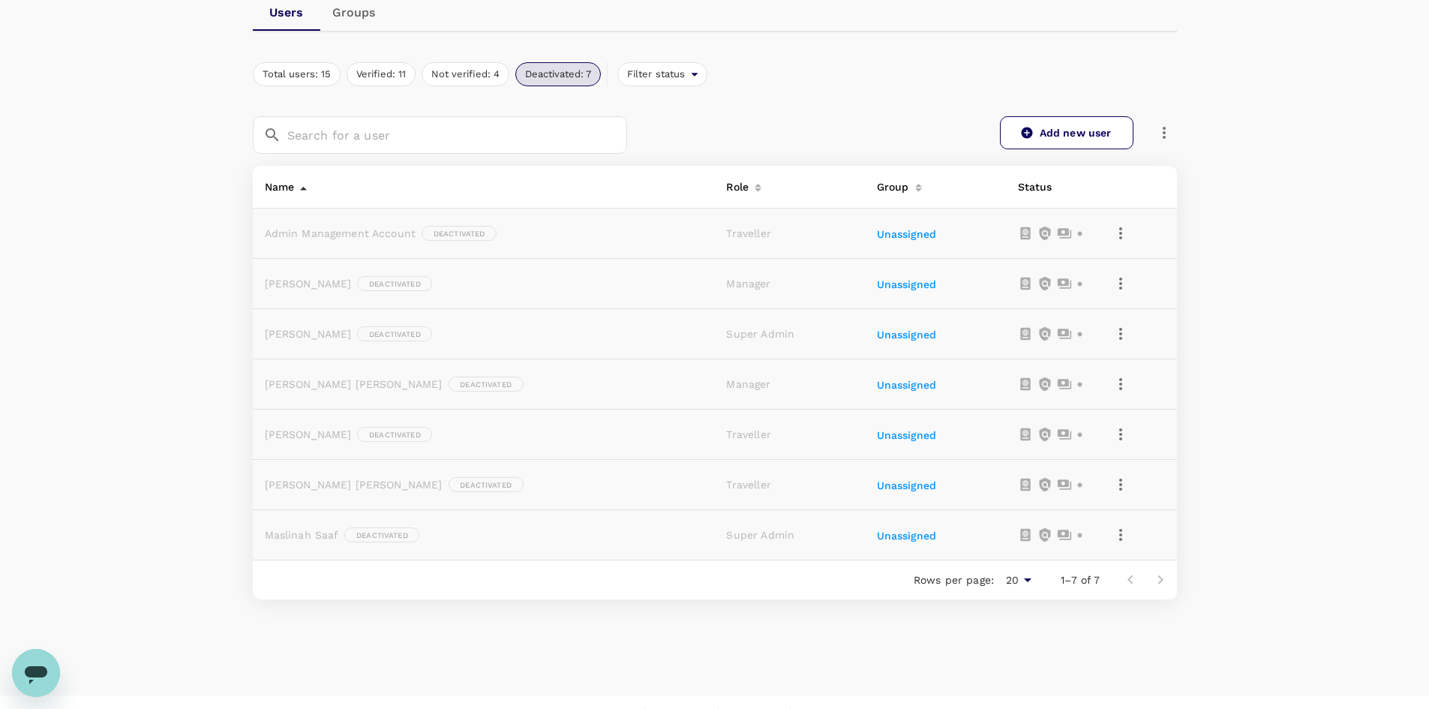
scroll to position [183, 0]
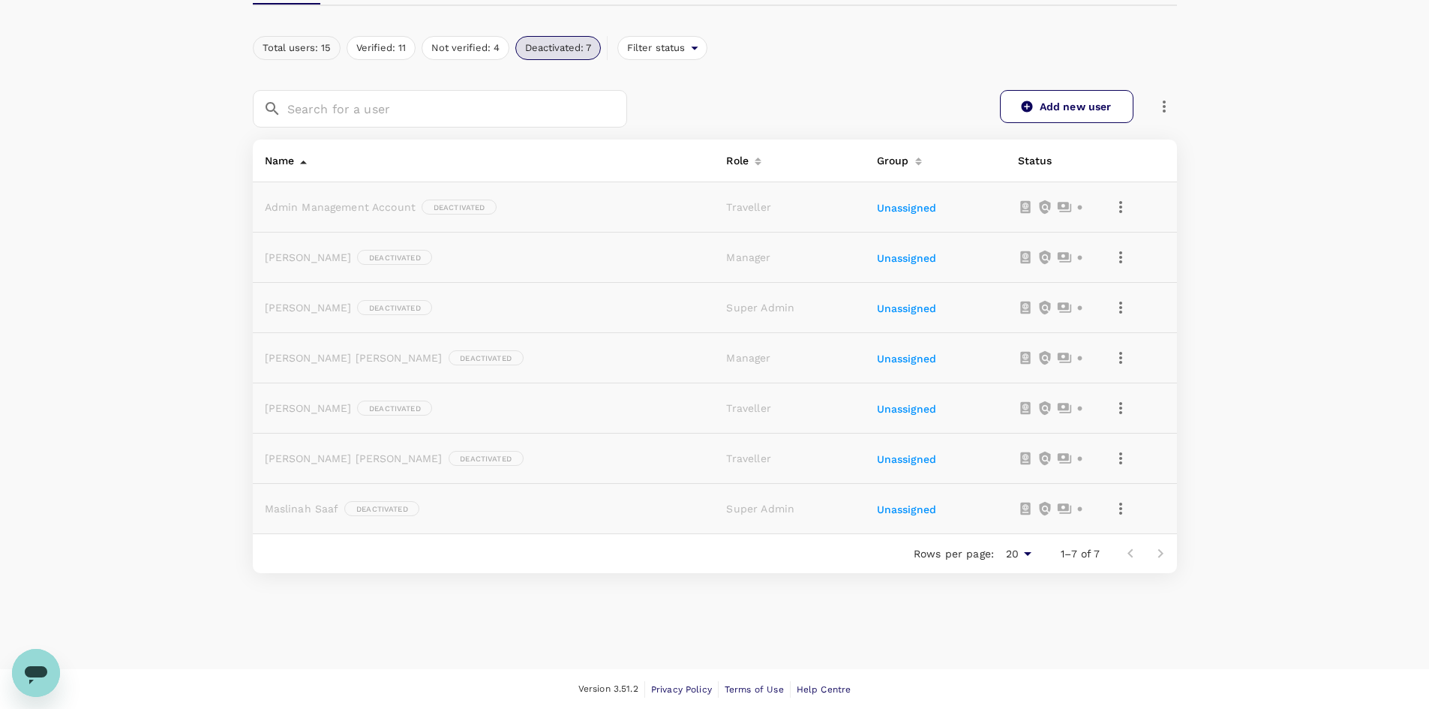
click at [314, 49] on button "Total users: 15" at bounding box center [297, 48] width 88 height 24
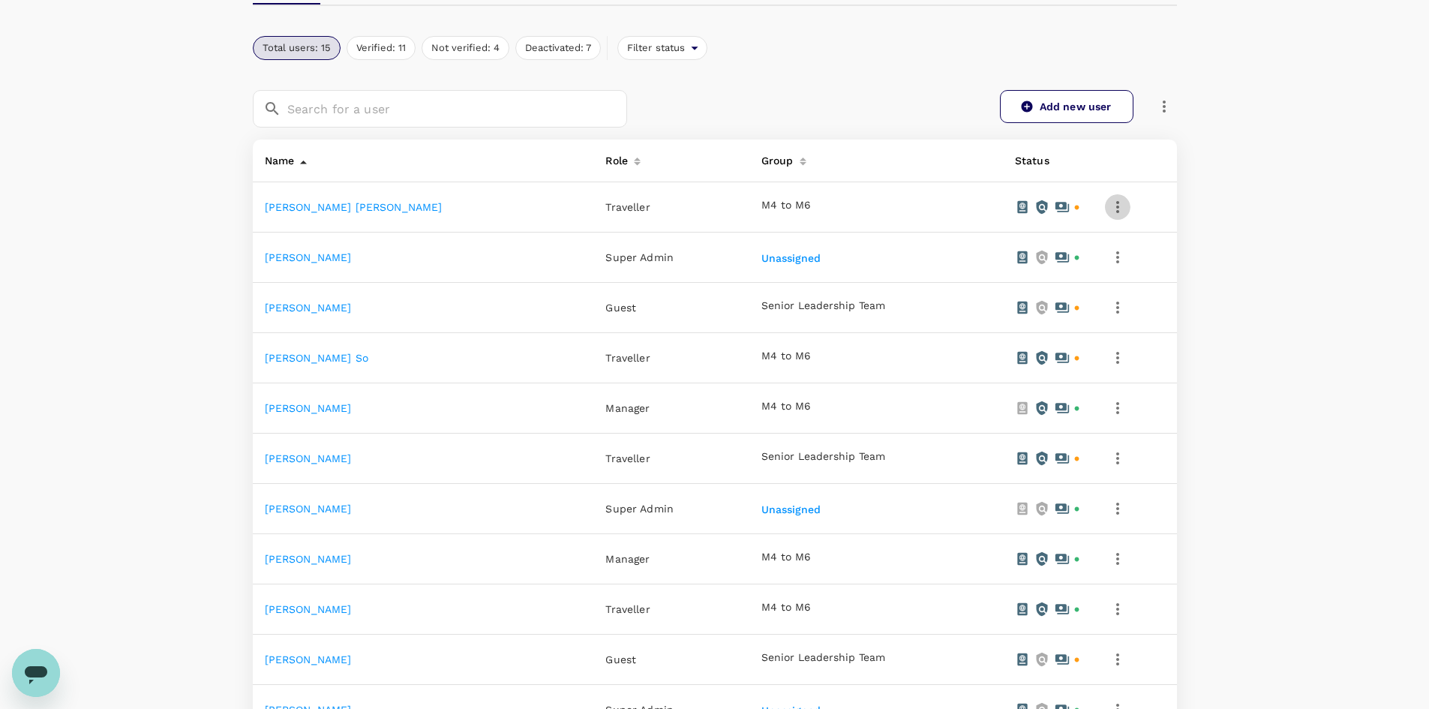
click at [1112, 207] on icon "button" at bounding box center [1118, 207] width 18 height 18
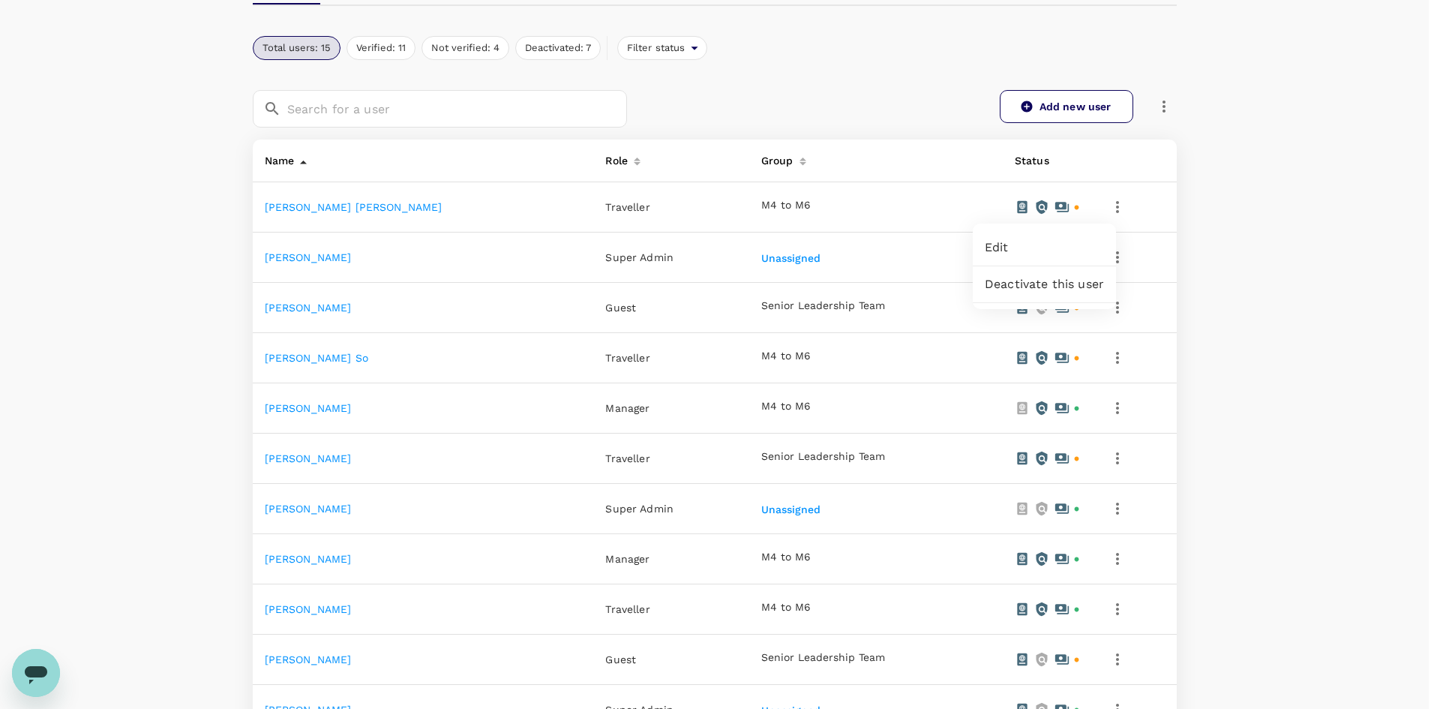
click at [1234, 220] on div at bounding box center [720, 354] width 1440 height 709
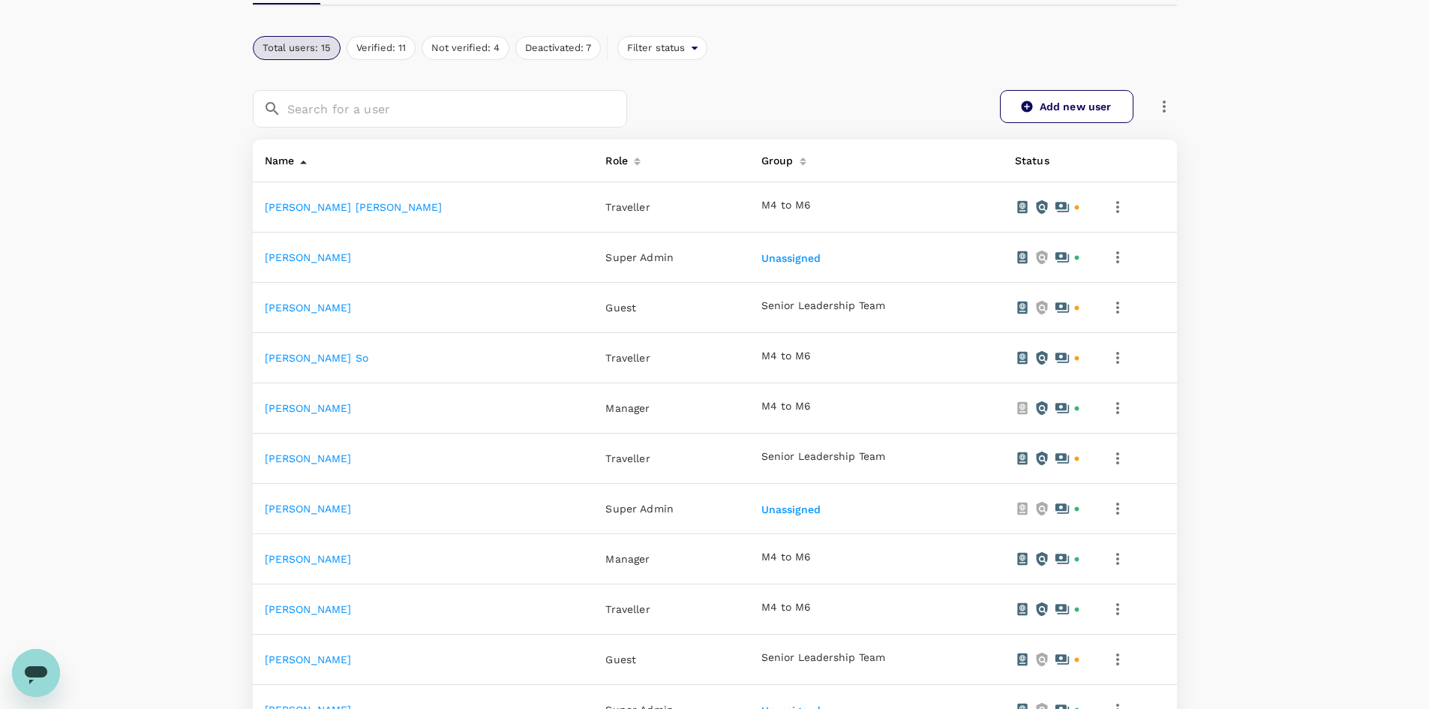
click at [1015, 207] on icon at bounding box center [1022, 207] width 15 height 15
click at [1034, 207] on icon at bounding box center [1041, 207] width 15 height 15
click at [1055, 207] on icon at bounding box center [1062, 207] width 15 height 15
click at [1109, 206] on icon "button" at bounding box center [1118, 207] width 18 height 18
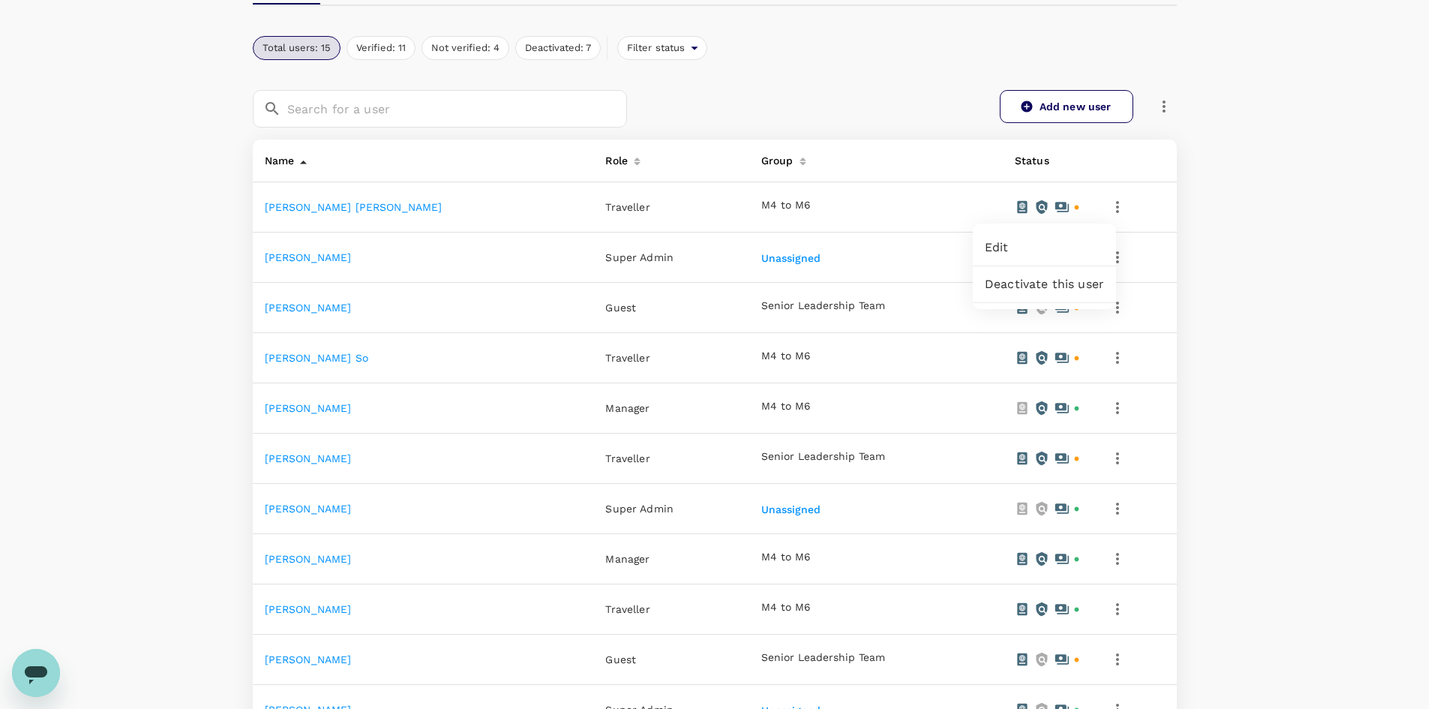
click at [1097, 206] on div at bounding box center [720, 354] width 1440 height 709
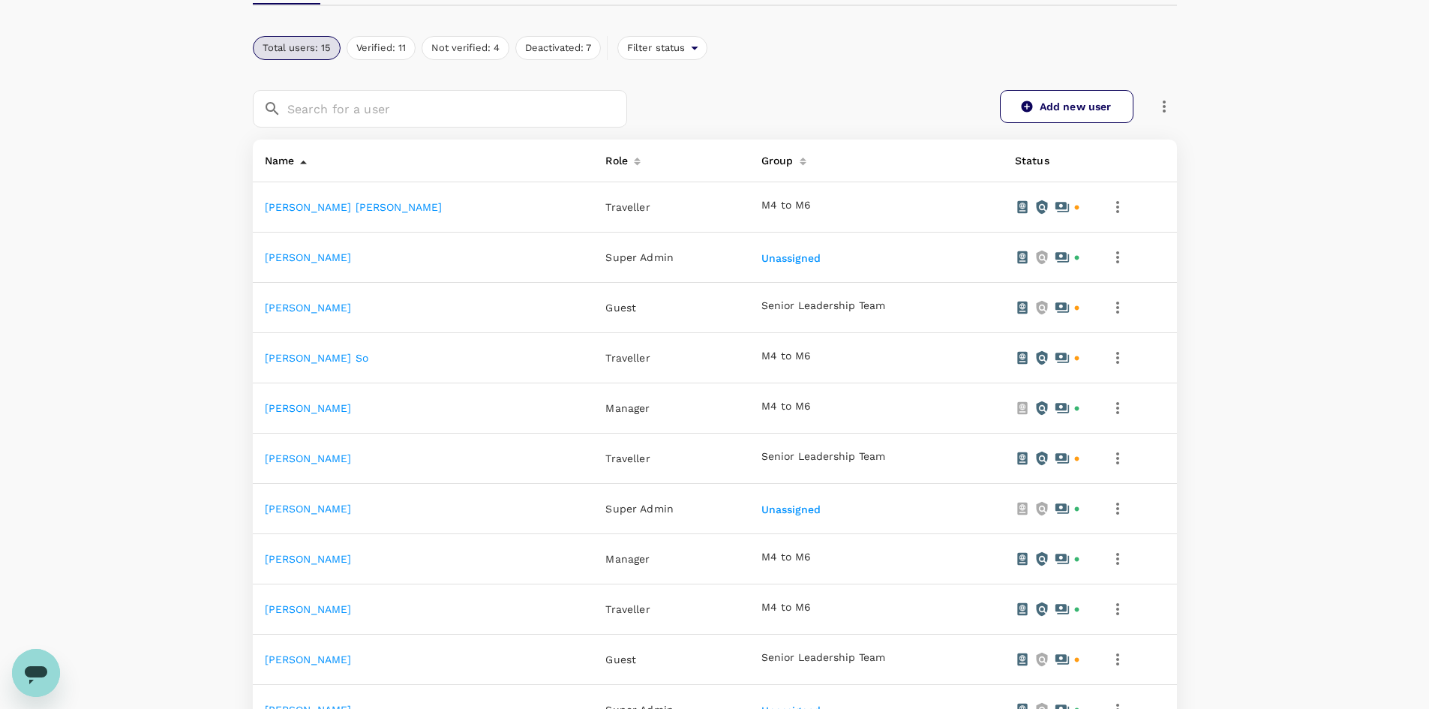
click at [359, 203] on link "[PERSON_NAME] [PERSON_NAME]" at bounding box center [354, 207] width 178 height 12
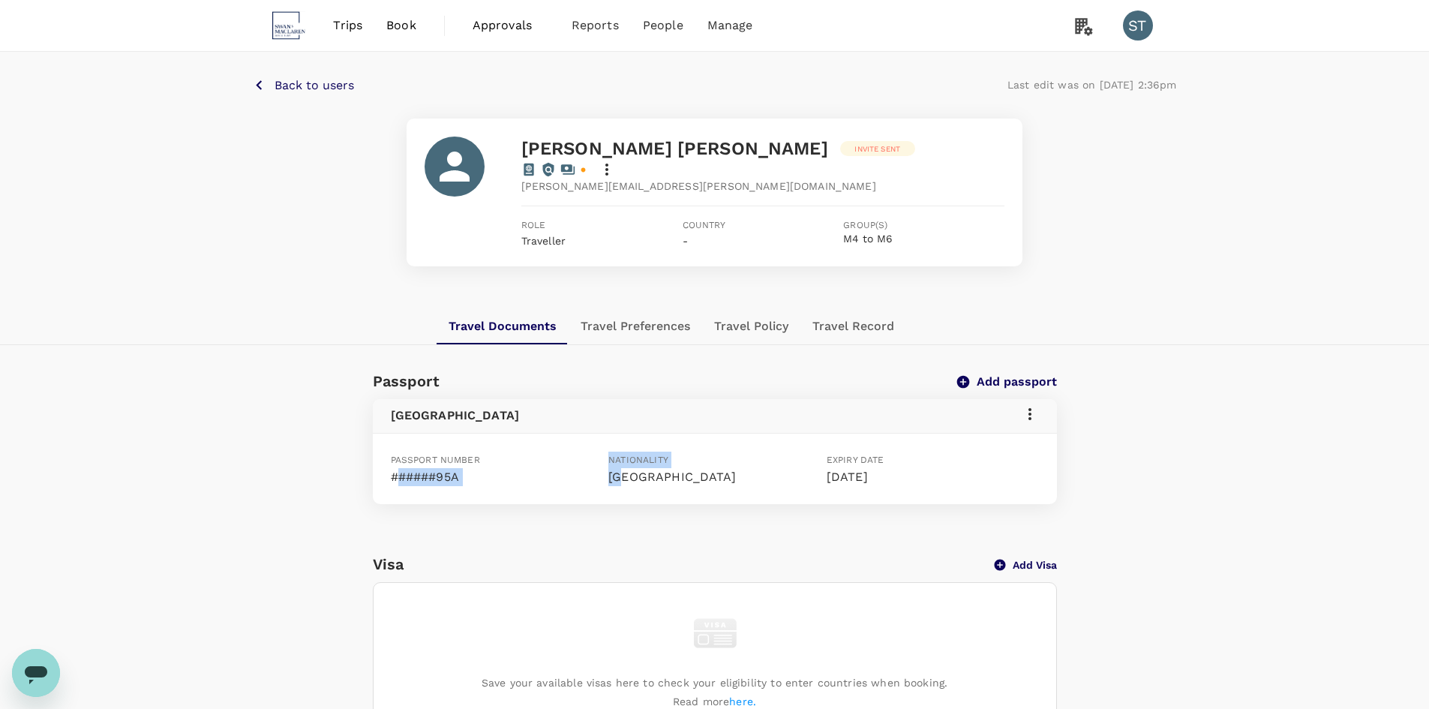
drag, startPoint x: 396, startPoint y: 458, endPoint x: 635, endPoint y: 455, distance: 238.6
click at [635, 455] on div "Passport number ######95A Nationality [DEMOGRAPHIC_DATA] Expiry date [DATE]" at bounding box center [712, 466] width 654 height 41
click at [635, 468] on p "[GEOGRAPHIC_DATA]" at bounding box center [714, 477] width 212 height 18
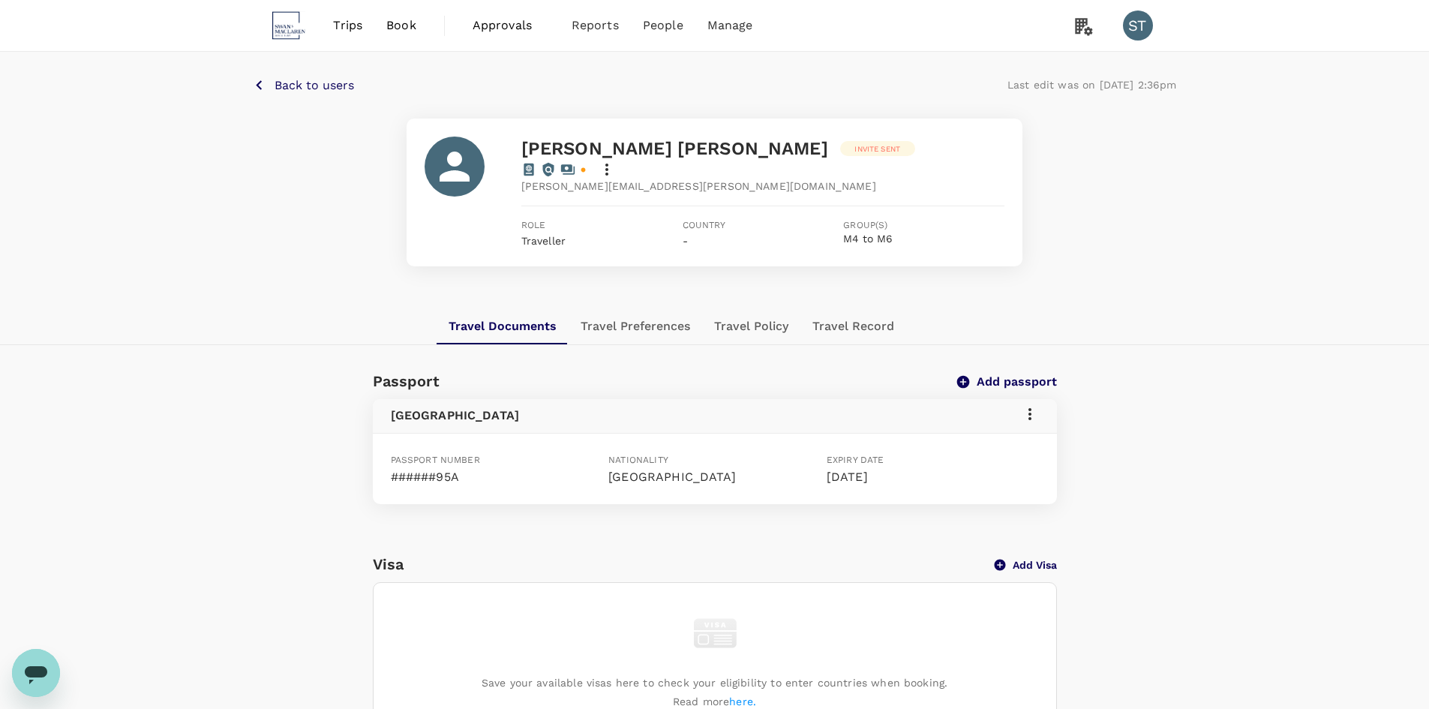
click at [949, 469] on div "Passport number ######95A Nationality [DEMOGRAPHIC_DATA] Expiry date [DATE]" at bounding box center [715, 469] width 684 height 71
click at [1064, 465] on div "Passport Add passport [GEOGRAPHIC_DATA] Passport number ######95A Nationality […" at bounding box center [715, 433] width 720 height 141
click at [616, 161] on icon at bounding box center [607, 170] width 18 height 18
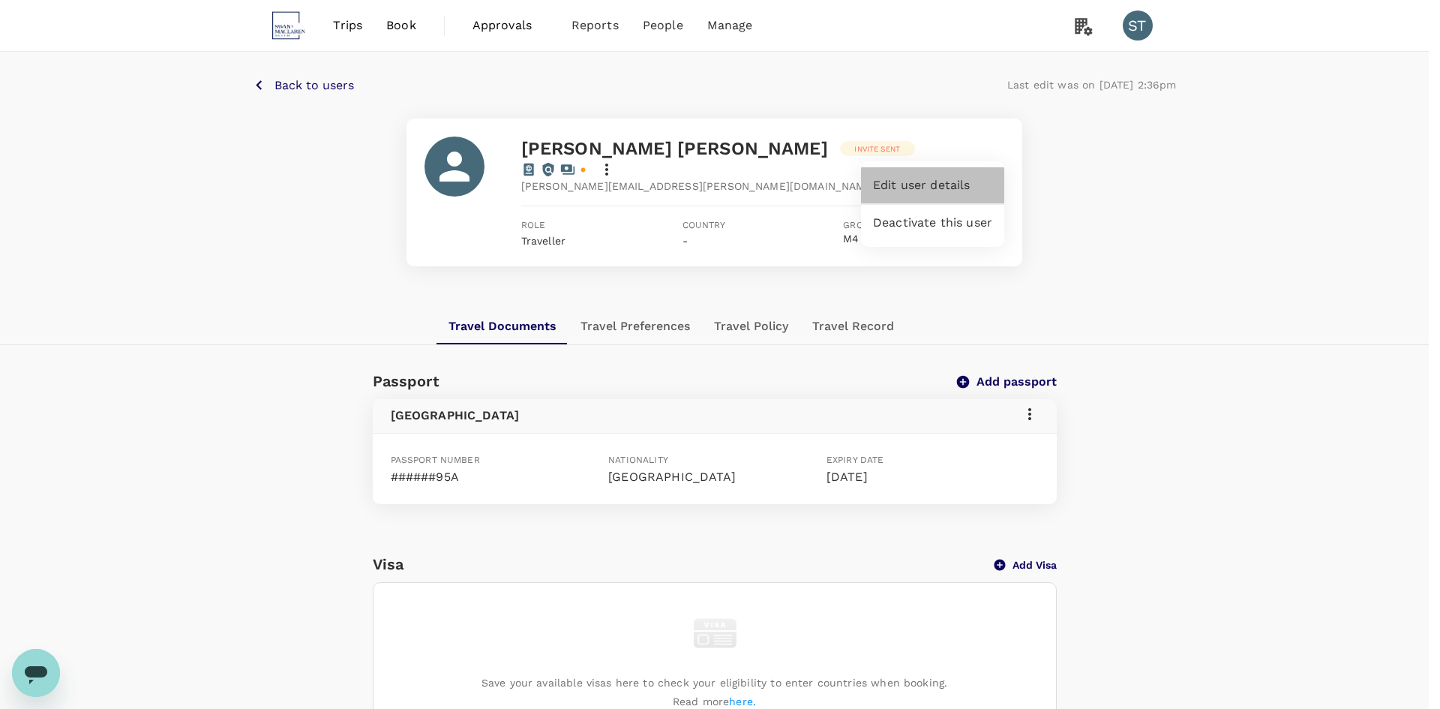
click at [954, 174] on div "Edit user details" at bounding box center [932, 185] width 143 height 36
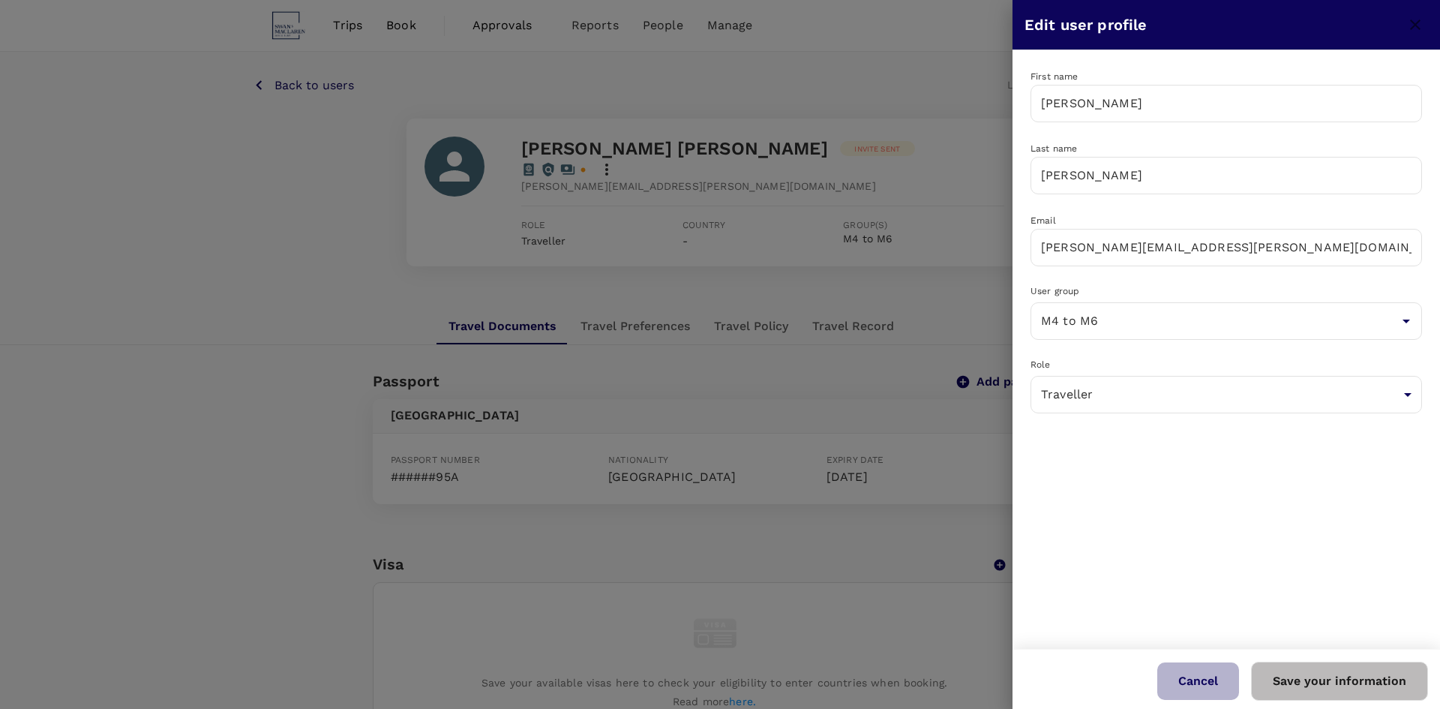
drag, startPoint x: 1217, startPoint y: 684, endPoint x: 893, endPoint y: 450, distance: 400.3
click at [1217, 683] on button "Cancel" at bounding box center [1198, 681] width 82 height 38
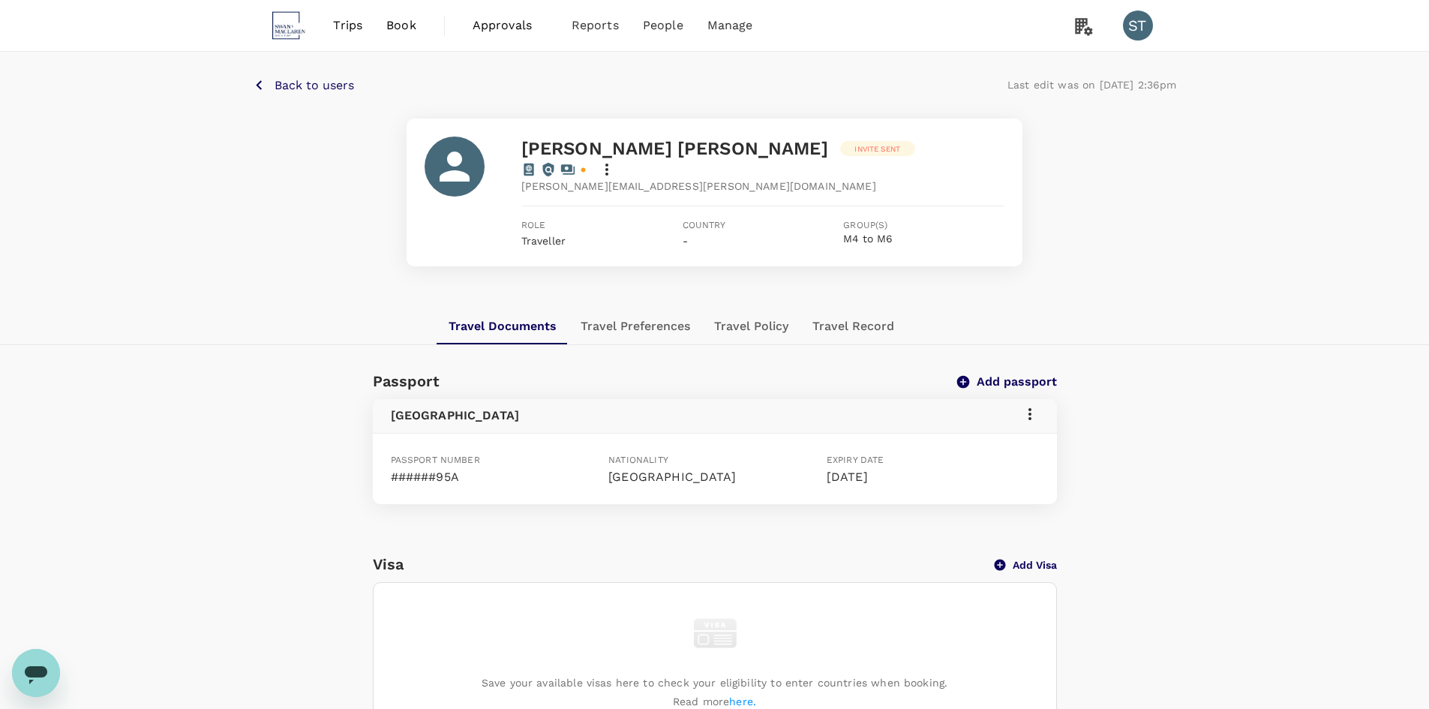
click at [704, 179] on div "[PERSON_NAME][EMAIL_ADDRESS][PERSON_NAME][DOMAIN_NAME]" at bounding box center [762, 186] width 483 height 15
click at [584, 179] on span "[PERSON_NAME][EMAIL_ADDRESS][PERSON_NAME][DOMAIN_NAME]" at bounding box center [698, 186] width 355 height 15
click at [479, 152] on div at bounding box center [455, 167] width 60 height 60
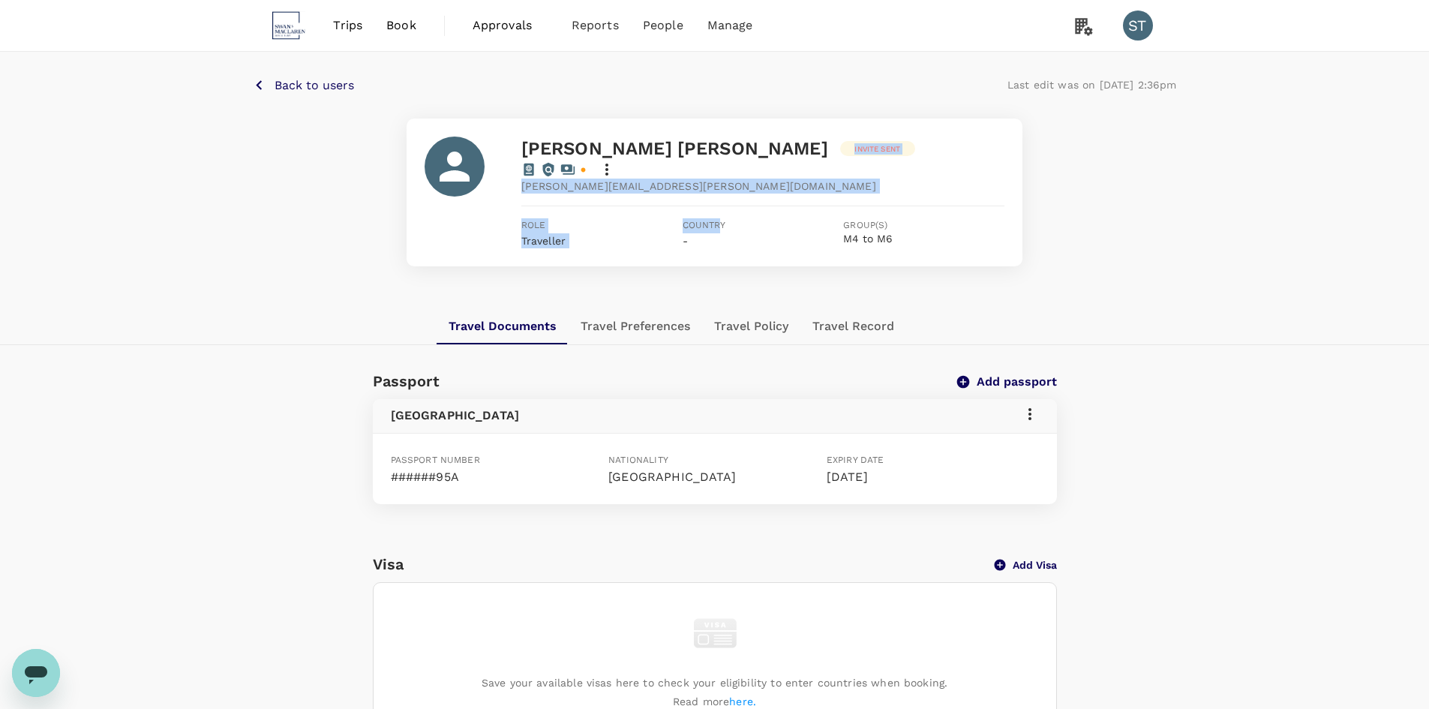
drag, startPoint x: 725, startPoint y: 142, endPoint x: 721, endPoint y: 209, distance: 67.7
click at [721, 209] on div "[PERSON_NAME] [PERSON_NAME] Invite sent [PERSON_NAME][EMAIL_ADDRESS][PERSON_NAM…" at bounding box center [762, 193] width 483 height 112
click at [720, 218] on span "Country" at bounding box center [763, 225] width 161 height 15
drag, startPoint x: 985, startPoint y: 226, endPoint x: 528, endPoint y: 135, distance: 465.7
click at [528, 135] on div "[PERSON_NAME] [PERSON_NAME] Invite sent [PERSON_NAME][EMAIL_ADDRESS][PERSON_NAM…" at bounding box center [715, 193] width 616 height 148
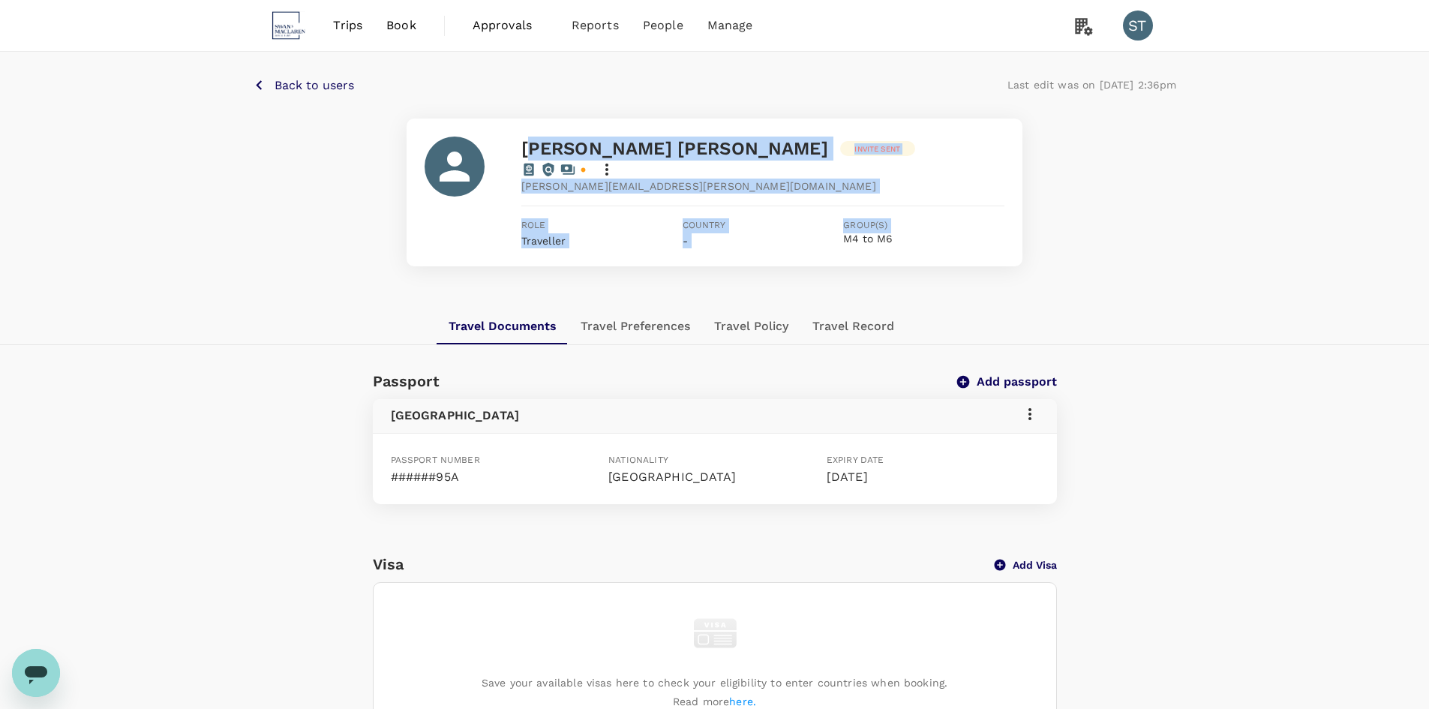
click at [549, 179] on span "[PERSON_NAME][EMAIL_ADDRESS][PERSON_NAME][DOMAIN_NAME]" at bounding box center [698, 186] width 355 height 15
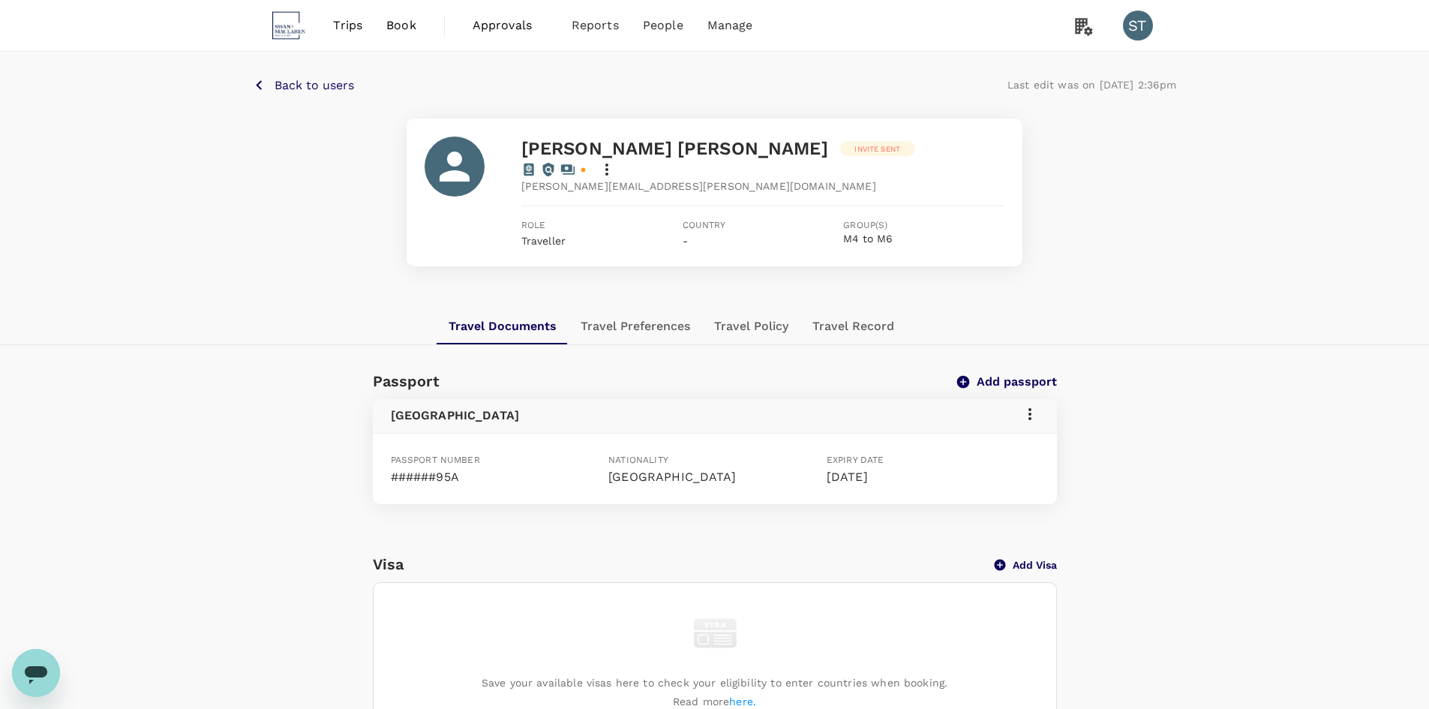
click at [675, 317] on button "Travel Preferences" at bounding box center [636, 326] width 134 height 36
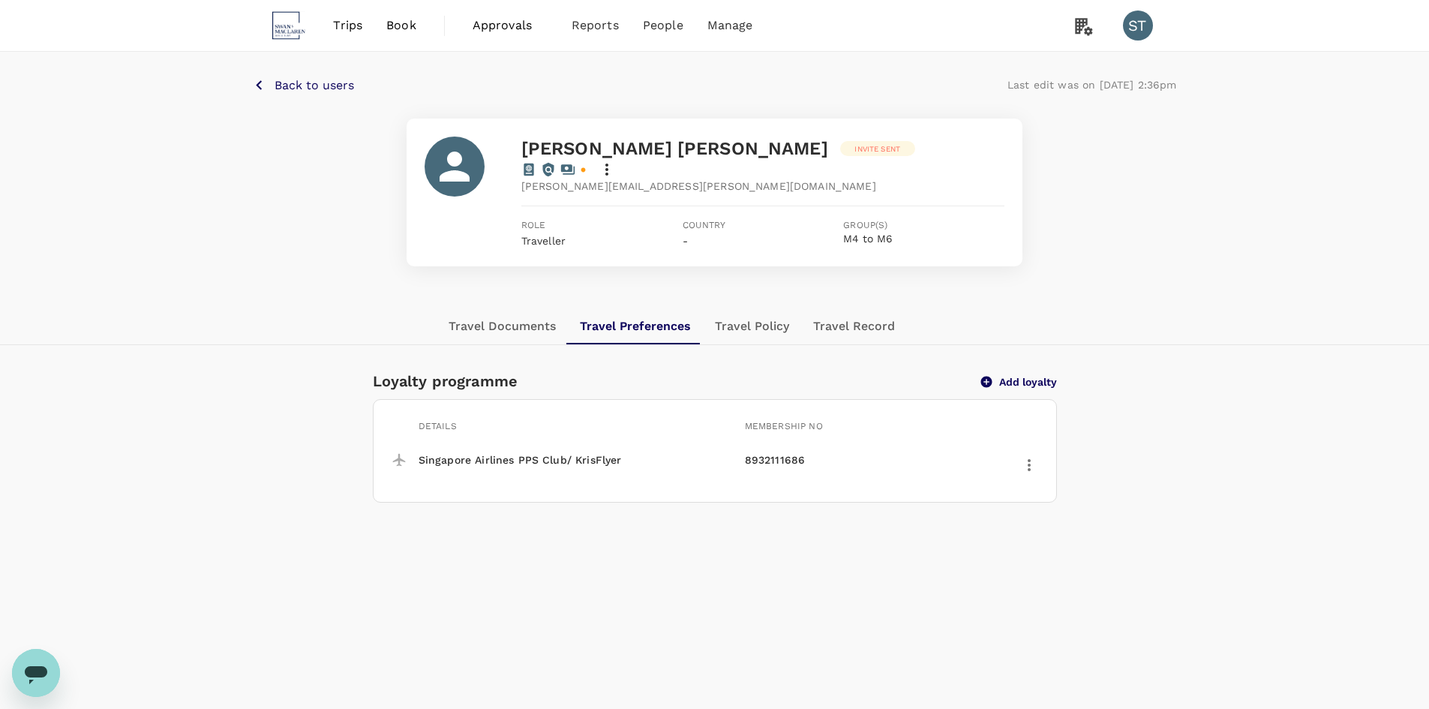
click at [747, 313] on button "Travel Policy" at bounding box center [752, 326] width 98 height 36
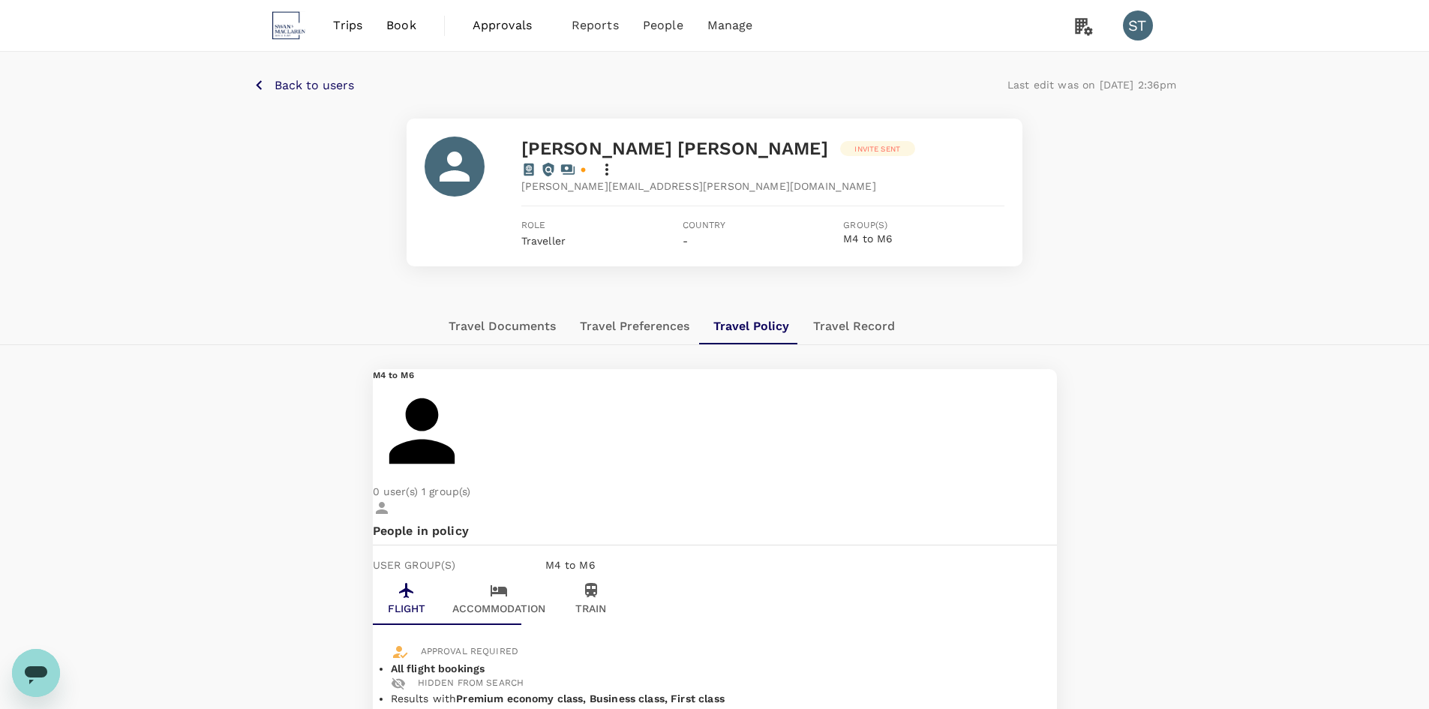
click at [864, 314] on button "Travel Record" at bounding box center [854, 326] width 106 height 36
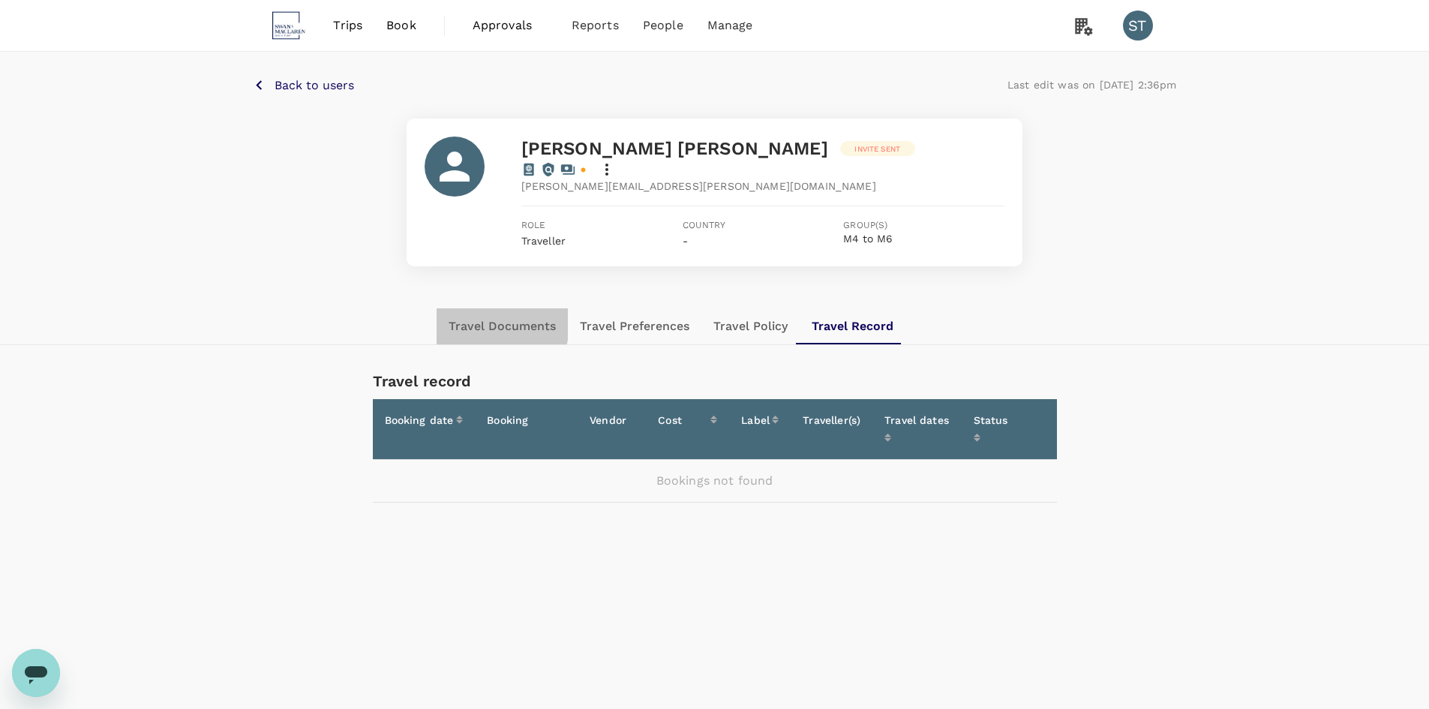
click at [456, 308] on button "Travel Documents" at bounding box center [502, 326] width 131 height 36
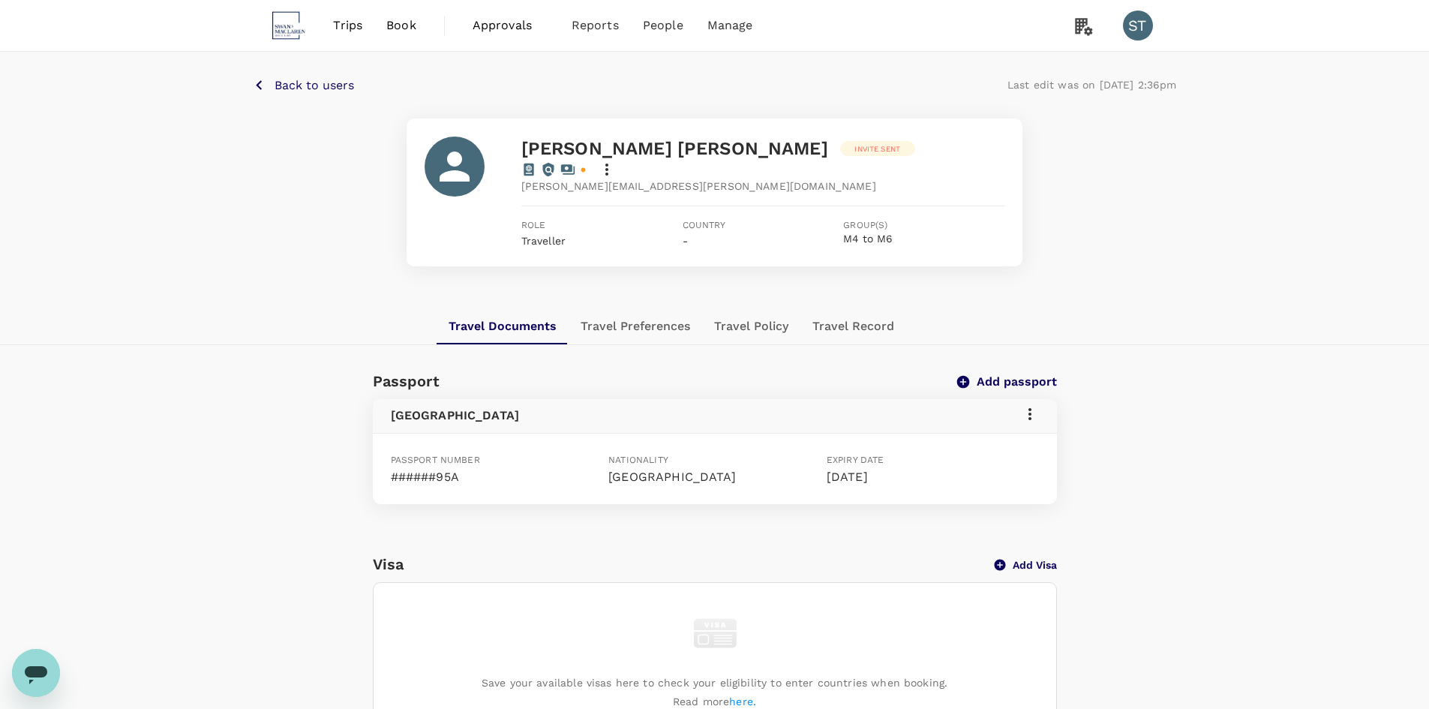
click at [340, 308] on div "Travel Documents Travel Preferences Travel Policy Travel Record" at bounding box center [715, 326] width 924 height 36
click at [649, 120] on link "Transactions" at bounding box center [630, 118] width 177 height 35
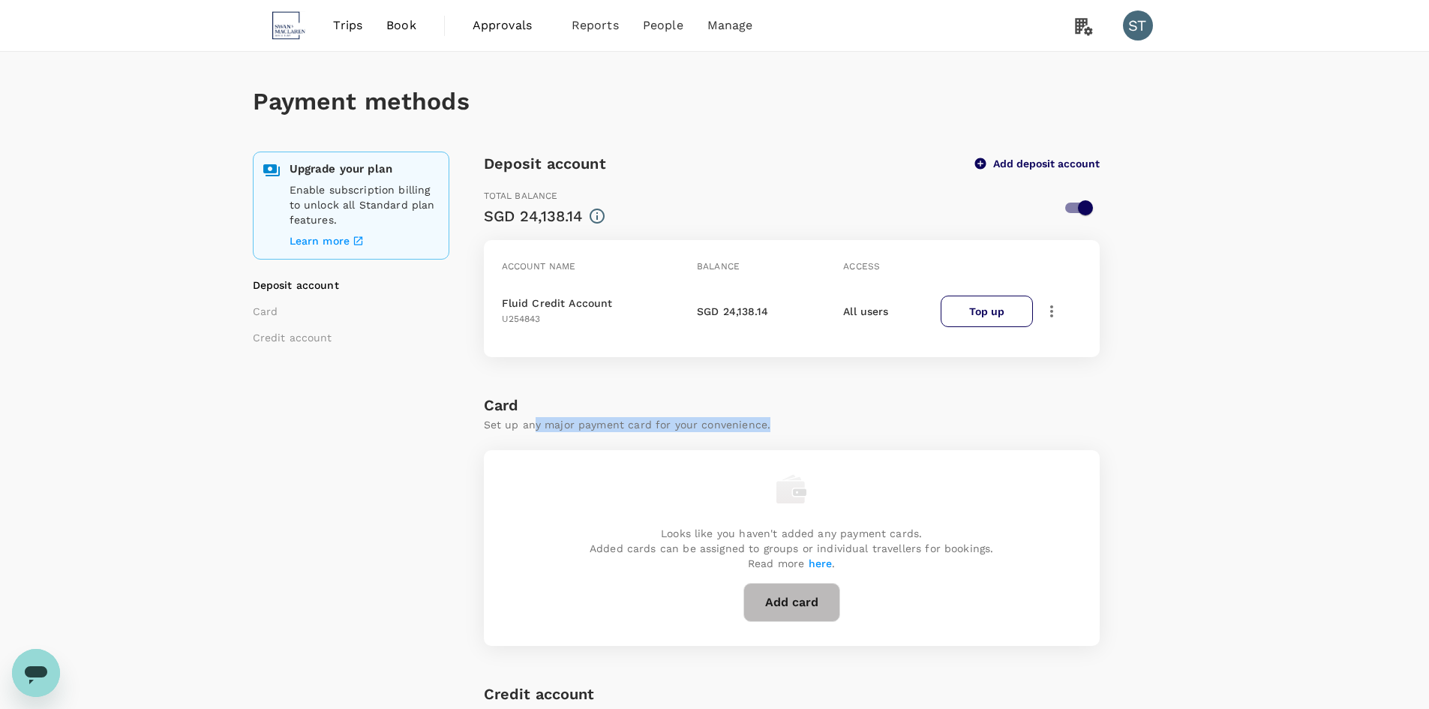
drag, startPoint x: 536, startPoint y: 424, endPoint x: 782, endPoint y: 423, distance: 245.3
click at [782, 423] on p "Set up any major payment card for your convenience." at bounding box center [792, 424] width 616 height 15
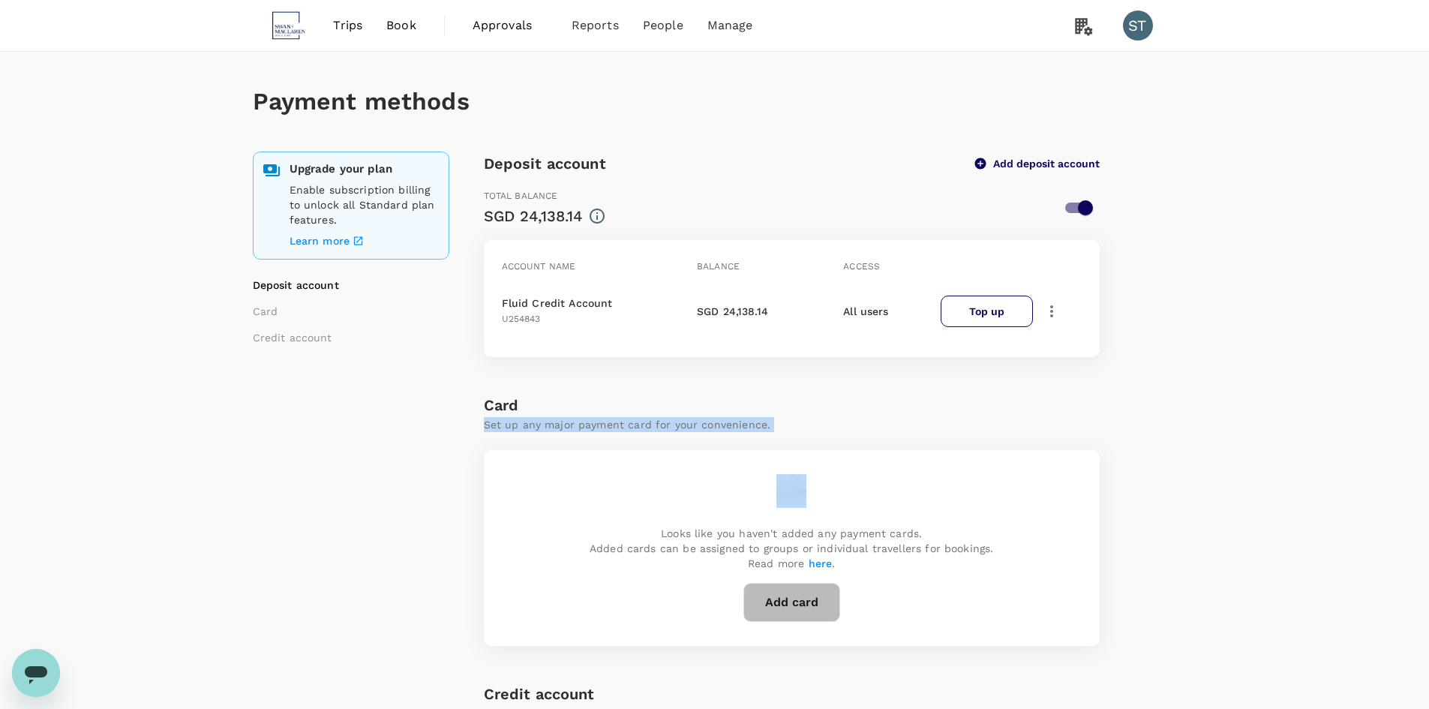
click at [728, 425] on p "Set up any major payment card for your convenience." at bounding box center [792, 424] width 616 height 15
click at [922, 425] on p "Set up any major payment card for your convenience." at bounding box center [792, 424] width 616 height 15
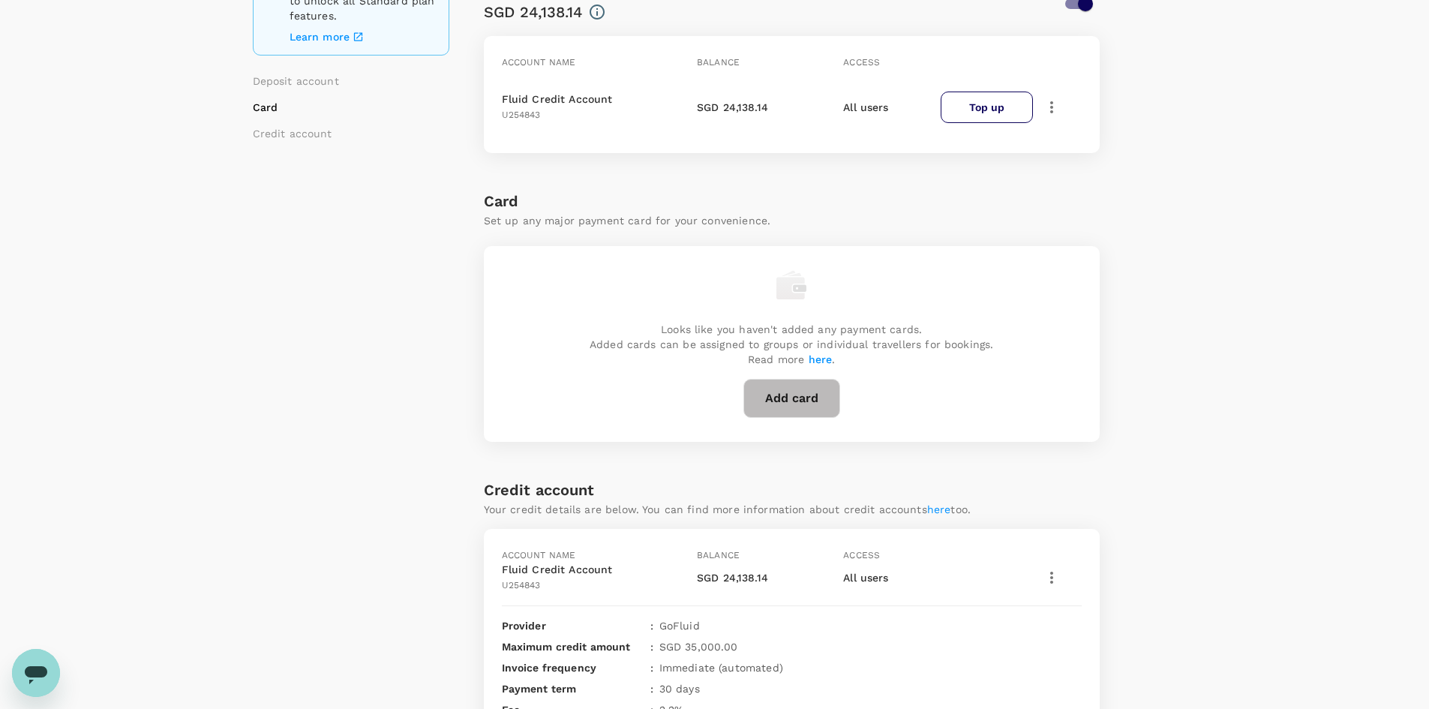
scroll to position [225, 0]
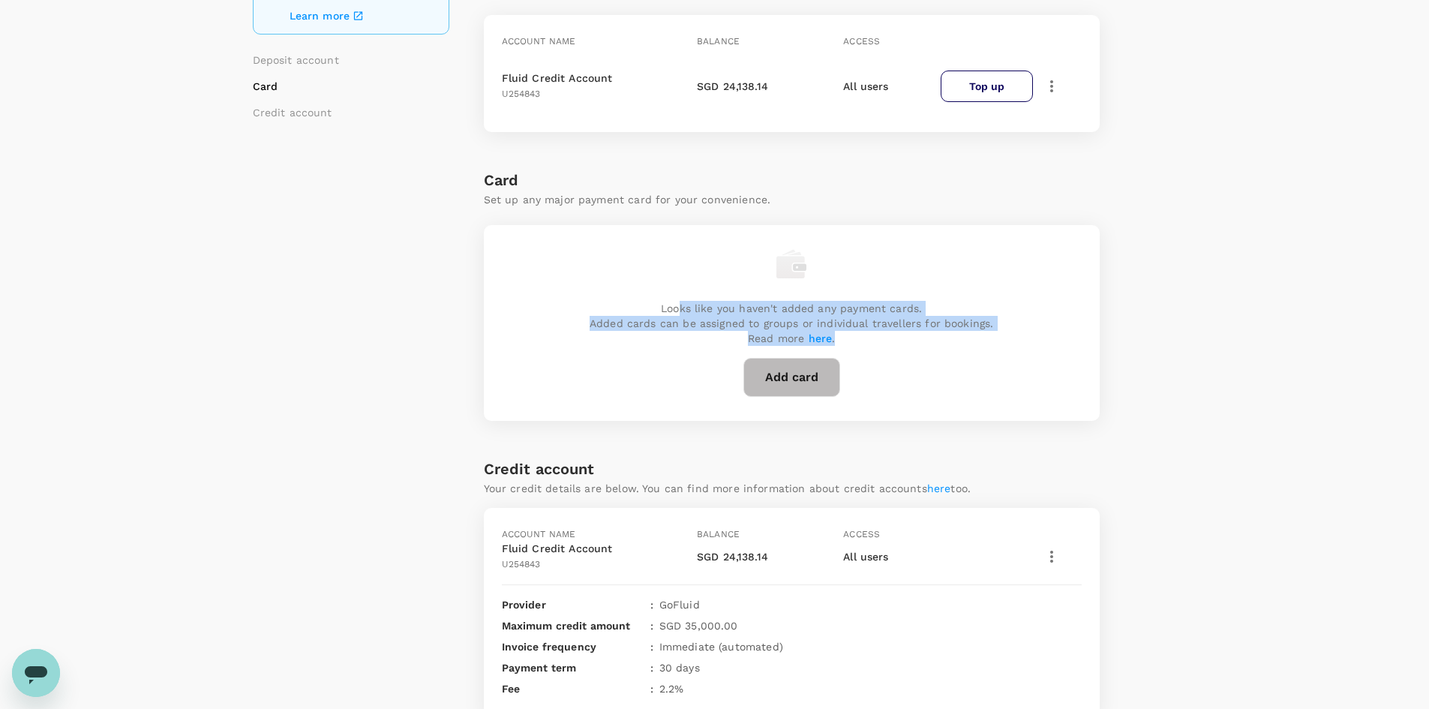
drag, startPoint x: 680, startPoint y: 302, endPoint x: 1105, endPoint y: 349, distance: 427.1
click at [1105, 349] on div "Upgrade your plan Enable subscription billing to unlock all Standard plan featu…" at bounding box center [715, 323] width 924 height 794
drag, startPoint x: 703, startPoint y: 302, endPoint x: 790, endPoint y: 339, distance: 94.8
click at [790, 339] on div "Looks like you haven't added any payment cards. Added cards can be assigned to …" at bounding box center [792, 323] width 616 height 196
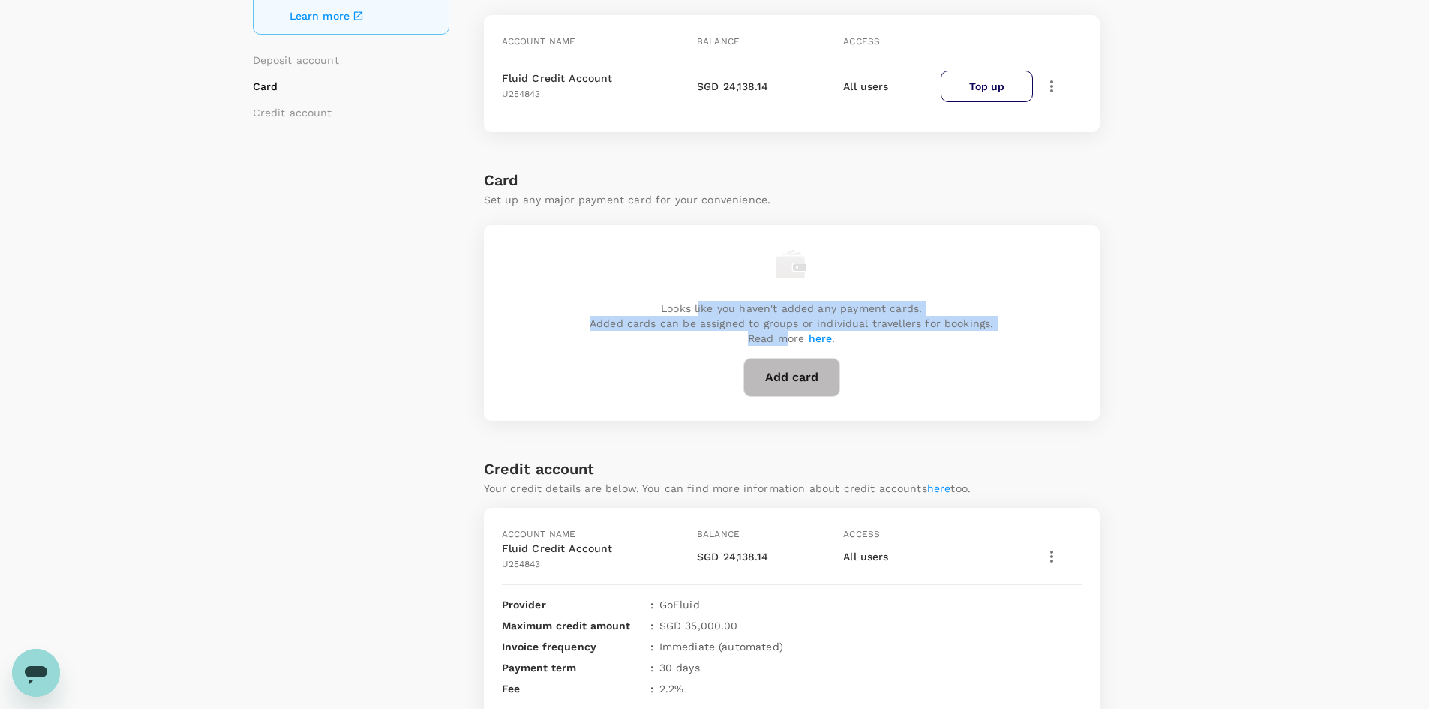
click at [790, 339] on p "Looks like you haven't added any payment cards. Added cards can be assigned to …" at bounding box center [792, 323] width 404 height 45
drag, startPoint x: 701, startPoint y: 320, endPoint x: 674, endPoint y: 313, distance: 28.0
click at [674, 313] on p "Looks like you haven't added any payment cards. Added cards can be assigned to …" at bounding box center [792, 323] width 404 height 45
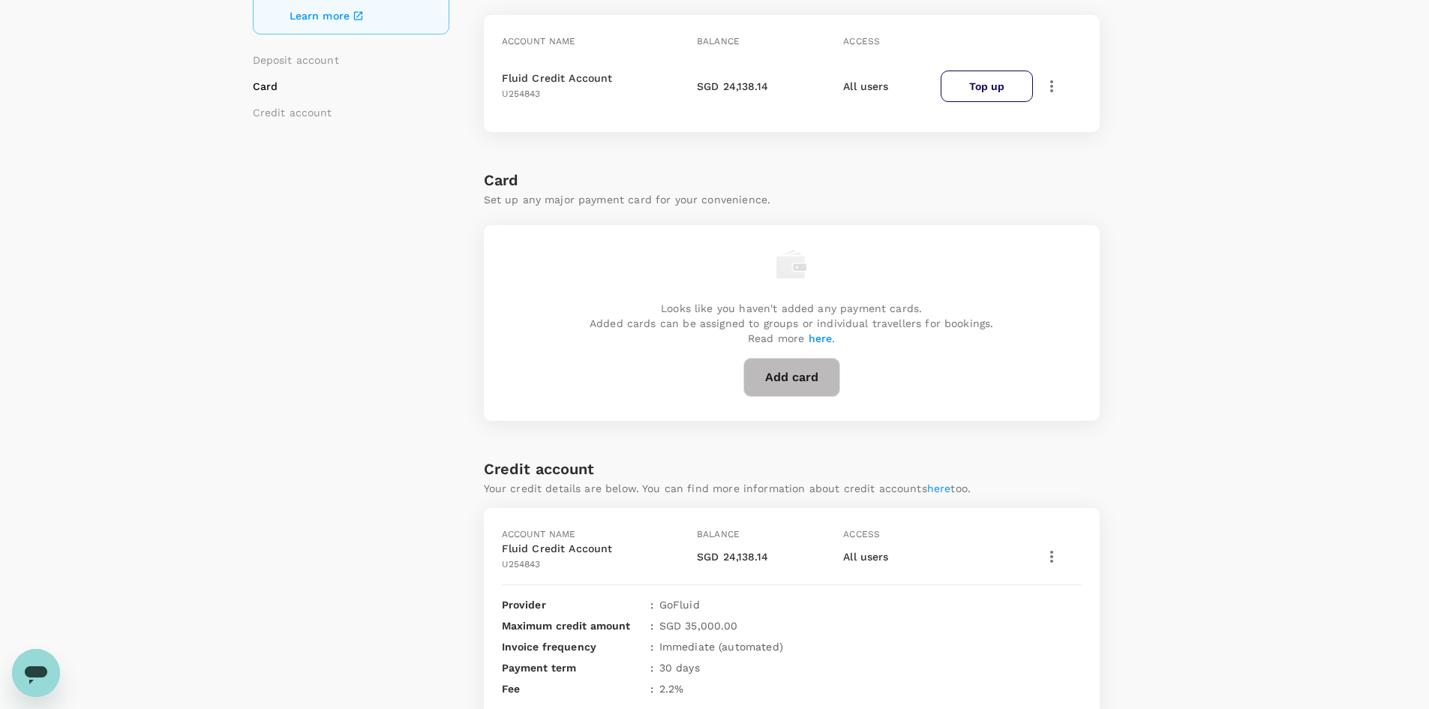
drag, startPoint x: 638, startPoint y: 322, endPoint x: 660, endPoint y: 340, distance: 28.2
click at [650, 330] on p "Looks like you haven't added any payment cards. Added cards can be assigned to …" at bounding box center [792, 323] width 404 height 45
click at [661, 341] on p "Looks like you haven't added any payment cards. Added cards can be assigned to …" at bounding box center [792, 323] width 404 height 45
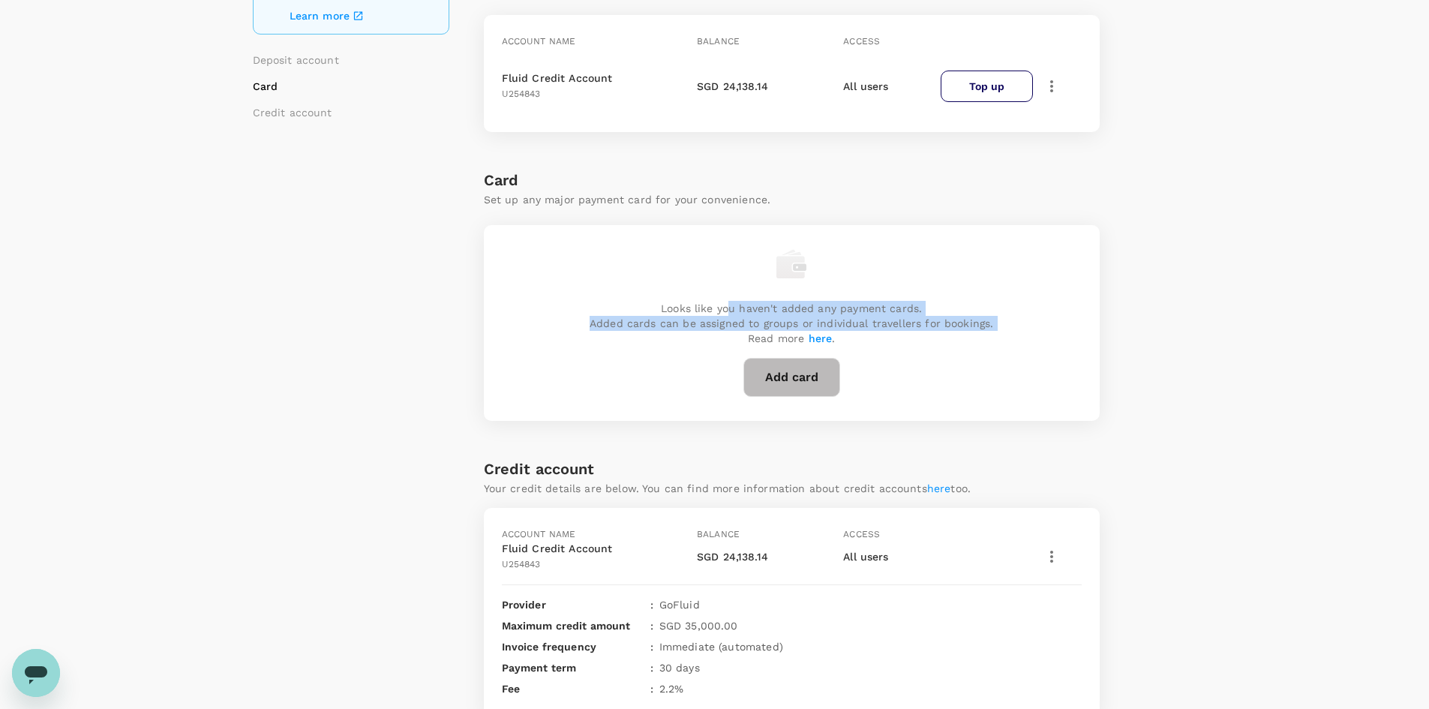
drag, startPoint x: 740, startPoint y: 331, endPoint x: 752, endPoint y: 352, distance: 24.2
click at [752, 352] on div "Looks like you haven't added any payment cards. Added cards can be assigned to …" at bounding box center [792, 323] width 616 height 196
click at [744, 334] on p "Looks like you haven't added any payment cards. Added cards can be assigned to …" at bounding box center [792, 323] width 404 height 45
drag, startPoint x: 753, startPoint y: 314, endPoint x: 773, endPoint y: 341, distance: 33.8
click at [773, 341] on p "Looks like you haven't added any payment cards. Added cards can be assigned to …" at bounding box center [792, 323] width 404 height 45
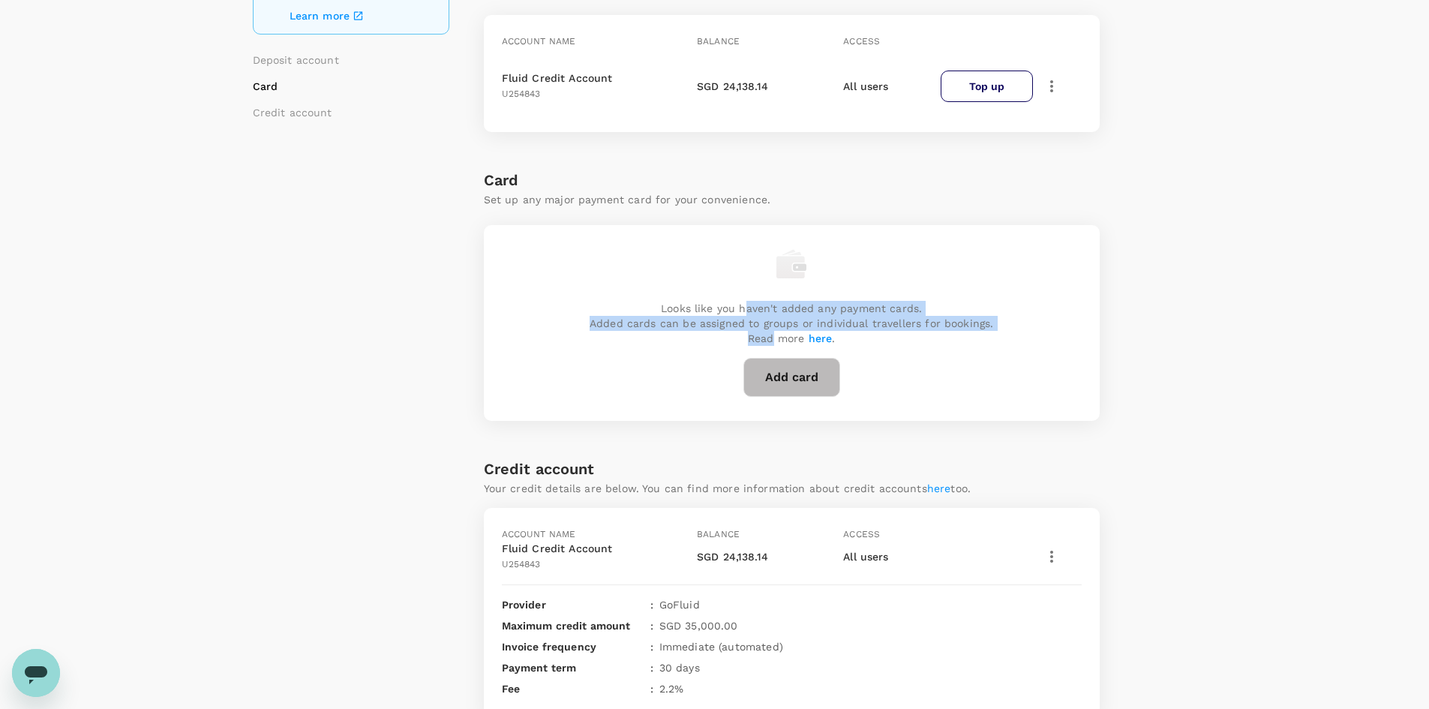
click at [773, 341] on p "Looks like you haven't added any payment cards. Added cards can be assigned to …" at bounding box center [792, 323] width 404 height 45
drag, startPoint x: 767, startPoint y: 338, endPoint x: 703, endPoint y: 309, distance: 69.8
click at [703, 309] on p "Looks like you haven't added any payment cards. Added cards can be assigned to …" at bounding box center [792, 323] width 404 height 45
drag, startPoint x: 726, startPoint y: 313, endPoint x: 772, endPoint y: 342, distance: 54.3
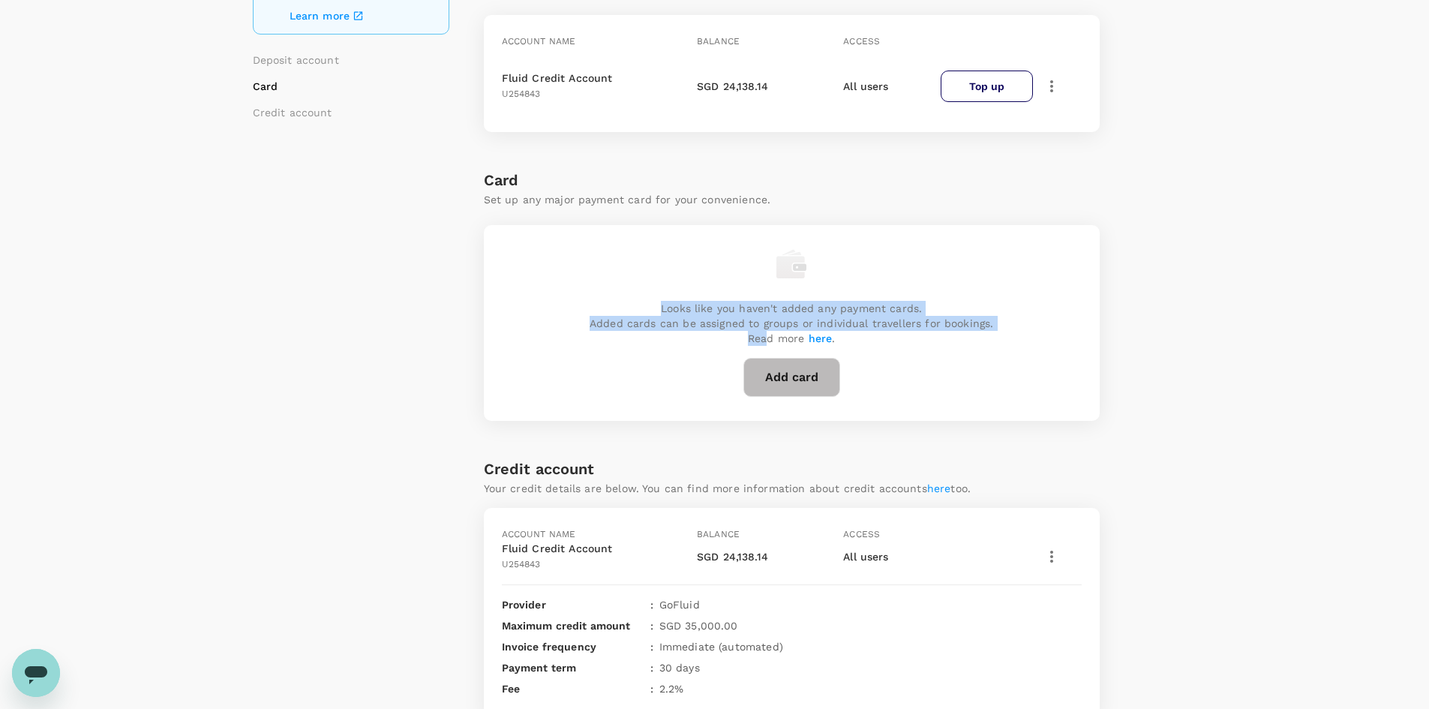
click at [770, 341] on p "Looks like you haven't added any payment cards. Added cards can be assigned to …" at bounding box center [792, 323] width 404 height 45
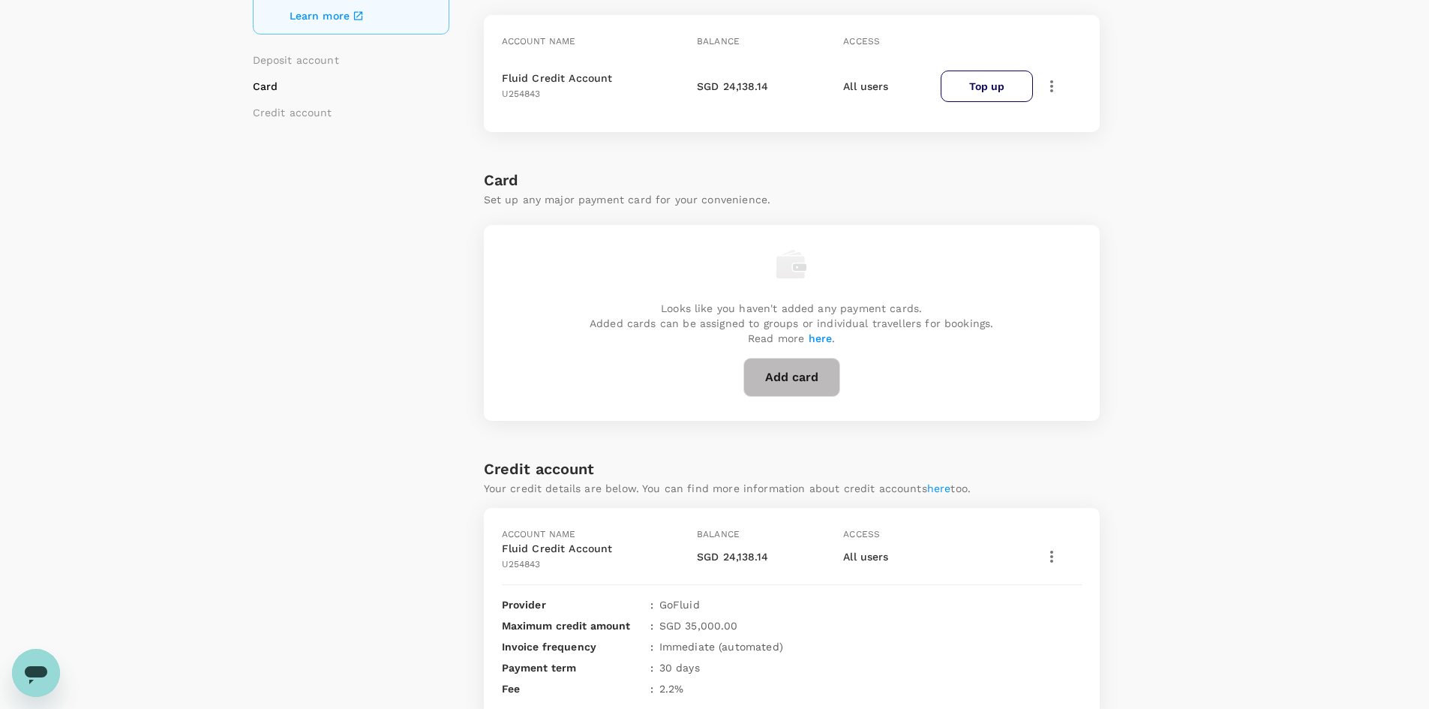
click at [773, 342] on p "Looks like you haven't added any payment cards. Added cards can be assigned to …" at bounding box center [792, 323] width 404 height 45
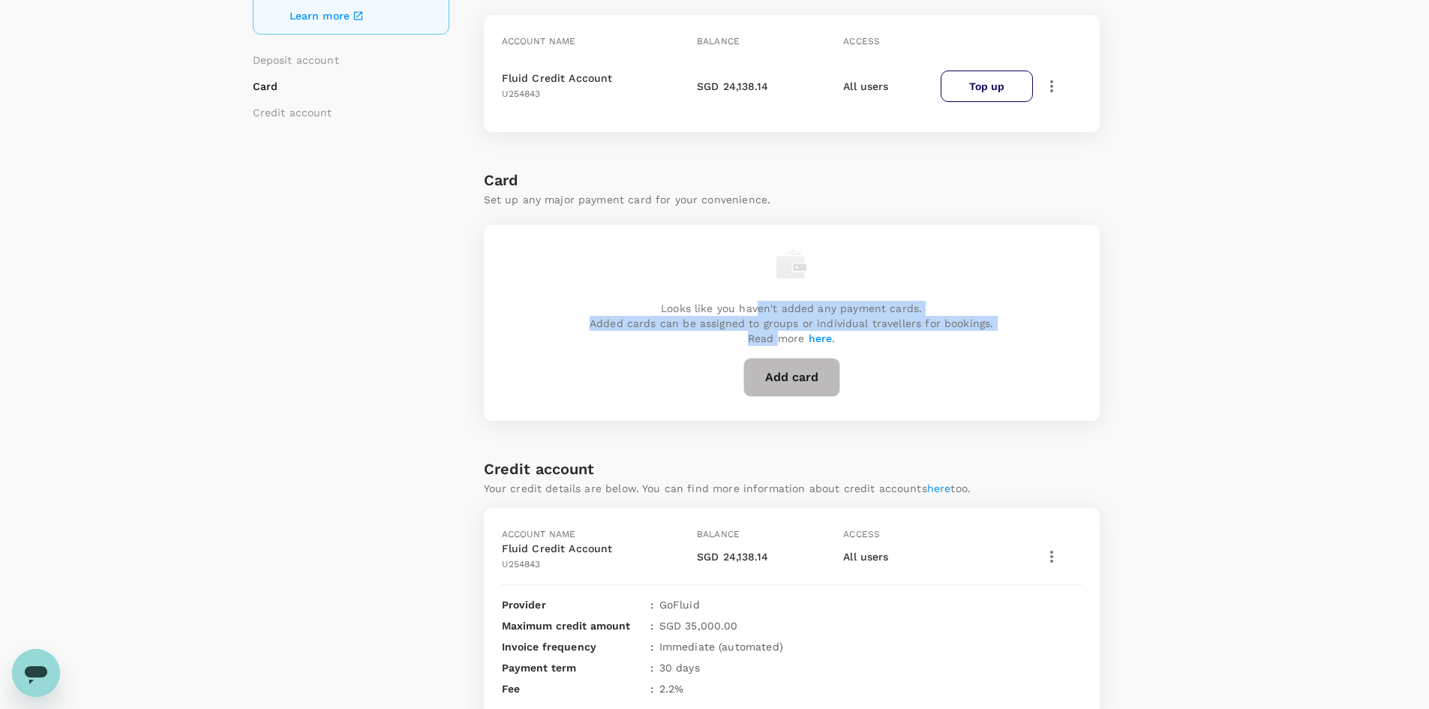
drag, startPoint x: 781, startPoint y: 339, endPoint x: 761, endPoint y: 312, distance: 33.3
click at [761, 312] on p "Looks like you haven't added any payment cards. Added cards can be assigned to …" at bounding box center [792, 323] width 404 height 45
drag, startPoint x: 769, startPoint y: 310, endPoint x: 773, endPoint y: 340, distance: 30.2
click at [773, 340] on p "Looks like you haven't added any payment cards. Added cards can be assigned to …" at bounding box center [792, 323] width 404 height 45
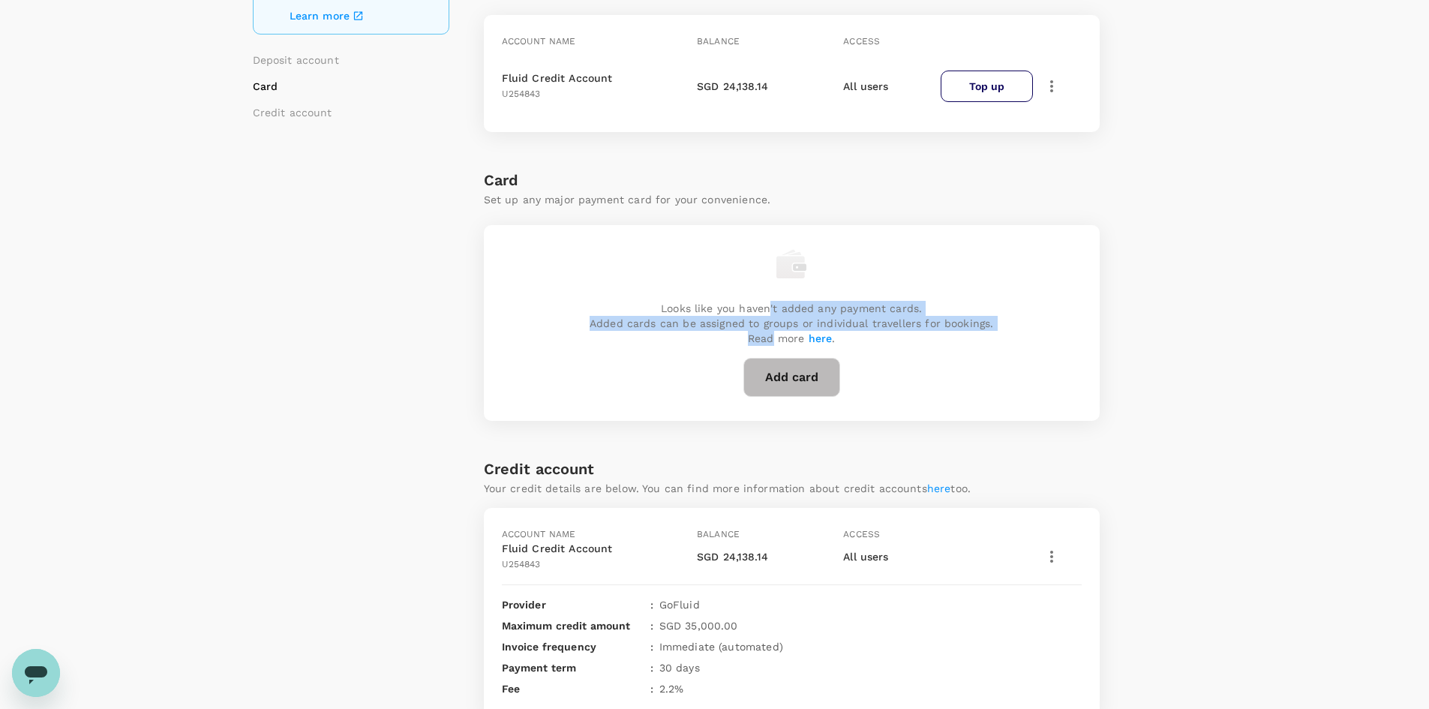
click at [773, 340] on p "Looks like you haven't added any payment cards. Added cards can be assigned to …" at bounding box center [792, 323] width 404 height 45
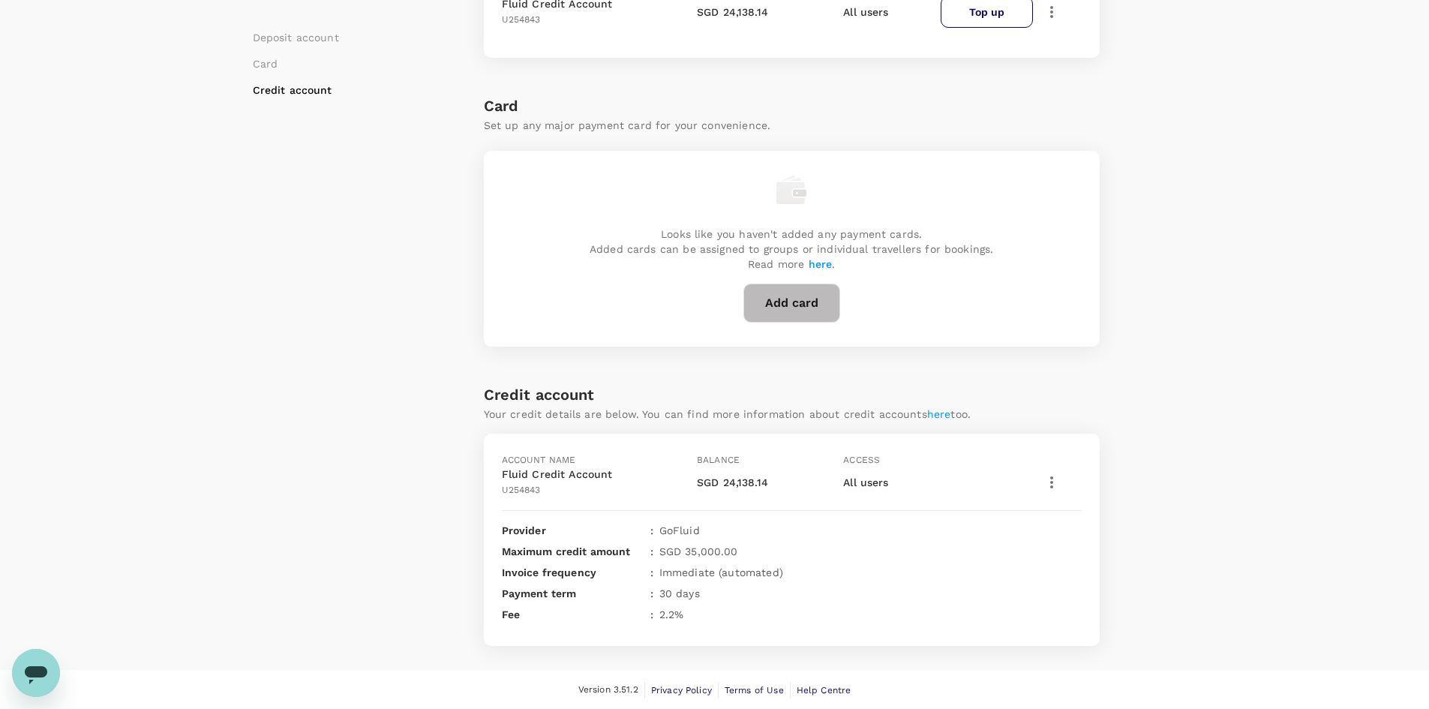
scroll to position [301, 0]
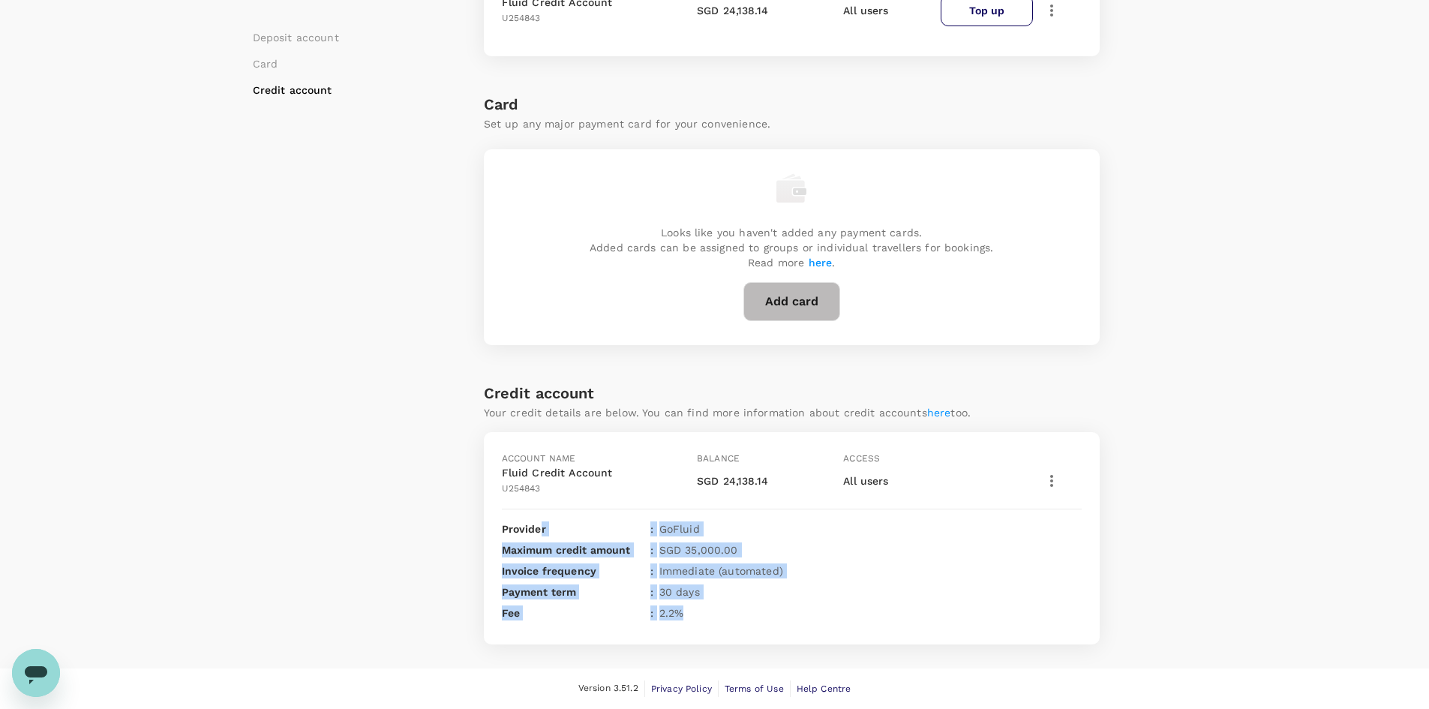
drag, startPoint x: 541, startPoint y: 533, endPoint x: 800, endPoint y: 639, distance: 280.3
click at [800, 639] on div "Account name Balance Access Fluid Credit Account U254843 SGD 24,138.14 All user…" at bounding box center [792, 538] width 616 height 212
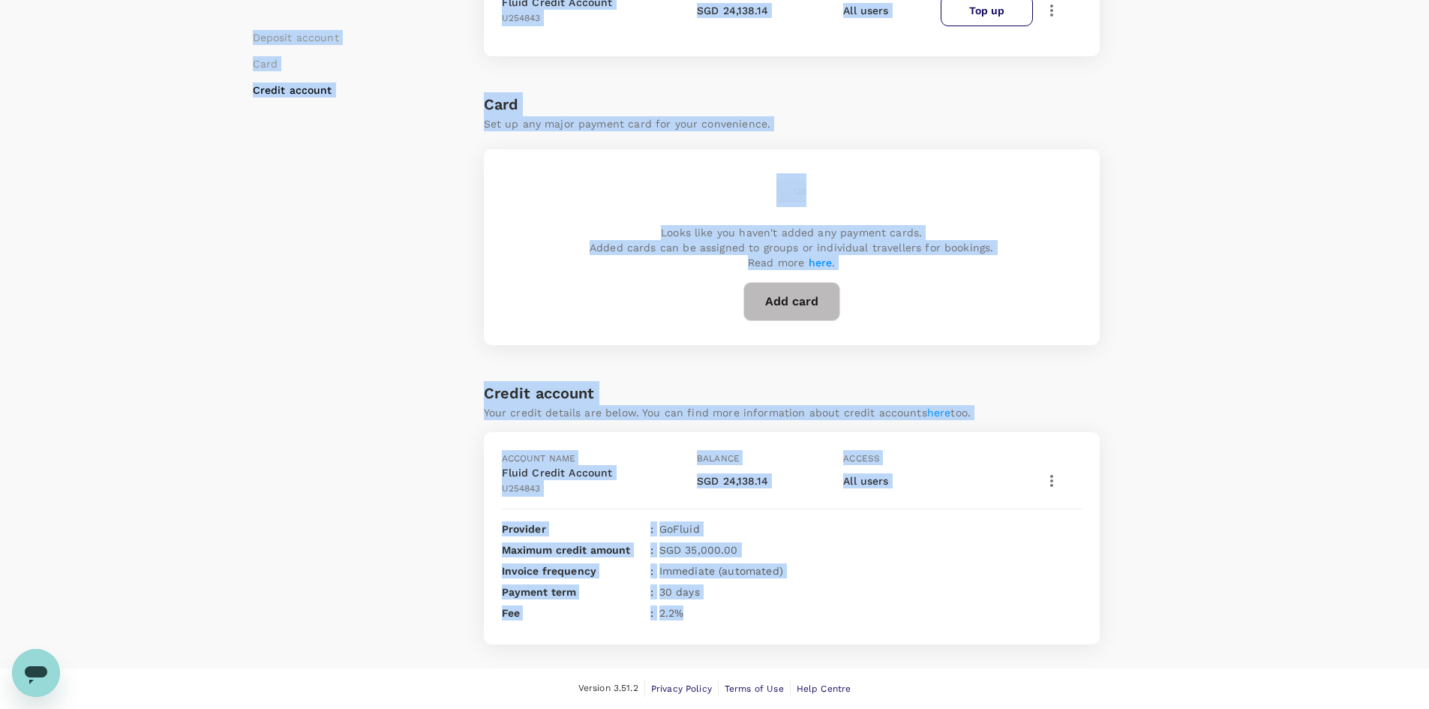
drag, startPoint x: 773, startPoint y: 622, endPoint x: 463, endPoint y: 528, distance: 323.7
click at [463, 528] on div "Upgrade your plan Enable subscription billing to unlock all Standard plan featu…" at bounding box center [715, 248] width 924 height 794
click at [532, 530] on p "Provider" at bounding box center [573, 528] width 143 height 15
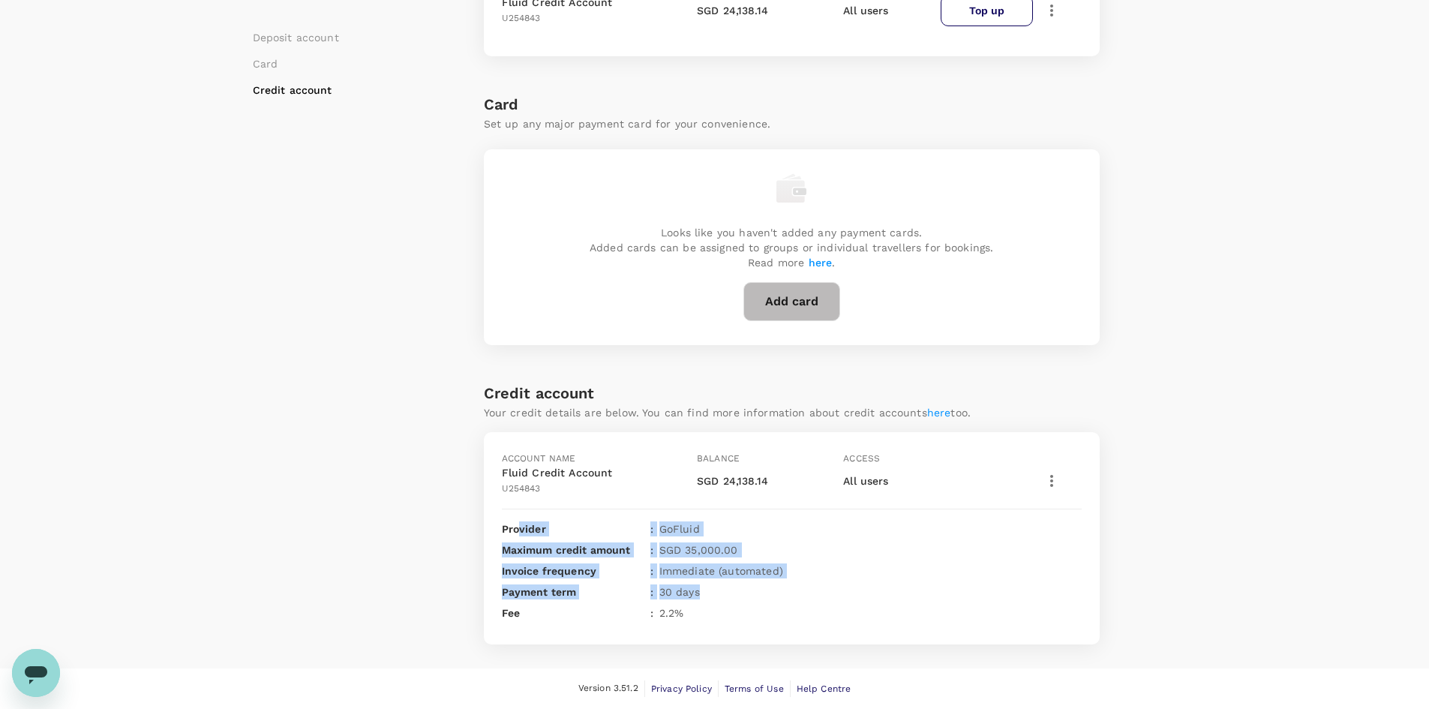
drag, startPoint x: 520, startPoint y: 527, endPoint x: 865, endPoint y: 606, distance: 354.1
click at [866, 605] on div "Account name Balance Access Fluid Credit Account U254843 SGD 24,138.14 All user…" at bounding box center [792, 538] width 616 height 212
click at [865, 606] on div "Fee : 2.2 %" at bounding box center [792, 612] width 580 height 15
